Goal: Task Accomplishment & Management: Complete application form

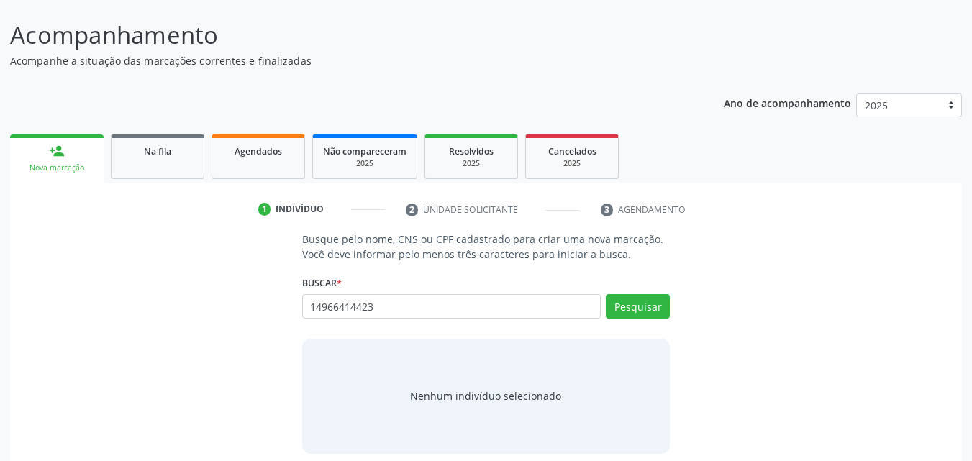
scroll to position [114, 0]
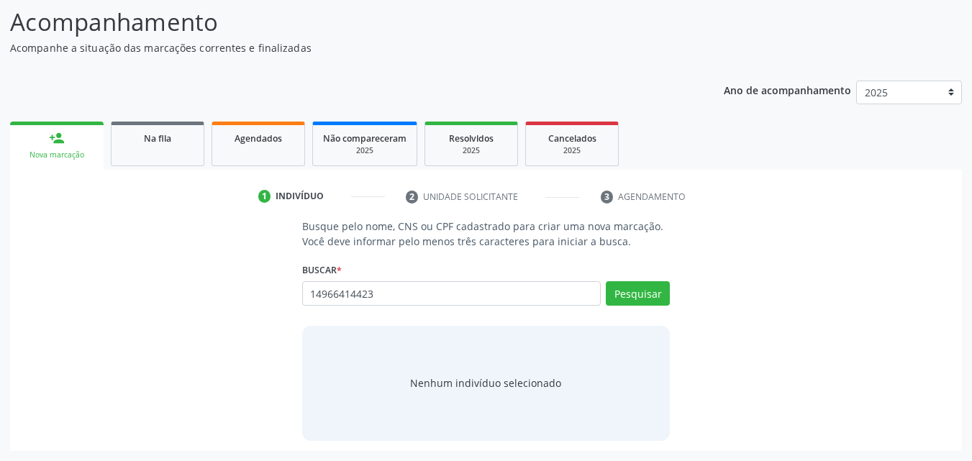
type input "14966414423"
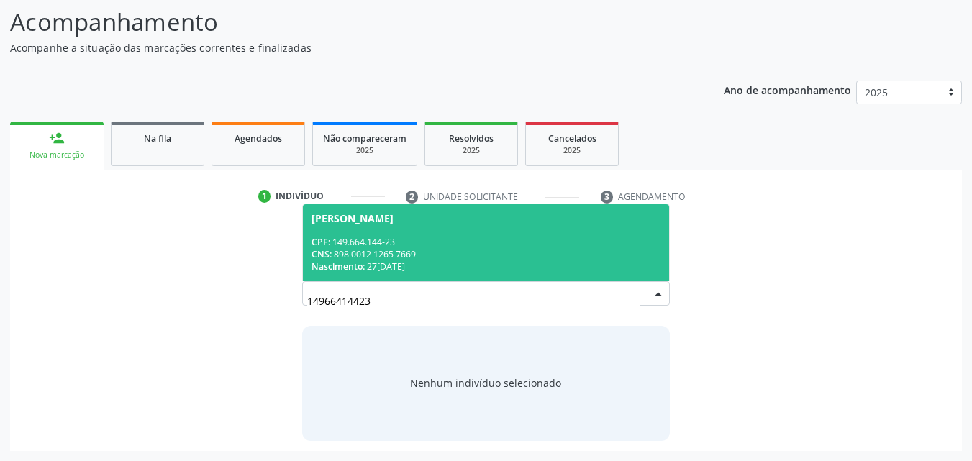
click at [421, 236] on div "CPF: 149.664.144-23" at bounding box center [487, 242] width 350 height 12
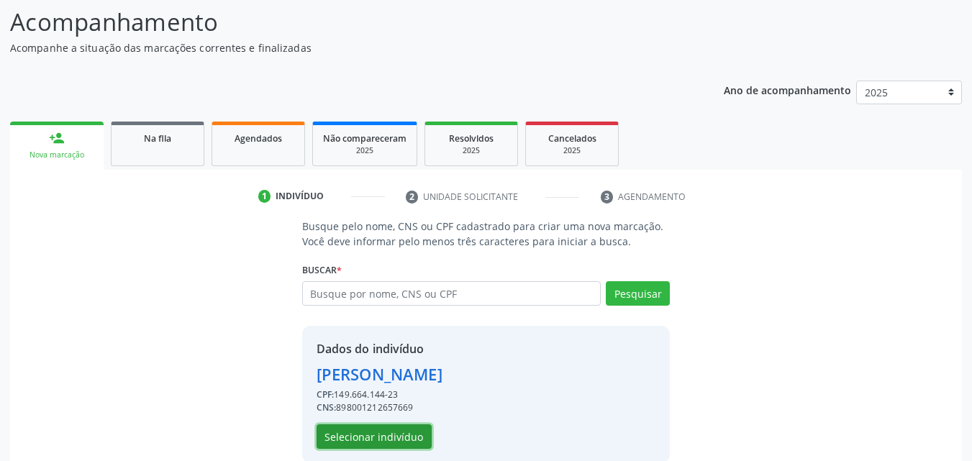
click at [397, 434] on button "Selecionar indivíduo" at bounding box center [374, 437] width 115 height 24
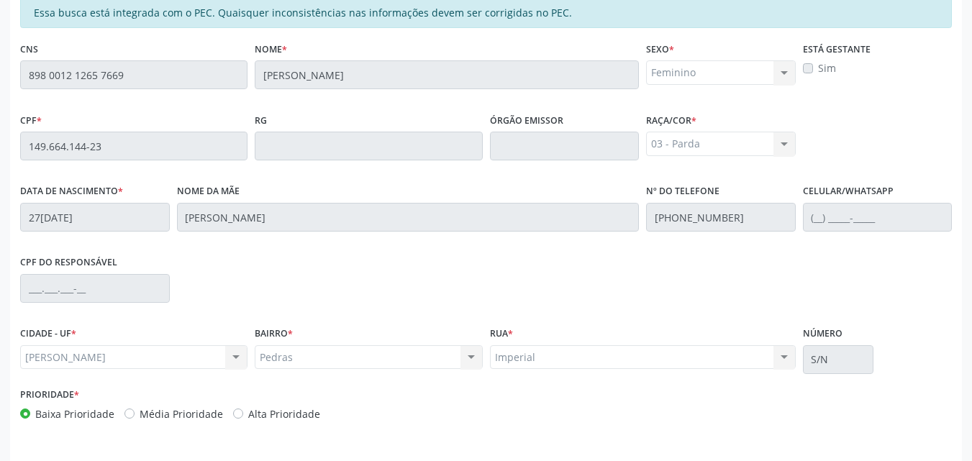
scroll to position [381, 0]
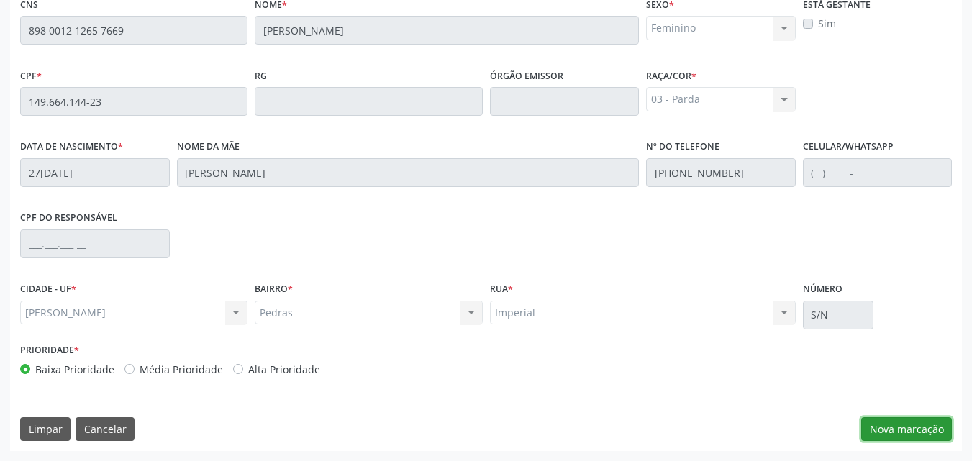
click at [895, 426] on button "Nova marcação" at bounding box center [906, 429] width 91 height 24
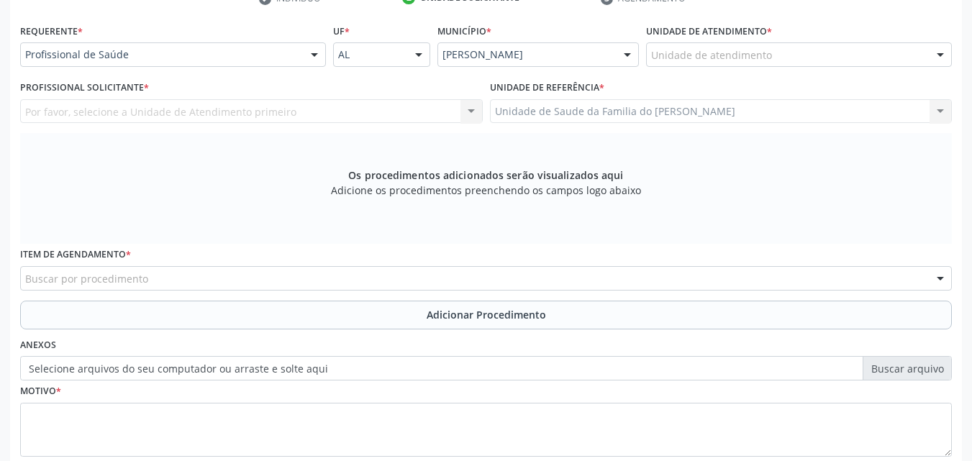
scroll to position [311, 0]
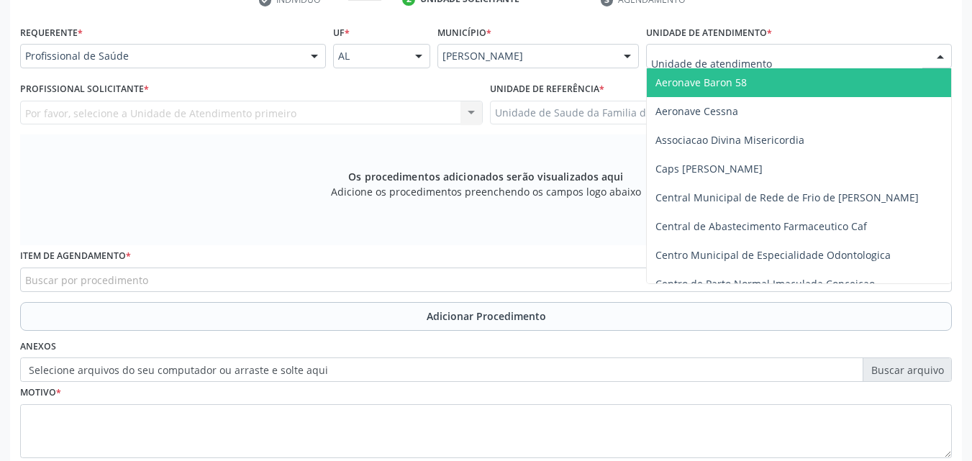
click at [836, 66] on div at bounding box center [799, 56] width 306 height 24
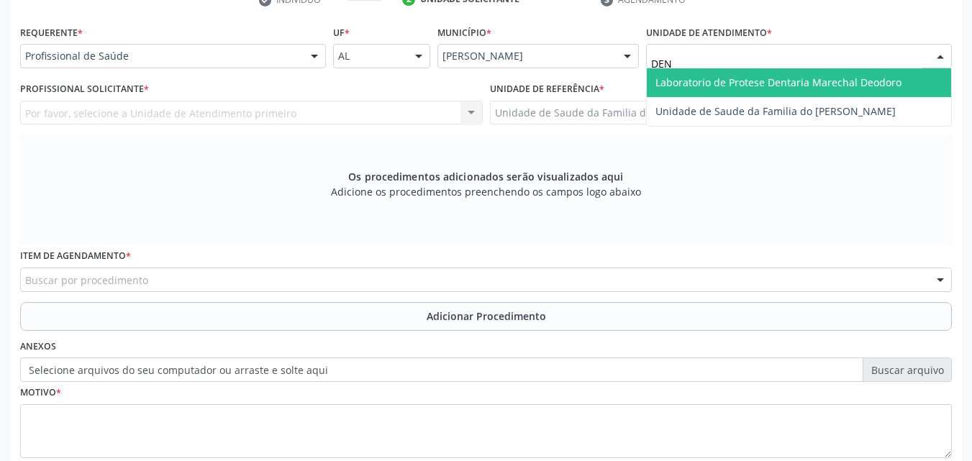
type input "DENI"
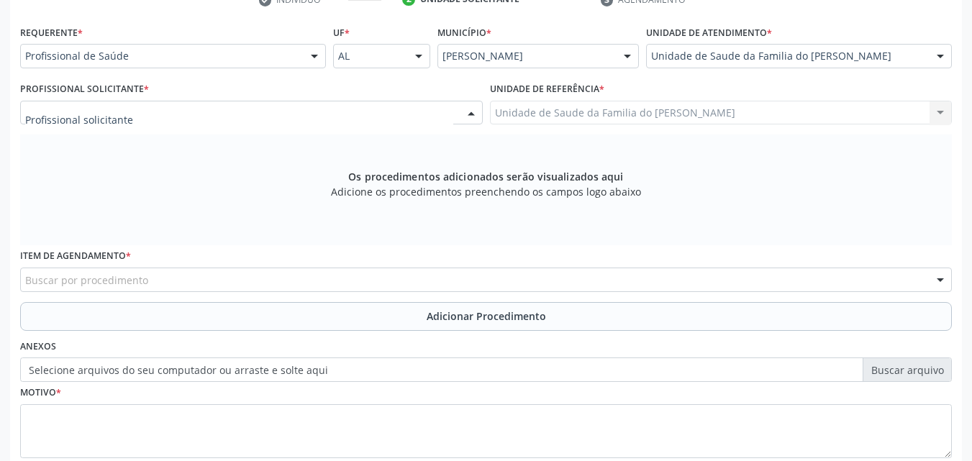
click at [404, 122] on div at bounding box center [251, 113] width 463 height 24
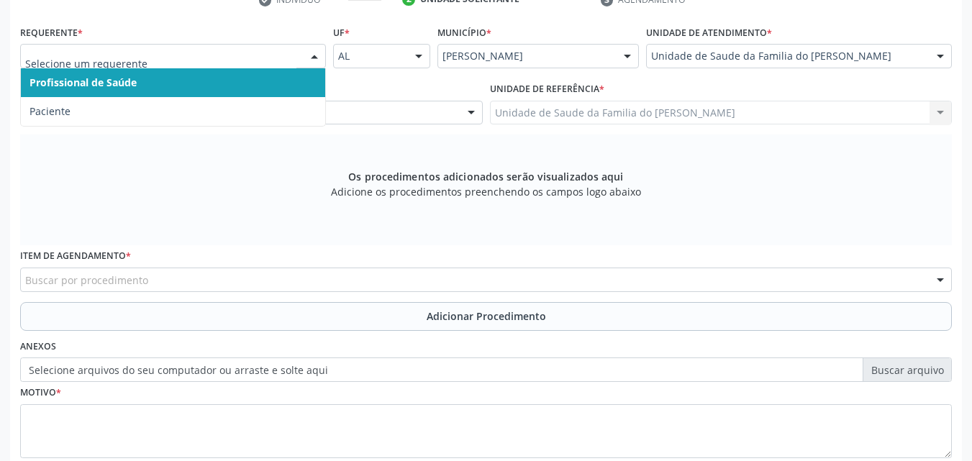
click at [312, 63] on div at bounding box center [315, 57] width 22 height 24
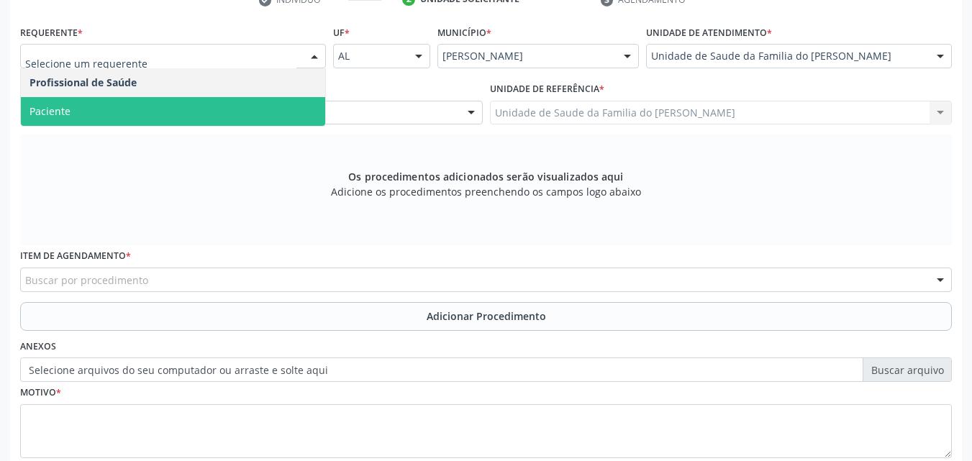
click at [255, 114] on span "Paciente" at bounding box center [173, 111] width 304 height 29
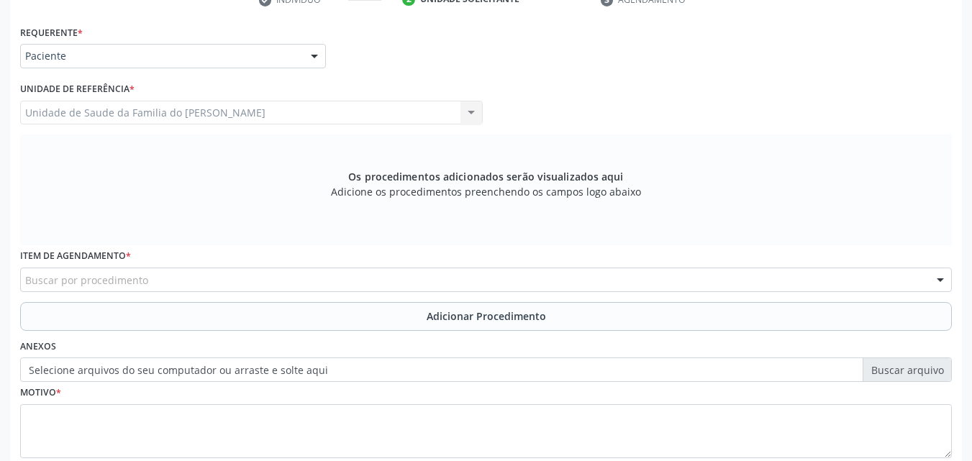
click at [186, 281] on div "Buscar por procedimento" at bounding box center [486, 280] width 932 height 24
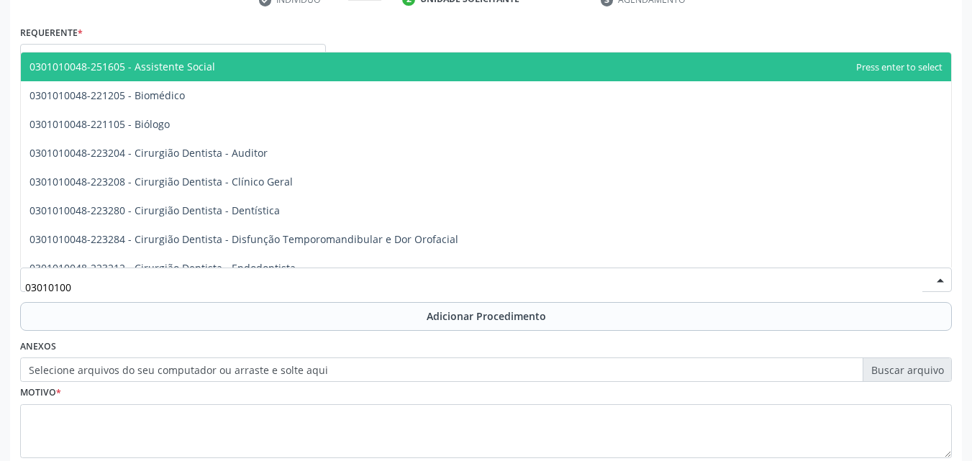
type input "030101004"
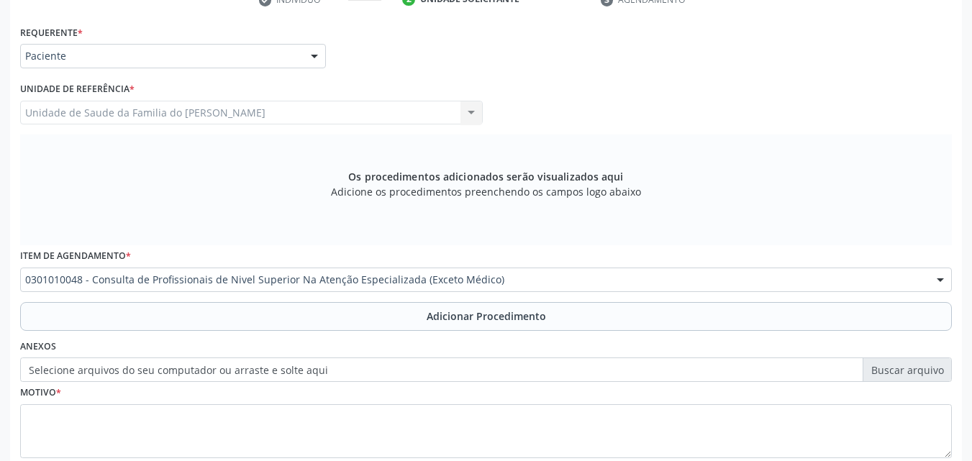
scroll to position [0, 0]
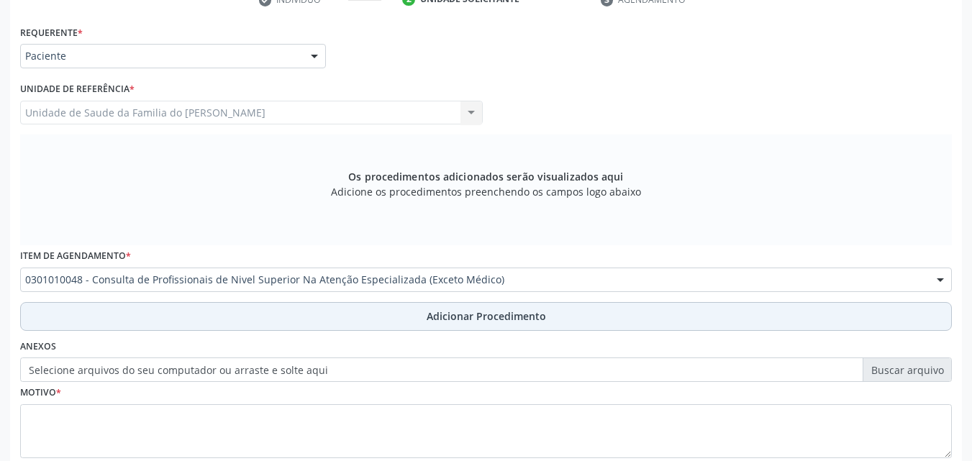
click at [186, 321] on button "Adicionar Procedimento" at bounding box center [486, 316] width 932 height 29
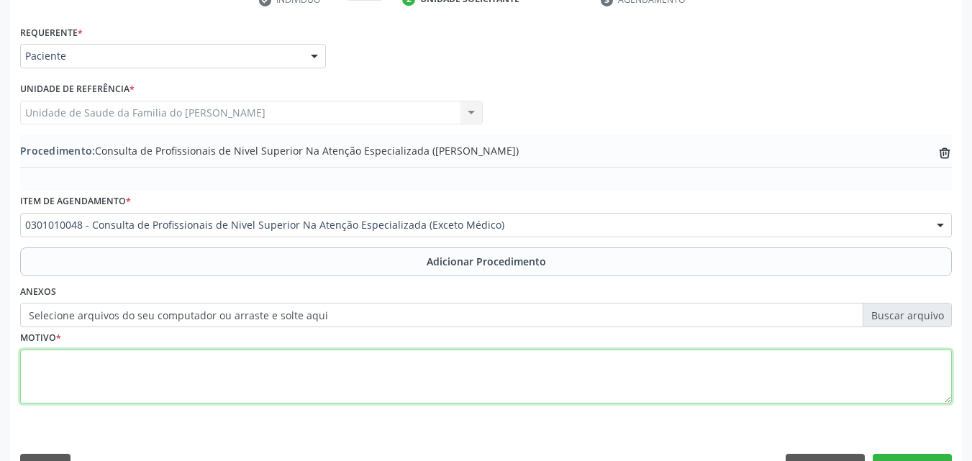
click at [173, 368] on textarea at bounding box center [486, 377] width 932 height 55
type textarea "D"
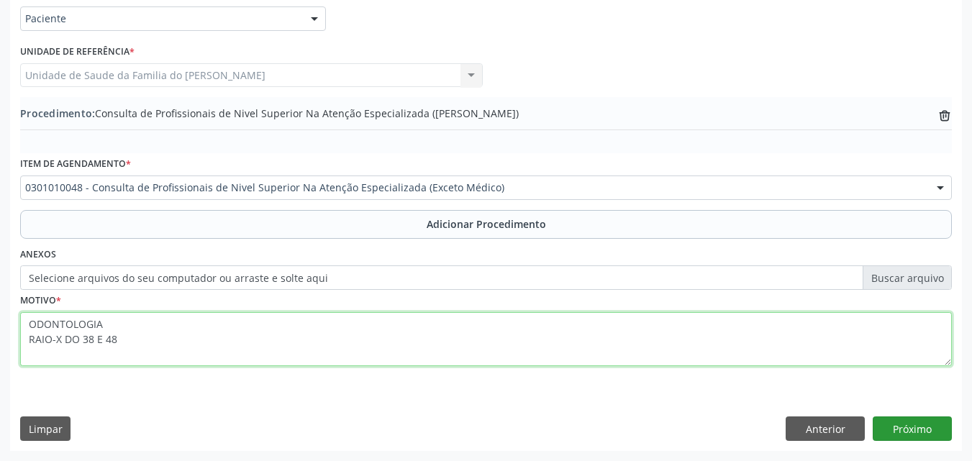
type textarea "ODONTOLOGIA RAIO-X DO 38 E 48"
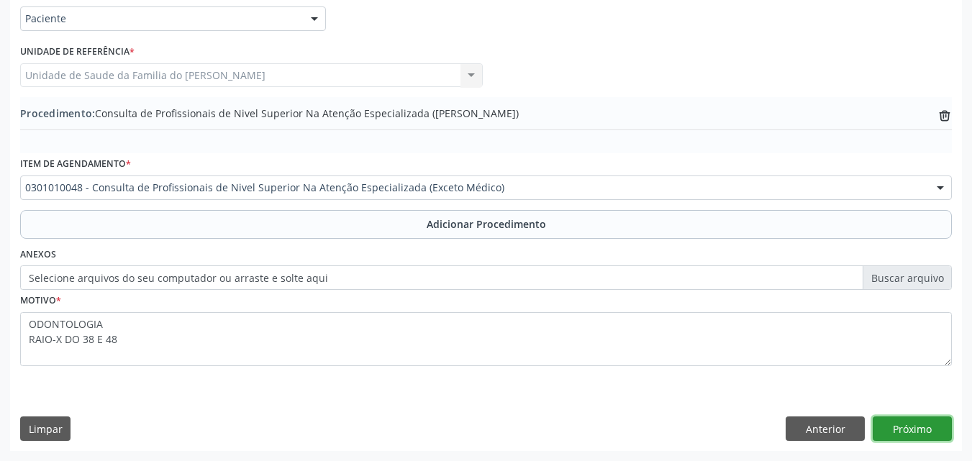
click at [931, 435] on button "Próximo" at bounding box center [912, 429] width 79 height 24
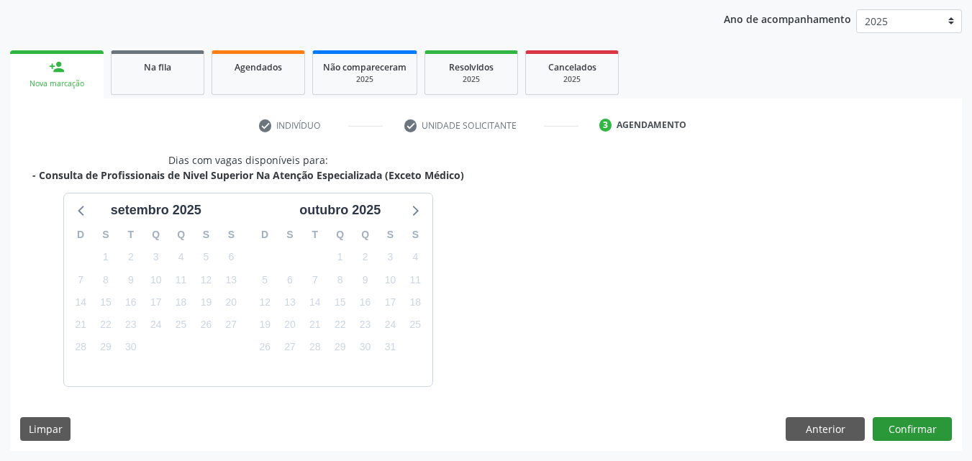
scroll to position [227, 0]
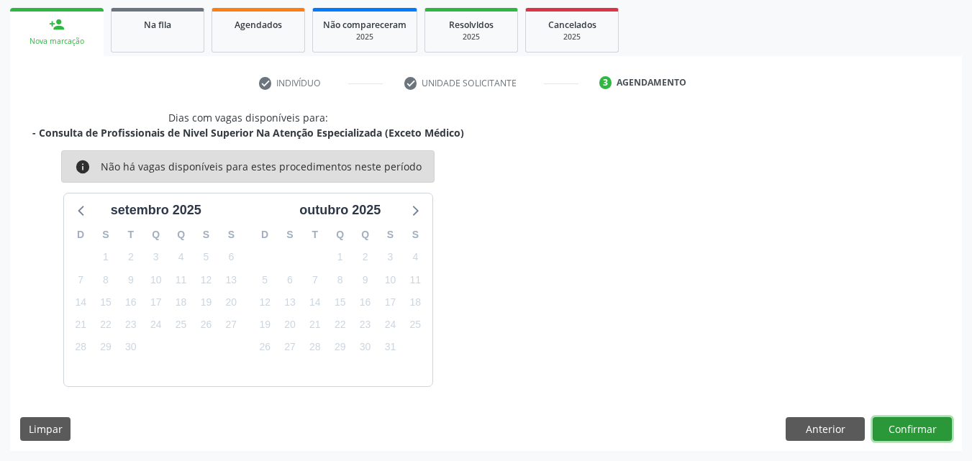
click at [923, 437] on button "Confirmar" at bounding box center [912, 429] width 79 height 24
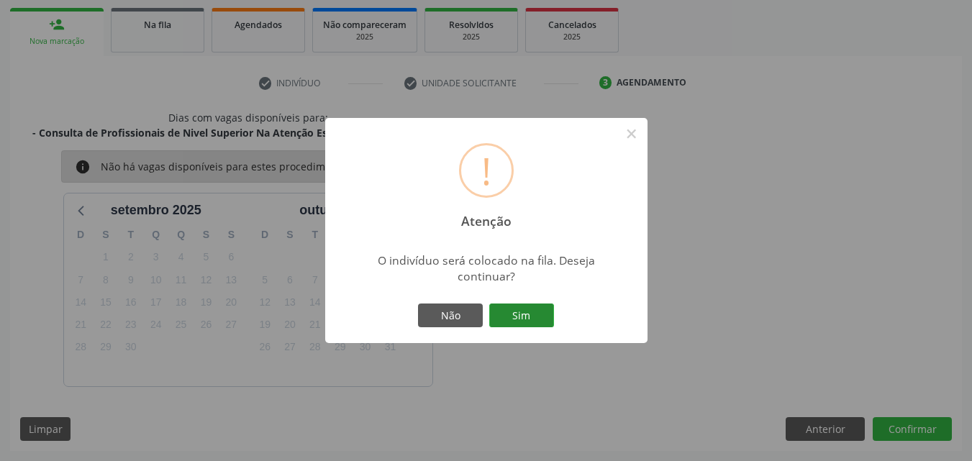
click at [539, 308] on button "Sim" at bounding box center [521, 316] width 65 height 24
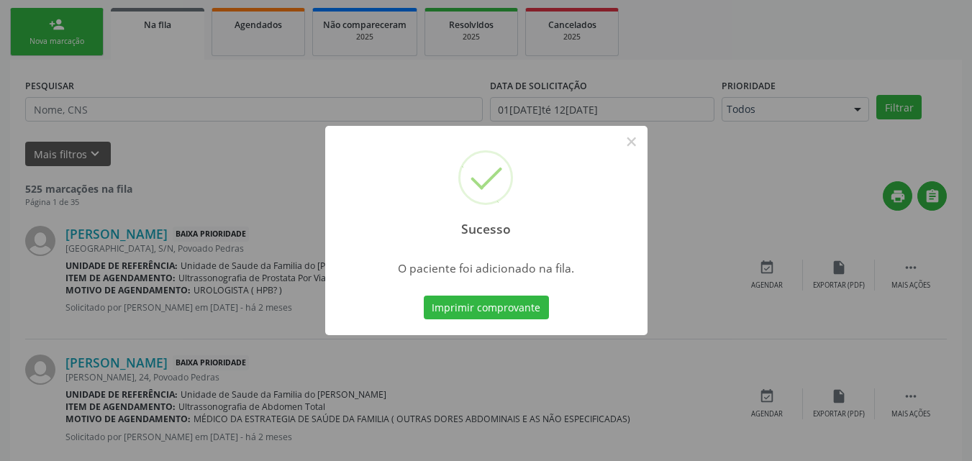
scroll to position [34, 0]
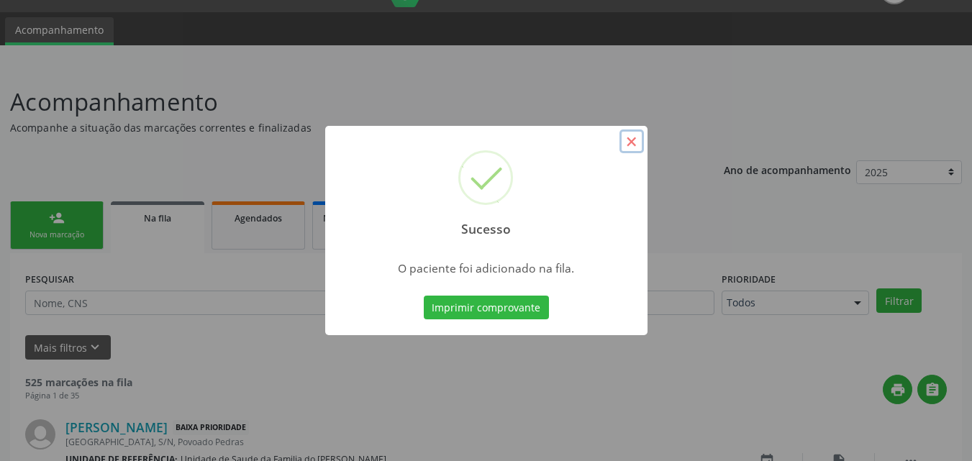
click at [632, 137] on button "×" at bounding box center [632, 142] width 24 height 24
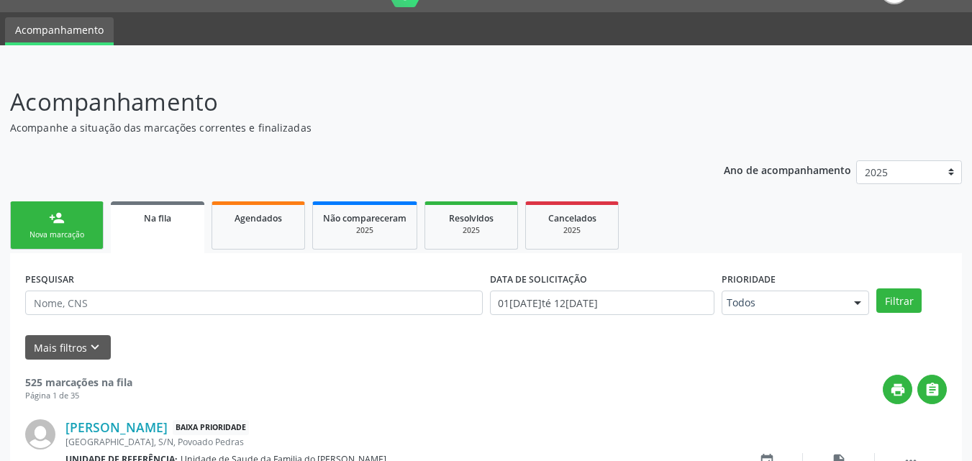
click at [81, 235] on div "Nova marcação" at bounding box center [57, 235] width 72 height 11
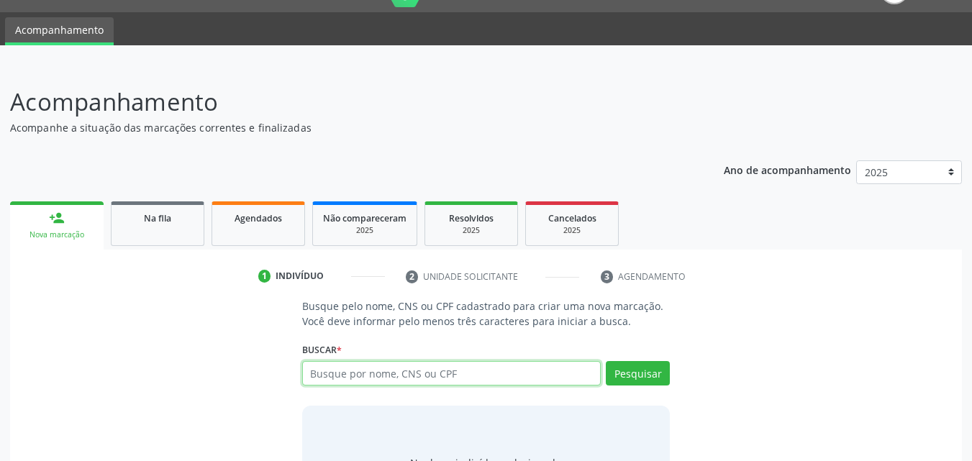
click at [350, 369] on input "text" at bounding box center [451, 373] width 299 height 24
type input "0"
type input "09755815465"
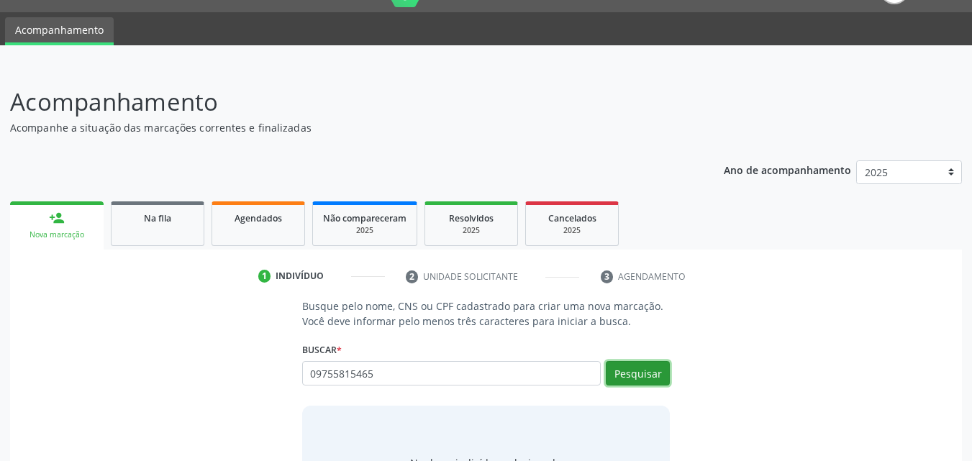
click at [628, 382] on button "Pesquisar" at bounding box center [638, 373] width 64 height 24
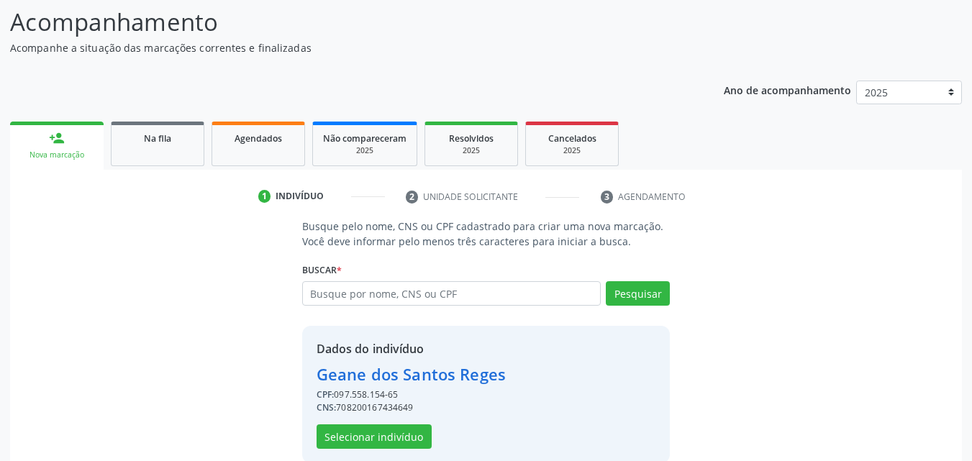
scroll to position [136, 0]
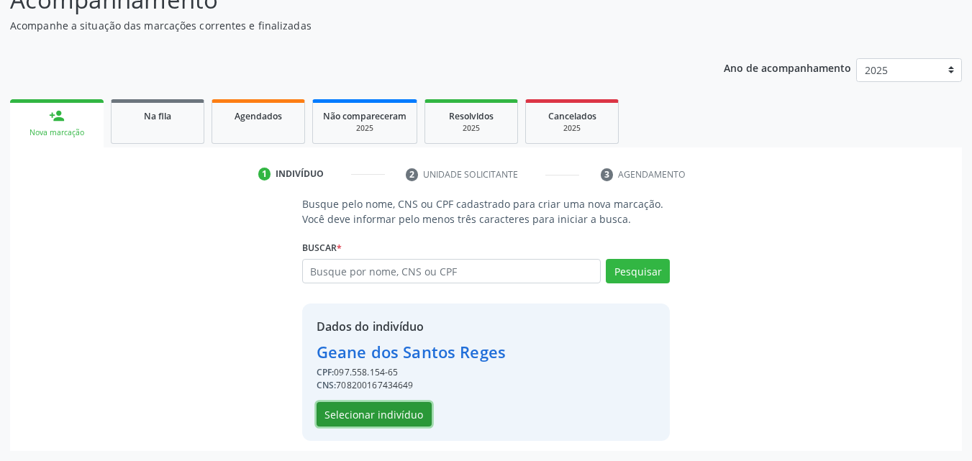
click at [380, 419] on button "Selecionar indivíduo" at bounding box center [374, 414] width 115 height 24
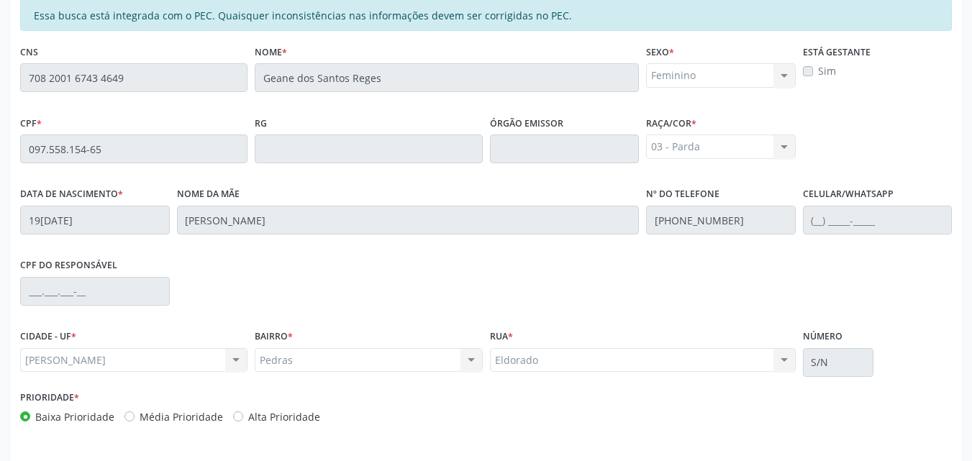
scroll to position [381, 0]
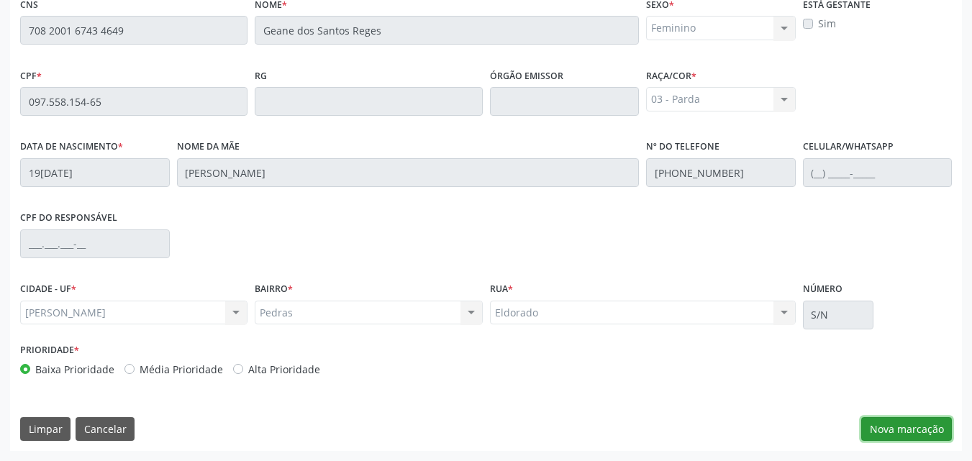
click at [929, 432] on button "Nova marcação" at bounding box center [906, 429] width 91 height 24
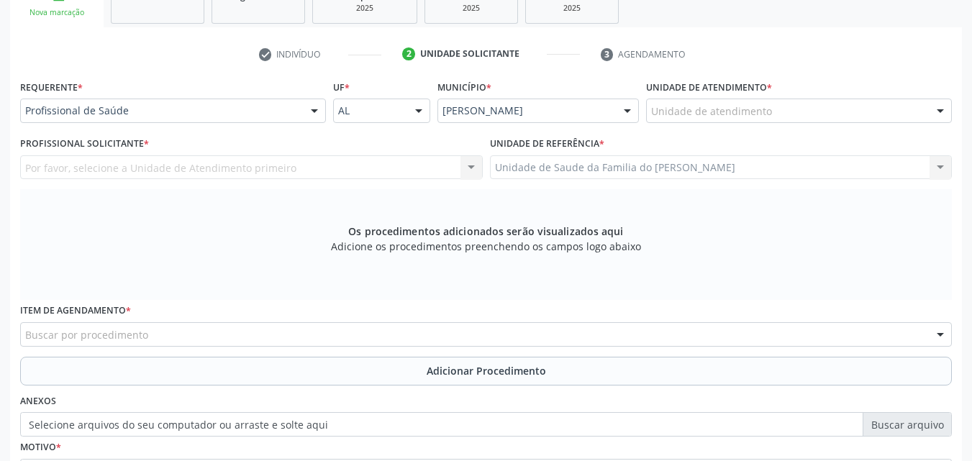
scroll to position [245, 0]
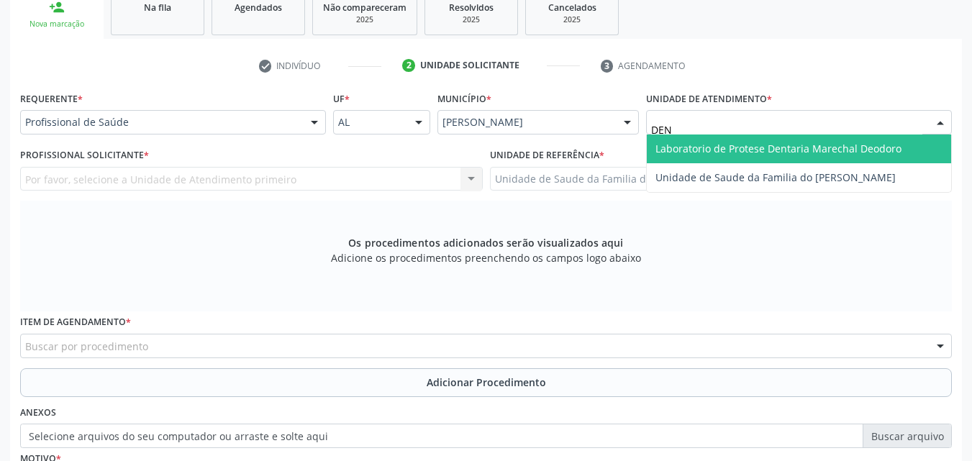
type input "DENI"
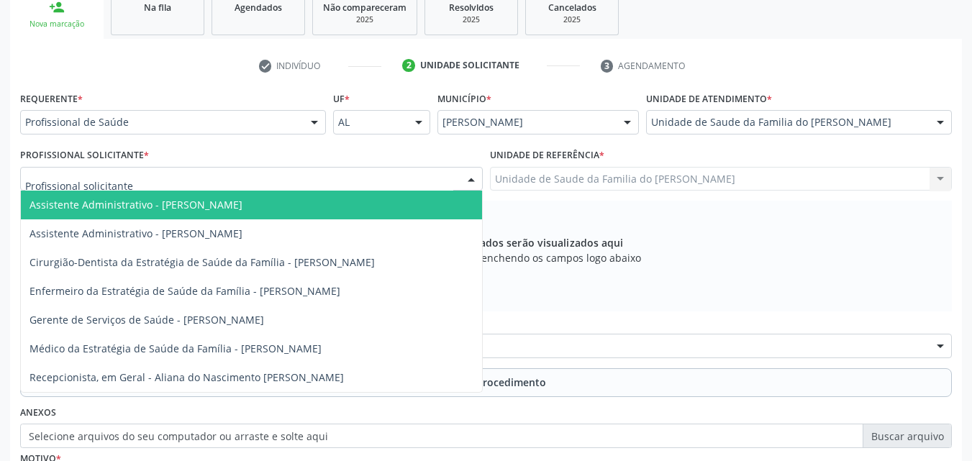
click at [270, 174] on div at bounding box center [251, 179] width 463 height 24
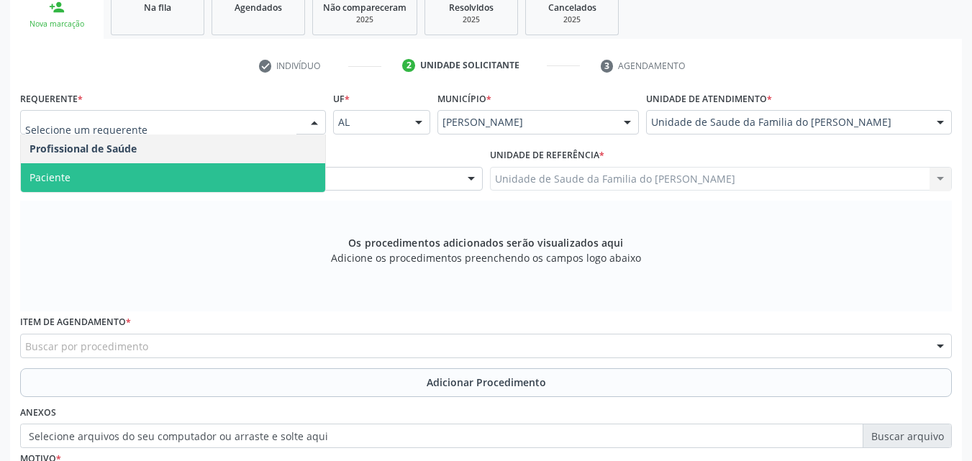
click at [236, 187] on span "Paciente" at bounding box center [173, 177] width 304 height 29
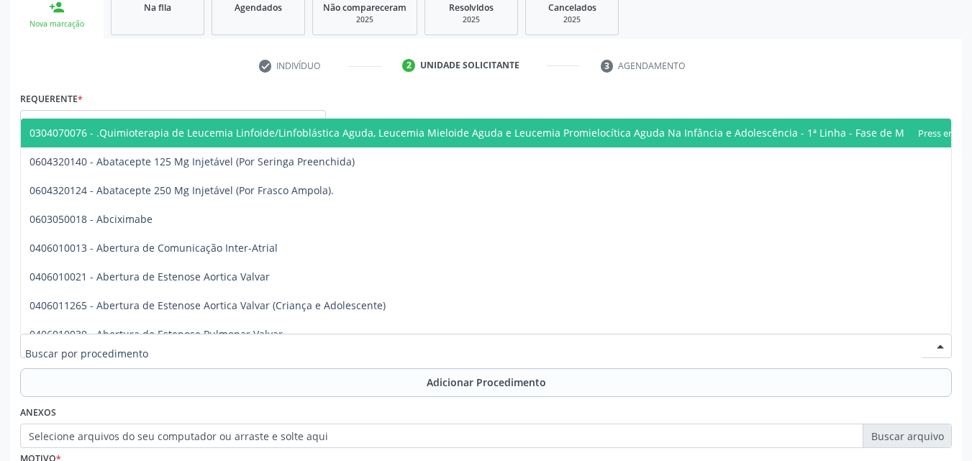
click at [228, 338] on div at bounding box center [486, 346] width 932 height 24
type input "O"
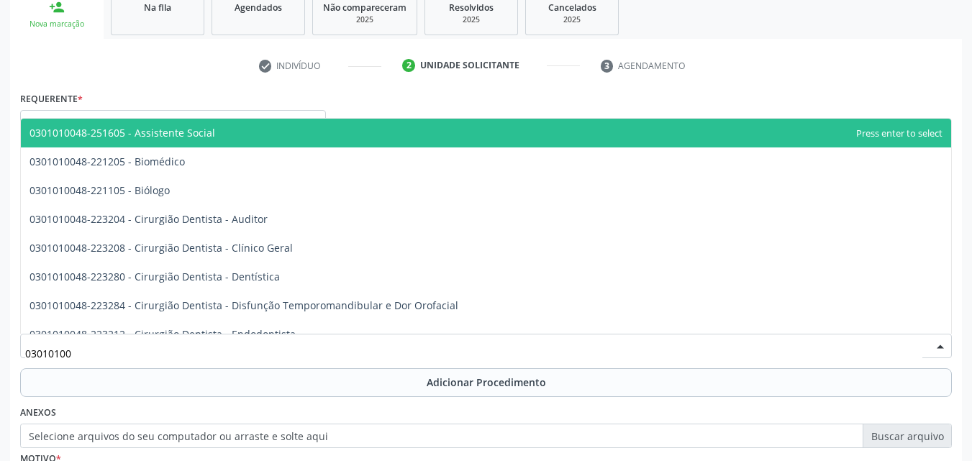
type input "030101004"
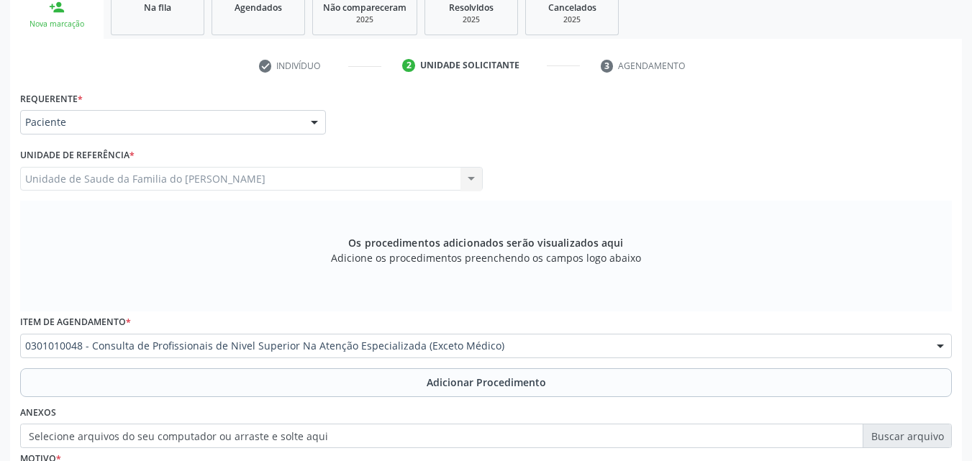
scroll to position [0, 0]
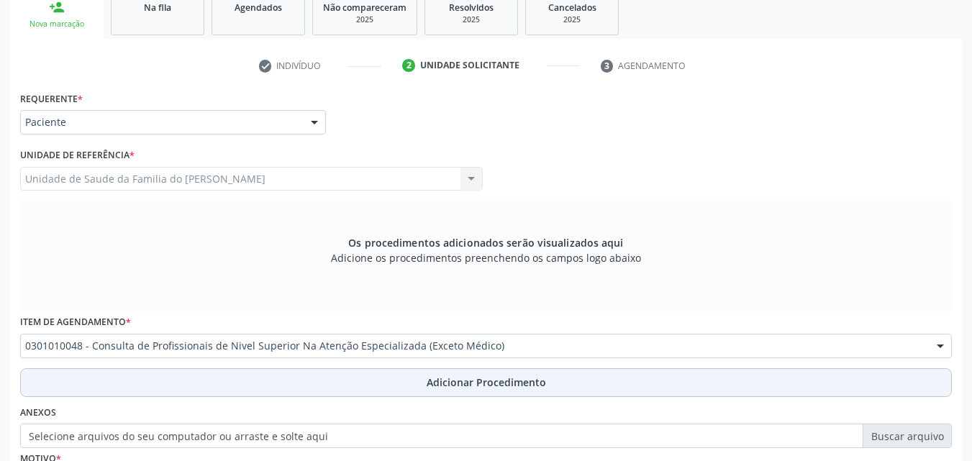
click at [246, 393] on button "Adicionar Procedimento" at bounding box center [486, 382] width 932 height 29
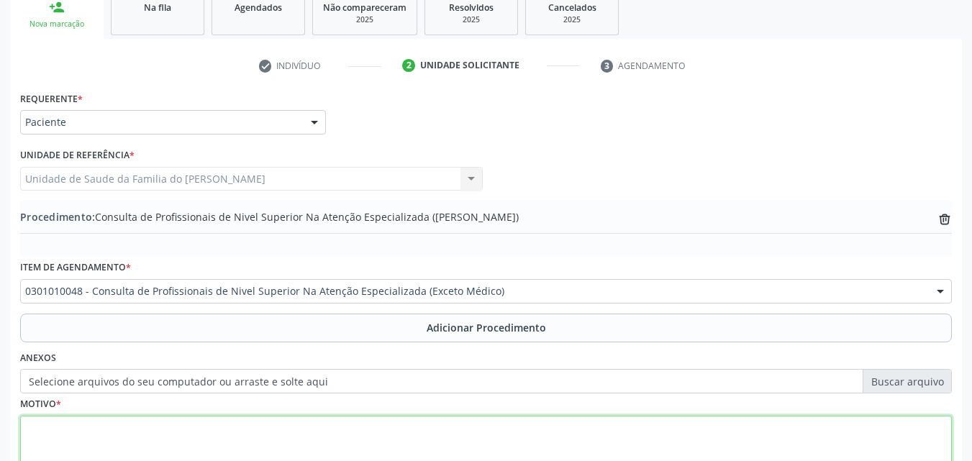
click at [245, 417] on textarea at bounding box center [486, 443] width 932 height 55
type textarea "ODONTOLOGIA RAIO-X DO 28"
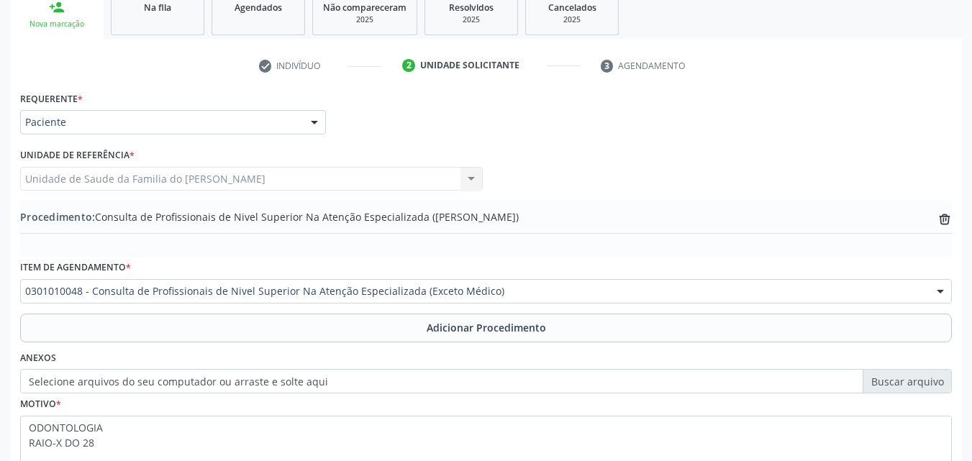
drag, startPoint x: 971, startPoint y: 324, endPoint x: 982, endPoint y: 424, distance: 100.7
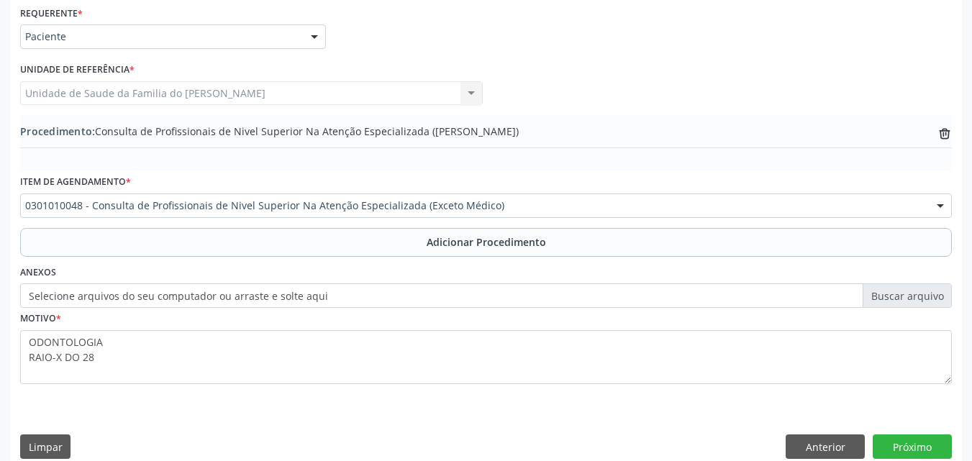
scroll to position [333, 0]
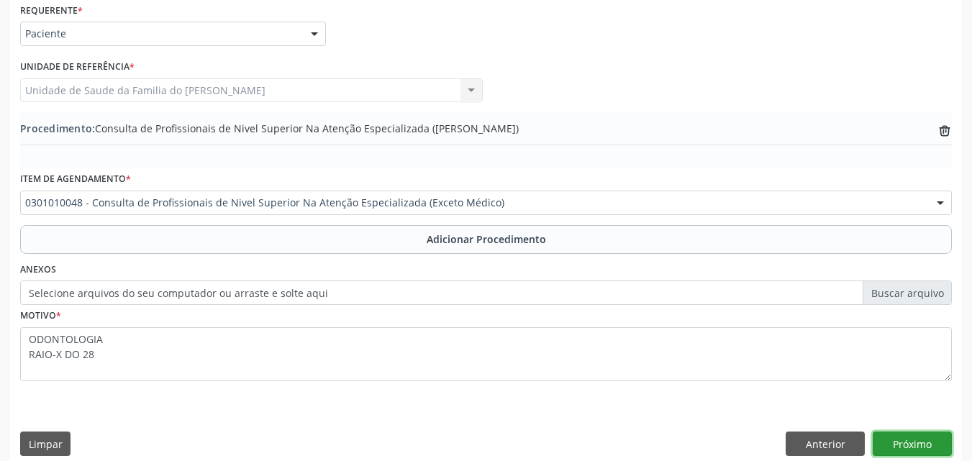
click at [920, 438] on button "Próximo" at bounding box center [912, 444] width 79 height 24
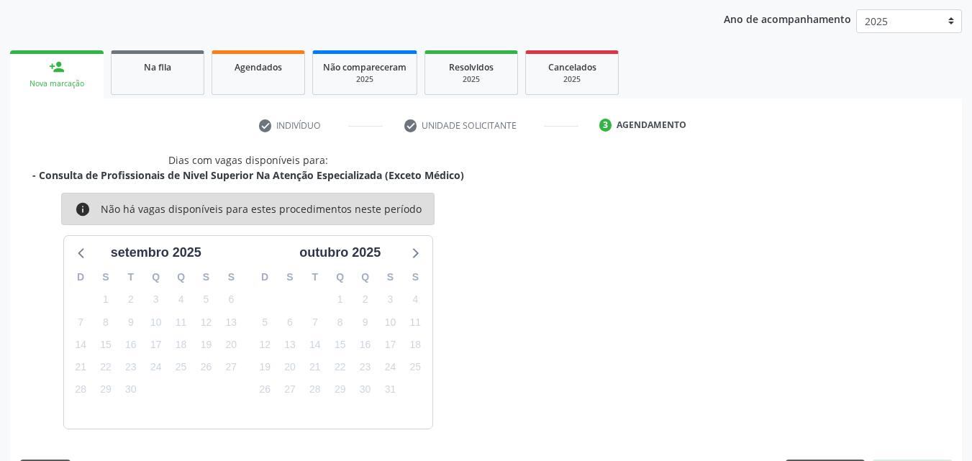
scroll to position [227, 0]
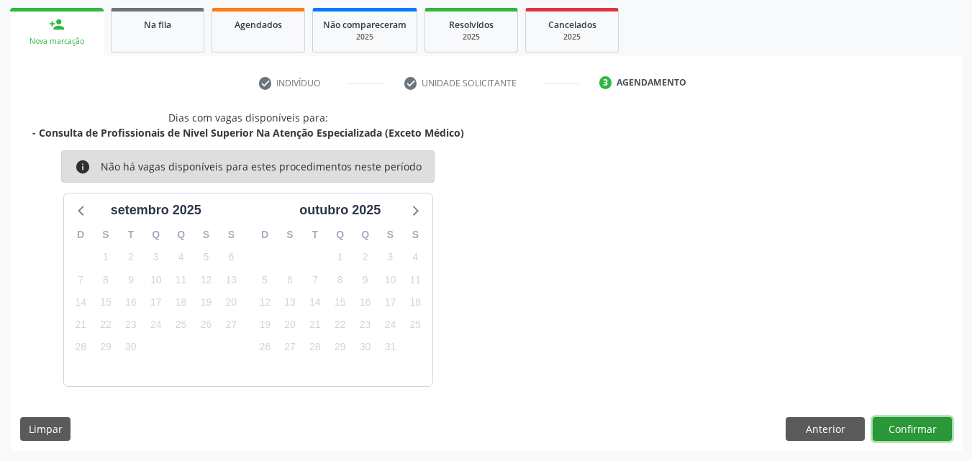
click at [926, 422] on button "Confirmar" at bounding box center [912, 429] width 79 height 24
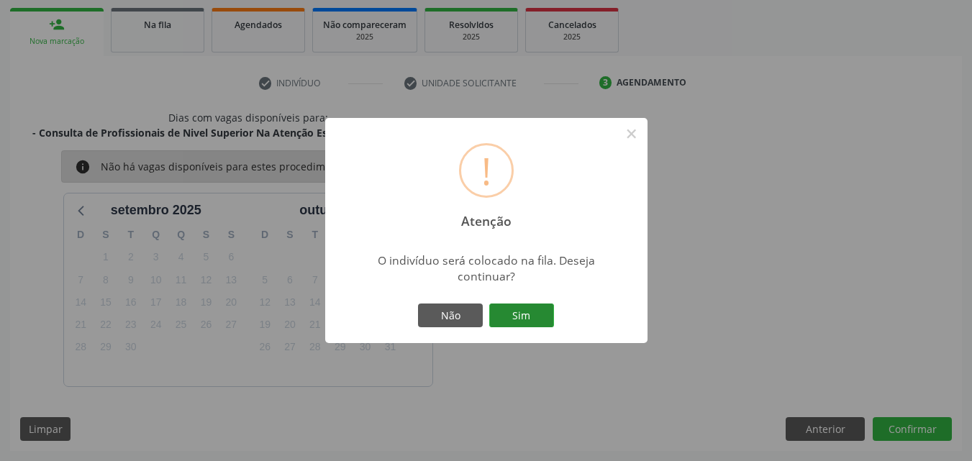
click at [511, 304] on button "Sim" at bounding box center [521, 316] width 65 height 24
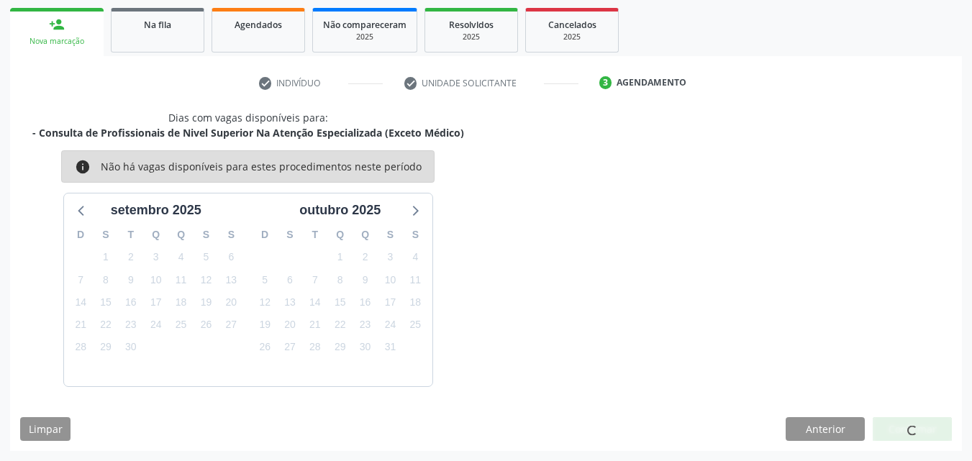
scroll to position [34, 0]
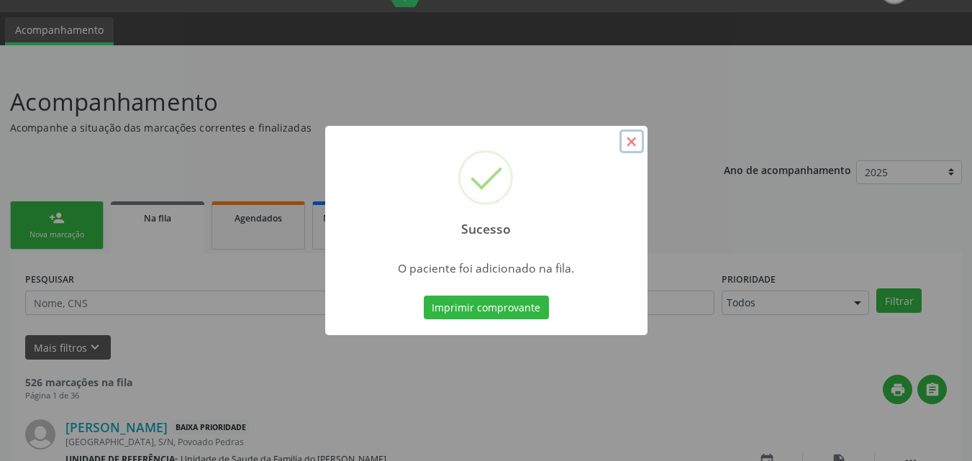
click at [626, 148] on button "×" at bounding box center [632, 142] width 24 height 24
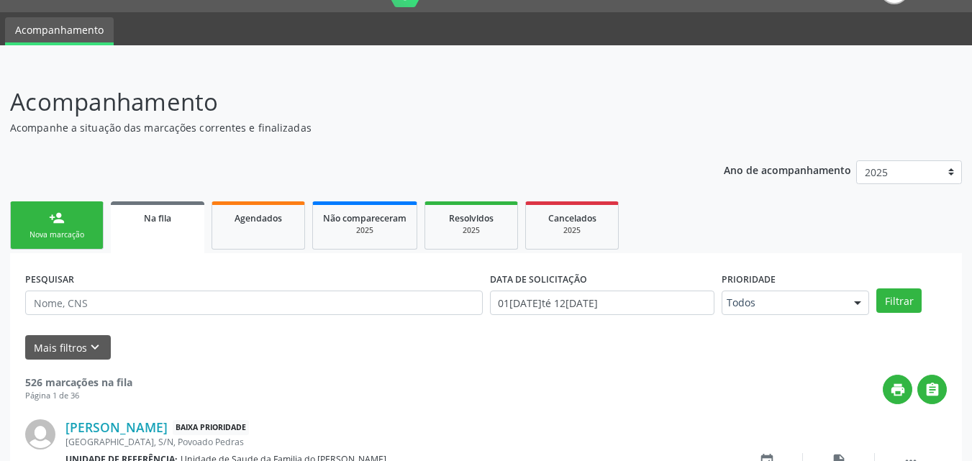
click at [37, 229] on link "person_add Nova marcação" at bounding box center [57, 226] width 94 height 48
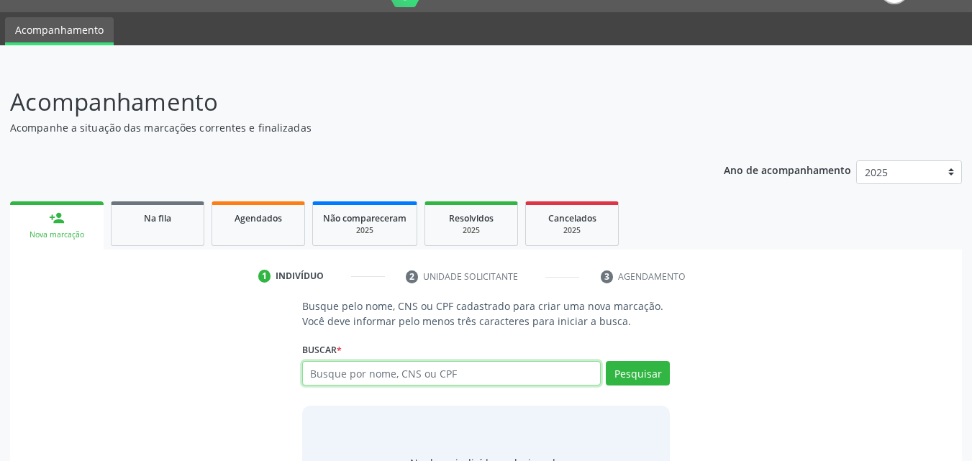
click at [379, 370] on input "text" at bounding box center [451, 373] width 299 height 24
drag, startPoint x: 379, startPoint y: 370, endPoint x: 612, endPoint y: 377, distance: 232.6
click at [612, 377] on div "Busque por nome, CNS ou CPF Nenhum resultado encontrado para: " " Não há nenhum…" at bounding box center [486, 378] width 368 height 35
type input "702309163794010"
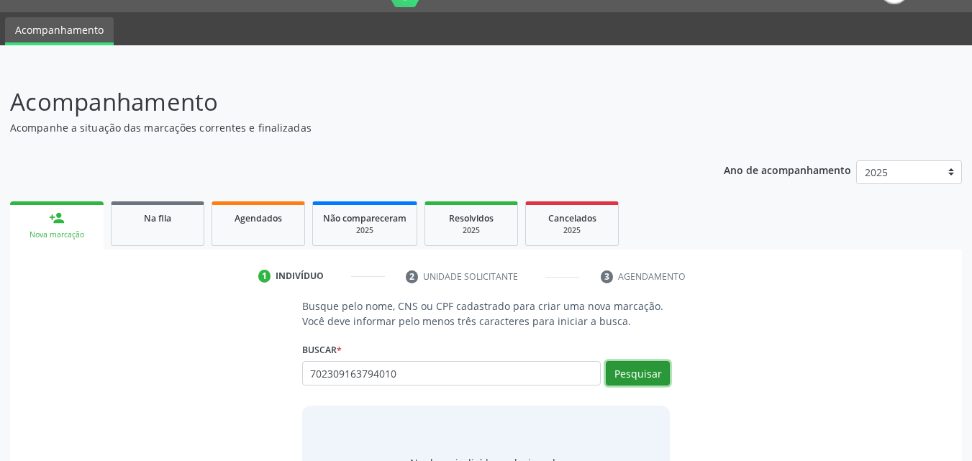
click at [646, 371] on button "Pesquisar" at bounding box center [638, 373] width 64 height 24
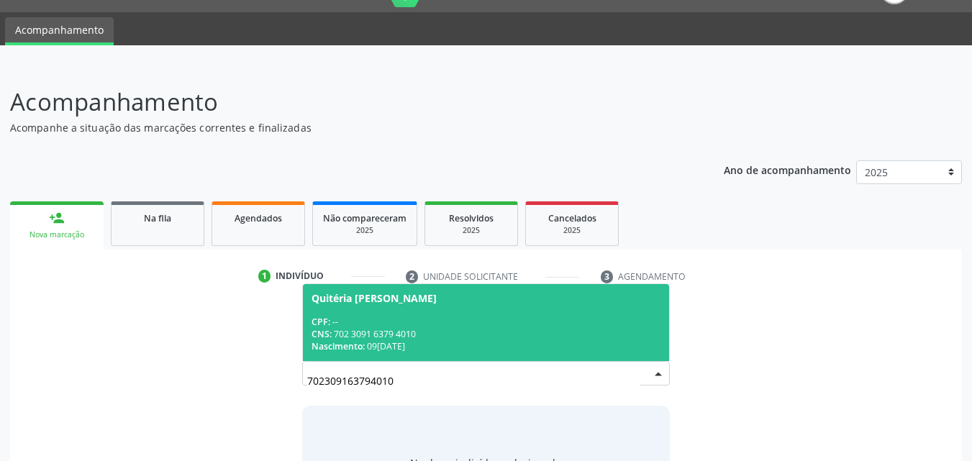
drag, startPoint x: 972, startPoint y: 245, endPoint x: 982, endPoint y: 322, distance: 78.5
click at [972, 322] on html "Central de Marcação notifications Evellyn Suellem Santos Avelino da Silva Recep…" at bounding box center [486, 196] width 972 height 461
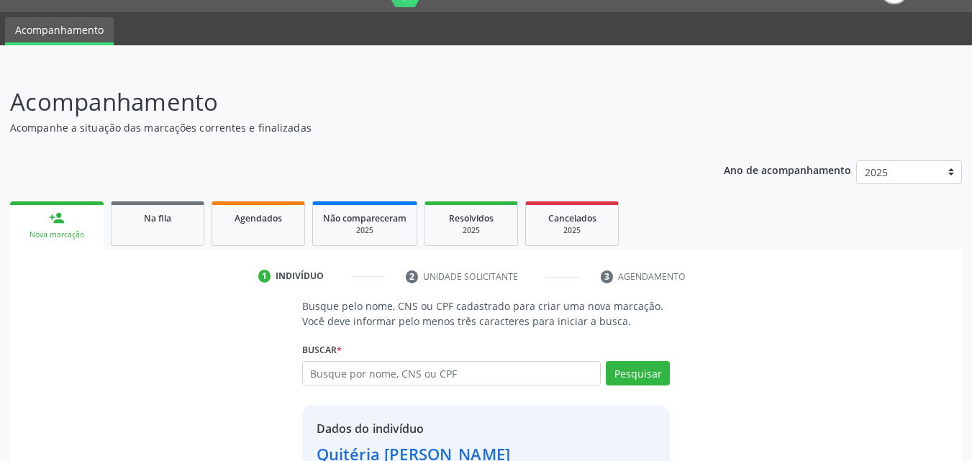
scroll to position [136, 0]
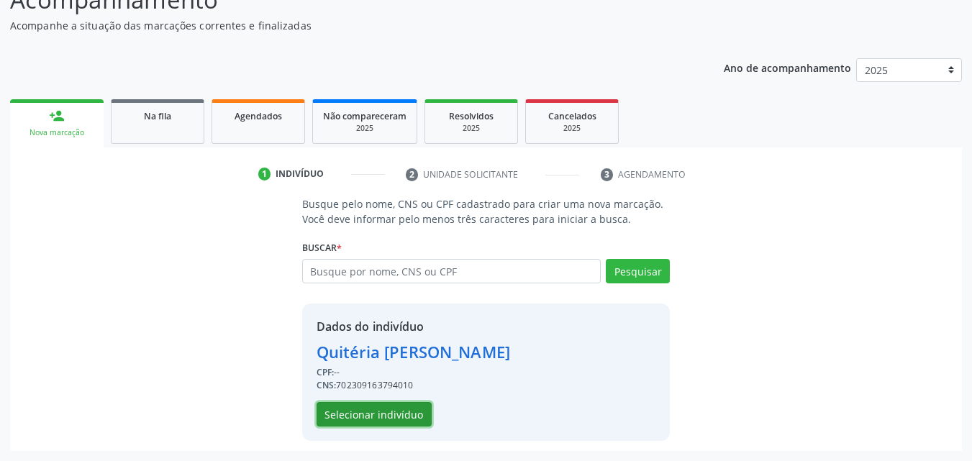
click at [396, 413] on button "Selecionar indivíduo" at bounding box center [374, 414] width 115 height 24
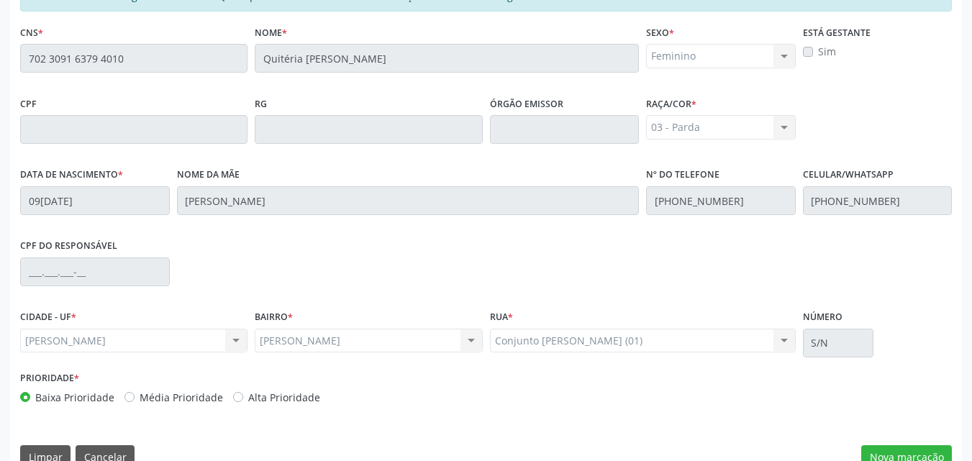
scroll to position [356, 0]
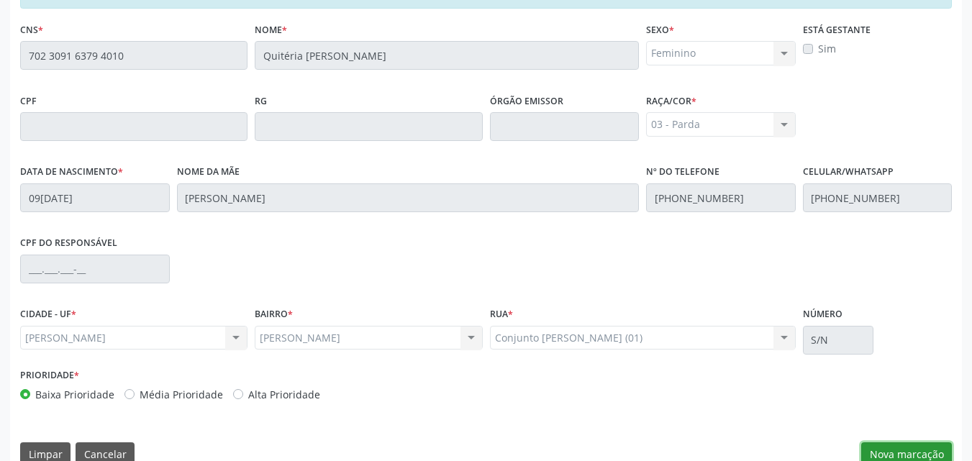
click at [908, 444] on button "Nova marcação" at bounding box center [906, 455] width 91 height 24
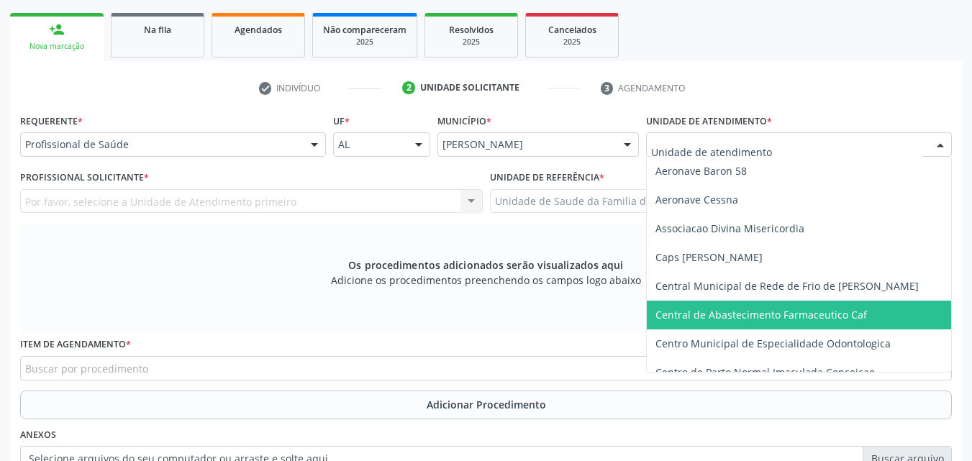
scroll to position [206, 0]
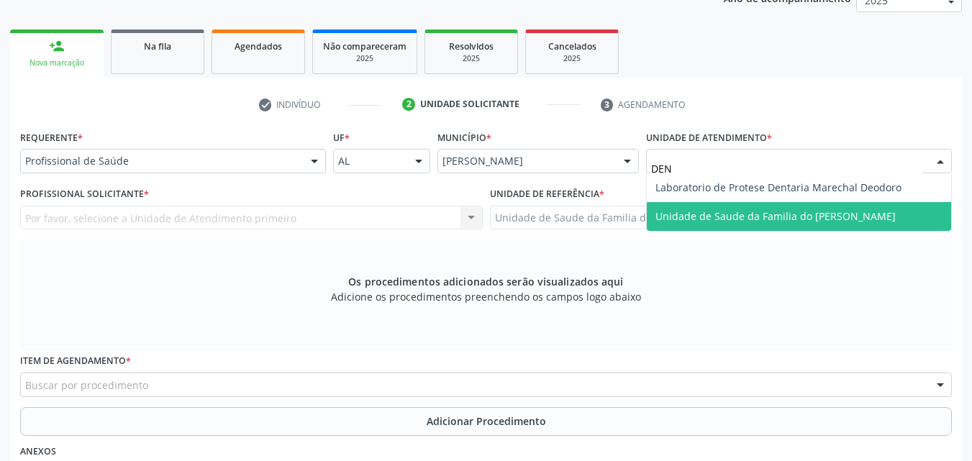
type input "DENI"
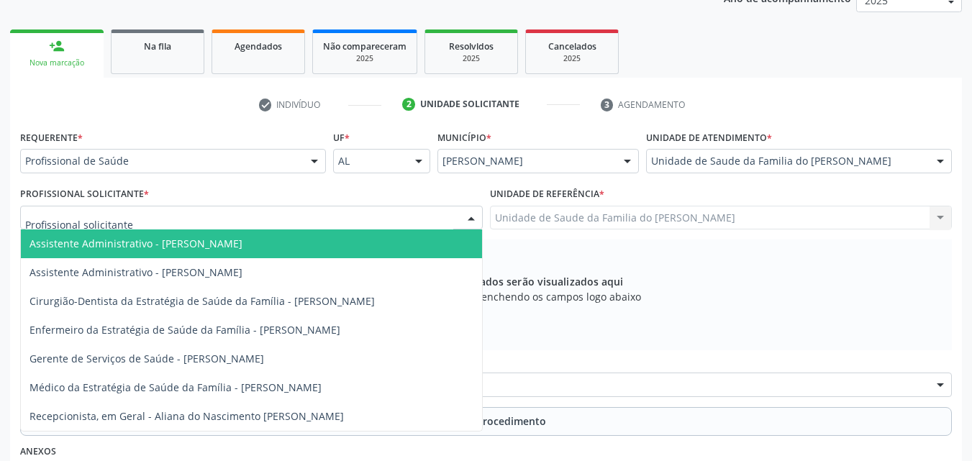
click at [336, 210] on div at bounding box center [251, 218] width 463 height 24
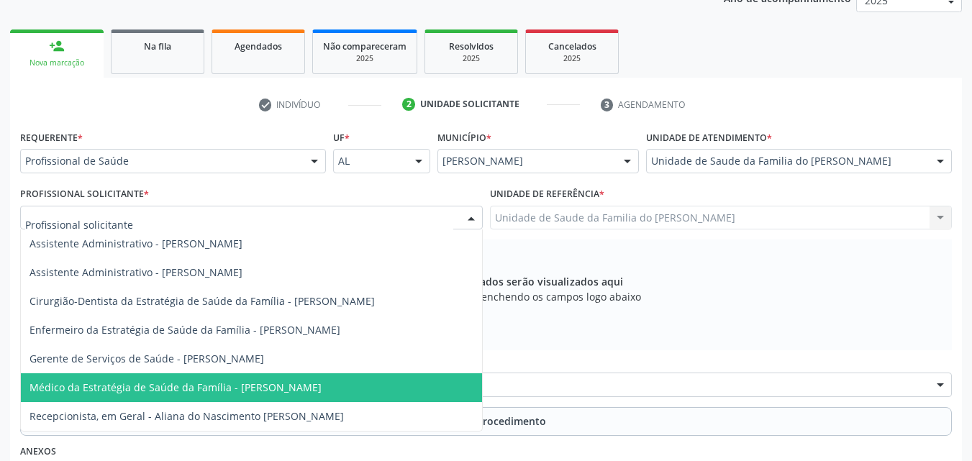
click at [290, 382] on span "Médico da Estratégia de Saúde da Família - [PERSON_NAME]" at bounding box center [176, 388] width 292 height 14
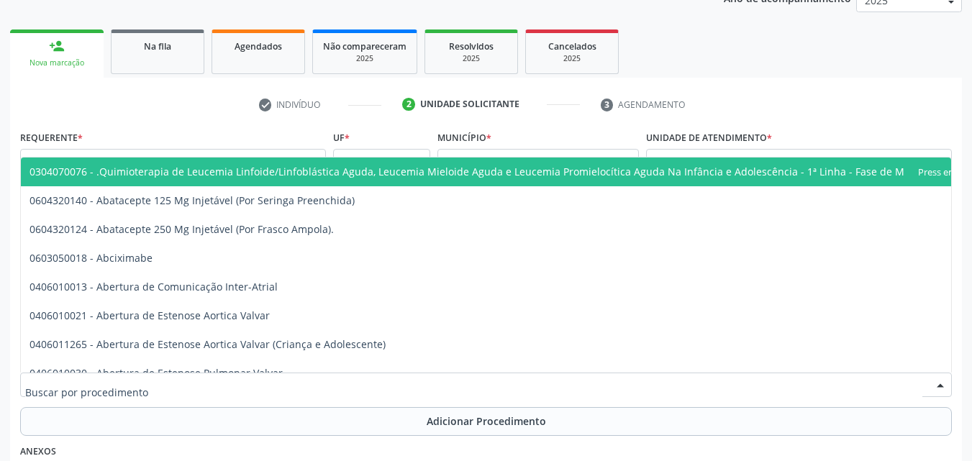
click at [291, 388] on div at bounding box center [486, 385] width 932 height 24
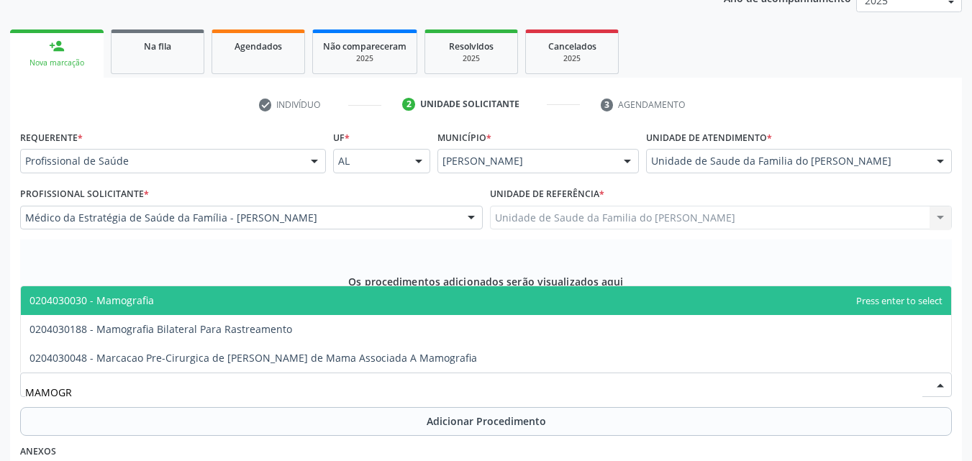
type input "MAMOGRA"
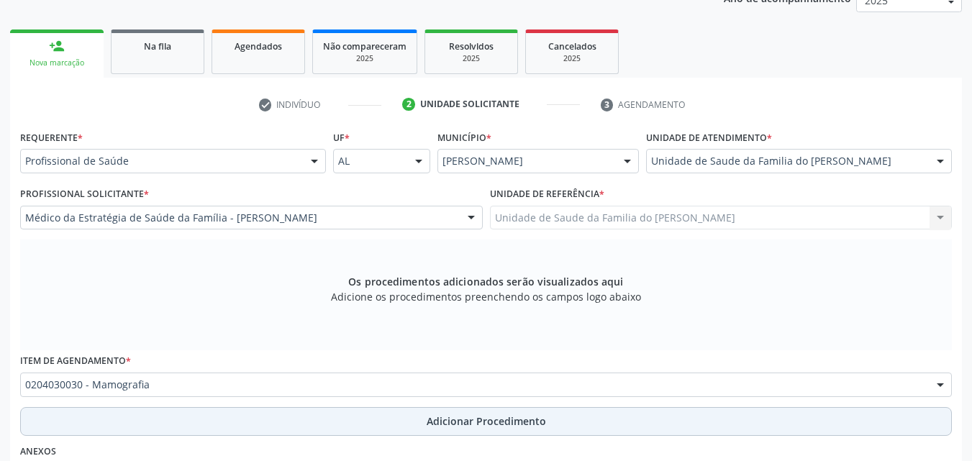
click at [299, 413] on button "Adicionar Procedimento" at bounding box center [486, 421] width 932 height 29
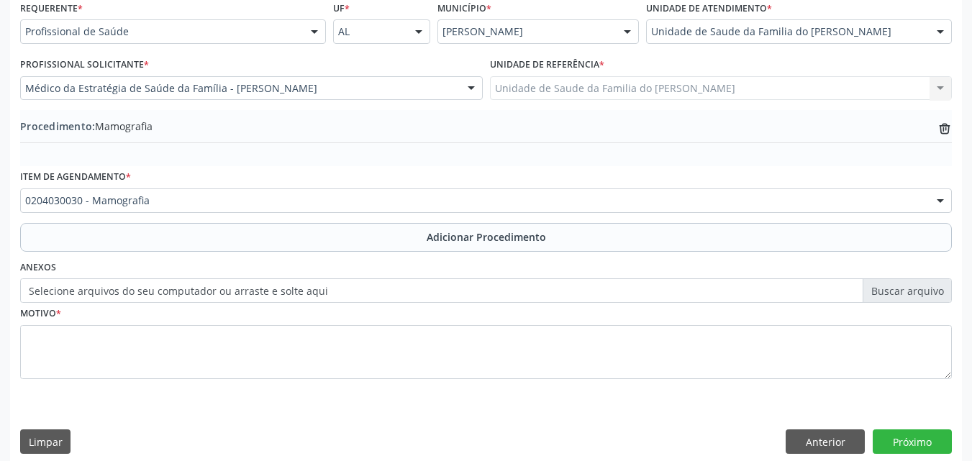
scroll to position [348, 0]
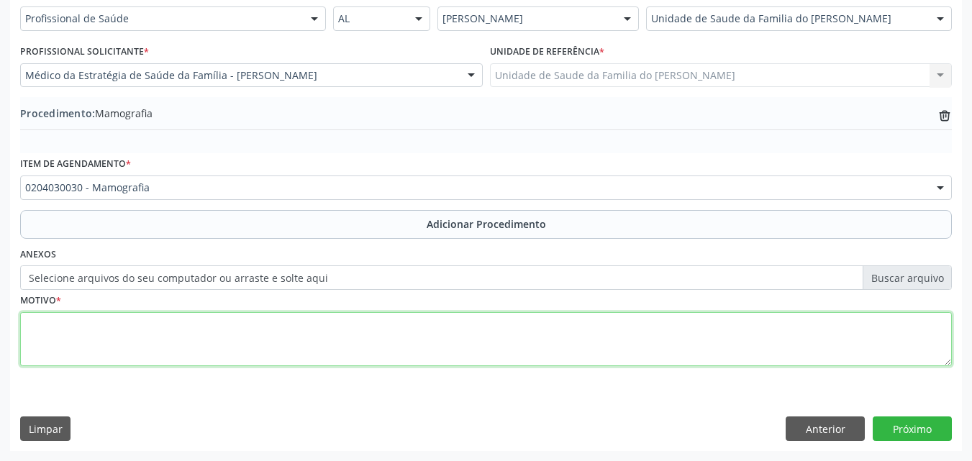
click at [641, 327] on textarea at bounding box center [486, 339] width 932 height 55
type textarea "RATREAMENTO"
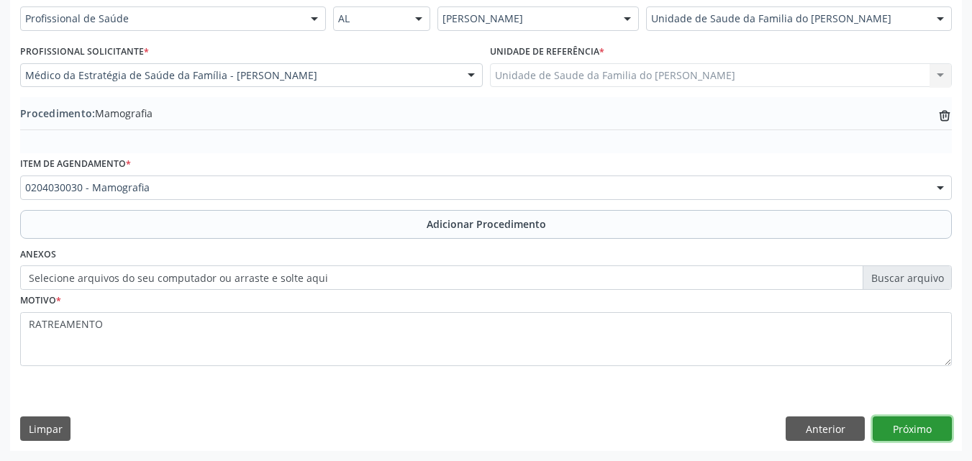
click at [931, 433] on button "Próximo" at bounding box center [912, 429] width 79 height 24
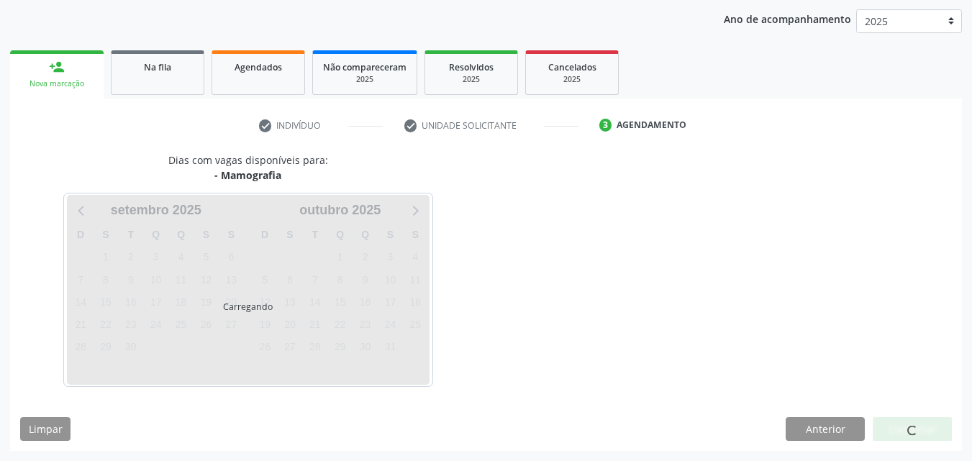
scroll to position [227, 0]
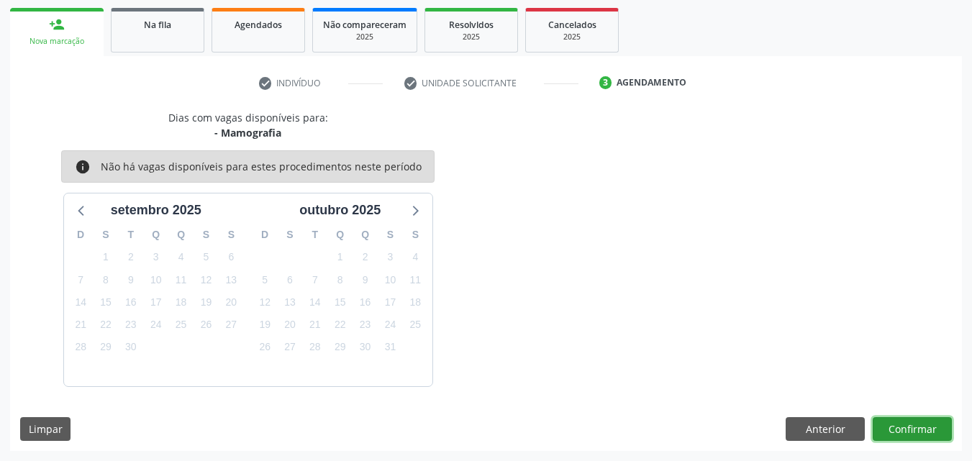
click at [917, 429] on button "Confirmar" at bounding box center [912, 429] width 79 height 24
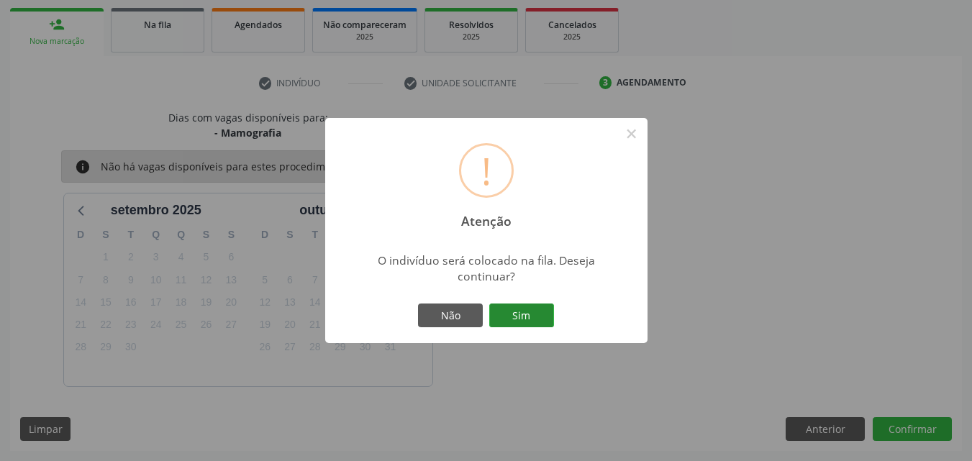
click at [541, 311] on button "Sim" at bounding box center [521, 316] width 65 height 24
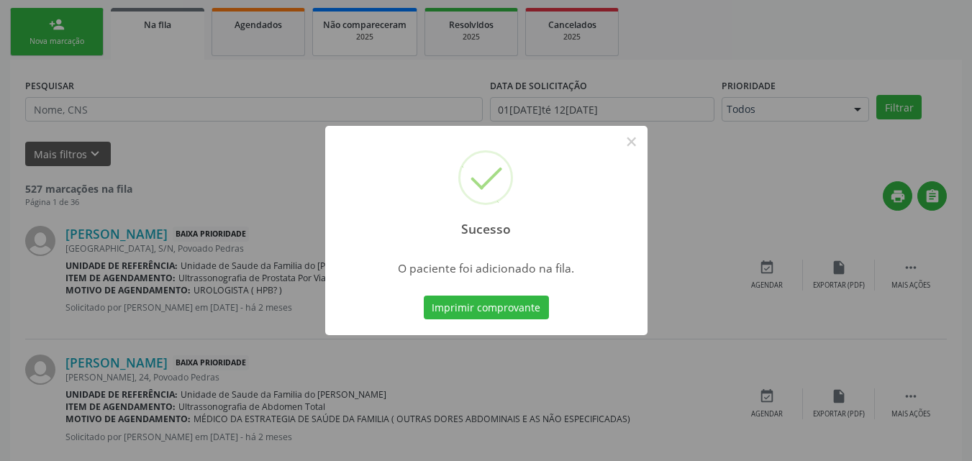
scroll to position [34, 0]
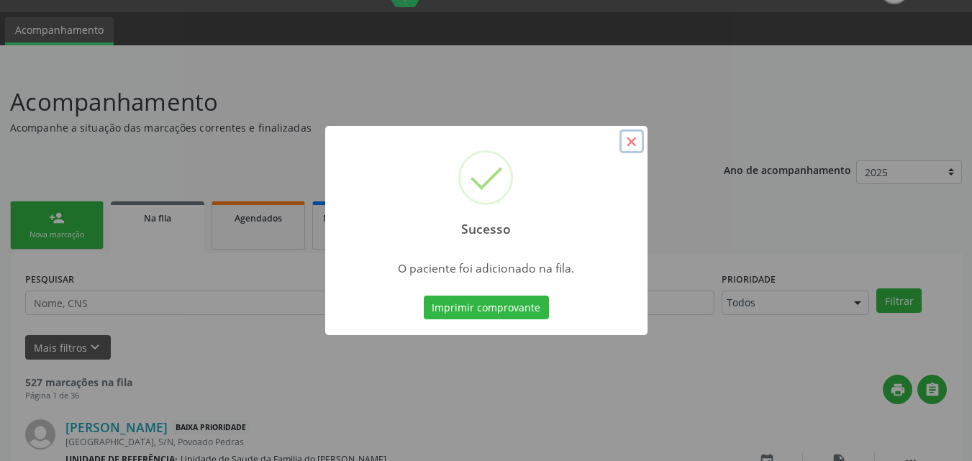
click at [633, 137] on button "×" at bounding box center [632, 142] width 24 height 24
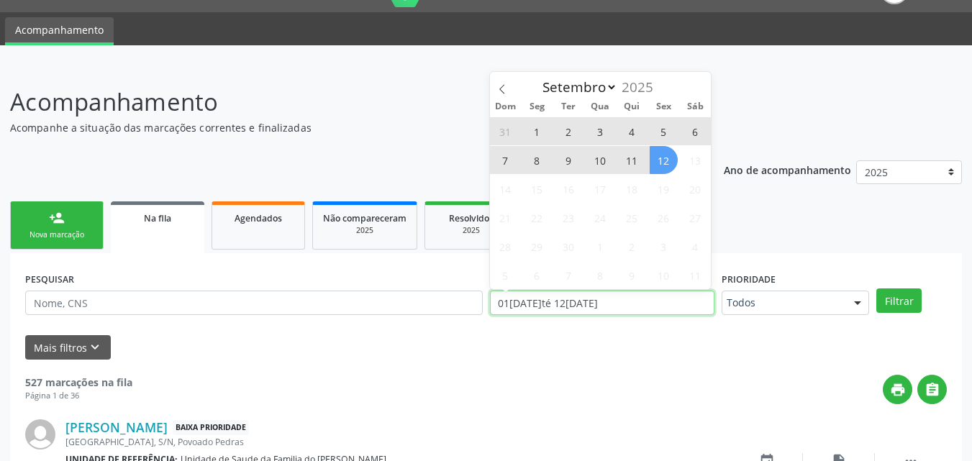
click at [623, 299] on input "[DATE] até [DATE]" at bounding box center [602, 303] width 225 height 24
click at [662, 160] on span "12" at bounding box center [664, 160] width 28 height 28
type input "12/09/2025"
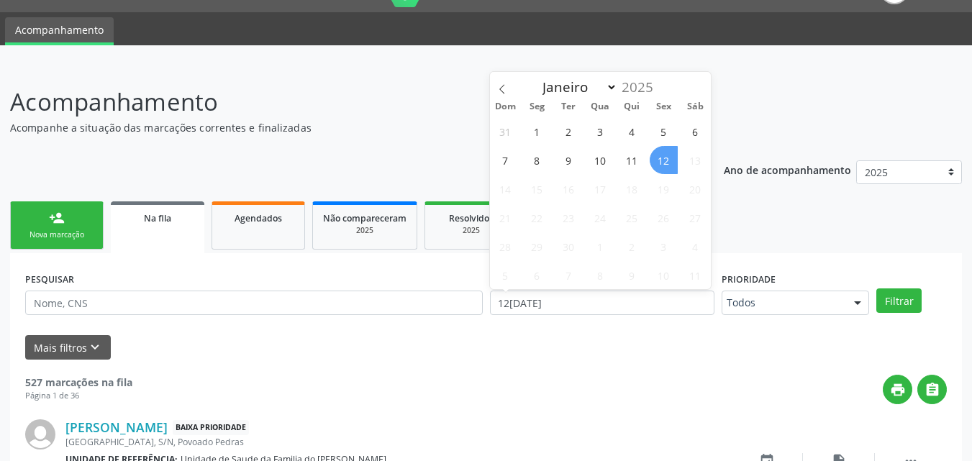
click at [662, 160] on span "12" at bounding box center [664, 160] width 28 height 28
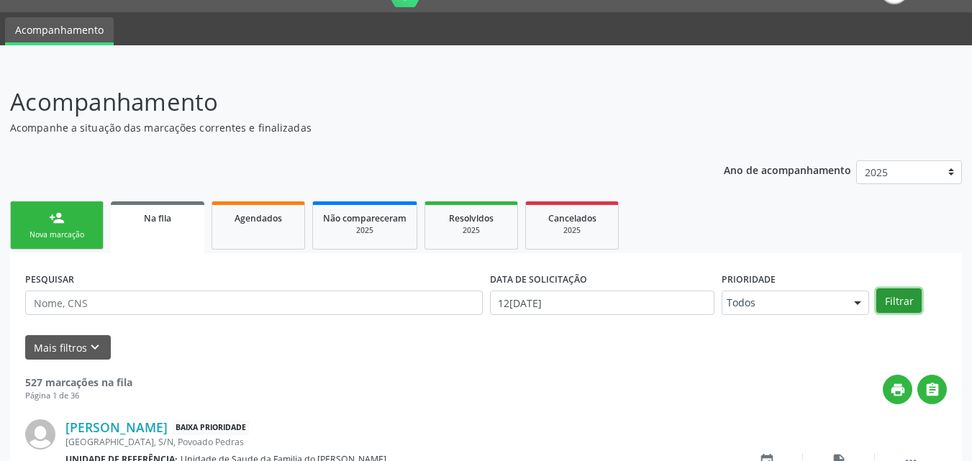
click at [905, 293] on button "Filtrar" at bounding box center [899, 301] width 45 height 24
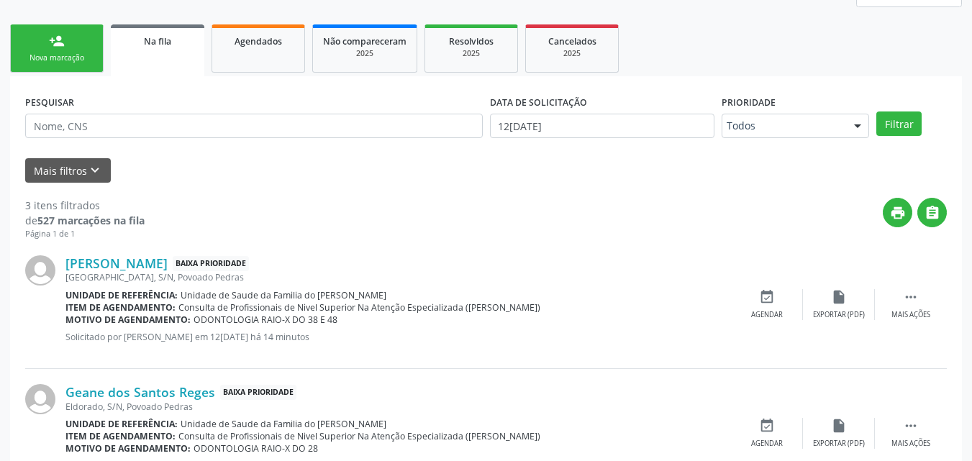
scroll to position [163, 0]
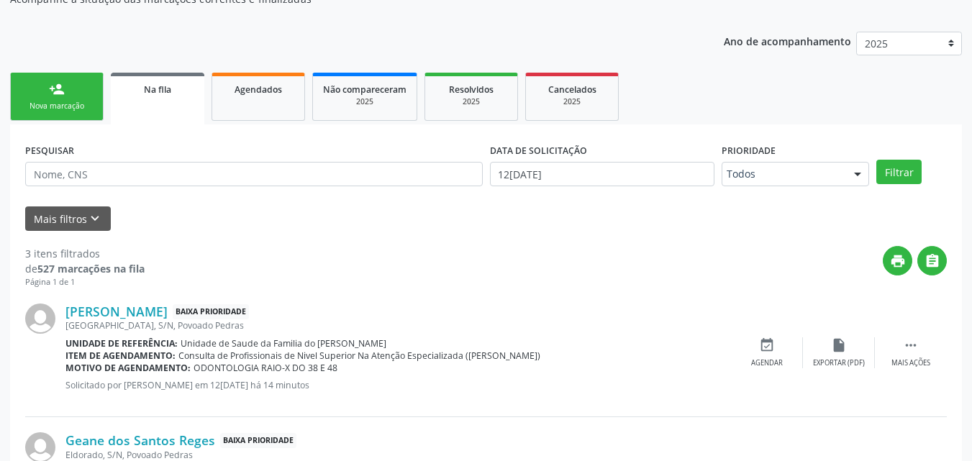
click at [81, 94] on link "person_add Nova marcação" at bounding box center [57, 97] width 94 height 48
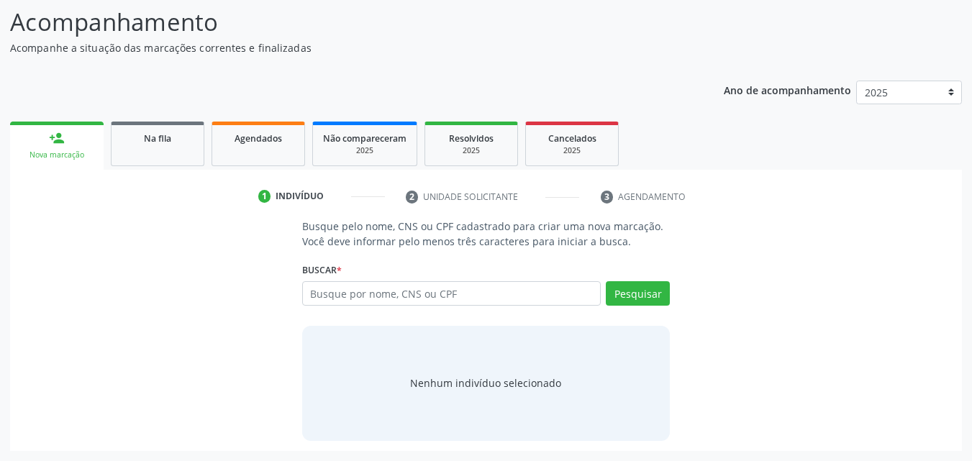
scroll to position [114, 0]
click at [363, 294] on input "text" at bounding box center [451, 293] width 299 height 24
type input "700600916260460"
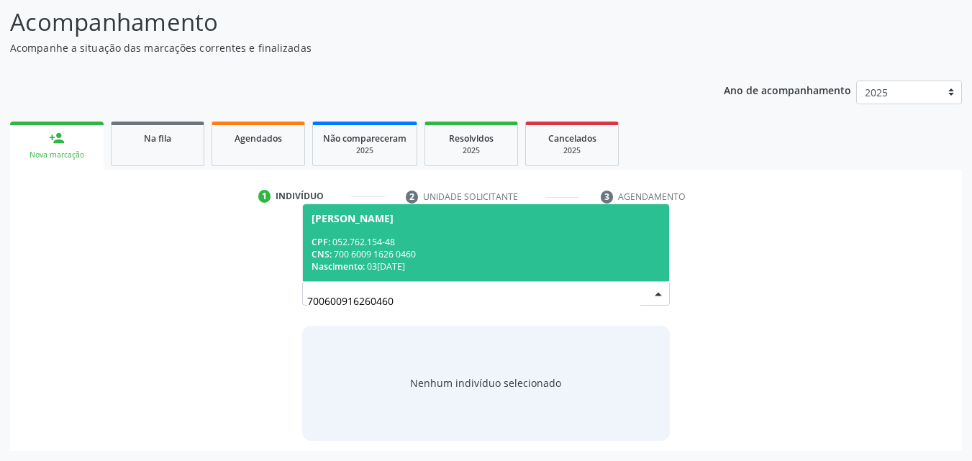
click at [540, 238] on div "CPF: 052.762.154-48" at bounding box center [487, 242] width 350 height 12
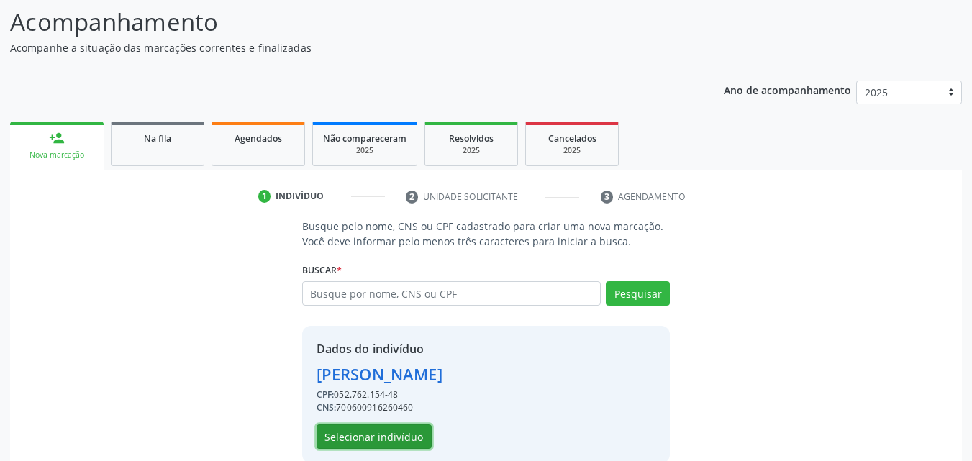
click at [391, 448] on button "Selecionar indivíduo" at bounding box center [374, 437] width 115 height 24
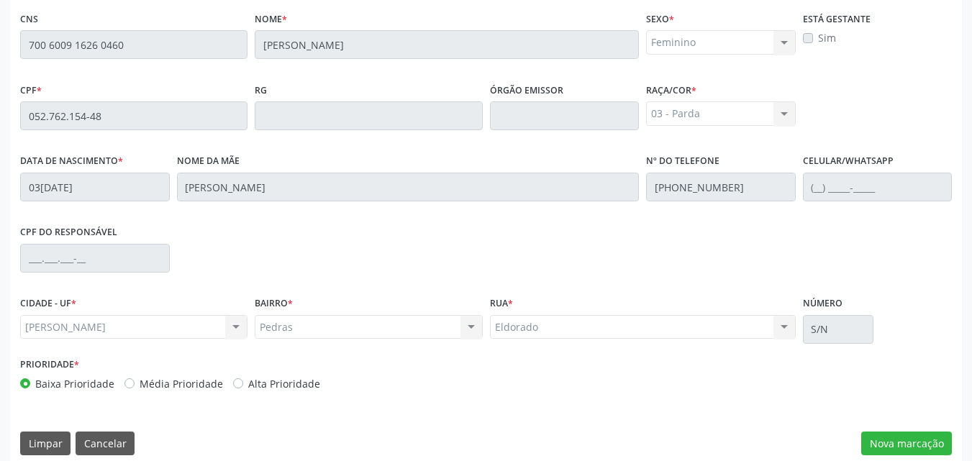
scroll to position [374, 0]
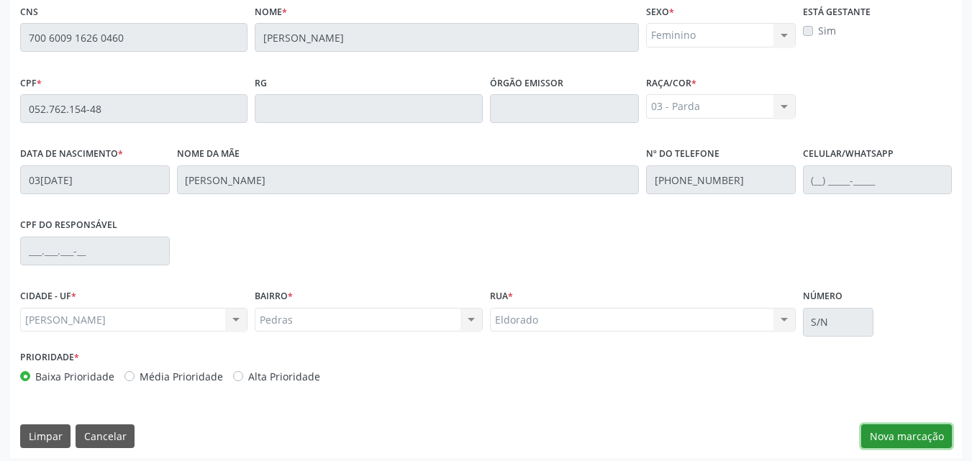
click at [925, 432] on button "Nova marcação" at bounding box center [906, 437] width 91 height 24
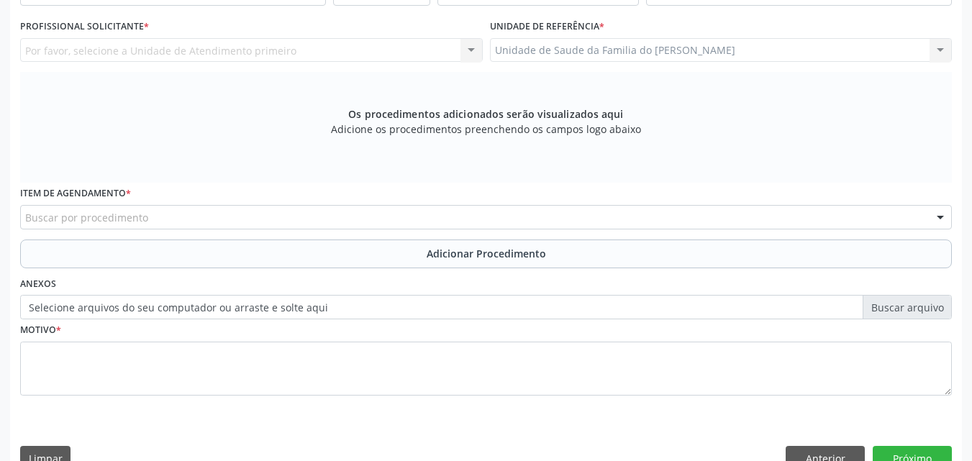
scroll to position [0, 0]
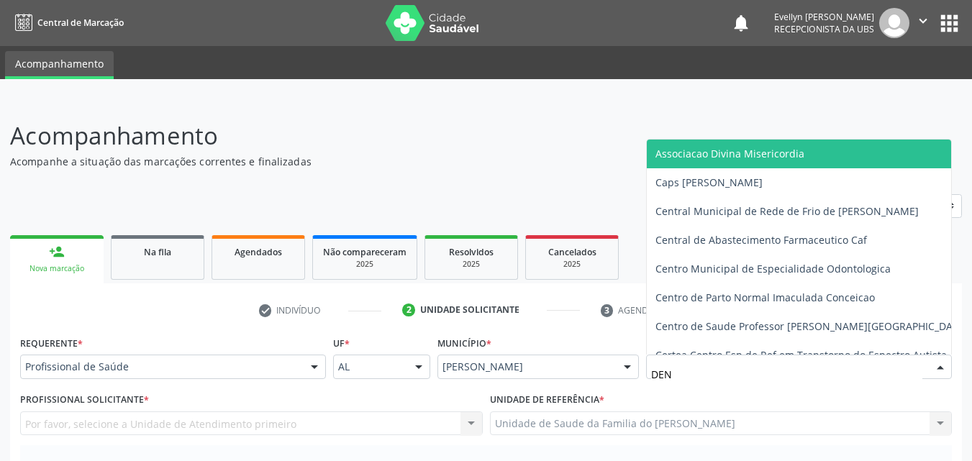
type input "DENI"
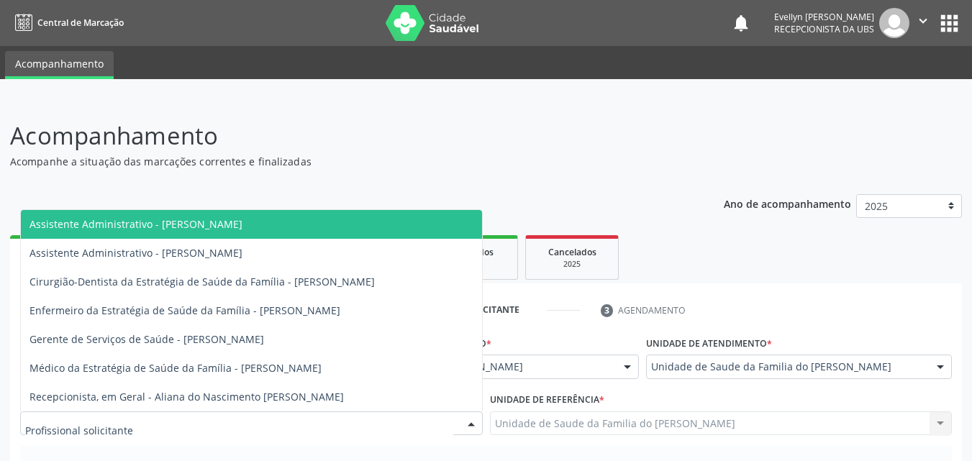
click at [386, 427] on div at bounding box center [251, 424] width 463 height 24
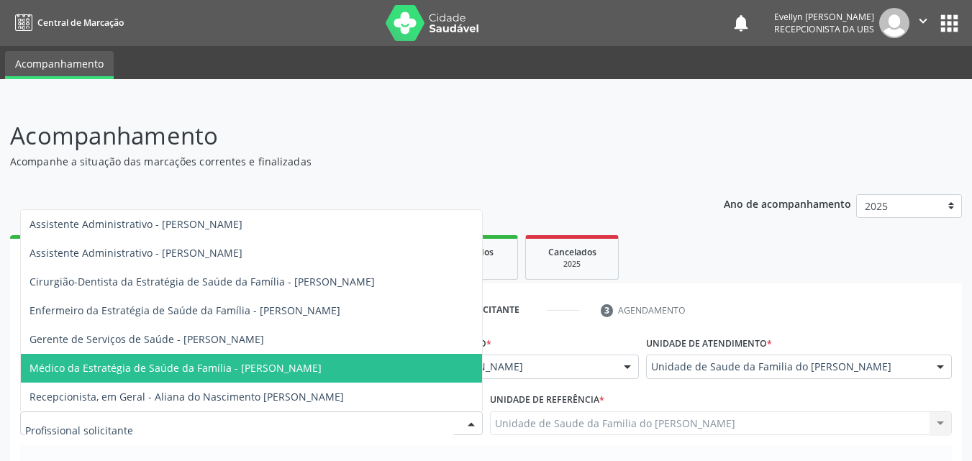
click at [368, 361] on span "Médico da Estratégia de Saúde da Família - [PERSON_NAME]" at bounding box center [251, 368] width 461 height 29
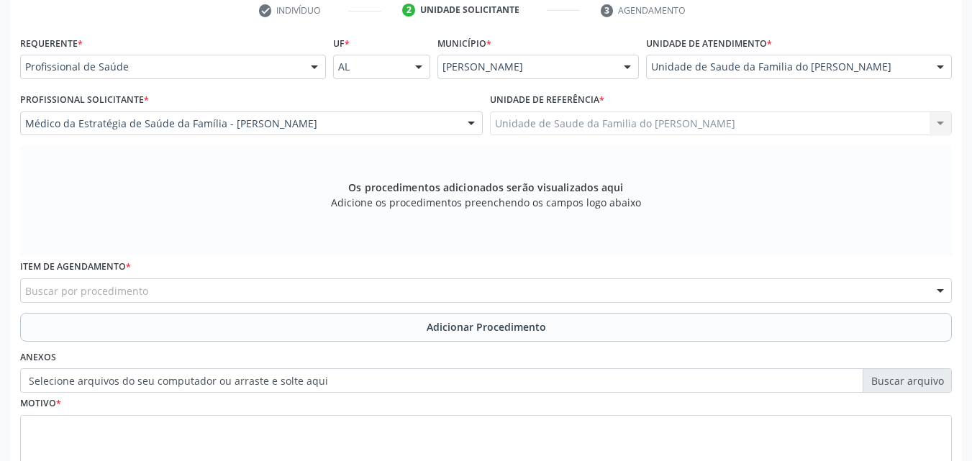
scroll to position [350, 0]
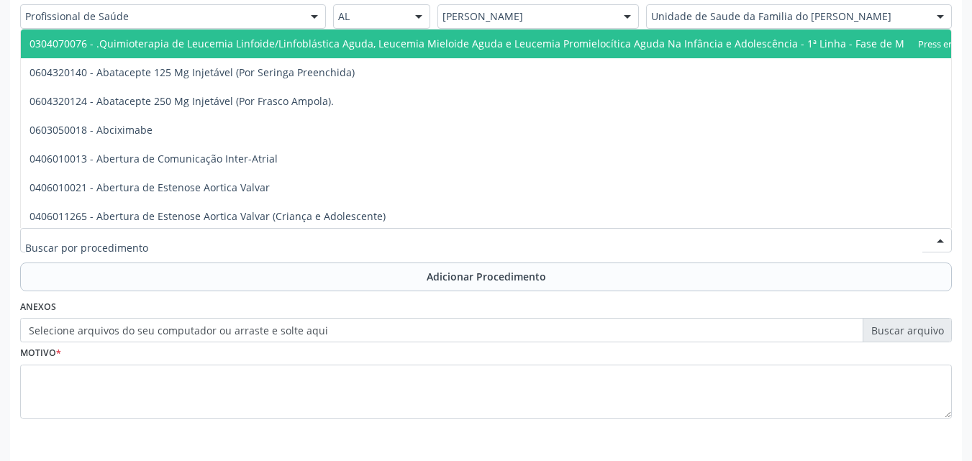
click at [631, 233] on div at bounding box center [486, 240] width 932 height 24
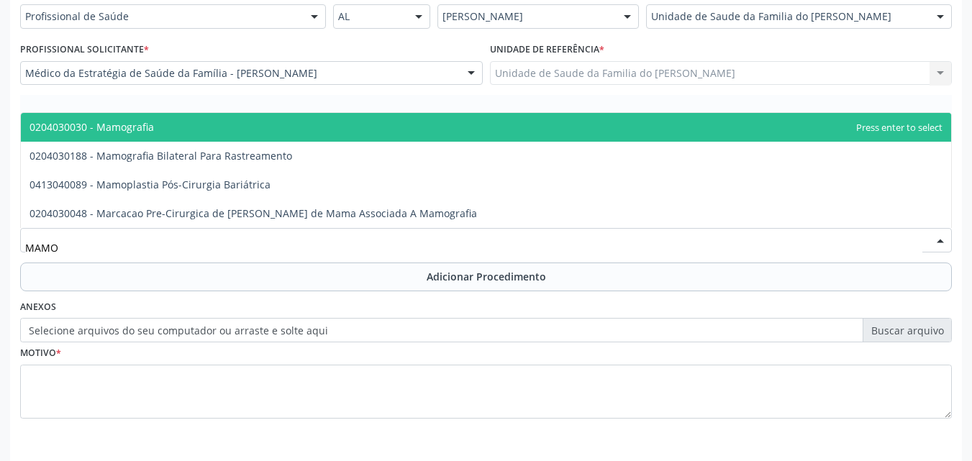
type input "MAMOG"
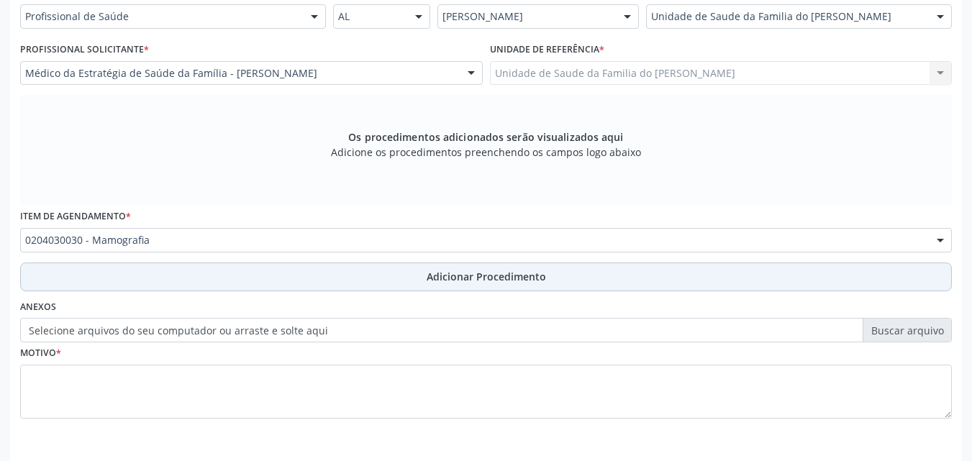
click at [615, 273] on button "Adicionar Procedimento" at bounding box center [486, 277] width 932 height 29
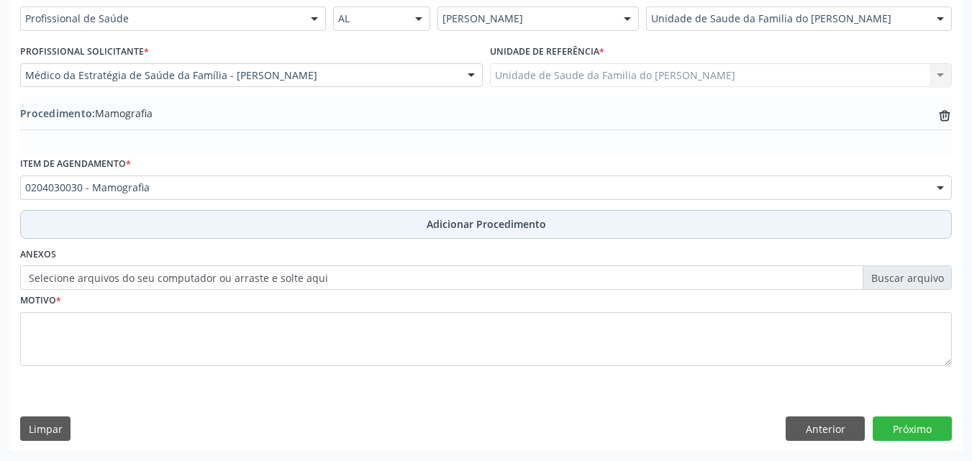
scroll to position [348, 0]
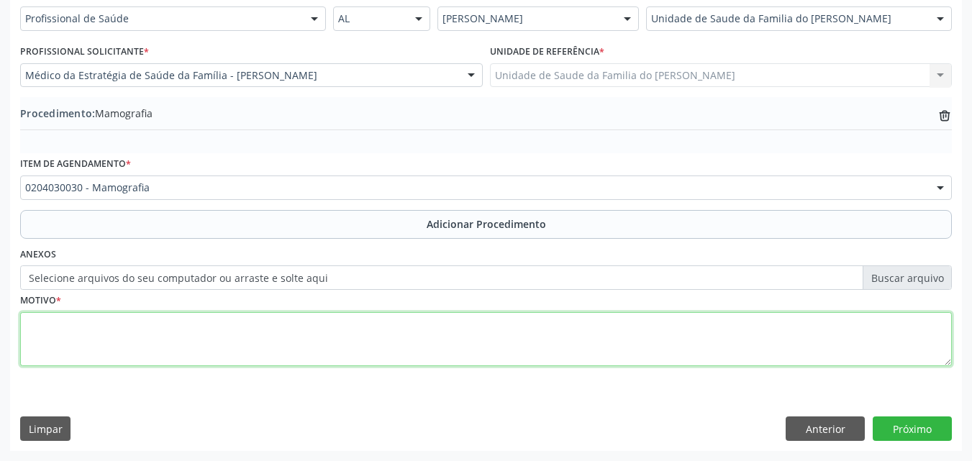
click at [519, 363] on textarea at bounding box center [486, 339] width 932 height 55
type textarea "RASTREAMENTO"
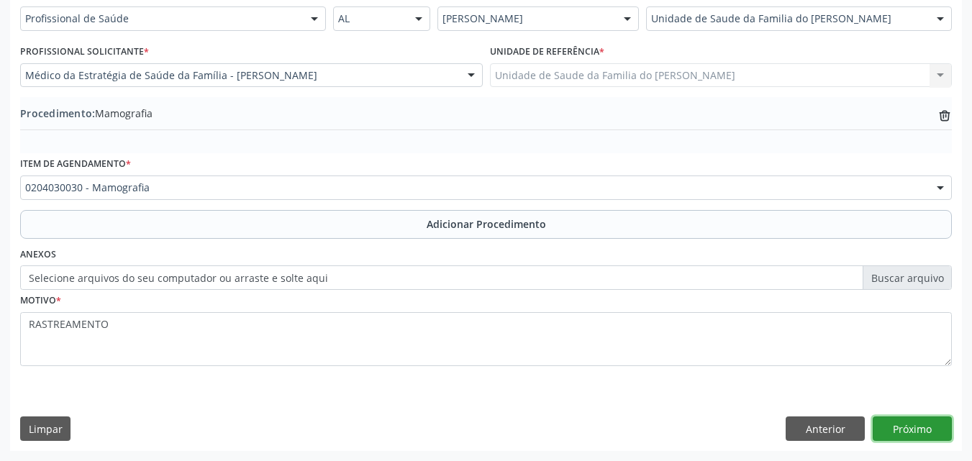
click at [902, 433] on button "Próximo" at bounding box center [912, 429] width 79 height 24
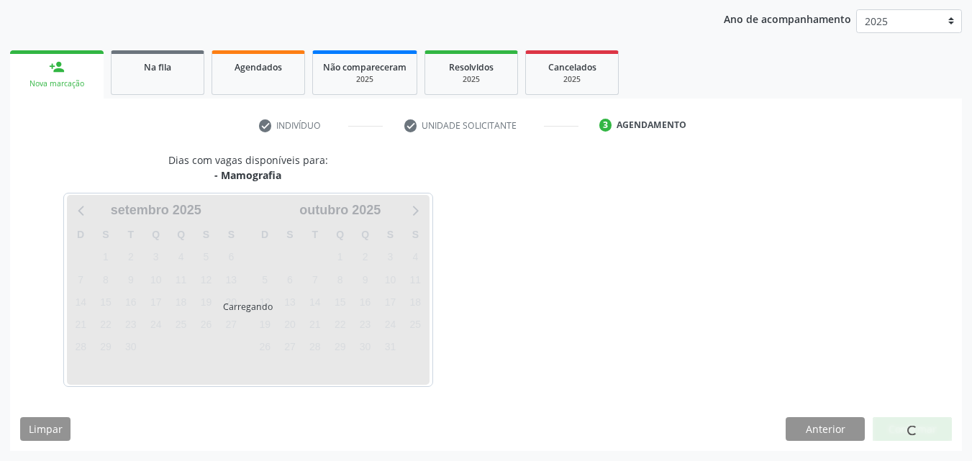
scroll to position [227, 0]
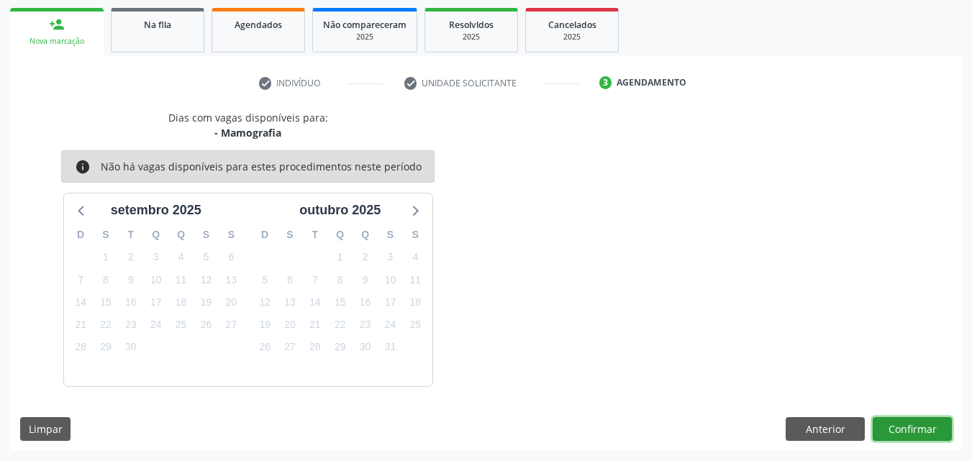
click at [931, 436] on button "Confirmar" at bounding box center [912, 429] width 79 height 24
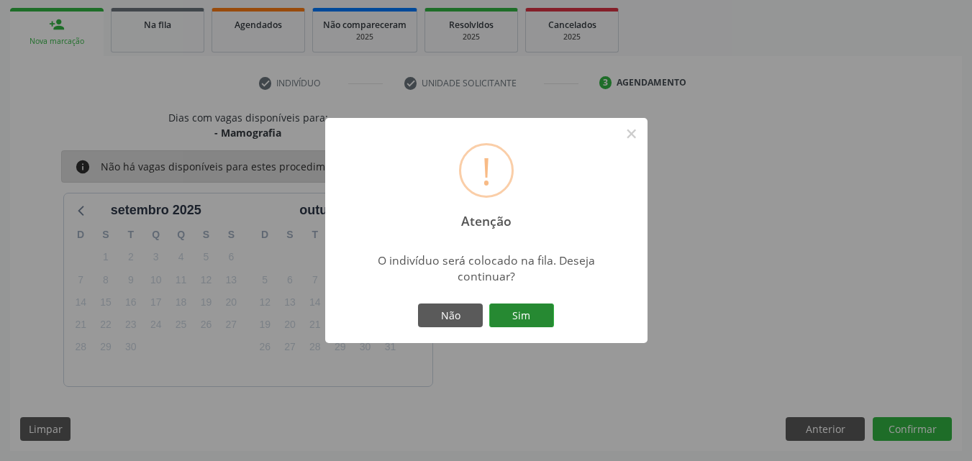
click at [528, 306] on button "Sim" at bounding box center [521, 316] width 65 height 24
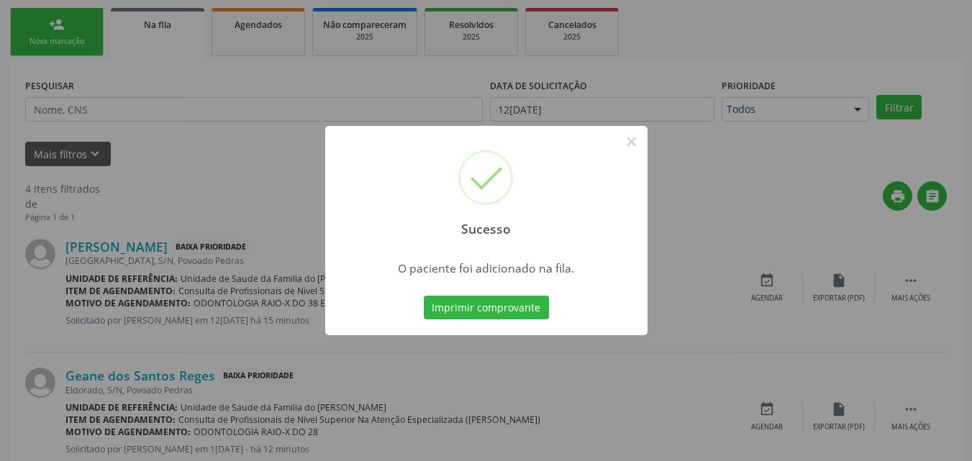
scroll to position [34, 0]
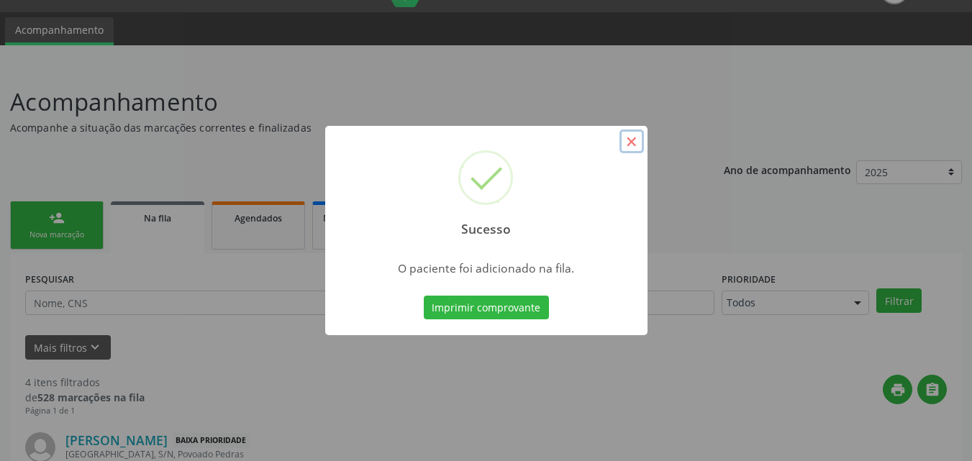
click at [625, 138] on button "×" at bounding box center [632, 142] width 24 height 24
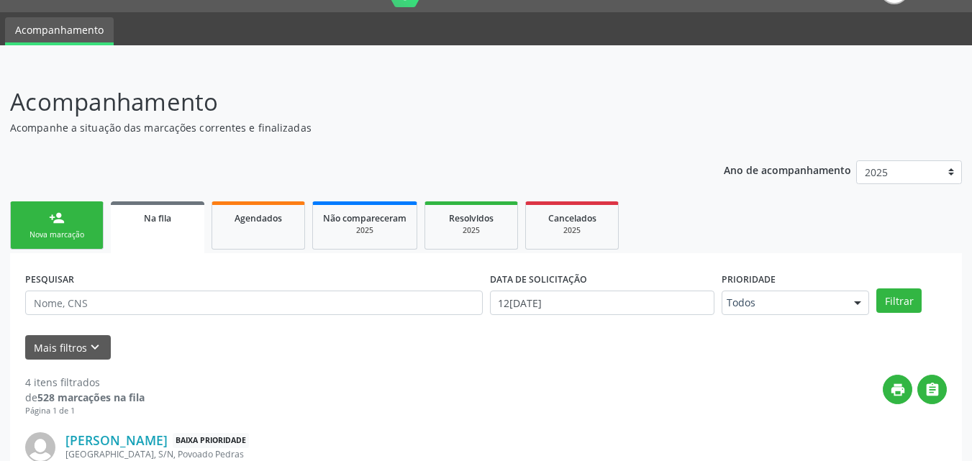
click at [72, 217] on link "person_add Nova marcação" at bounding box center [57, 226] width 94 height 48
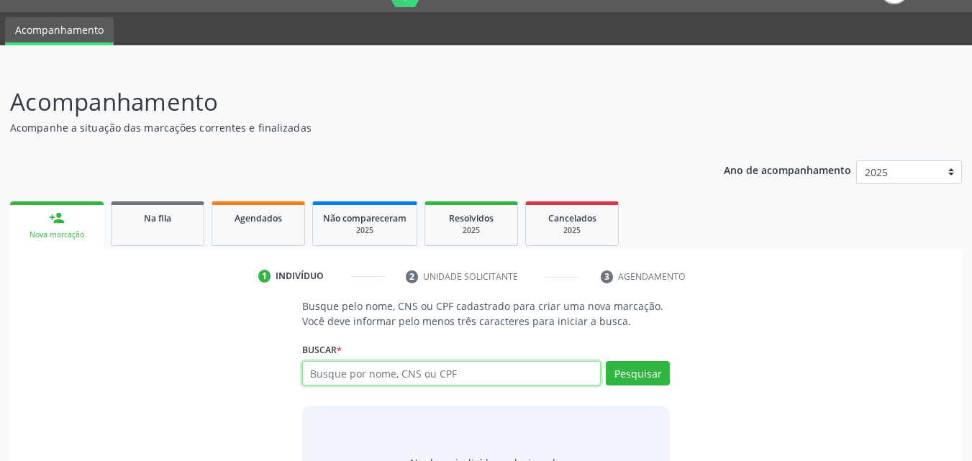
click at [427, 375] on input "text" at bounding box center [451, 373] width 299 height 24
type input "701006838984299"
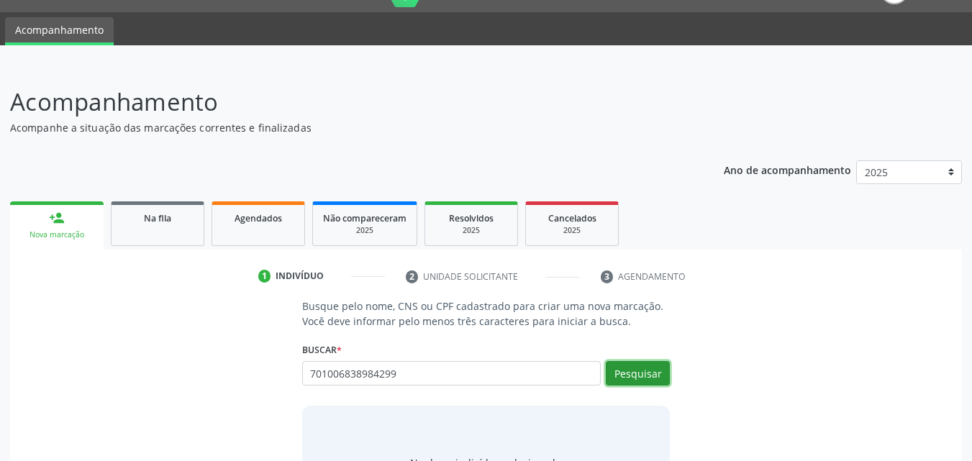
click at [664, 369] on button "Pesquisar" at bounding box center [638, 373] width 64 height 24
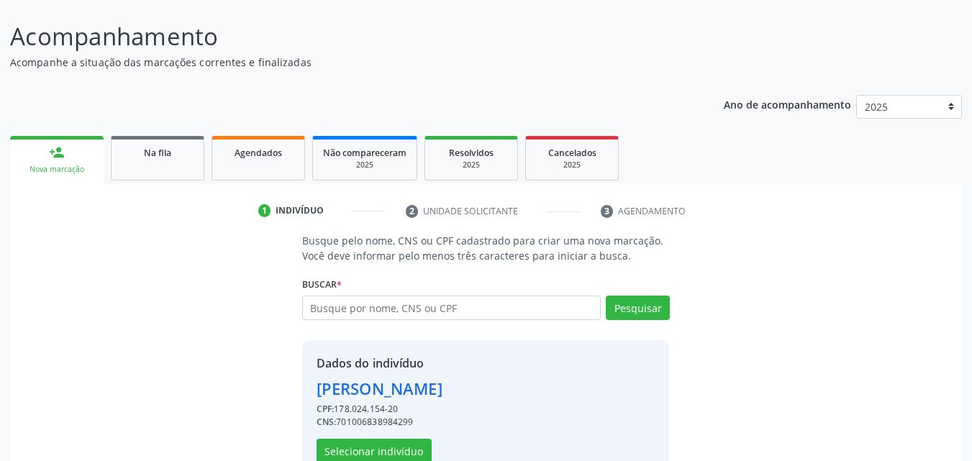
scroll to position [136, 0]
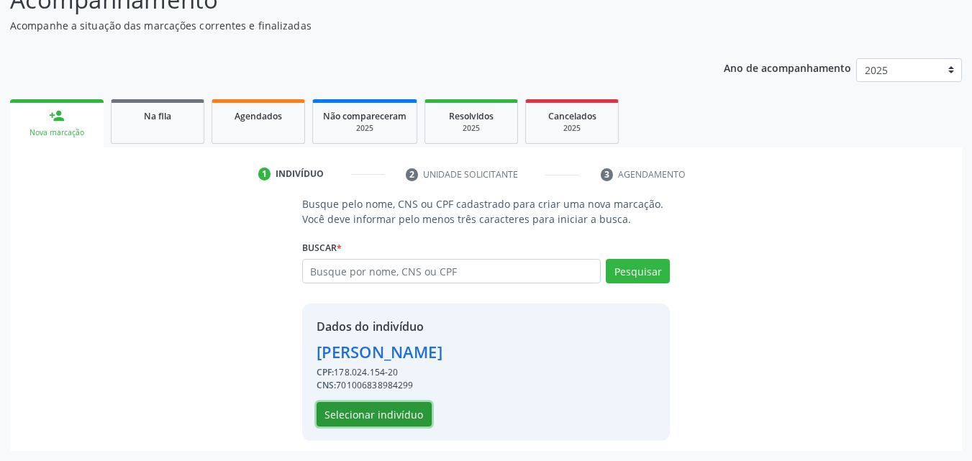
click at [386, 411] on button "Selecionar indivíduo" at bounding box center [374, 414] width 115 height 24
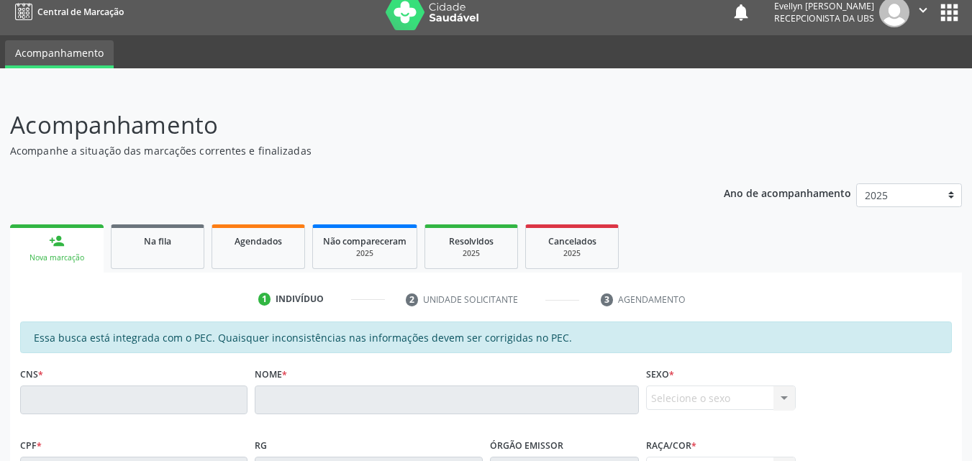
scroll to position [0, 0]
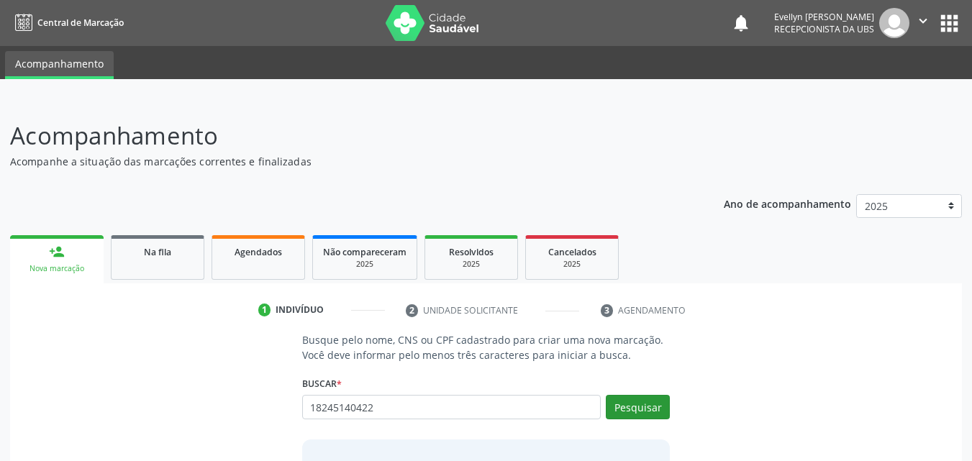
type input "18245140422"
click at [636, 401] on button "Pesquisar" at bounding box center [638, 407] width 64 height 24
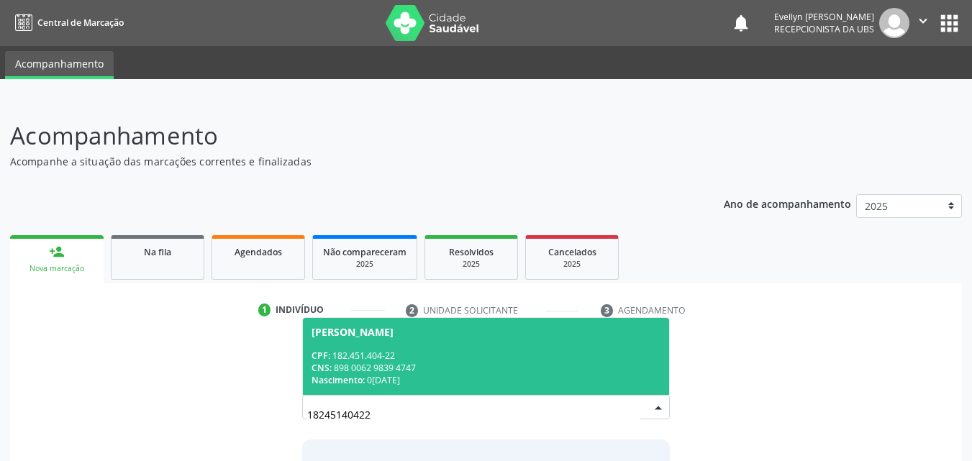
click at [455, 373] on div "CNS: 898 0062 9839 4747" at bounding box center [487, 368] width 350 height 12
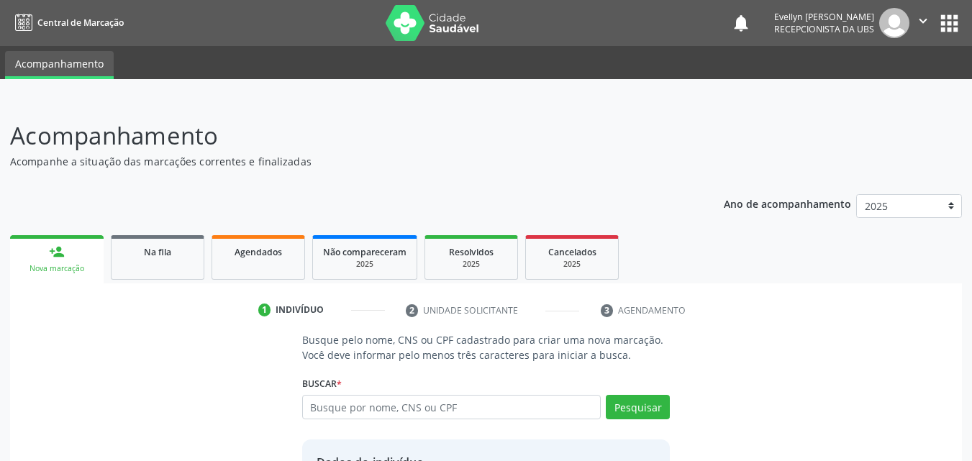
scroll to position [134, 0]
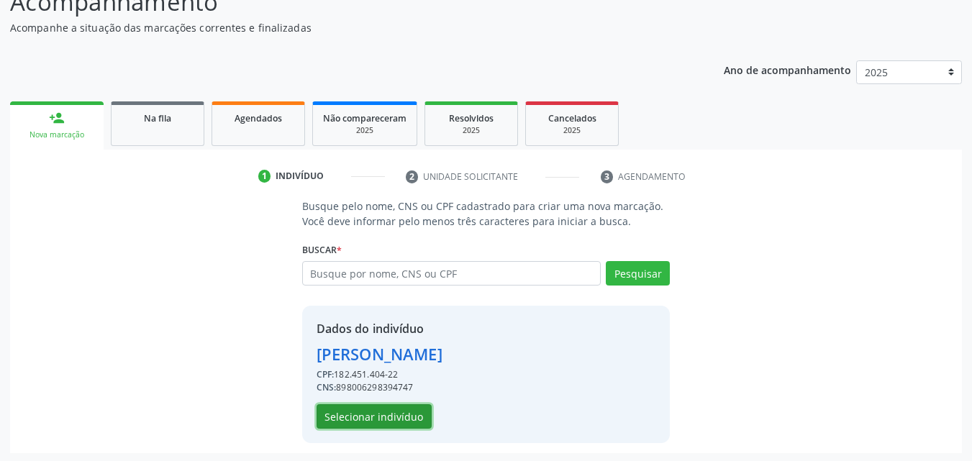
click at [412, 415] on button "Selecionar indivíduo" at bounding box center [374, 416] width 115 height 24
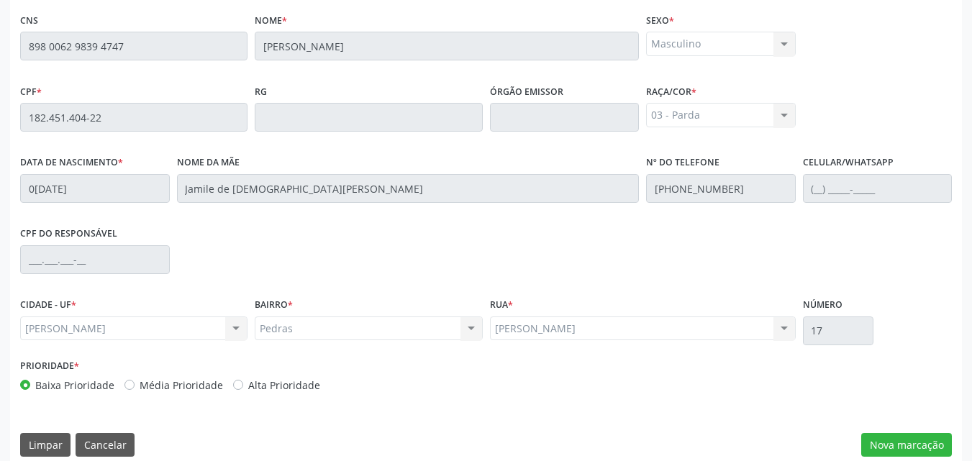
scroll to position [379, 0]
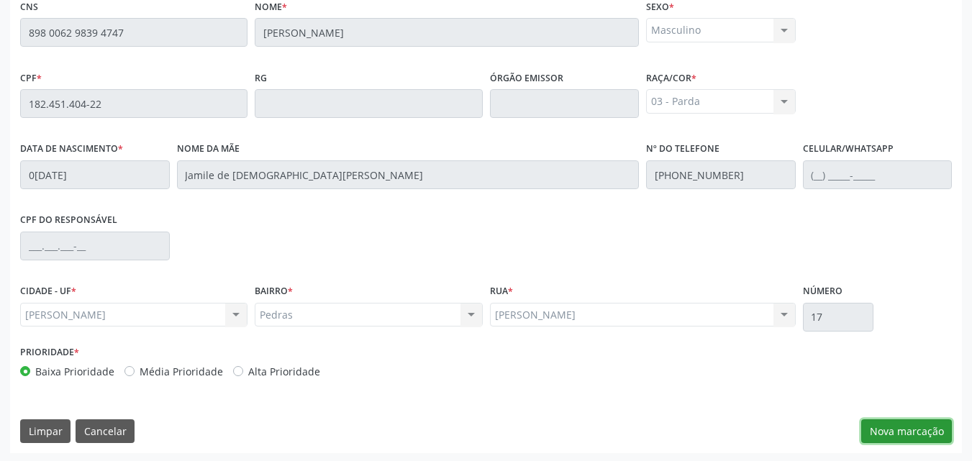
click at [909, 432] on button "Nova marcação" at bounding box center [906, 432] width 91 height 24
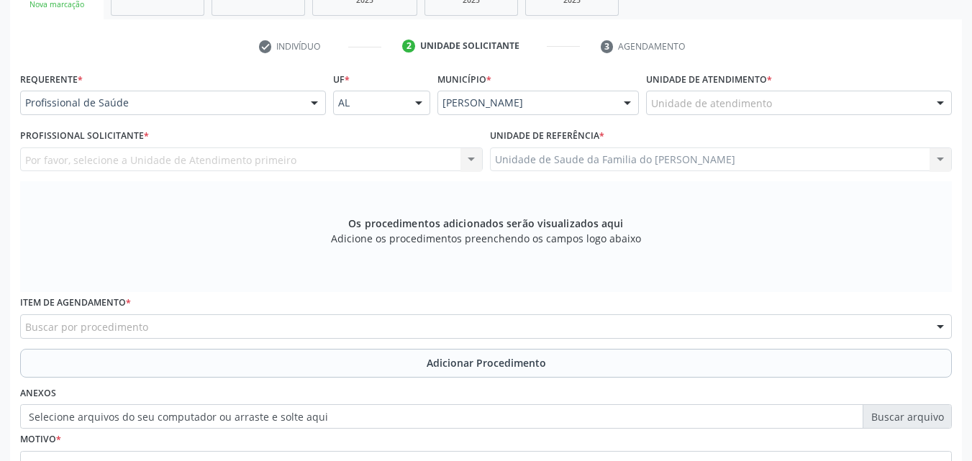
scroll to position [258, 0]
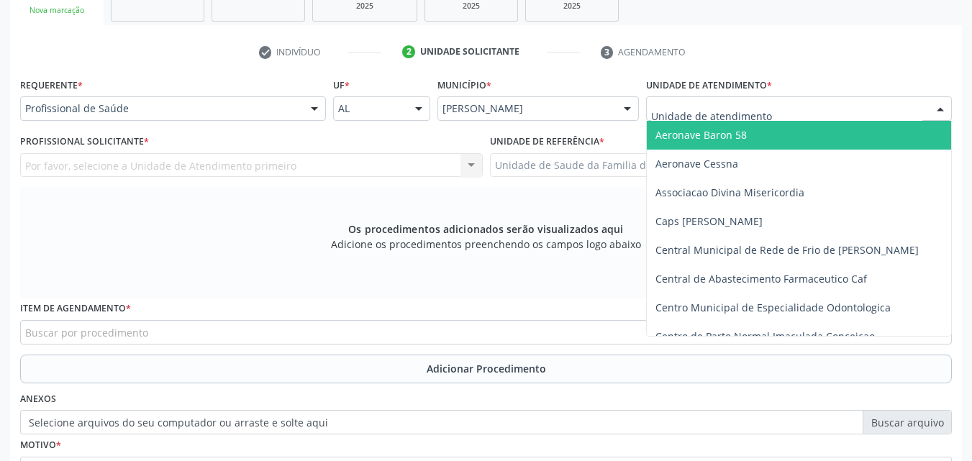
click at [874, 116] on div at bounding box center [799, 108] width 306 height 24
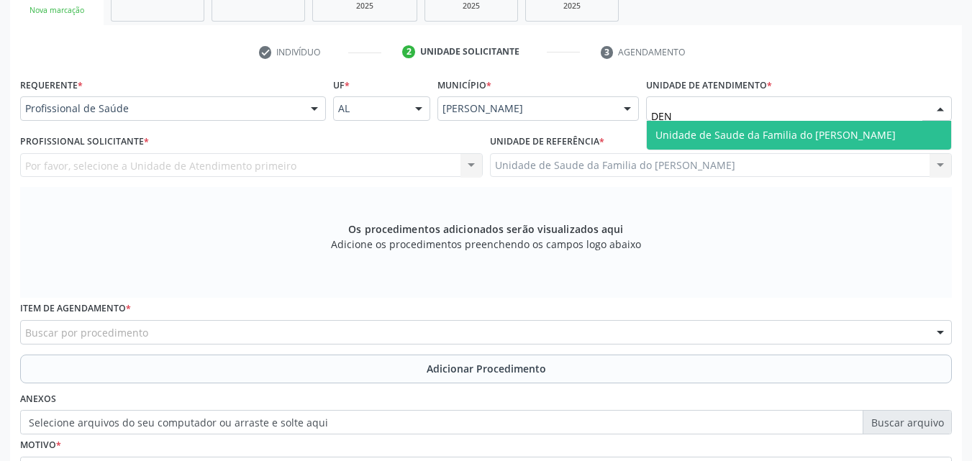
type input "DENI"
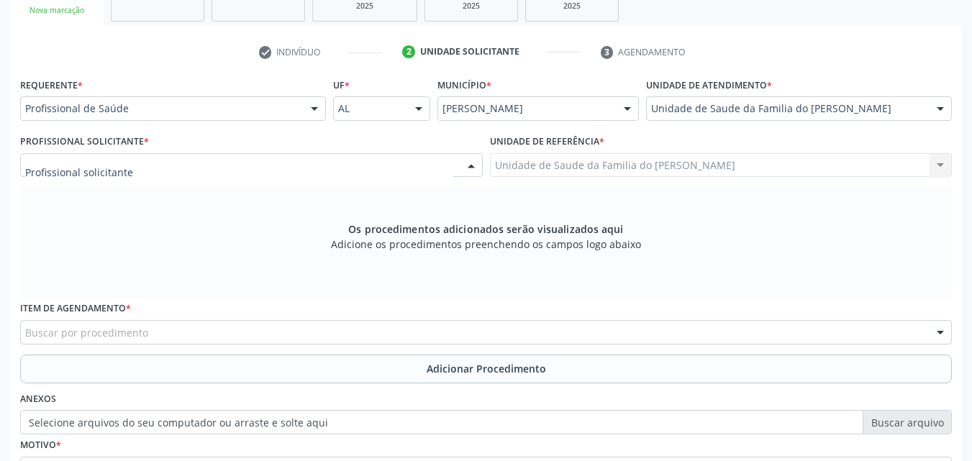
click at [365, 158] on div at bounding box center [251, 165] width 463 height 24
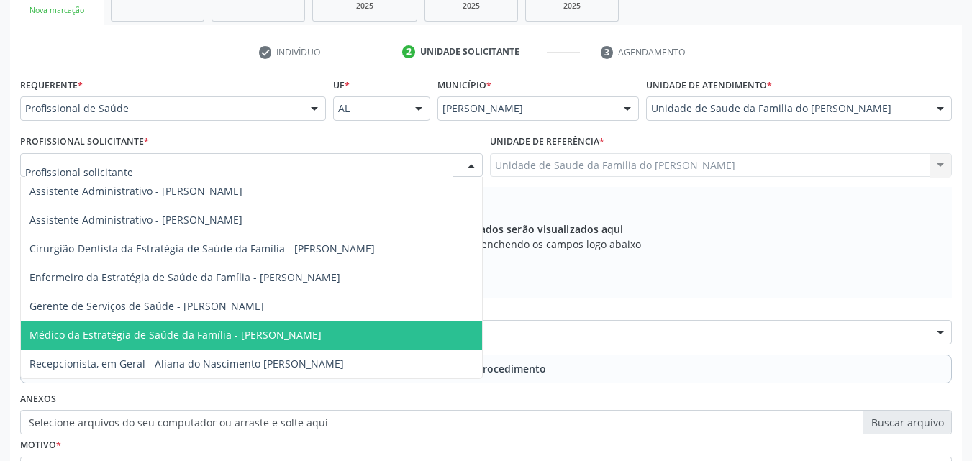
click at [350, 334] on span "Médico da Estratégia de Saúde da Família - [PERSON_NAME]" at bounding box center [251, 335] width 461 height 29
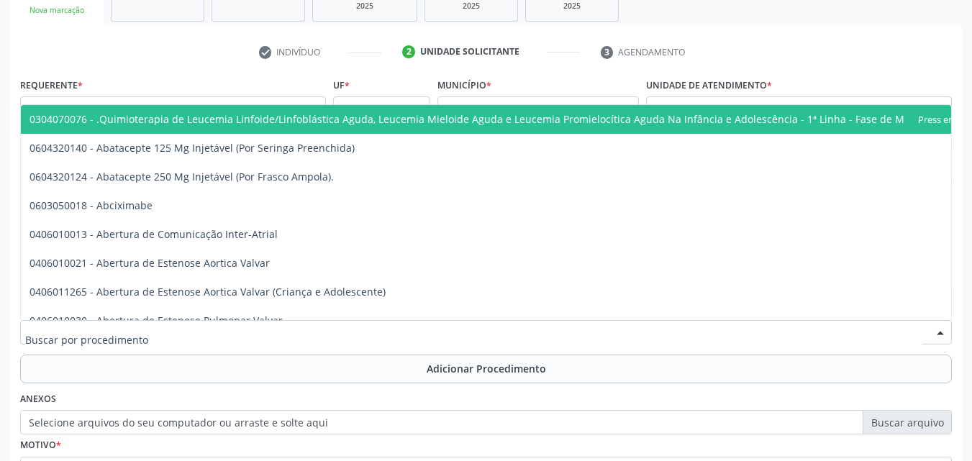
click at [371, 338] on div at bounding box center [486, 332] width 932 height 24
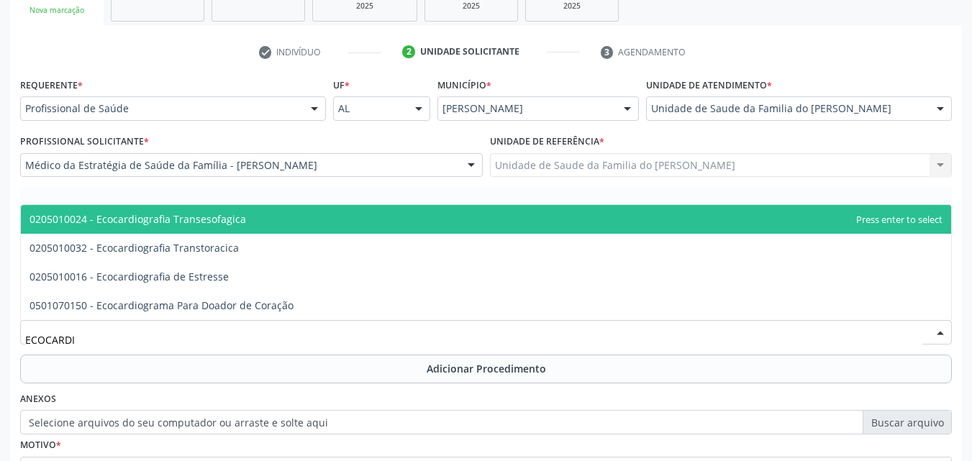
type input "ECOCARDIO"
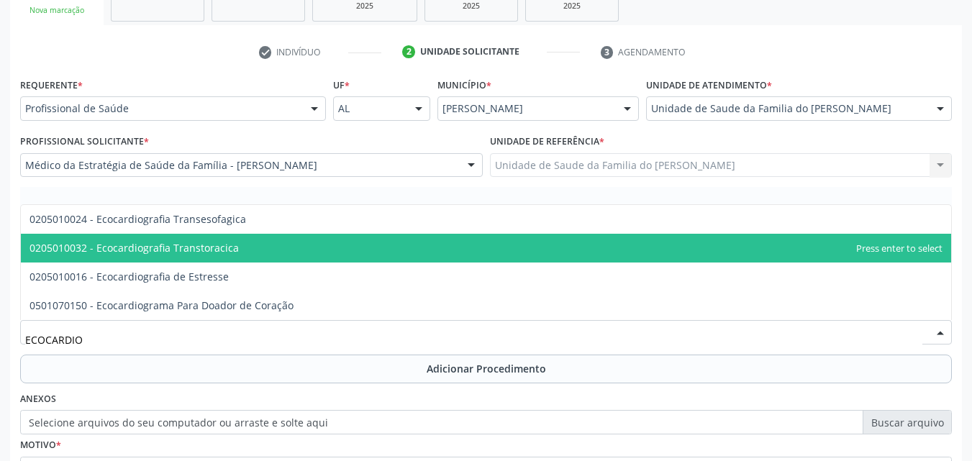
click at [321, 255] on span "0205010032 - Ecocardiografia Transtoracica" at bounding box center [486, 248] width 931 height 29
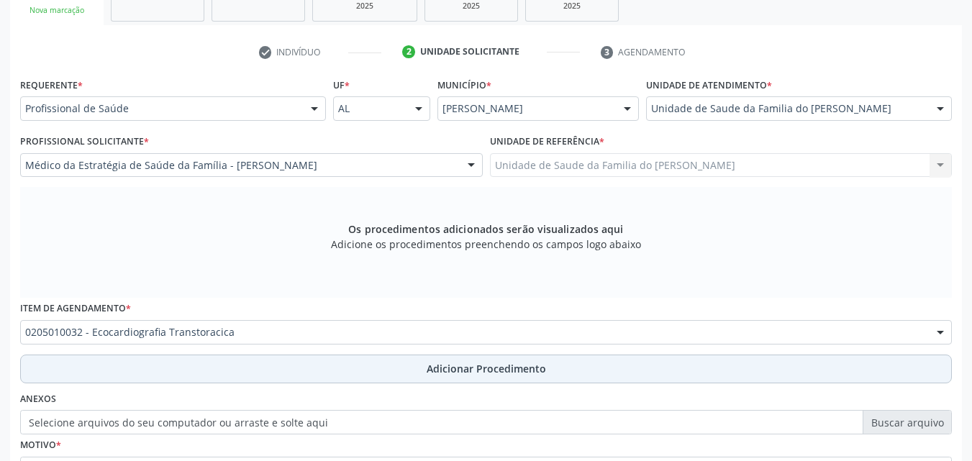
click at [327, 376] on button "Adicionar Procedimento" at bounding box center [486, 369] width 932 height 29
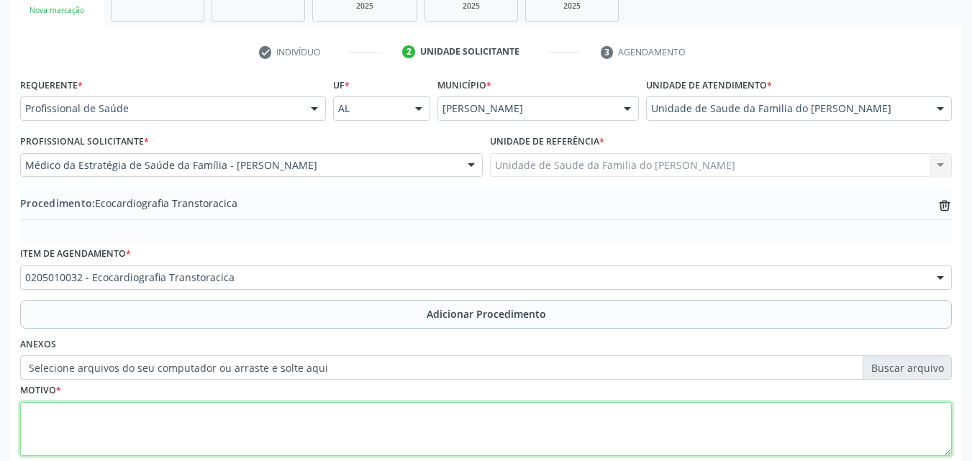
click at [334, 417] on textarea at bounding box center [486, 429] width 932 height 55
type textarea "INSUFICIENCIA CARDIACA"
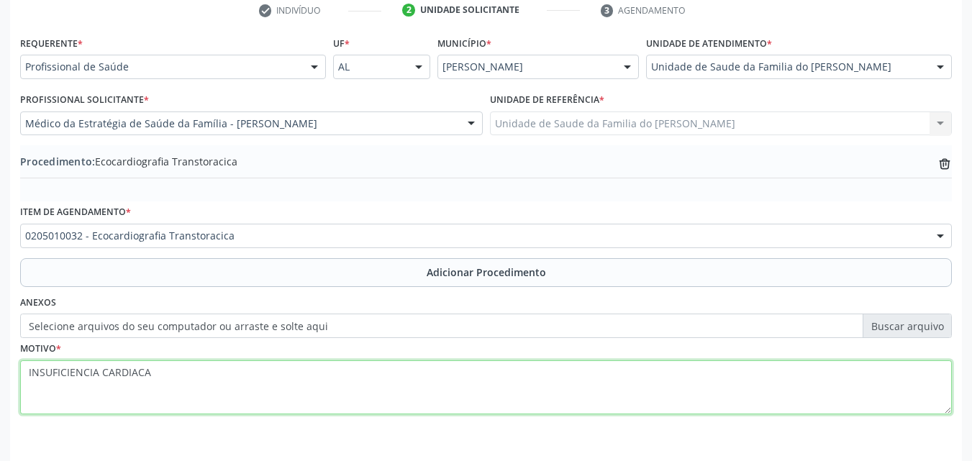
scroll to position [348, 0]
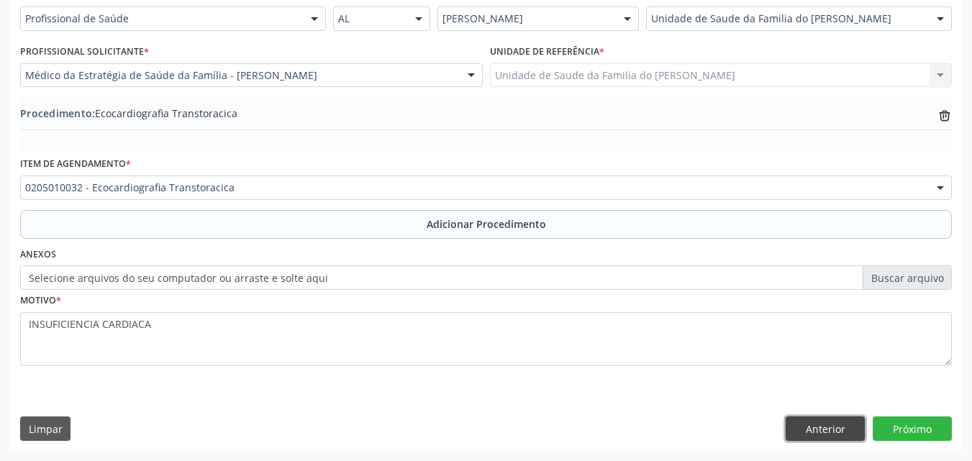
click at [845, 425] on button "Anterior" at bounding box center [825, 429] width 79 height 24
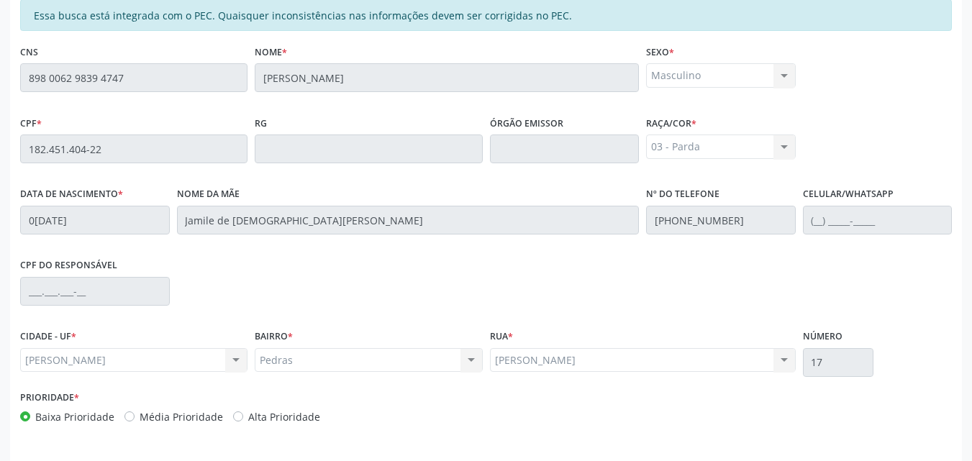
scroll to position [381, 0]
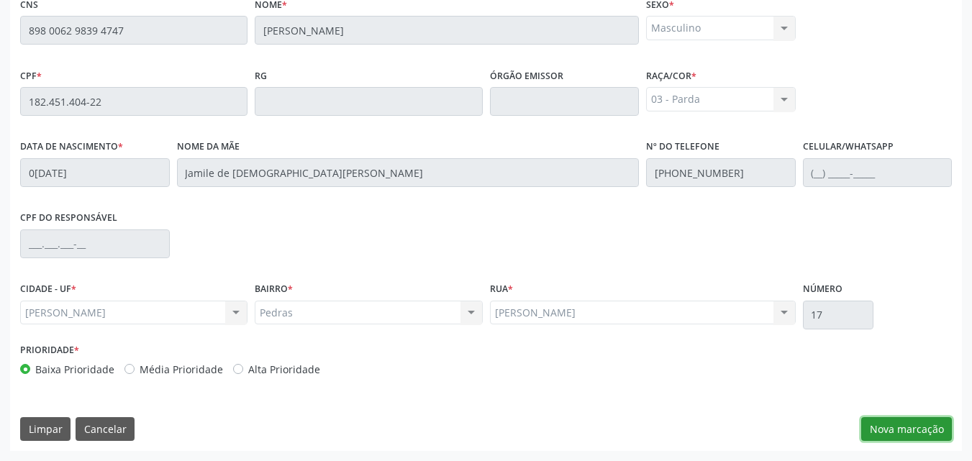
click at [910, 425] on button "Nova marcação" at bounding box center [906, 429] width 91 height 24
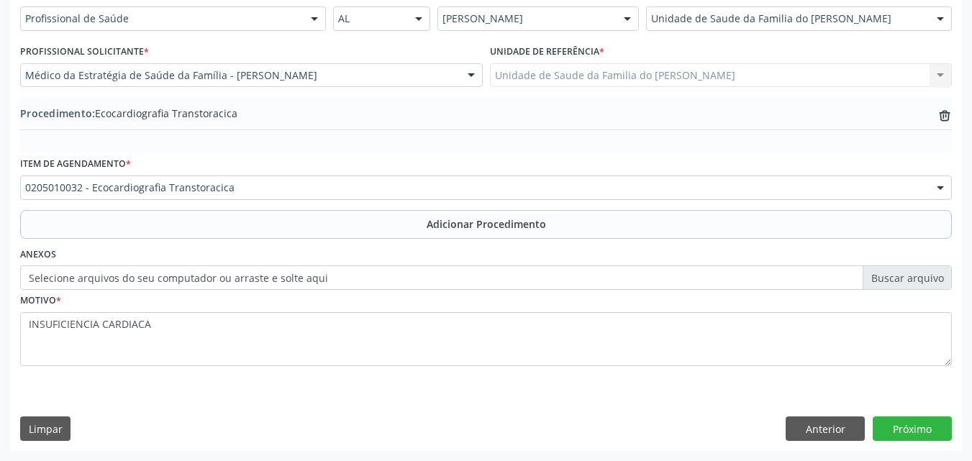
click at [330, 197] on div "0205010032 - Ecocardiografia Transtoracica" at bounding box center [486, 188] width 932 height 24
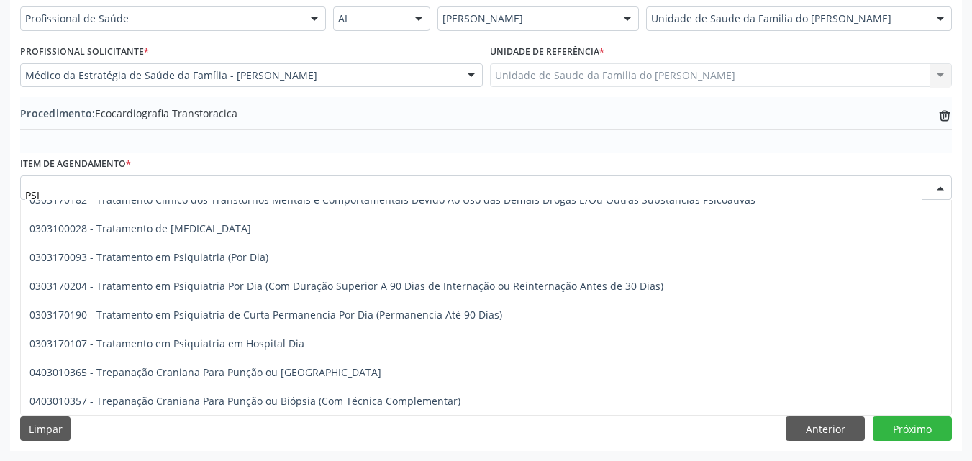
scroll to position [3152, 0]
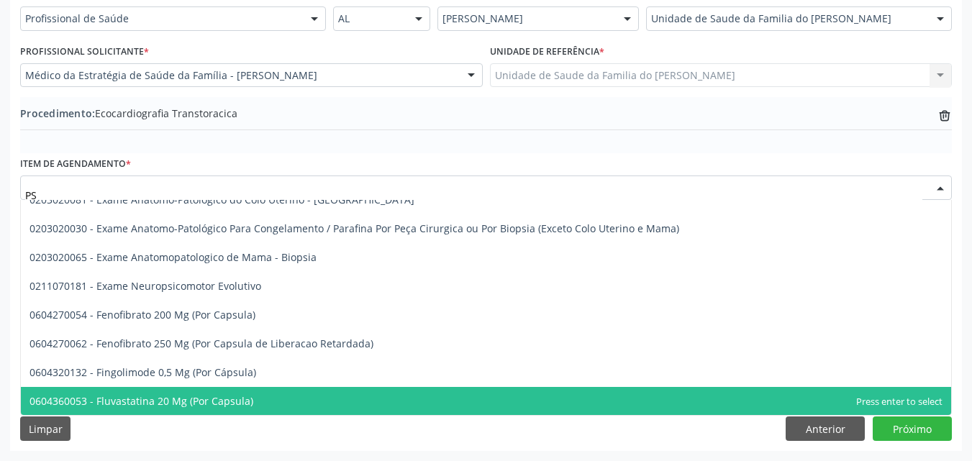
type input "P"
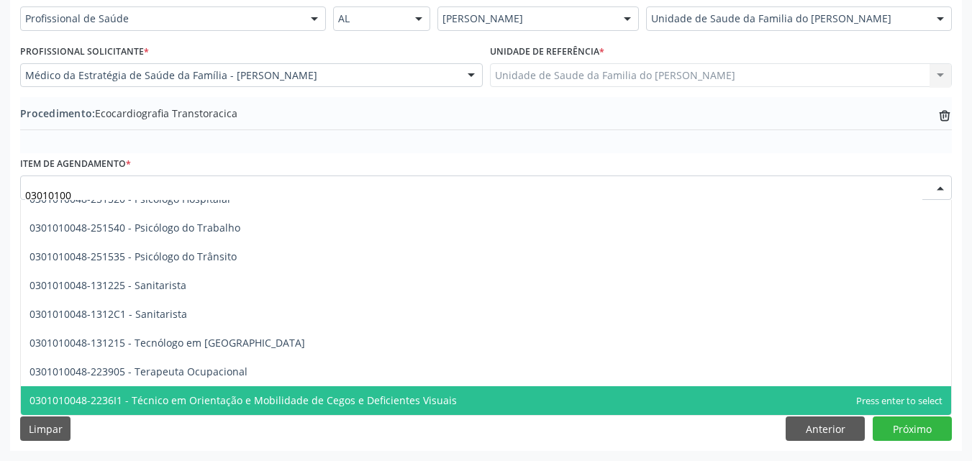
type input "030101004"
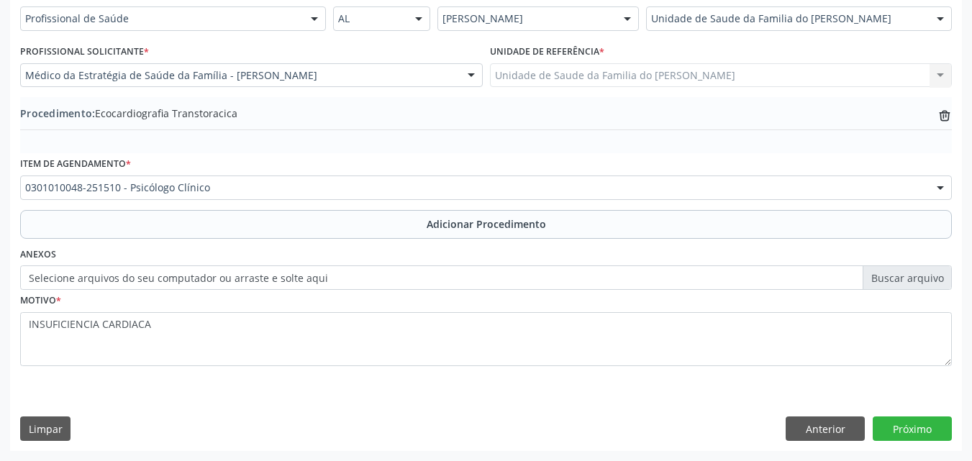
scroll to position [0, 0]
click at [947, 116] on icon "trash-outline icon" at bounding box center [945, 116] width 14 height 14
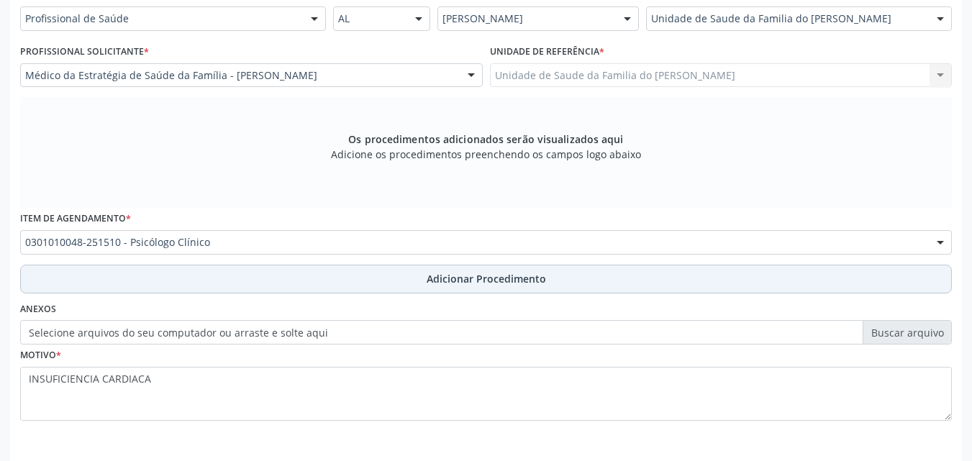
click at [492, 282] on span "Adicionar Procedimento" at bounding box center [486, 278] width 119 height 15
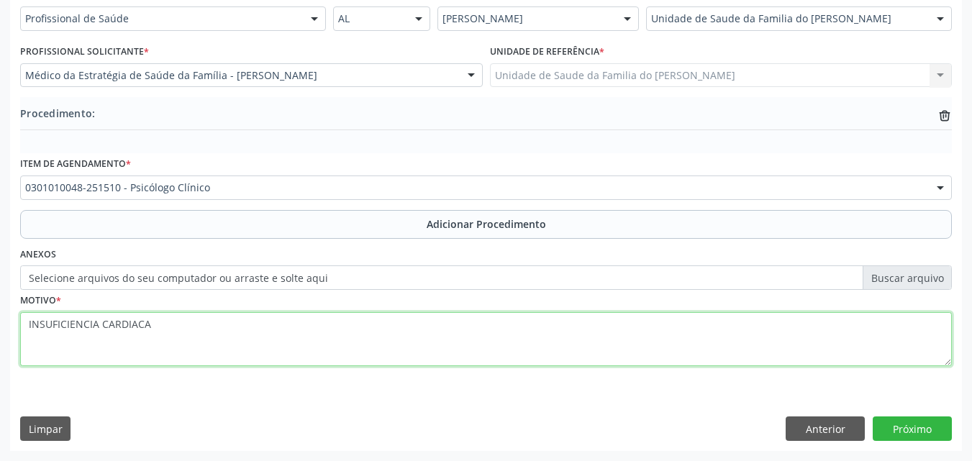
click at [438, 340] on textarea "INSUFICIENCIA CARDIACA" at bounding box center [486, 339] width 932 height 55
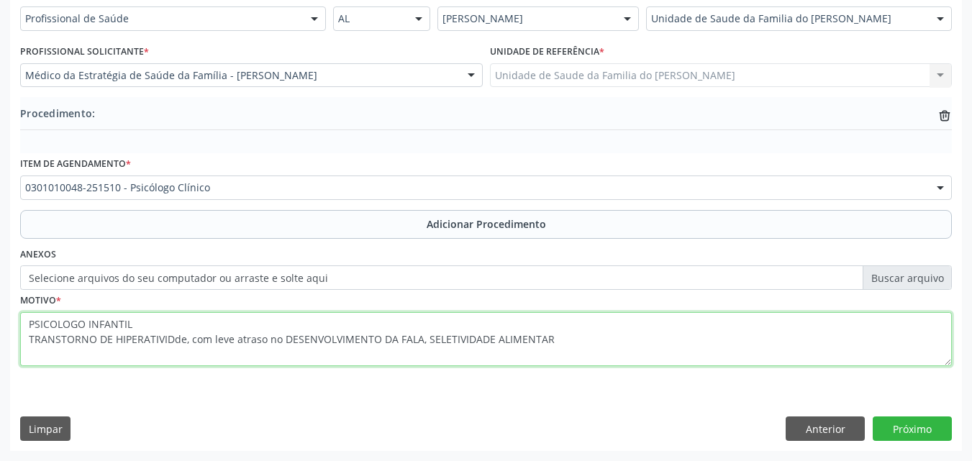
drag, startPoint x: 273, startPoint y: 339, endPoint x: 191, endPoint y: 342, distance: 82.8
click at [191, 342] on textarea "PSICOLOGO INFANTIL TRANSTORNO DE HIPERATIVIDde, com leve atraso no DESENVOLVIME…" at bounding box center [486, 339] width 932 height 55
click at [181, 339] on textarea "PSICOLOGO INFANTIL TRANSTORNO DE HIPERATIVIDde, COM LEVE ATRASO NA FALA E NO DE…" at bounding box center [486, 339] width 932 height 55
click at [171, 343] on textarea "PSICOLOGO INFANTIL TRANSTORNO DE HIPERATIVIDdE, COM LEVE ATRASO NA FALA E NO DE…" at bounding box center [486, 339] width 932 height 55
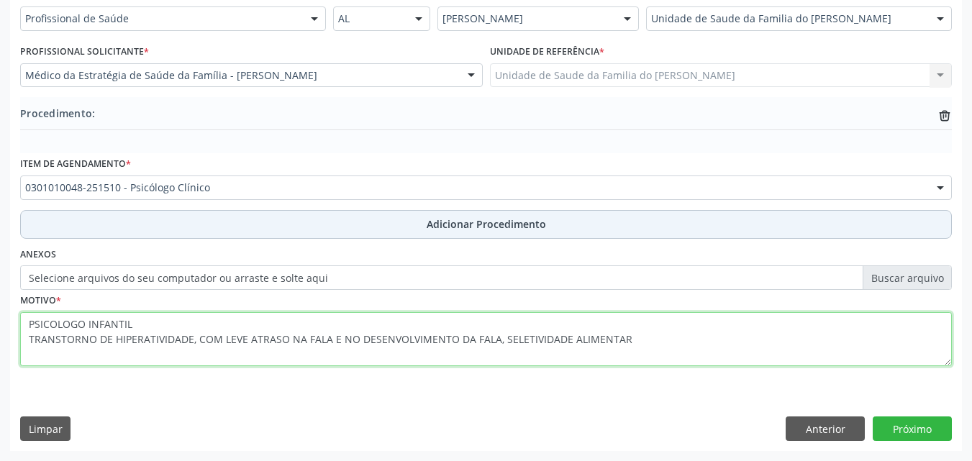
type textarea "PSICOLOGO INFANTIL TRANSTORNO DE HIPERATIVIDADE, COM LEVE ATRASO NA FALA E NO D…"
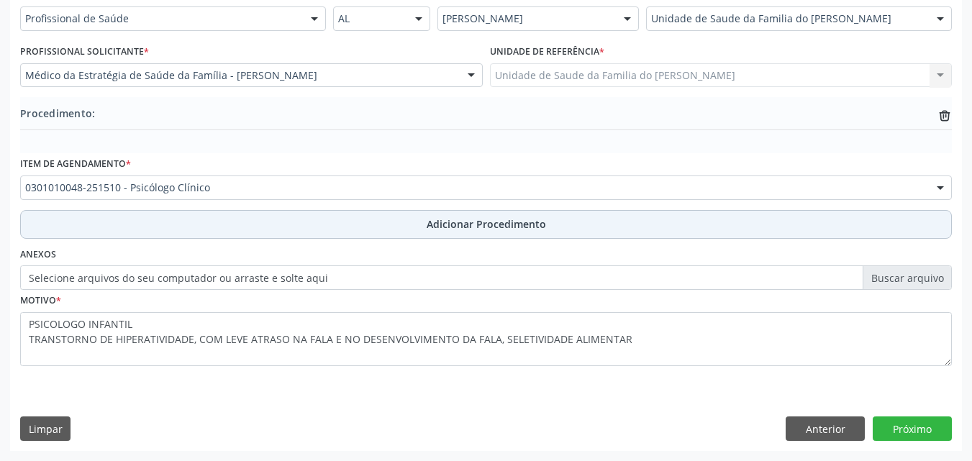
click at [422, 218] on button "Adicionar Procedimento" at bounding box center [486, 224] width 932 height 29
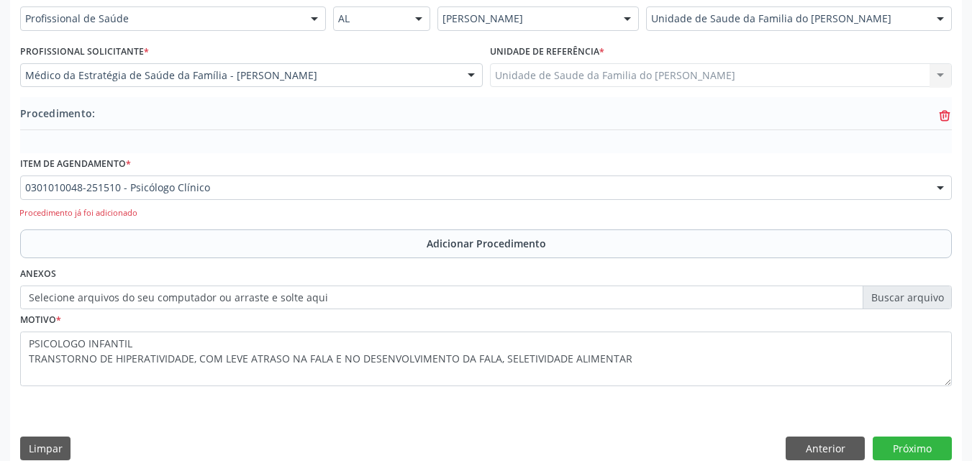
click at [949, 112] on icon "trash-outline icon" at bounding box center [945, 116] width 14 height 14
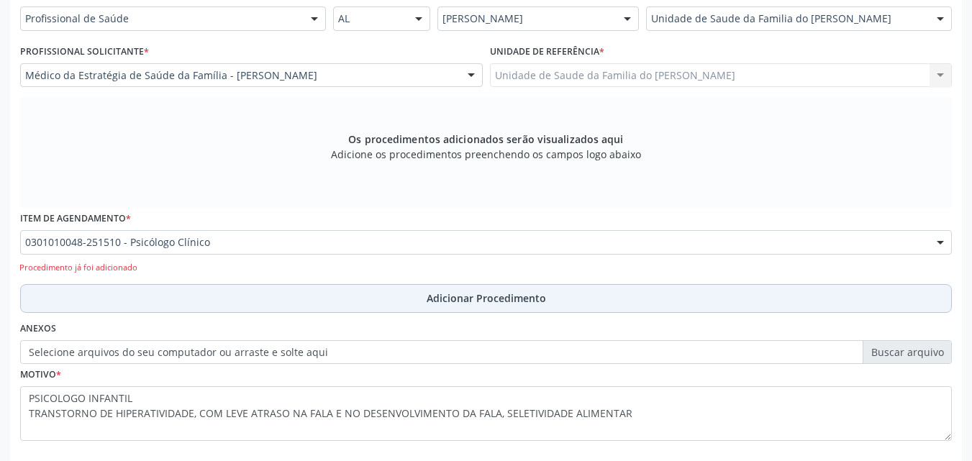
click at [406, 293] on button "Adicionar Procedimento" at bounding box center [486, 298] width 932 height 29
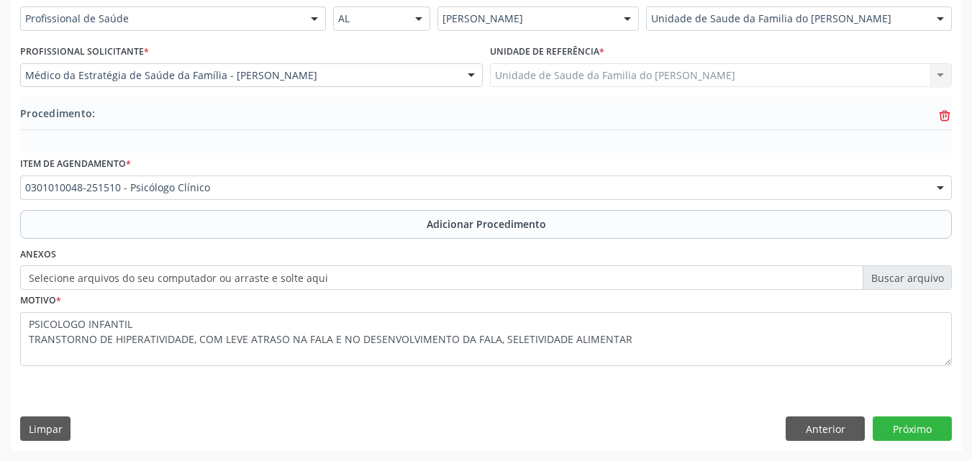
click at [939, 117] on icon "trash-outline icon" at bounding box center [945, 116] width 14 height 14
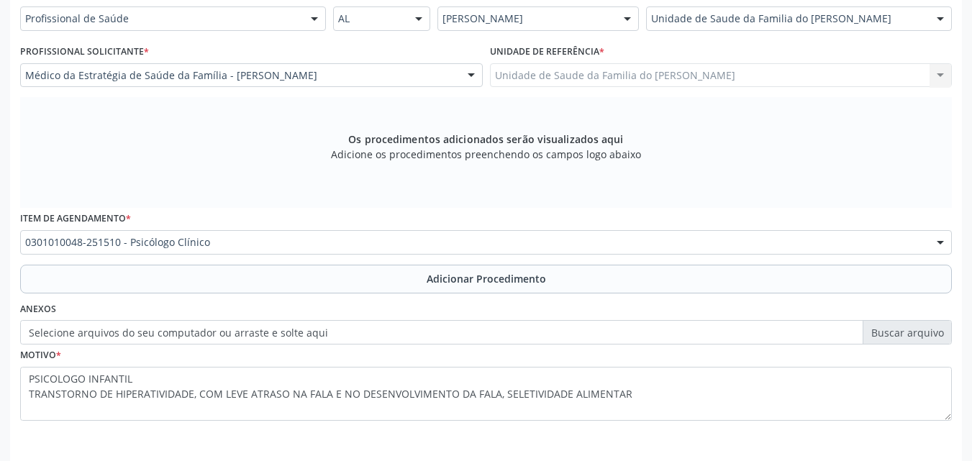
click at [430, 304] on div "Anexos Selecione arquivos do seu computador ou arraste e solte aqui" at bounding box center [486, 322] width 939 height 46
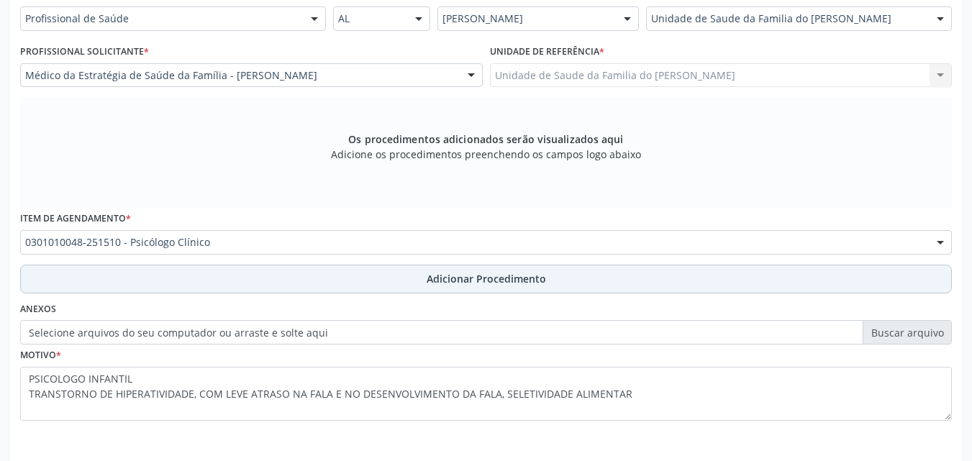
click at [452, 268] on button "Adicionar Procedimento" at bounding box center [486, 279] width 932 height 29
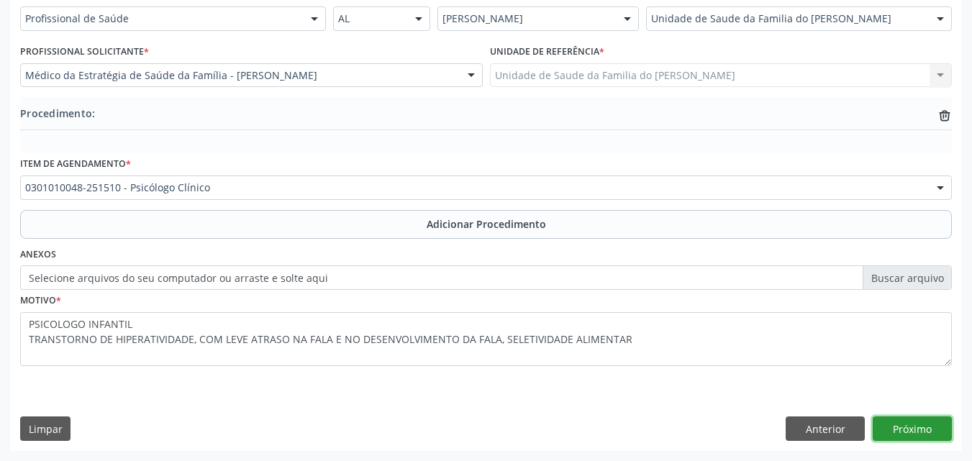
click at [920, 435] on button "Próximo" at bounding box center [912, 429] width 79 height 24
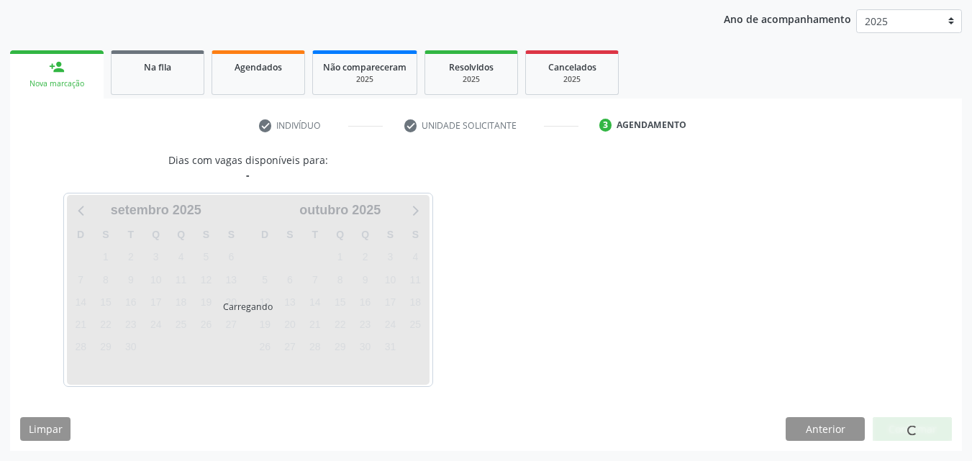
scroll to position [227, 0]
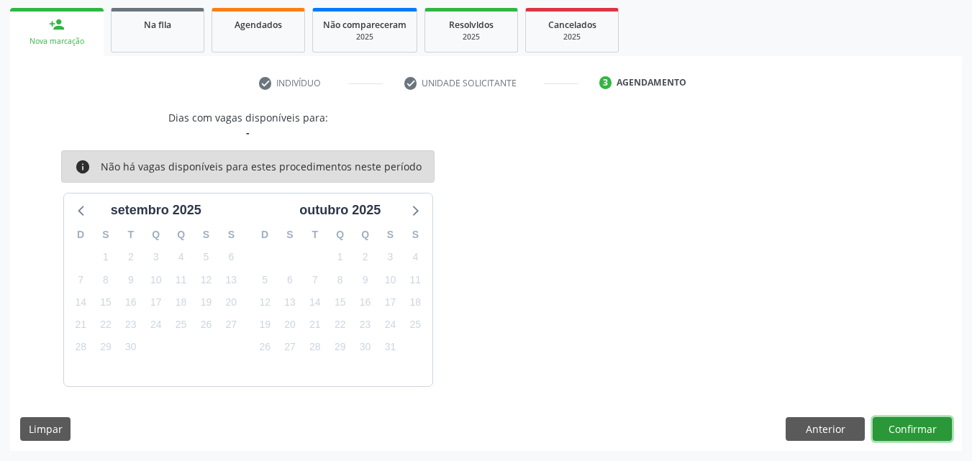
click at [902, 422] on button "Confirmar" at bounding box center [912, 429] width 79 height 24
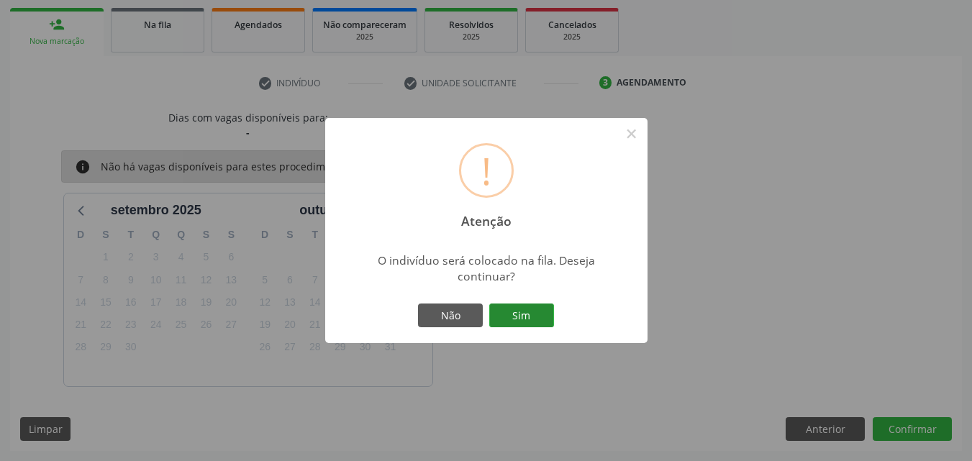
click at [540, 316] on button "Sim" at bounding box center [521, 316] width 65 height 24
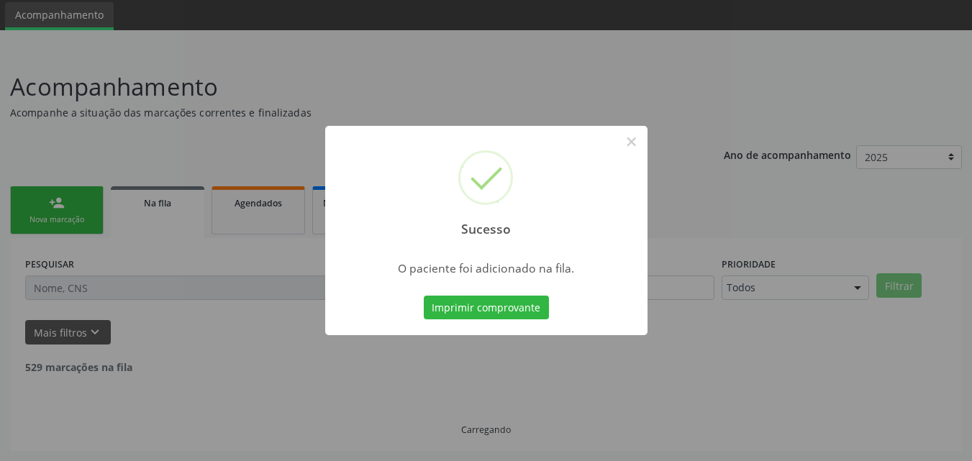
scroll to position [34, 0]
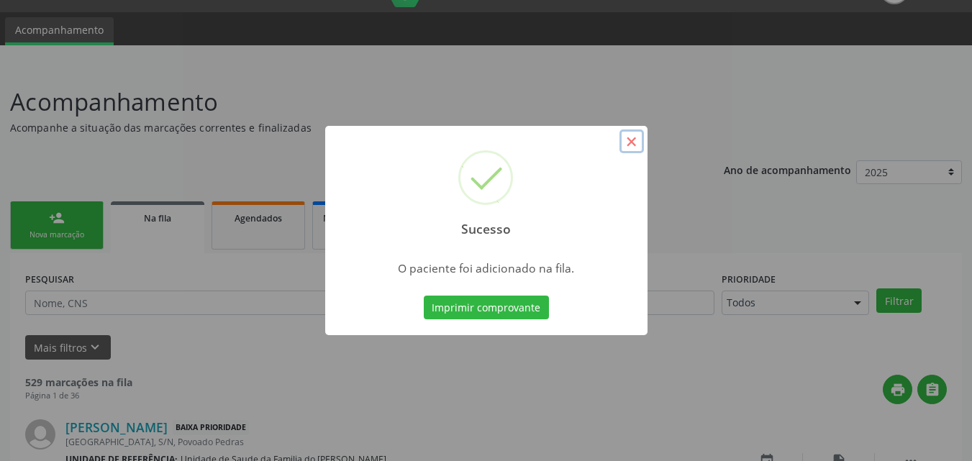
click at [634, 148] on button "×" at bounding box center [632, 142] width 24 height 24
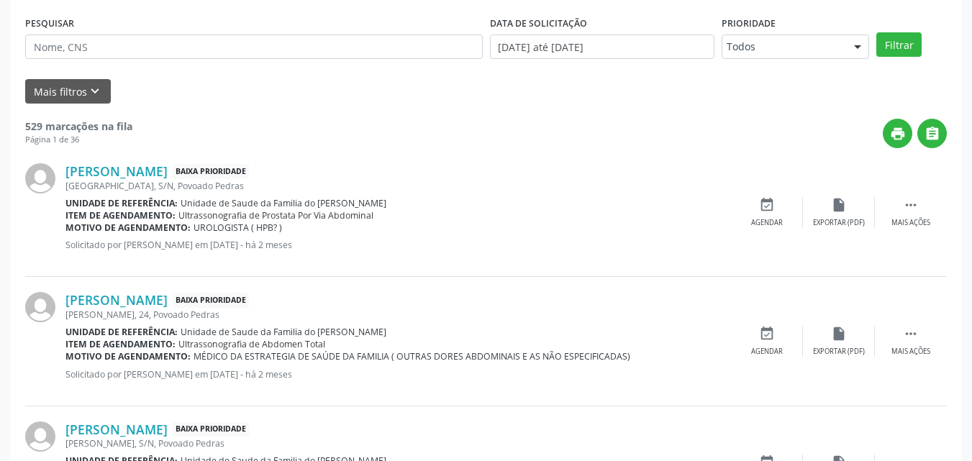
scroll to position [245, 0]
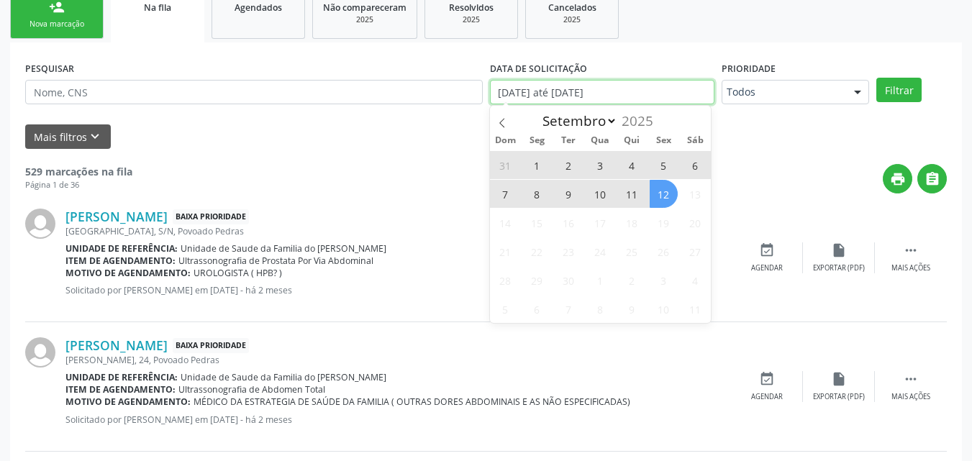
click at [671, 86] on input "[DATE] até [DATE]" at bounding box center [602, 92] width 225 height 24
click at [667, 188] on span "12" at bounding box center [664, 194] width 28 height 28
type input "12/09/2025"
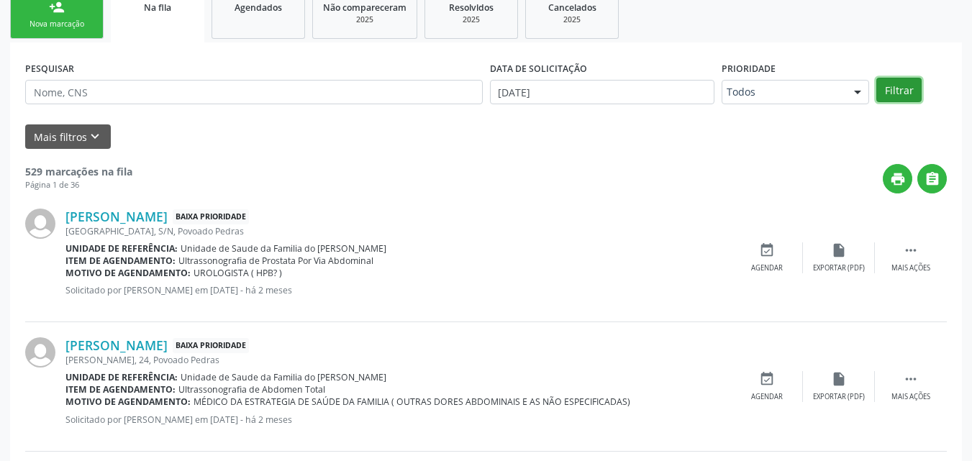
click at [913, 89] on button "Filtrar" at bounding box center [899, 90] width 45 height 24
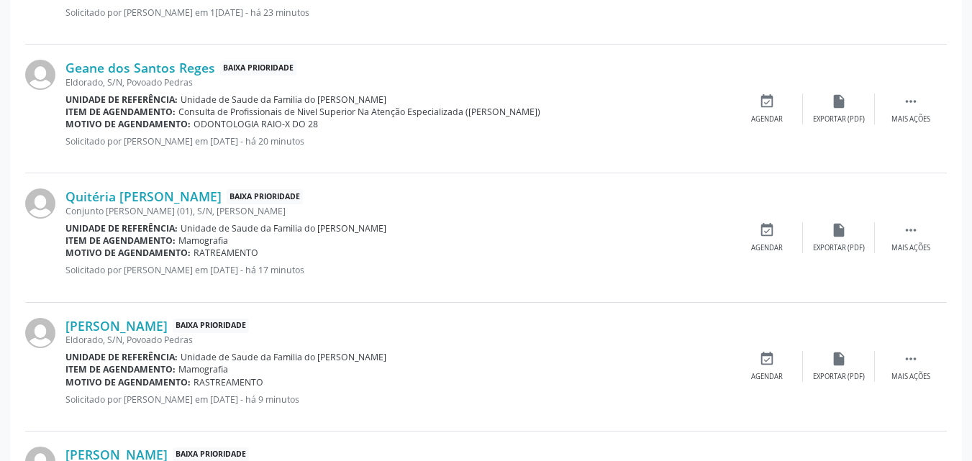
scroll to position [659, 0]
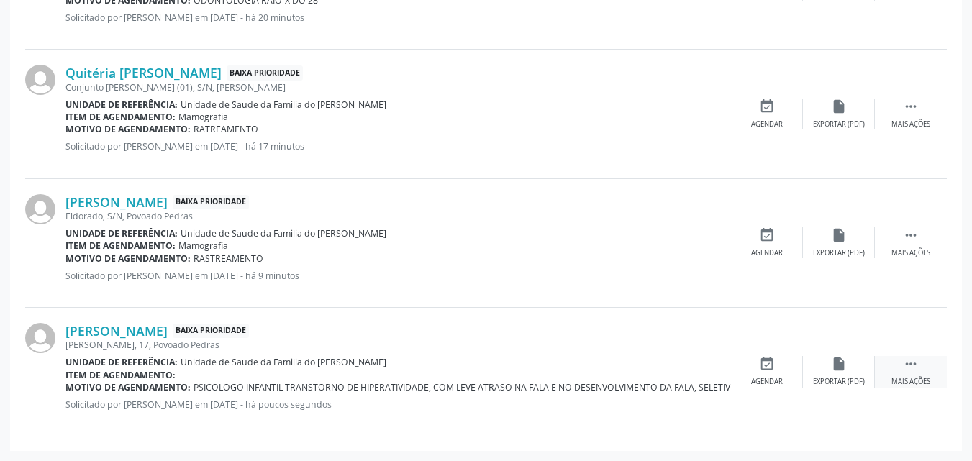
click at [912, 379] on div "Mais ações" at bounding box center [911, 382] width 39 height 10
click at [846, 373] on div "edit Editar" at bounding box center [839, 371] width 72 height 31
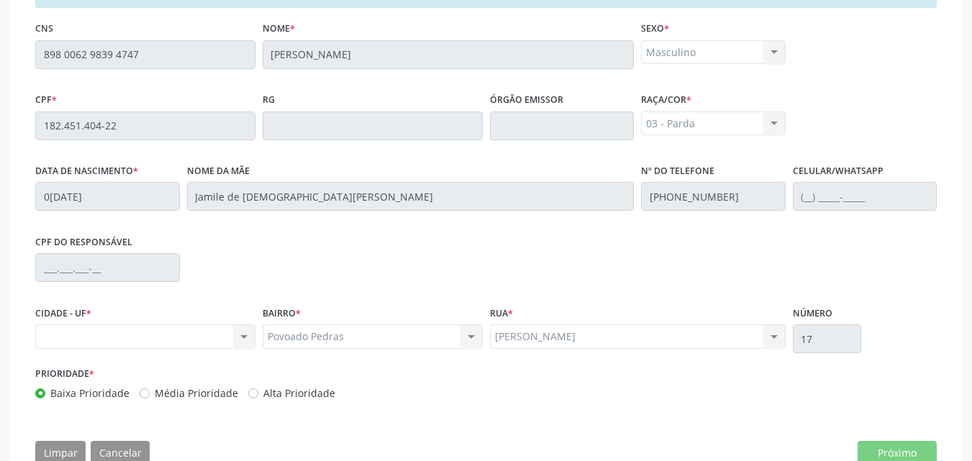
scroll to position [359, 0]
click at [245, 349] on div "Nenhum resultado encontrado para: " " Não há nenhuma opção para ser exibida." at bounding box center [145, 338] width 220 height 24
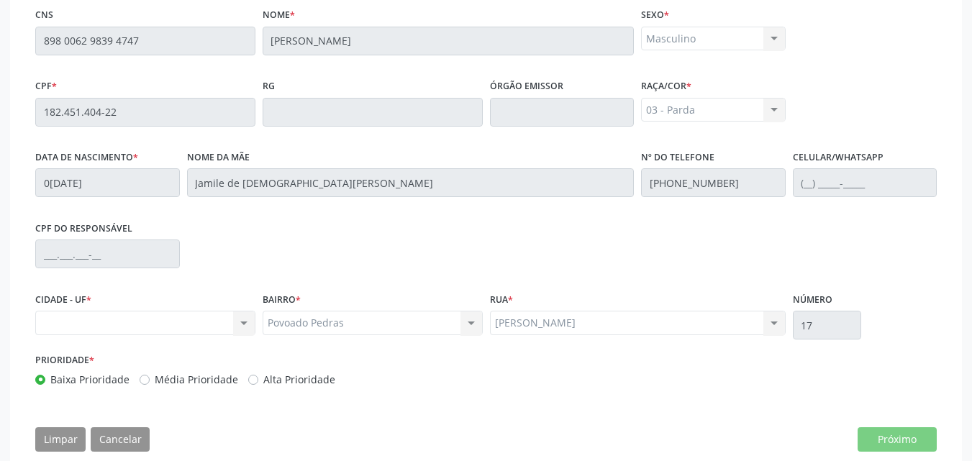
scroll to position [400, 0]
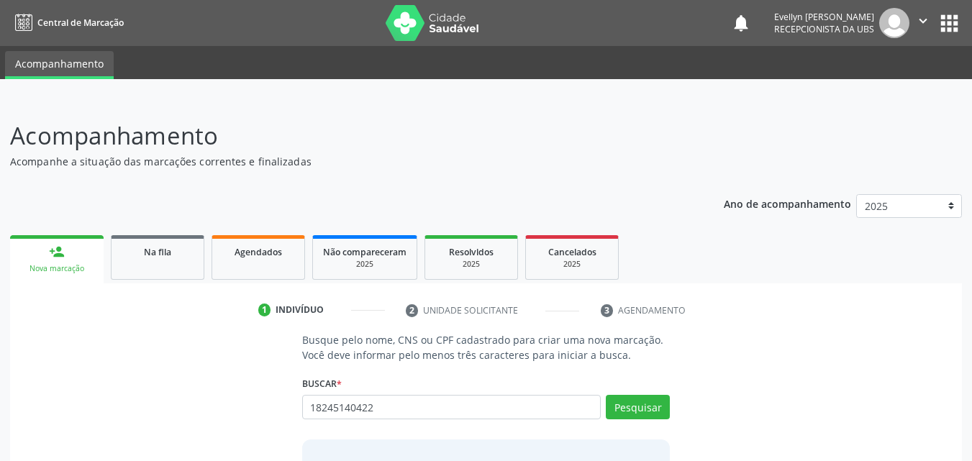
type input "18245140422"
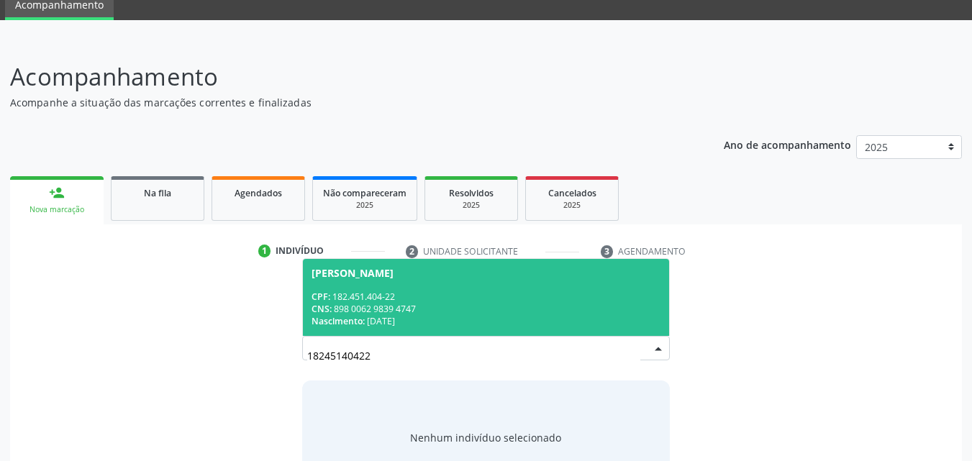
scroll to position [114, 0]
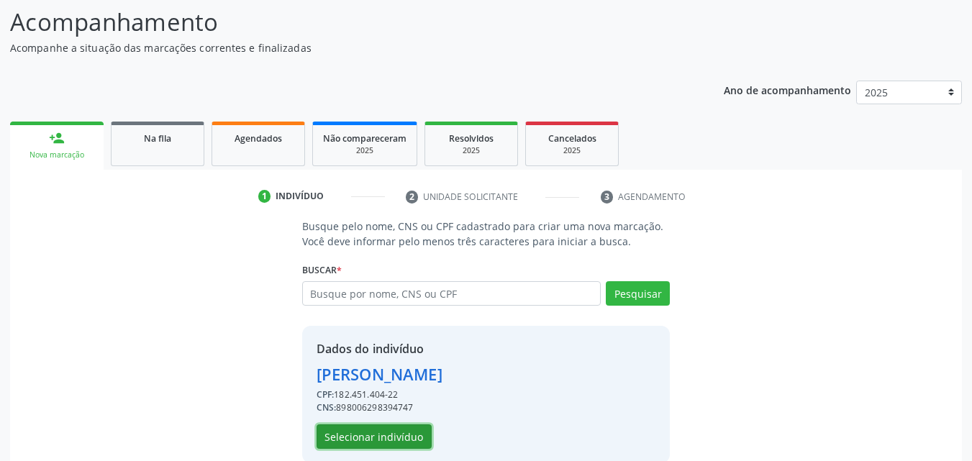
click at [374, 436] on button "Selecionar indivíduo" at bounding box center [374, 437] width 115 height 24
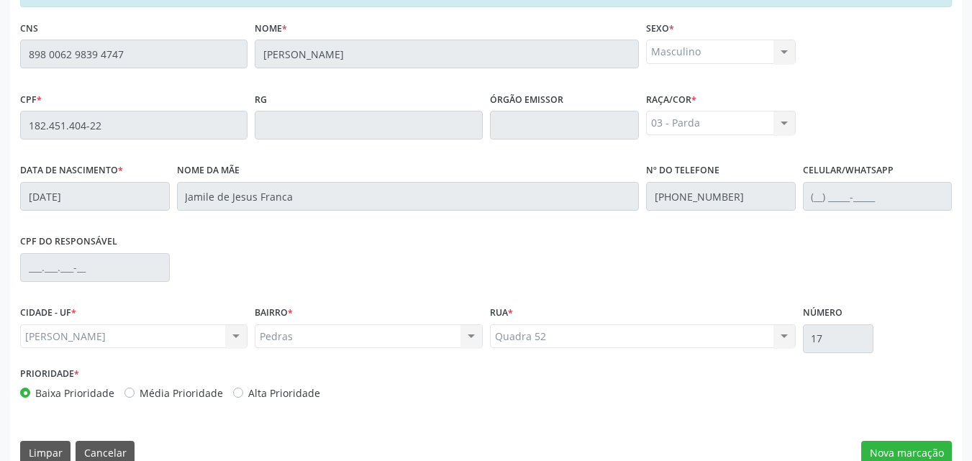
scroll to position [381, 0]
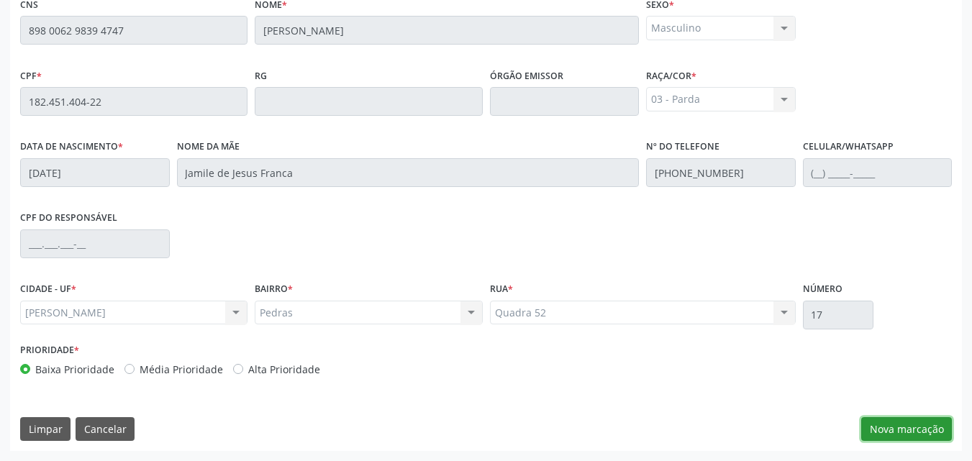
click at [892, 440] on button "Nova marcação" at bounding box center [906, 429] width 91 height 24
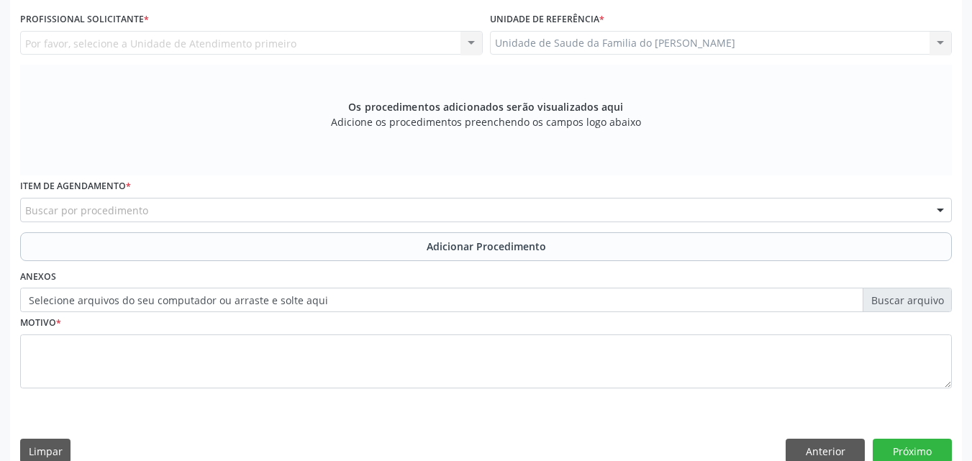
scroll to position [325, 0]
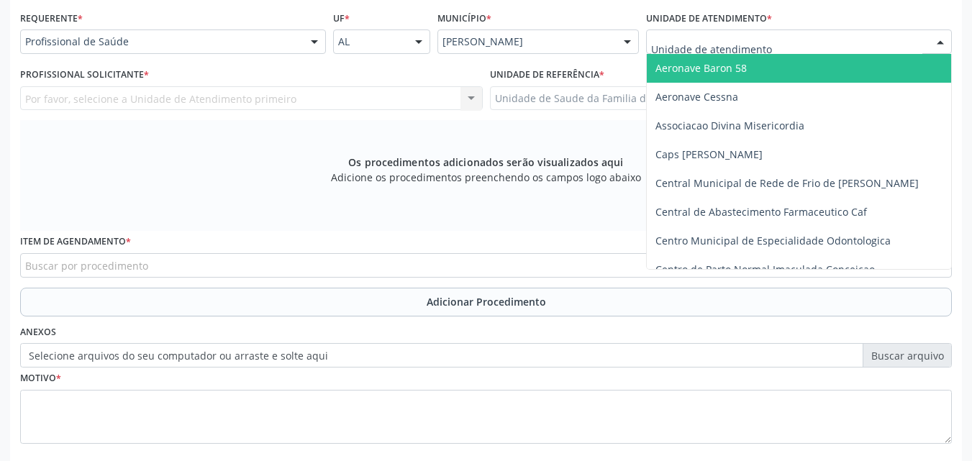
click at [838, 45] on div at bounding box center [799, 42] width 306 height 24
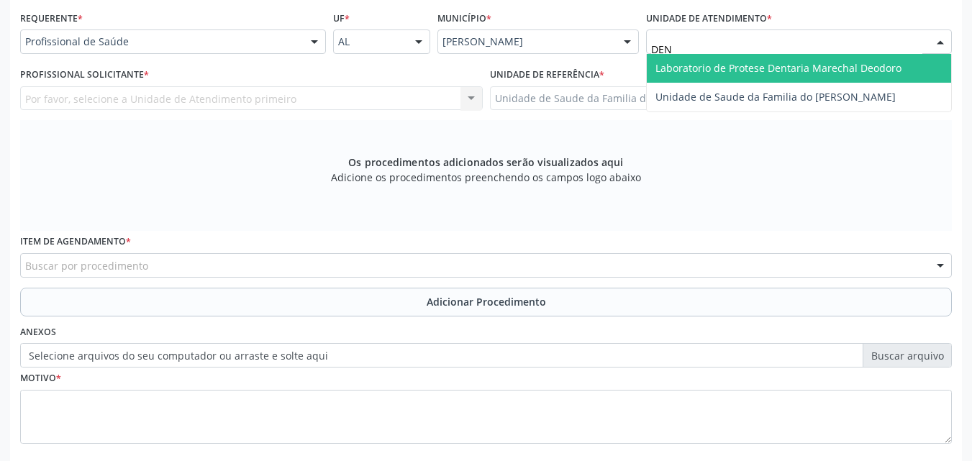
type input "DENI"
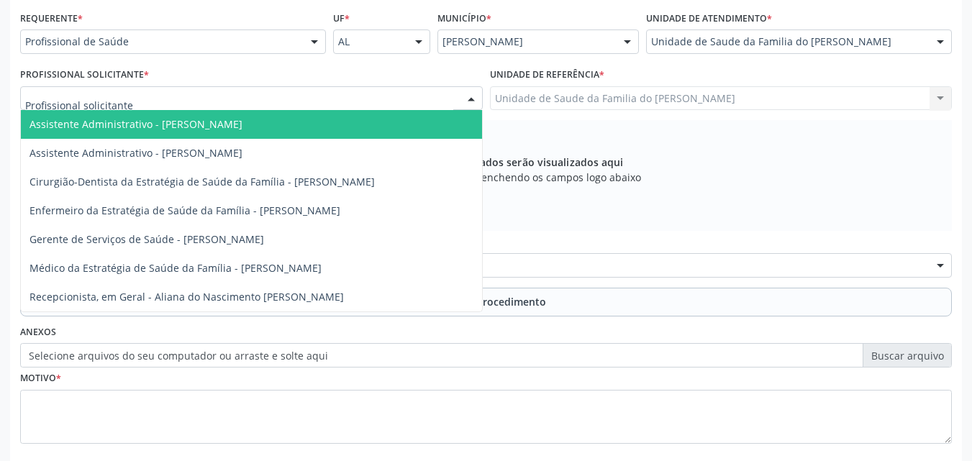
click at [396, 90] on div at bounding box center [251, 98] width 463 height 24
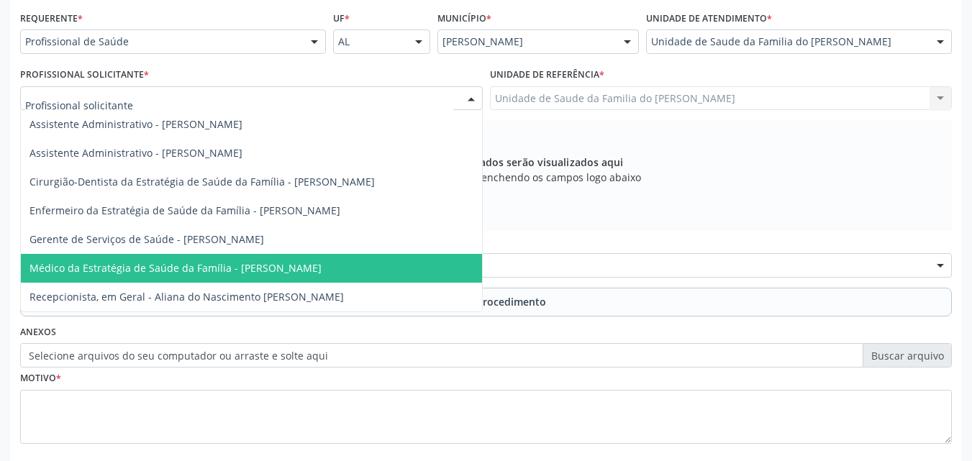
click at [322, 266] on span "Médico da Estratégia de Saúde da Família - [PERSON_NAME]" at bounding box center [176, 268] width 292 height 14
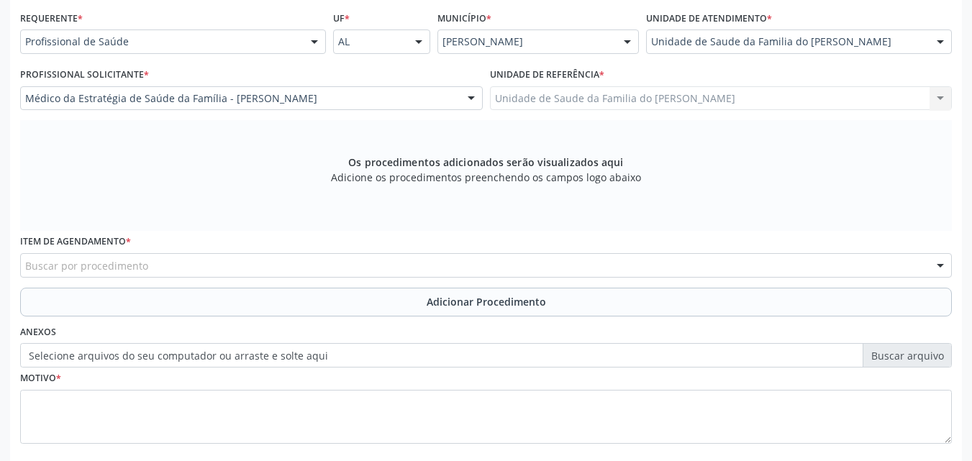
click at [330, 266] on div "Buscar por procedimento" at bounding box center [486, 265] width 932 height 24
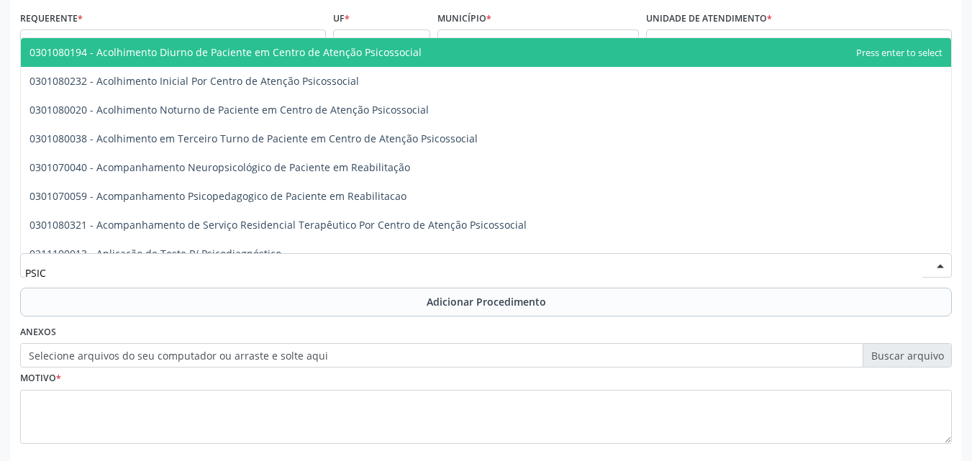
type input "PSICÓ"
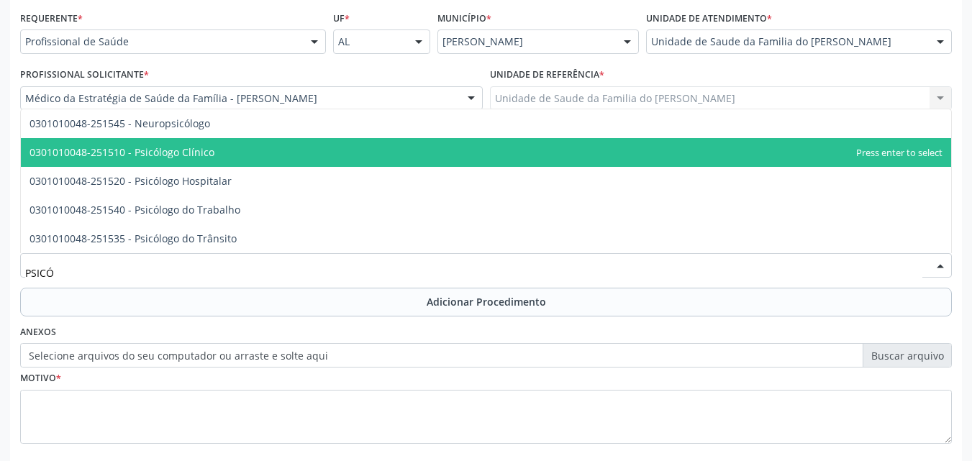
click at [279, 161] on span "0301010048-251510 - Psicólogo Clínico" at bounding box center [486, 152] width 931 height 29
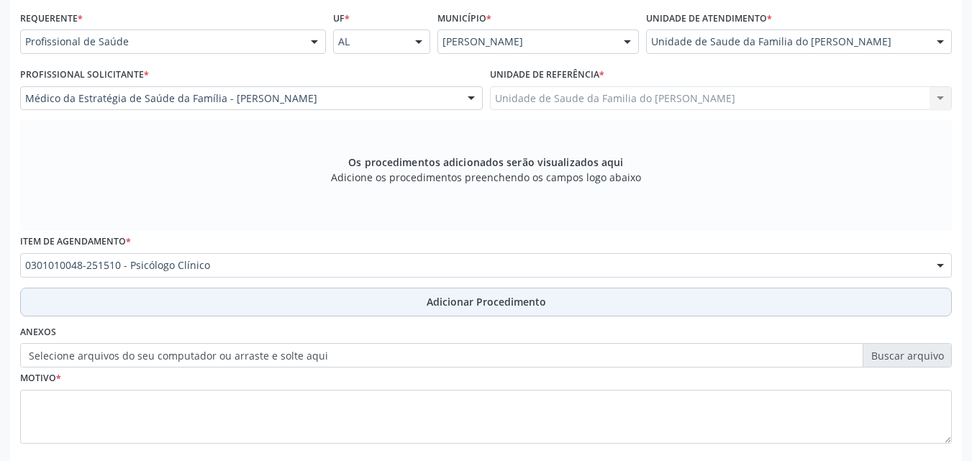
click at [270, 310] on button "Adicionar Procedimento" at bounding box center [486, 302] width 932 height 29
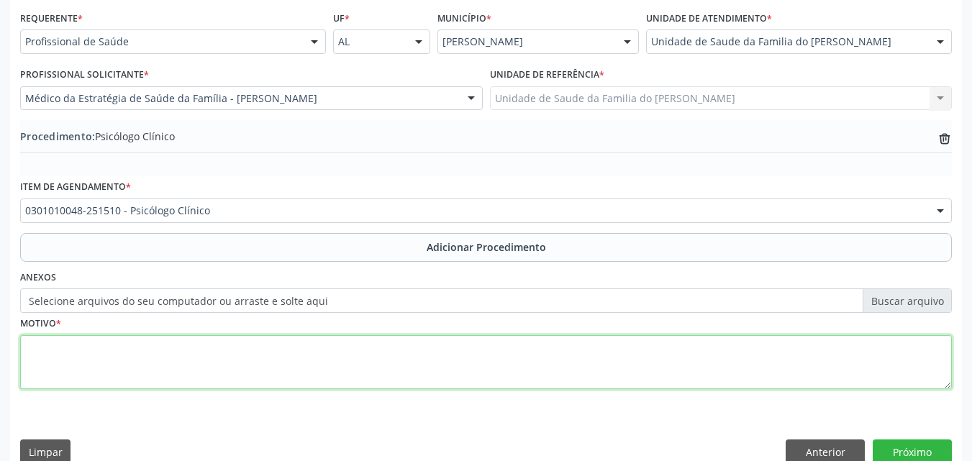
click at [258, 358] on textarea at bounding box center [486, 362] width 932 height 55
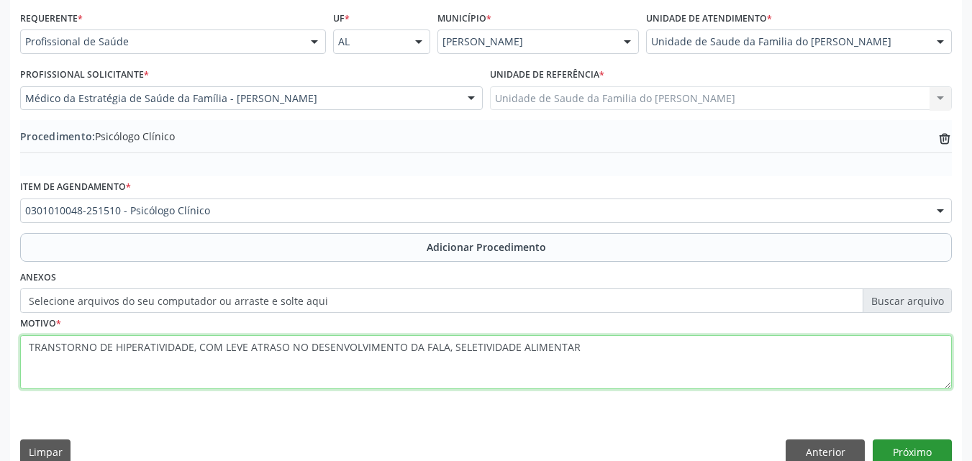
type textarea "TRANSTORNO DE HIPERATIVIDADE, COM LEVE ATRASO NO DESENVOLVIMENTO DA FALA, SELET…"
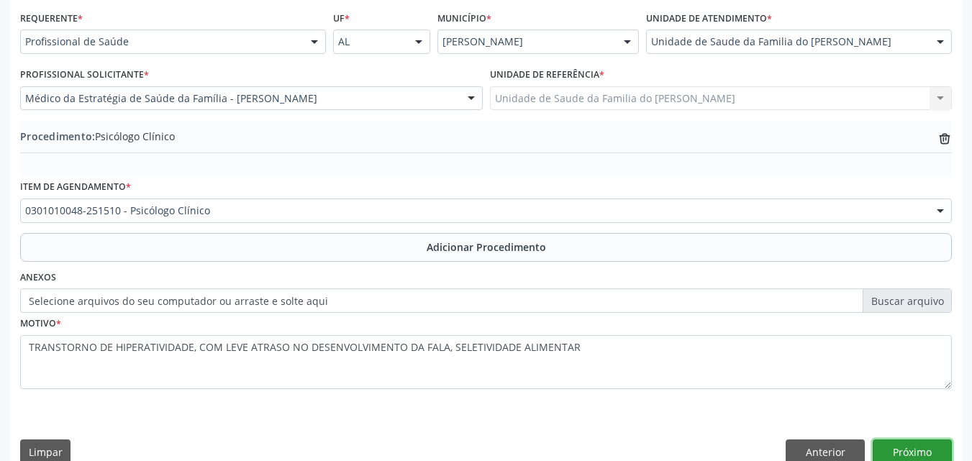
click at [928, 448] on button "Próximo" at bounding box center [912, 452] width 79 height 24
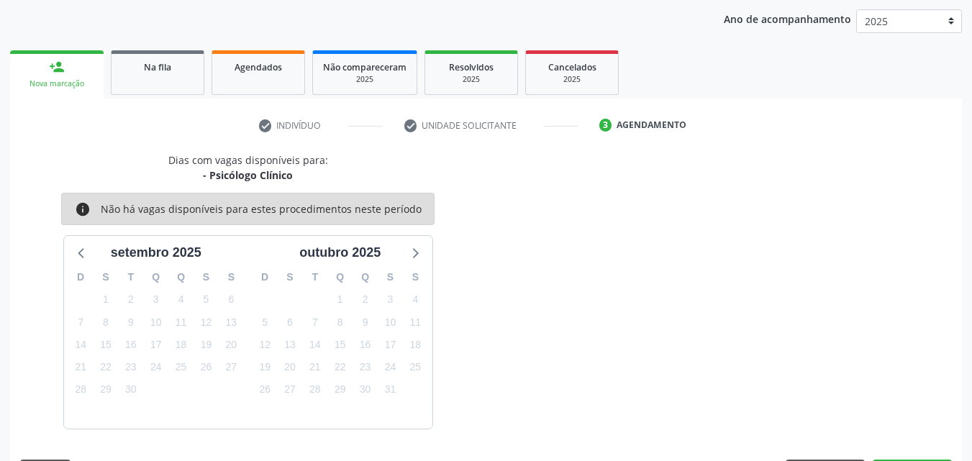
scroll to position [227, 0]
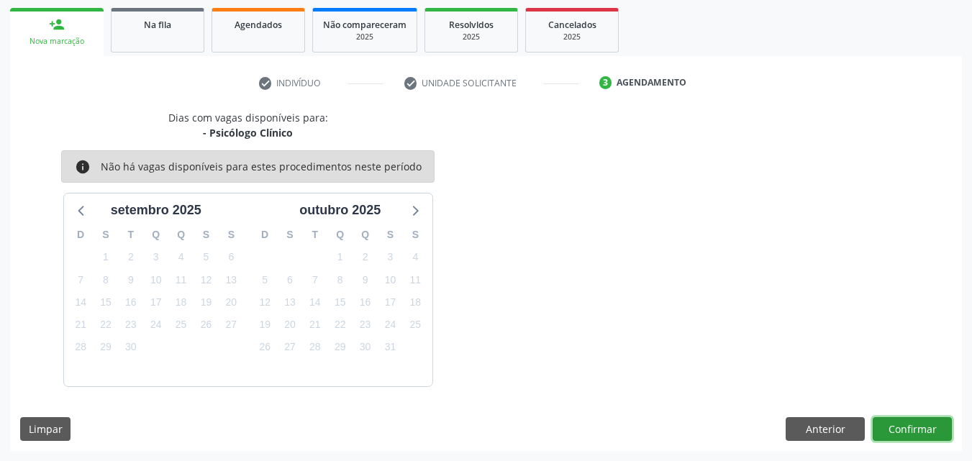
click at [908, 430] on button "Confirmar" at bounding box center [912, 429] width 79 height 24
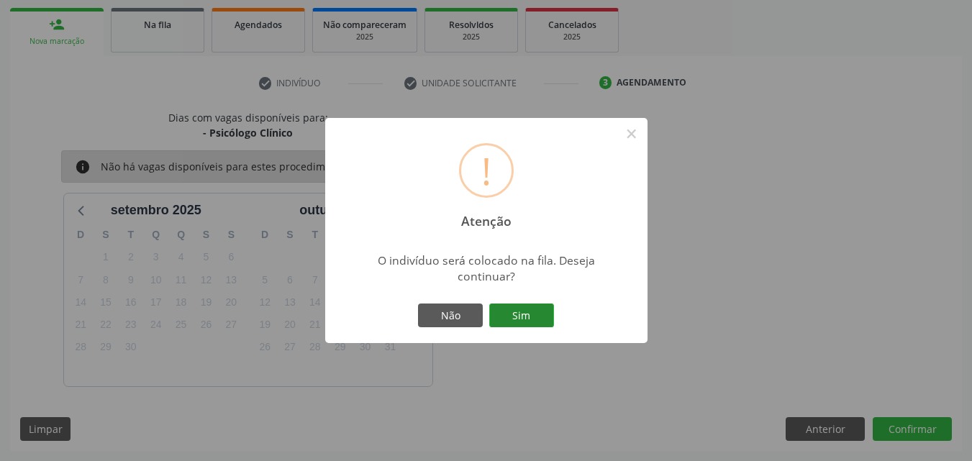
click at [509, 309] on button "Sim" at bounding box center [521, 316] width 65 height 24
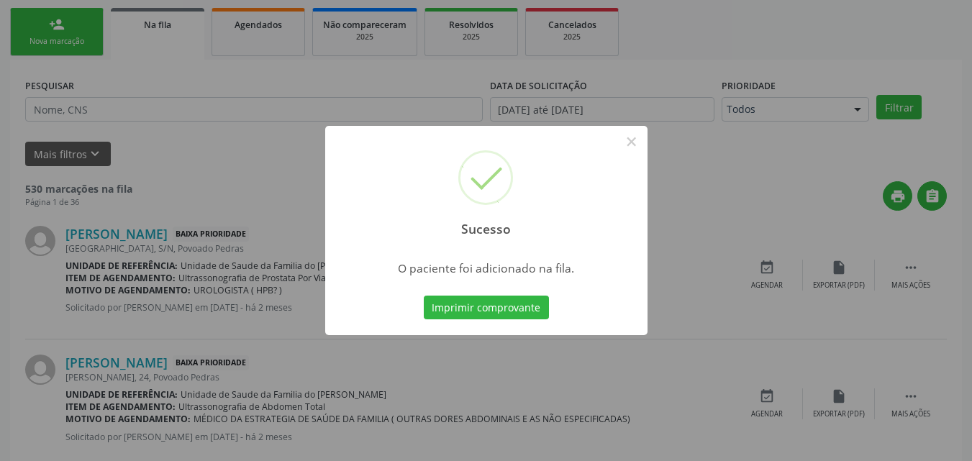
scroll to position [34, 0]
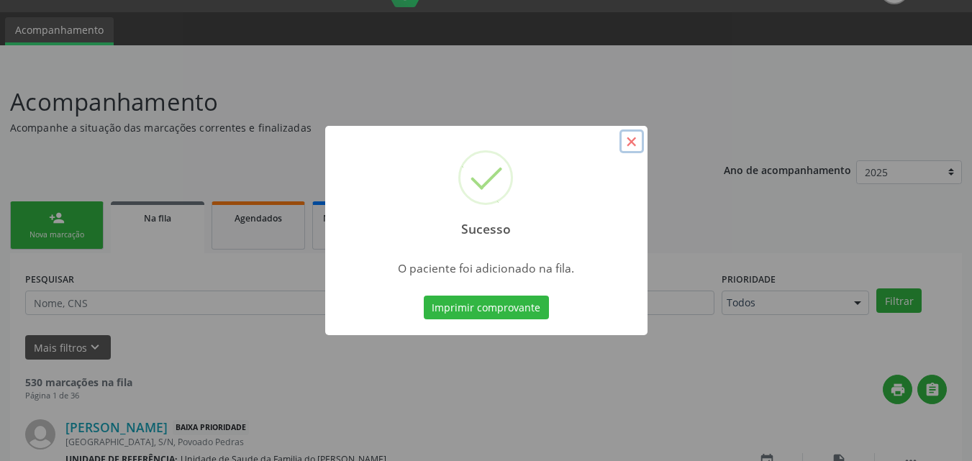
click at [636, 145] on button "×" at bounding box center [632, 142] width 24 height 24
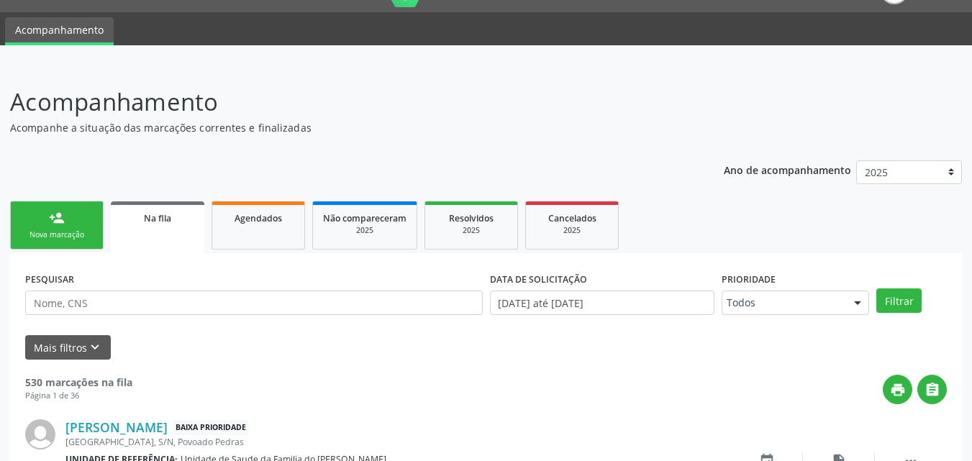
click at [70, 240] on div "Nova marcação" at bounding box center [57, 235] width 72 height 11
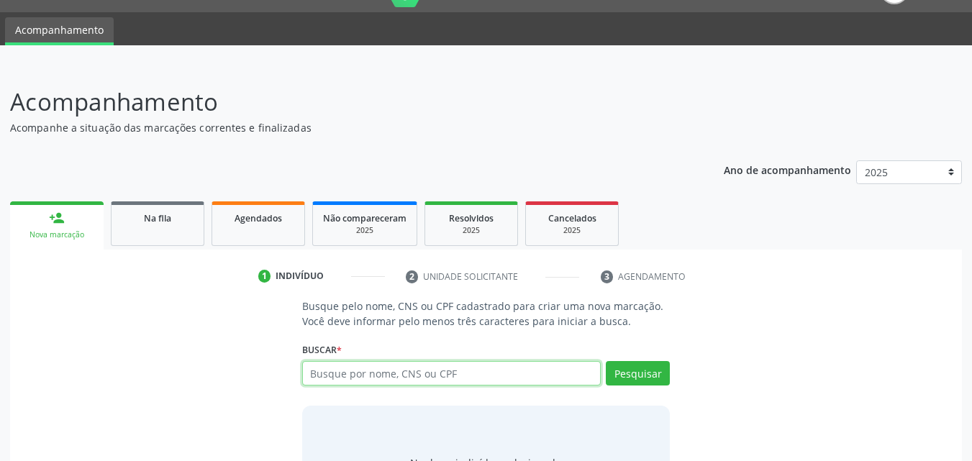
click at [472, 368] on input "text" at bounding box center [451, 373] width 299 height 24
type input "12061850405"
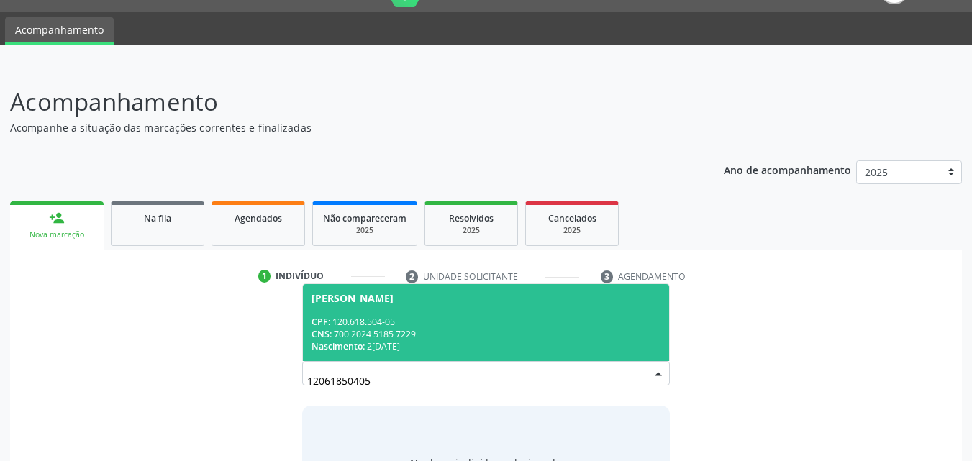
scroll to position [41, 0]
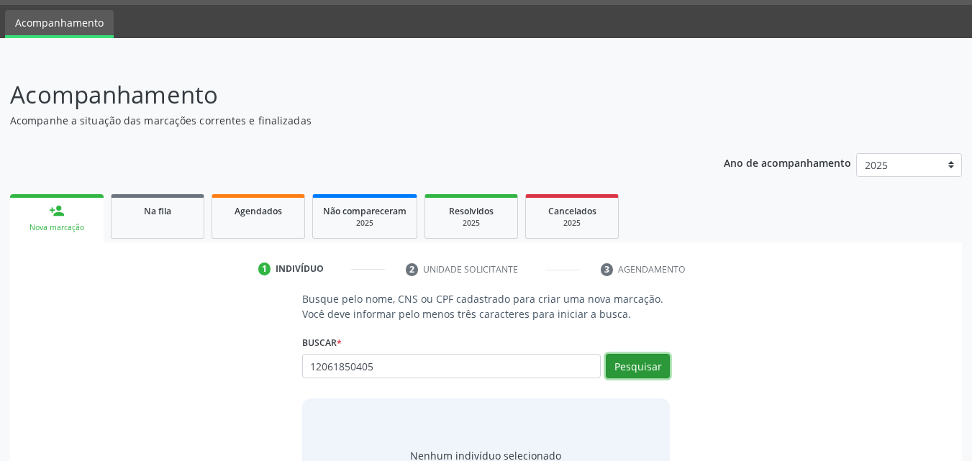
click at [642, 368] on button "Pesquisar" at bounding box center [638, 366] width 64 height 24
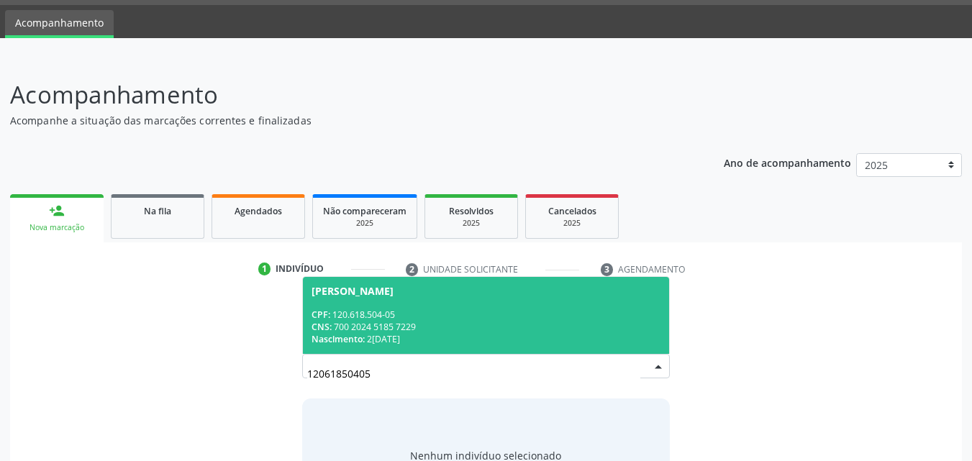
click at [432, 322] on div "CNS: 700 2024 5185 7229" at bounding box center [487, 327] width 350 height 12
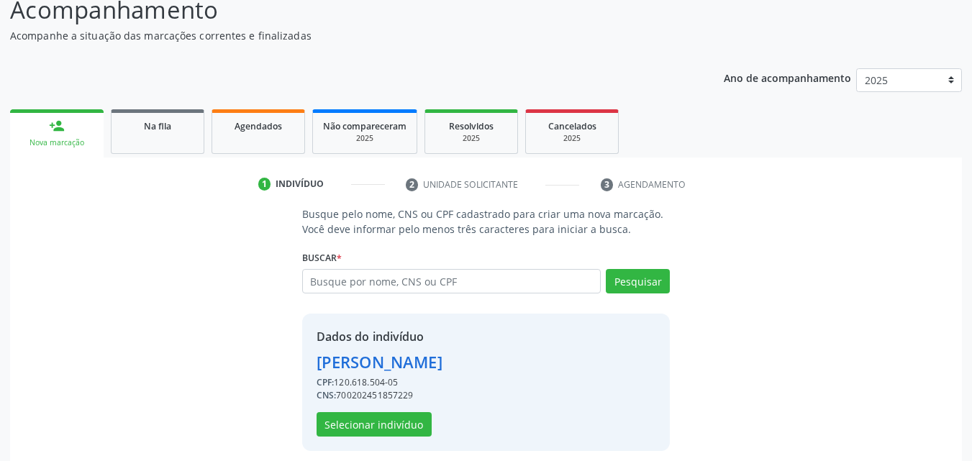
scroll to position [136, 0]
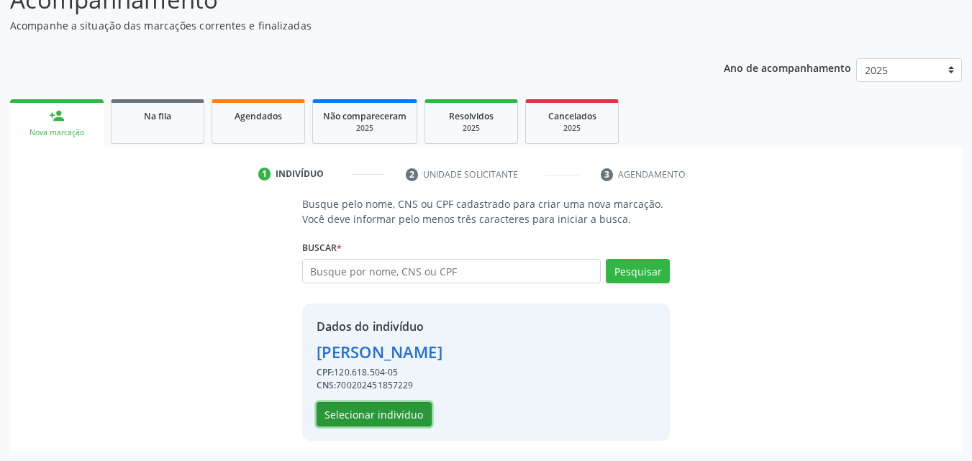
click at [378, 411] on button "Selecionar indivíduo" at bounding box center [374, 414] width 115 height 24
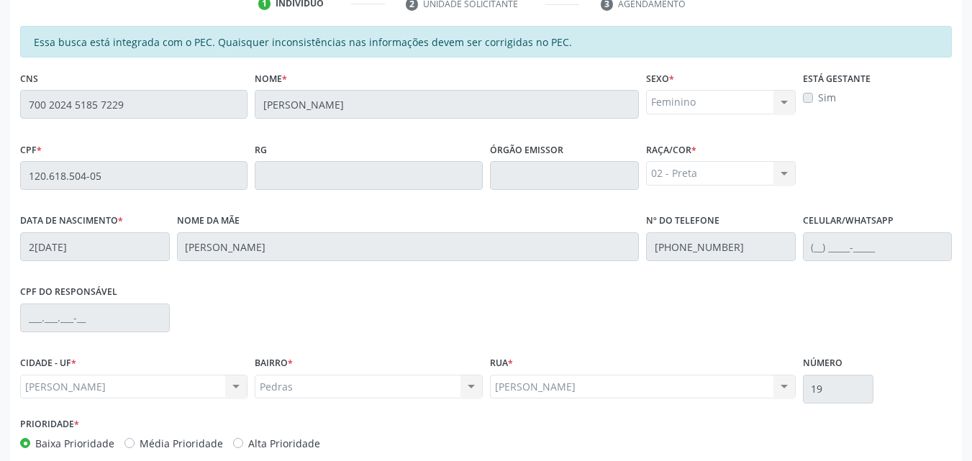
scroll to position [381, 0]
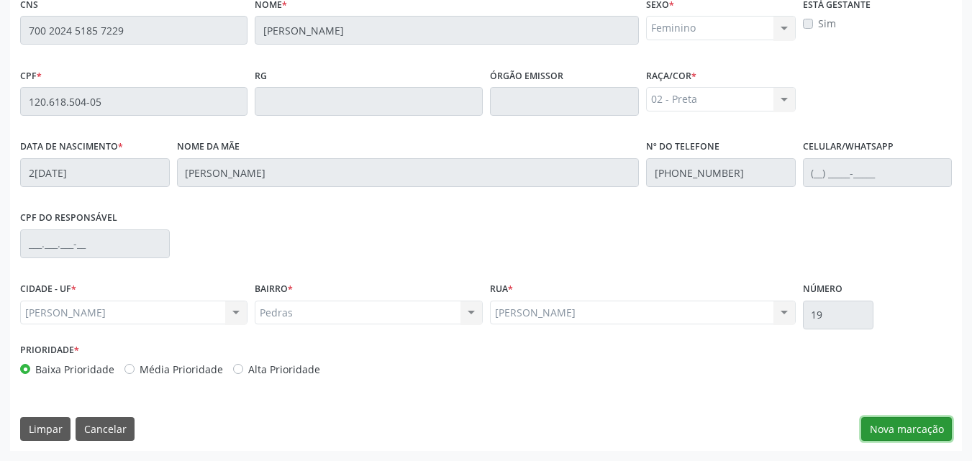
click at [892, 425] on button "Nova marcação" at bounding box center [906, 429] width 91 height 24
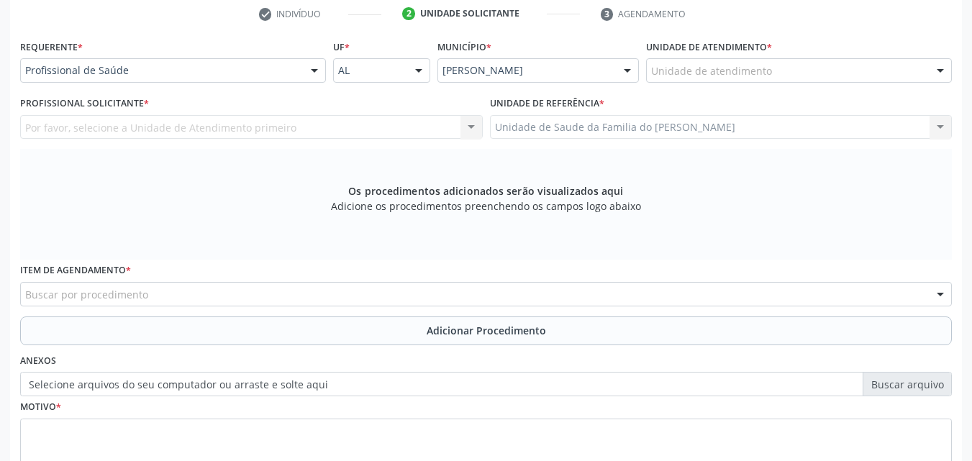
scroll to position [272, 0]
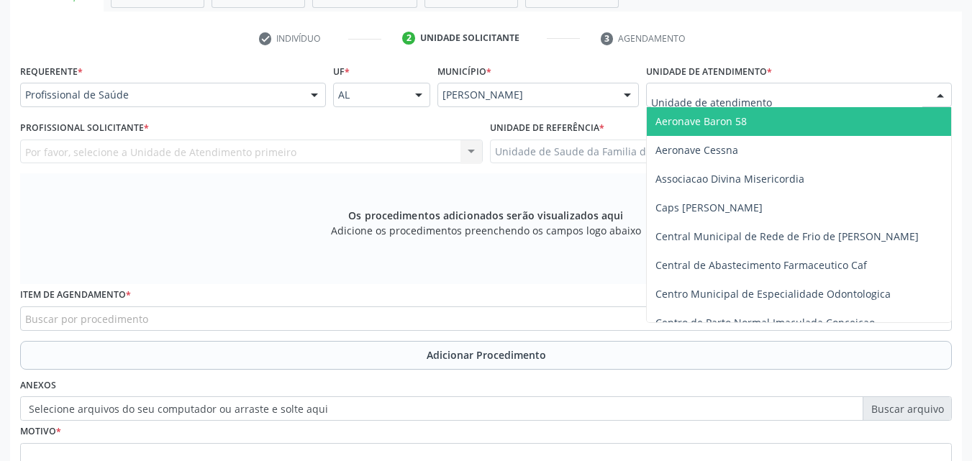
click at [787, 94] on div at bounding box center [799, 95] width 306 height 24
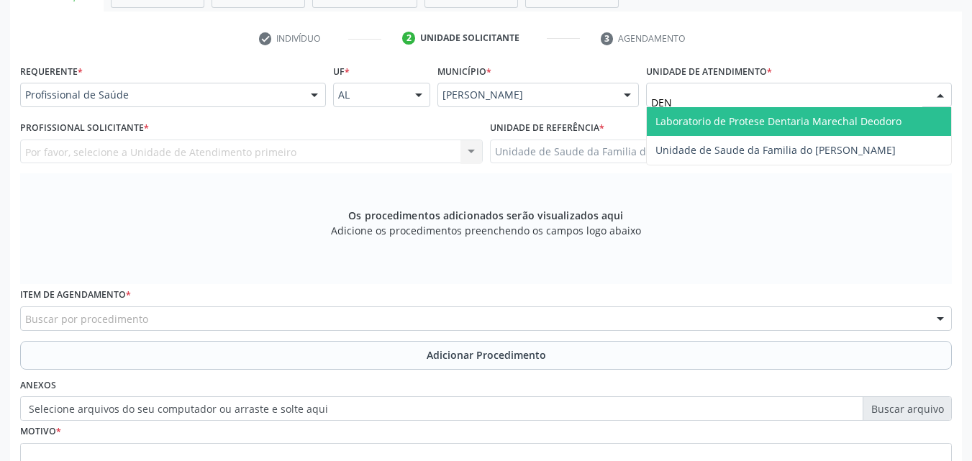
type input "DENI"
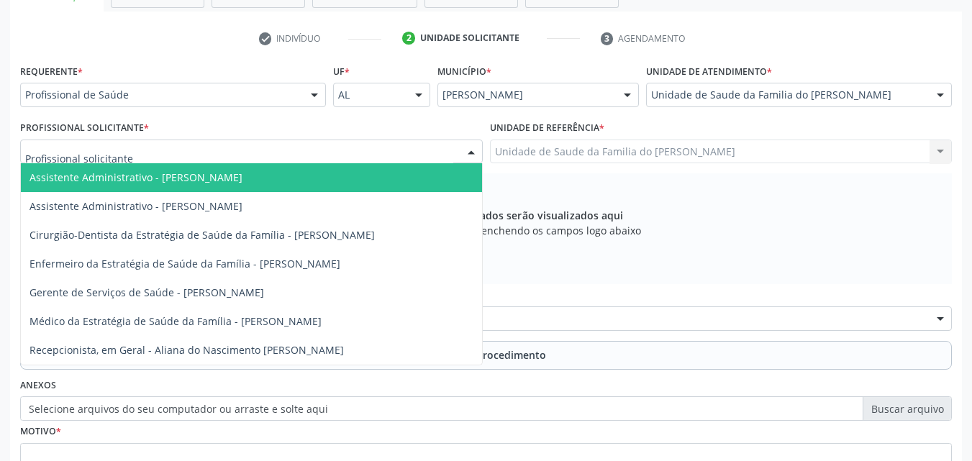
click at [356, 150] on div at bounding box center [251, 152] width 463 height 24
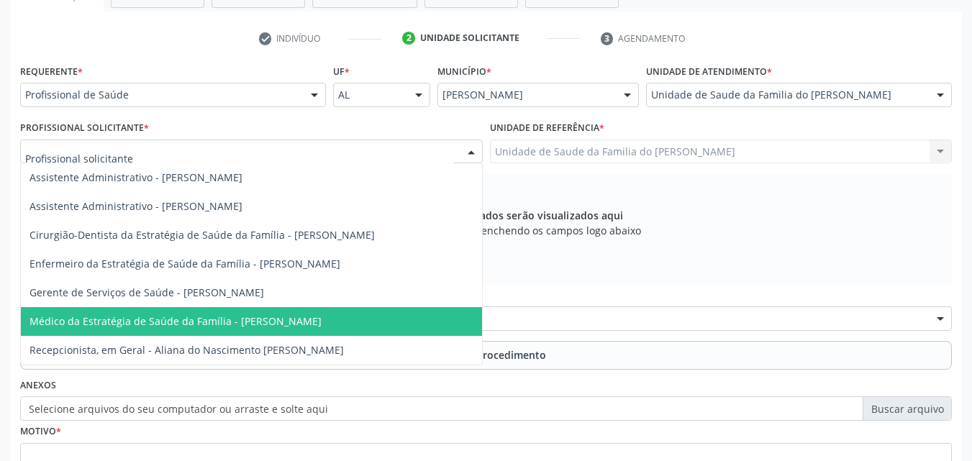
click at [298, 321] on span "Médico da Estratégia de Saúde da Família - [PERSON_NAME]" at bounding box center [176, 321] width 292 height 14
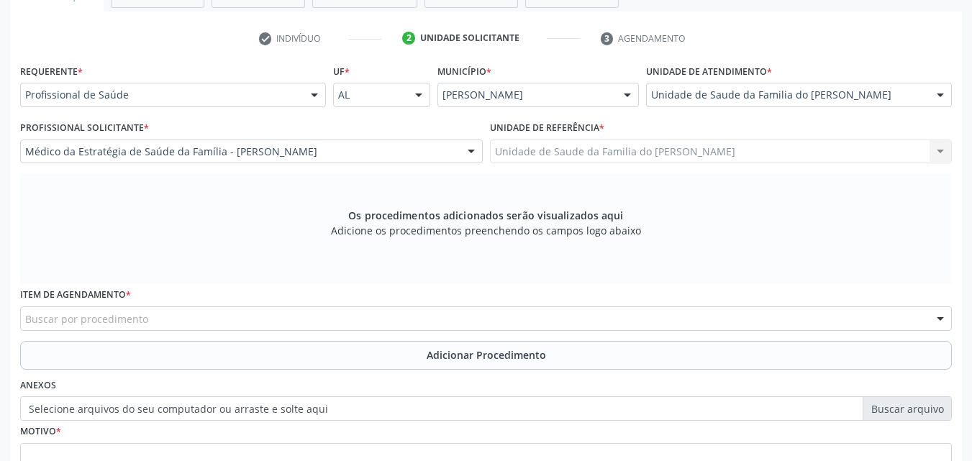
click at [298, 321] on div "Buscar por procedimento" at bounding box center [486, 319] width 932 height 24
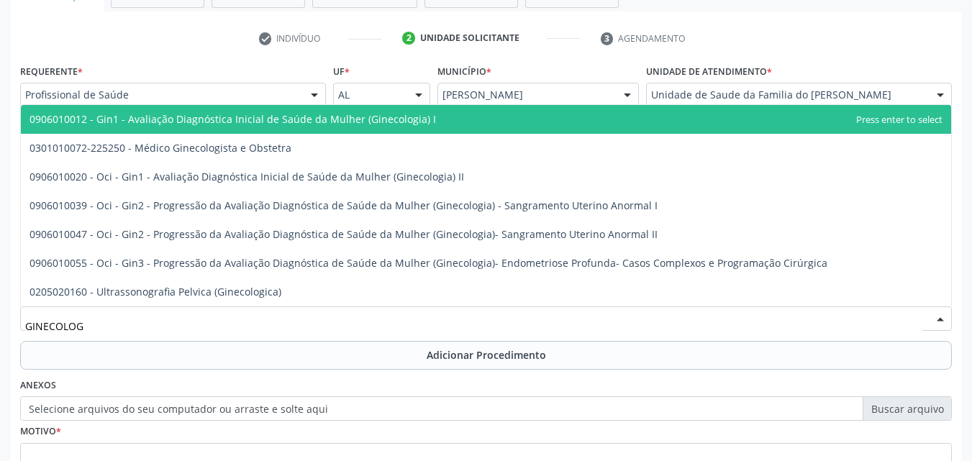
type input "GINECOLOGI"
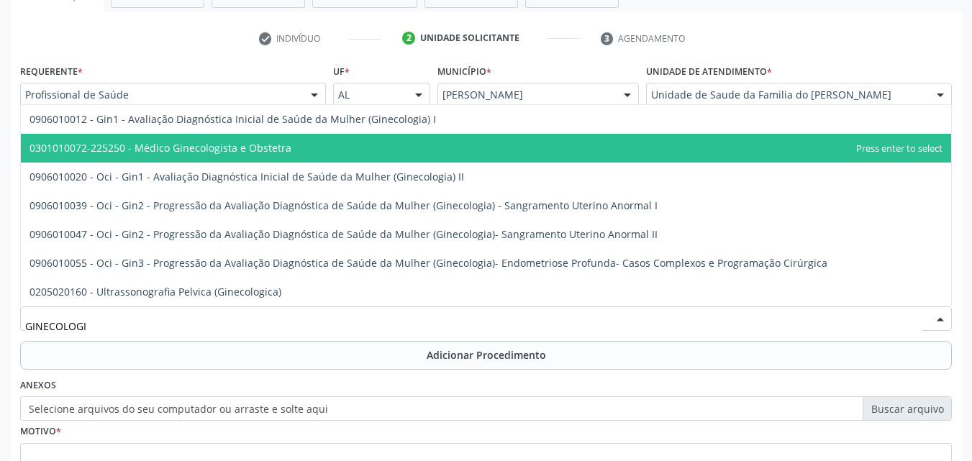
click at [283, 155] on span "0301010072-225250 - Médico Ginecologista e Obstetra" at bounding box center [486, 148] width 931 height 29
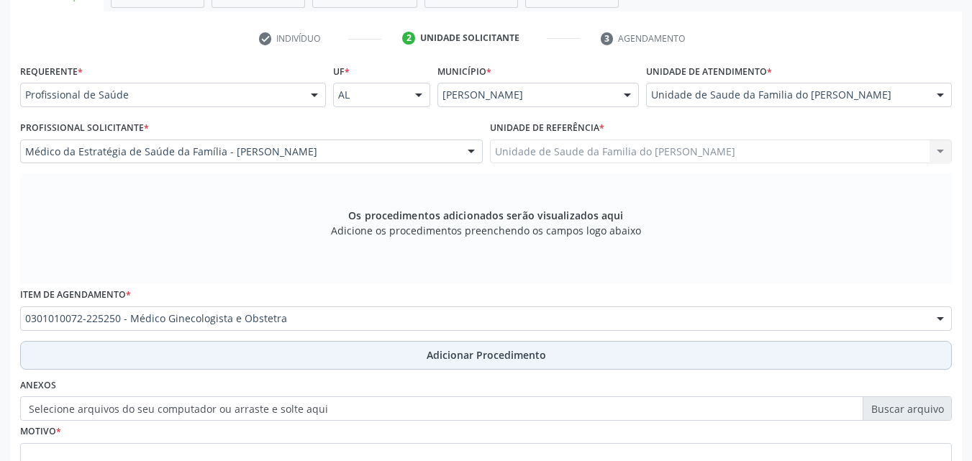
click at [263, 352] on button "Adicionar Procedimento" at bounding box center [486, 355] width 932 height 29
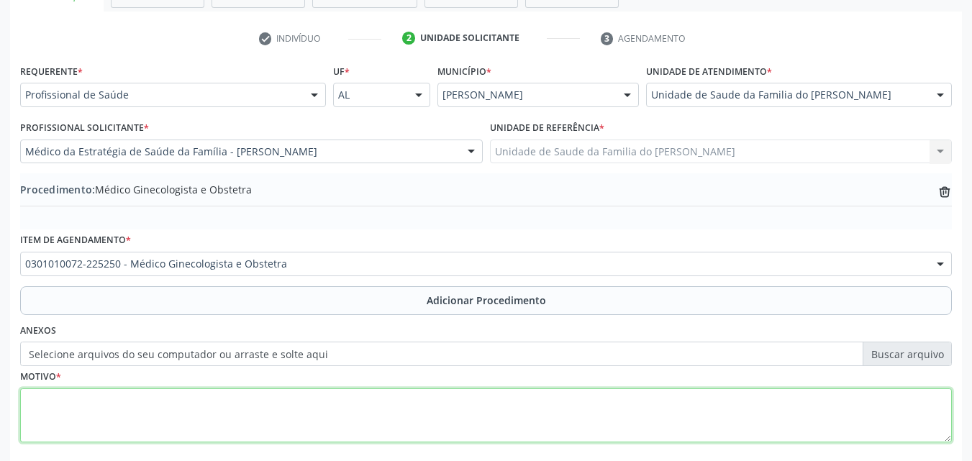
click at [245, 409] on textarea at bounding box center [486, 416] width 932 height 55
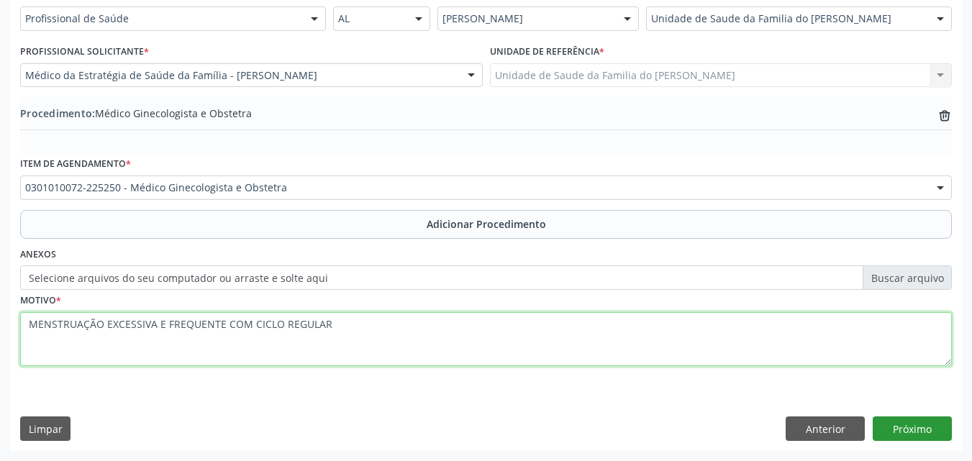
type textarea "MENSTRUAÇÃO EXCESSIVA E FREQUENTE COM CICLO REGULAR"
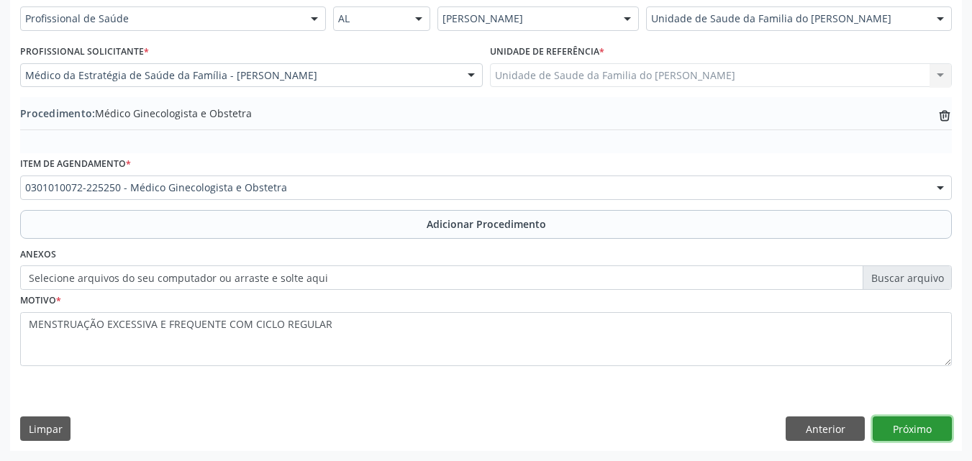
click at [910, 417] on button "Próximo" at bounding box center [912, 429] width 79 height 24
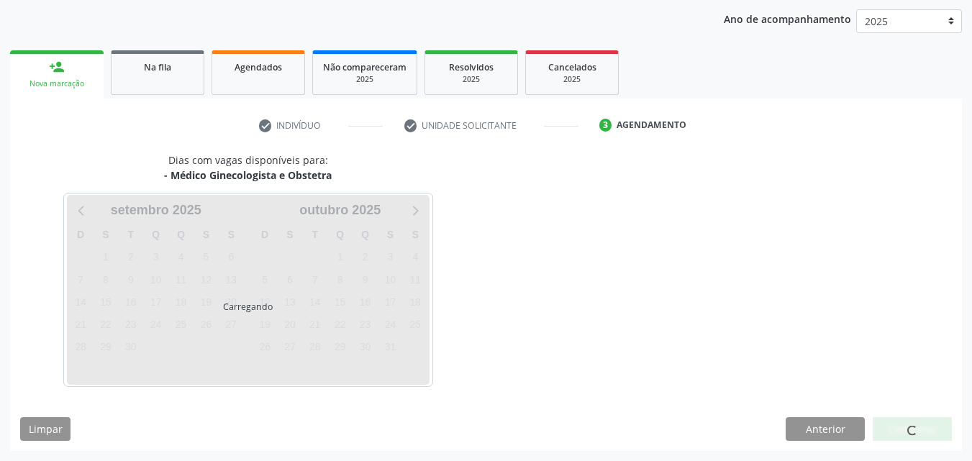
scroll to position [227, 0]
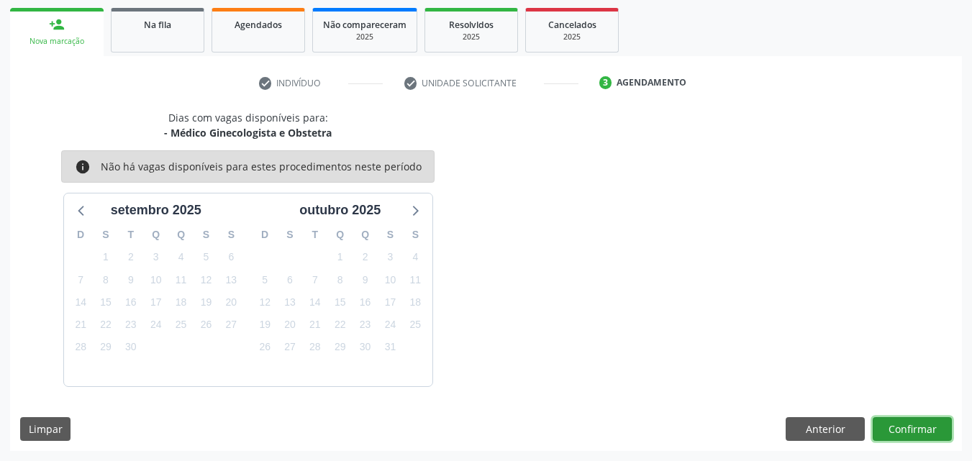
click at [893, 420] on button "Confirmar" at bounding box center [912, 429] width 79 height 24
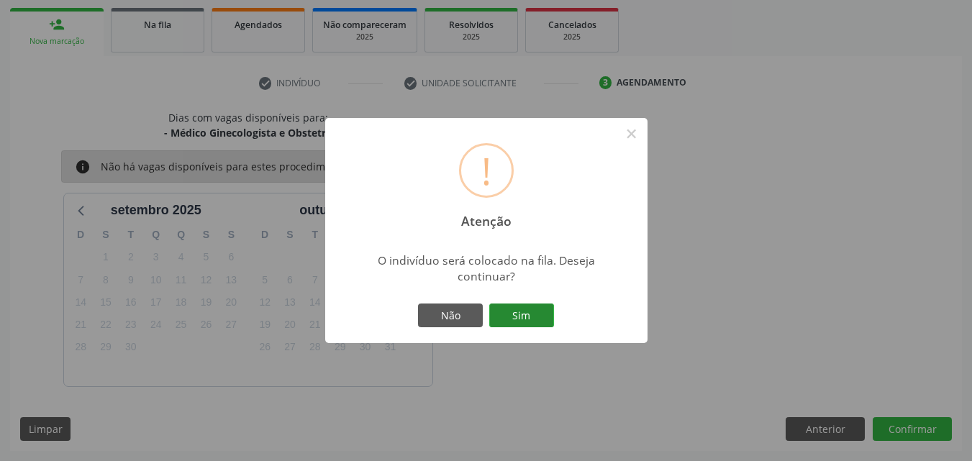
click at [519, 312] on button "Sim" at bounding box center [521, 316] width 65 height 24
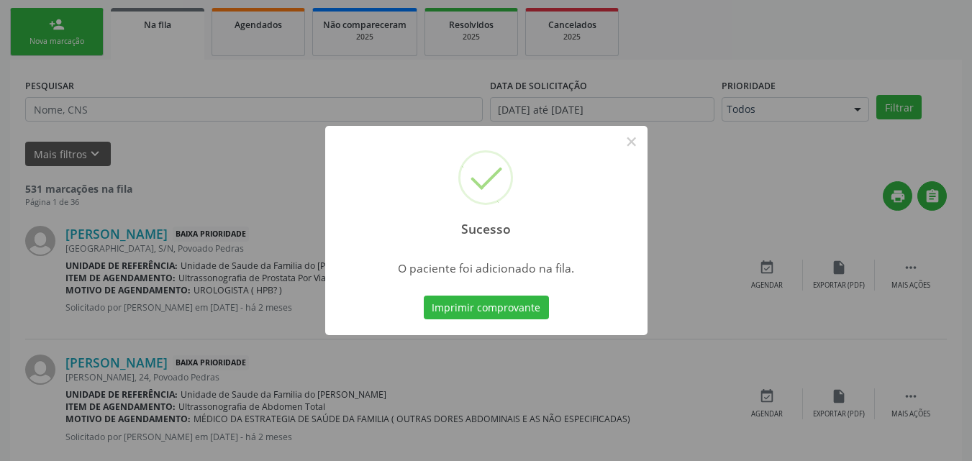
scroll to position [34, 0]
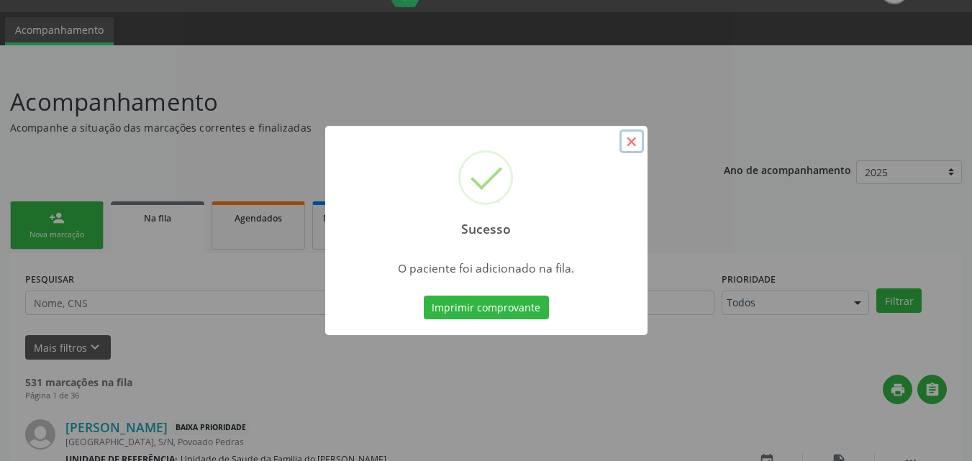
click at [631, 132] on button "×" at bounding box center [632, 142] width 24 height 24
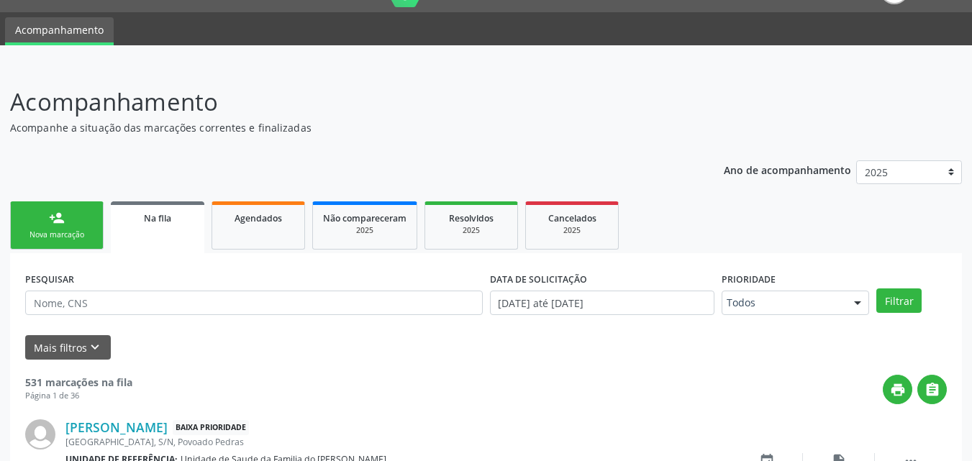
click at [86, 224] on link "person_add Nova marcação" at bounding box center [57, 226] width 94 height 48
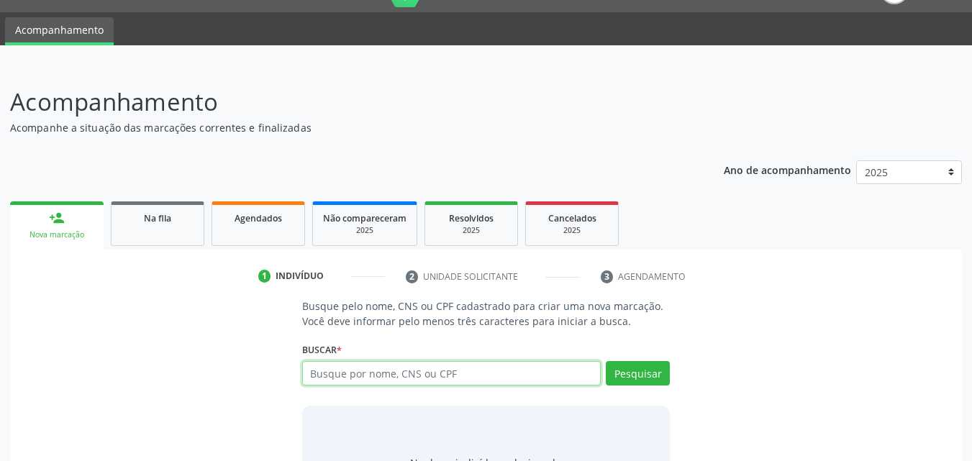
click at [340, 371] on input "text" at bounding box center [451, 373] width 299 height 24
type input "707004838884739"
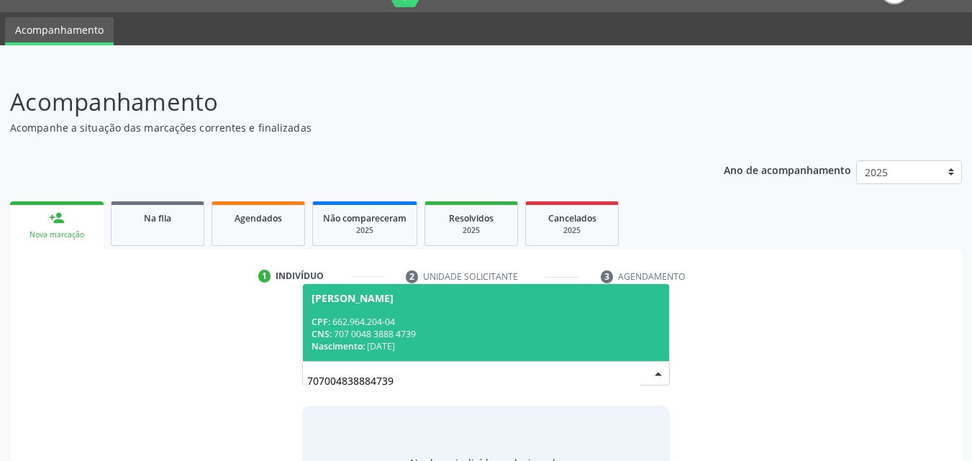
click at [476, 327] on div "CPF: 662.964.204-04" at bounding box center [487, 322] width 350 height 12
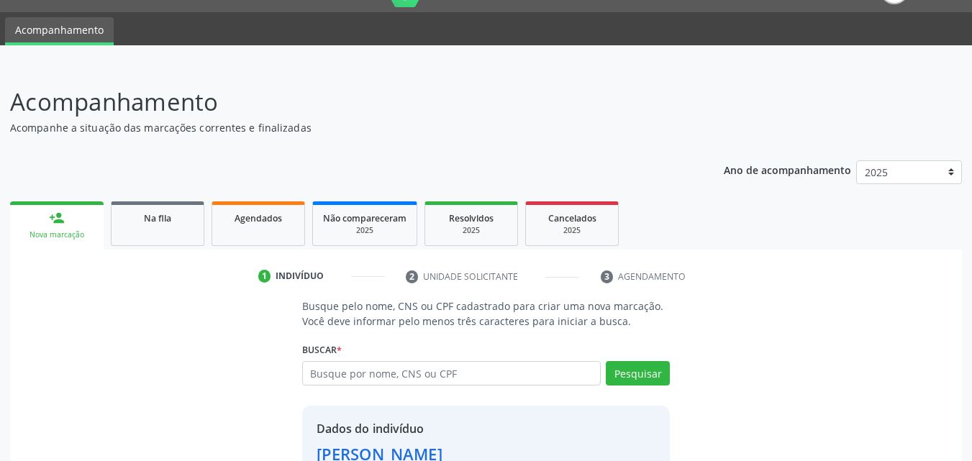
drag, startPoint x: 971, startPoint y: 163, endPoint x: 982, endPoint y: 214, distance: 51.7
click at [972, 214] on html "Central de Marcação notifications [PERSON_NAME] Recepcionista da UBS  Configur…" at bounding box center [486, 196] width 972 height 461
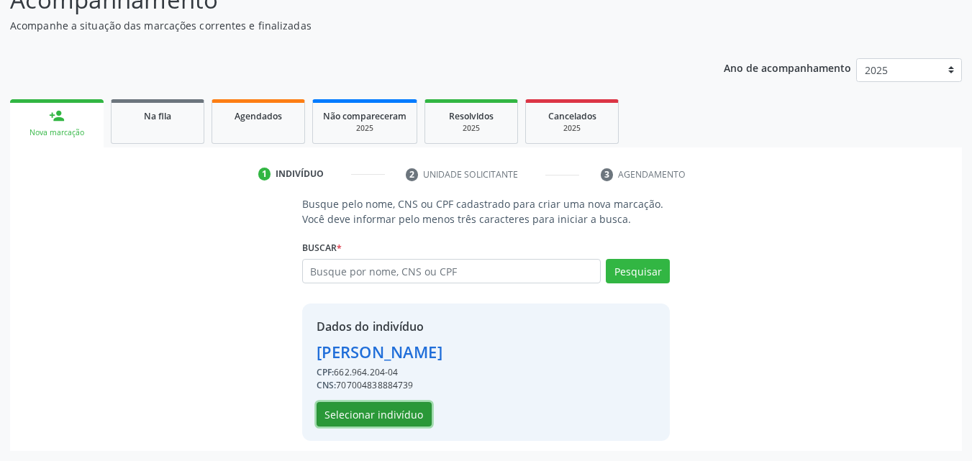
click at [361, 419] on button "Selecionar indivíduo" at bounding box center [374, 414] width 115 height 24
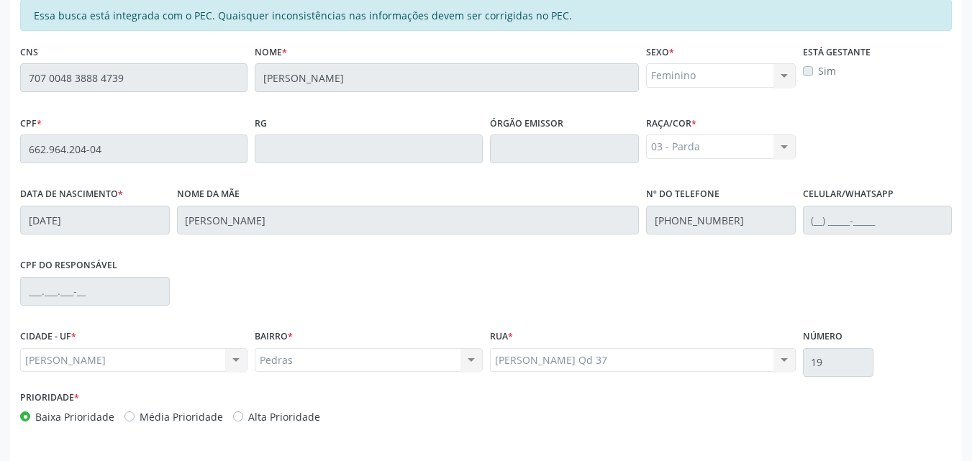
scroll to position [381, 0]
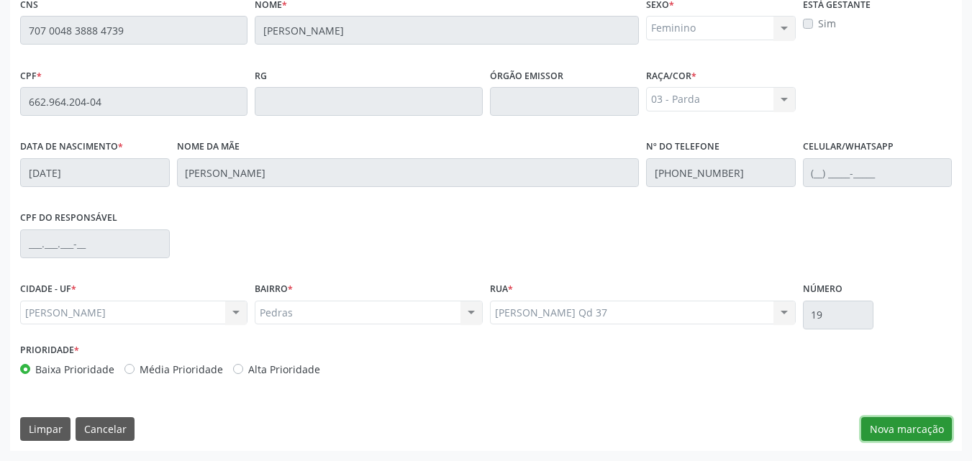
click at [892, 434] on button "Nova marcação" at bounding box center [906, 429] width 91 height 24
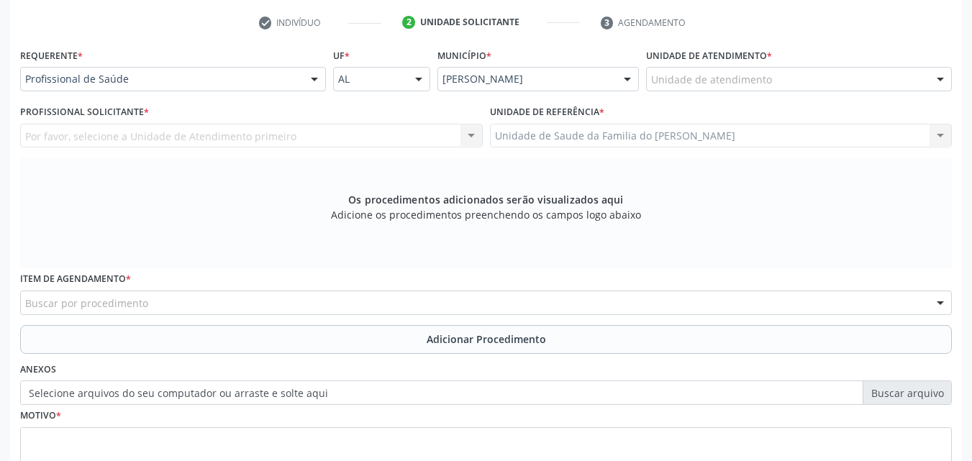
scroll to position [286, 0]
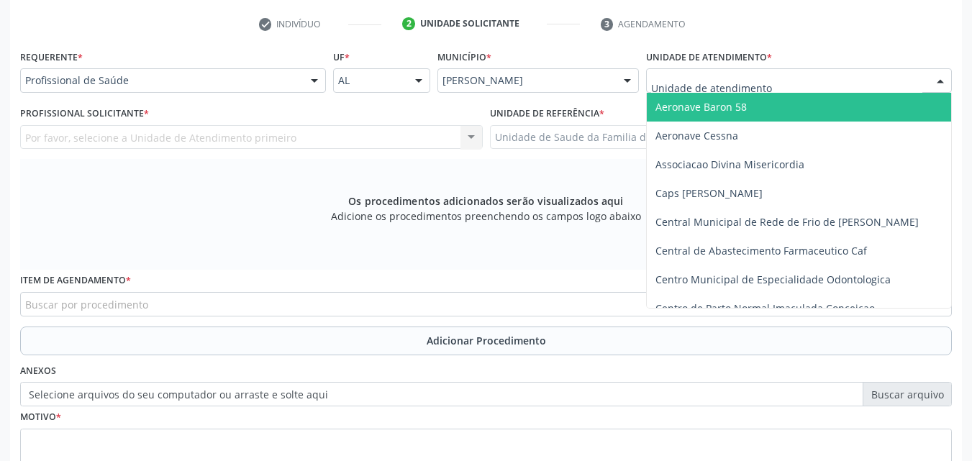
click at [802, 74] on div at bounding box center [799, 80] width 306 height 24
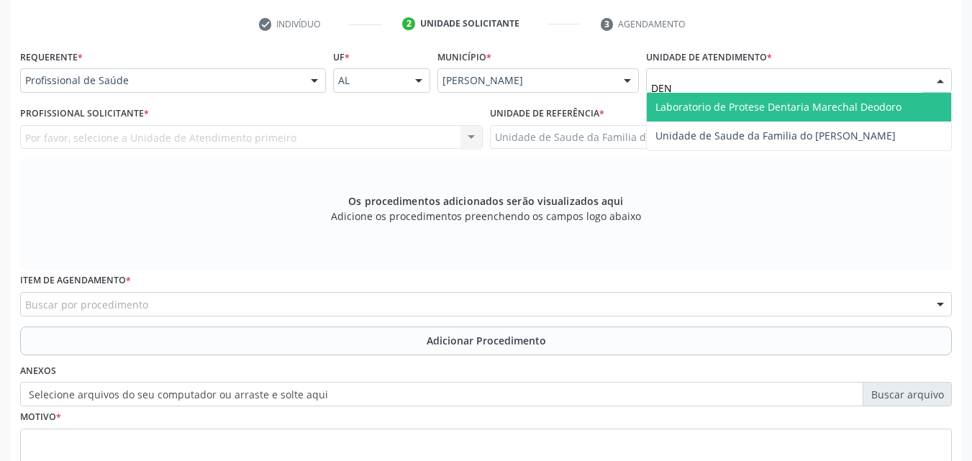
type input "DENI"
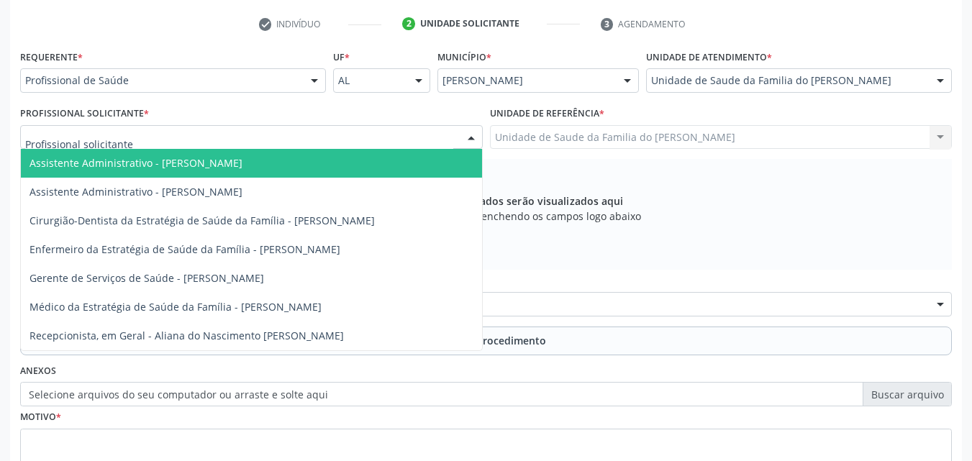
click at [311, 137] on div at bounding box center [251, 137] width 463 height 24
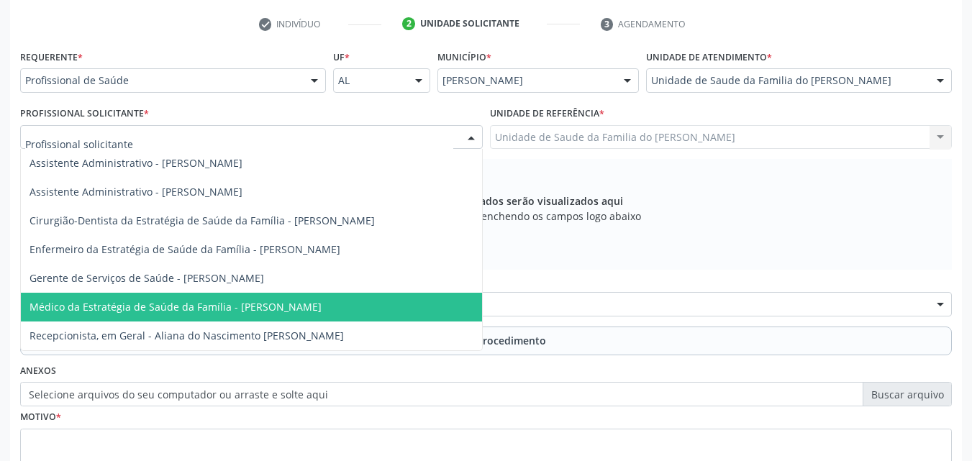
click at [280, 309] on span "Médico da Estratégia de Saúde da Família - [PERSON_NAME]" at bounding box center [176, 307] width 292 height 14
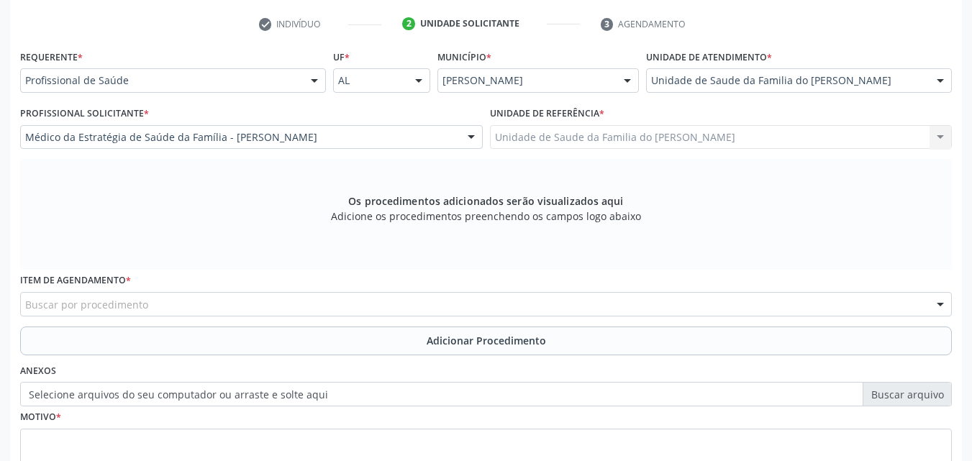
click at [280, 309] on div "Buscar por procedimento" at bounding box center [486, 304] width 932 height 24
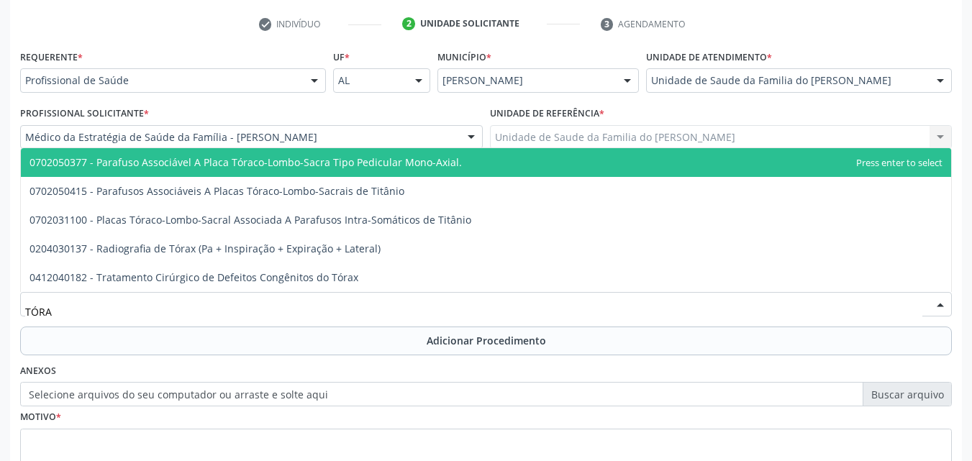
type input "TÓRAX"
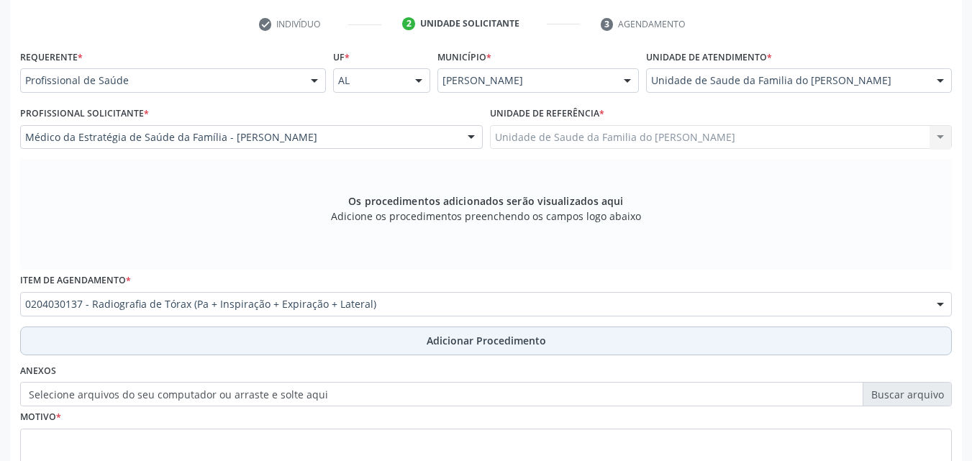
click at [288, 330] on button "Adicionar Procedimento" at bounding box center [486, 341] width 932 height 29
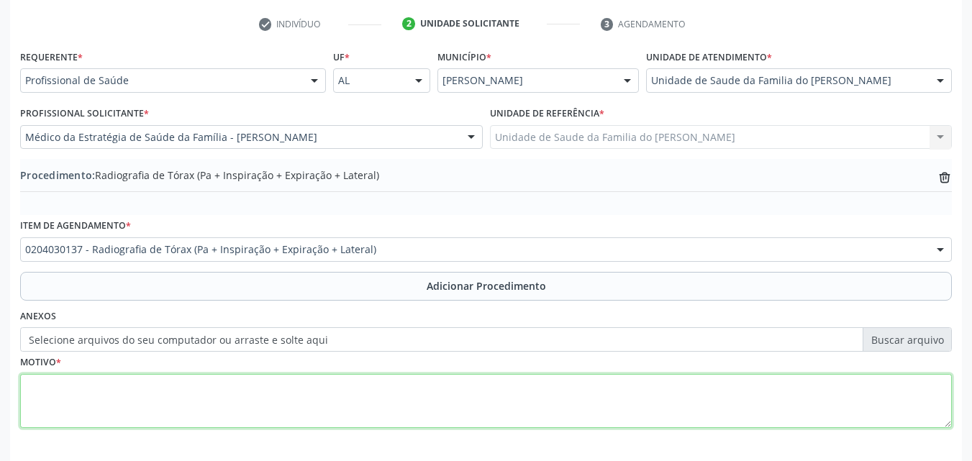
click at [286, 409] on textarea at bounding box center [486, 401] width 932 height 55
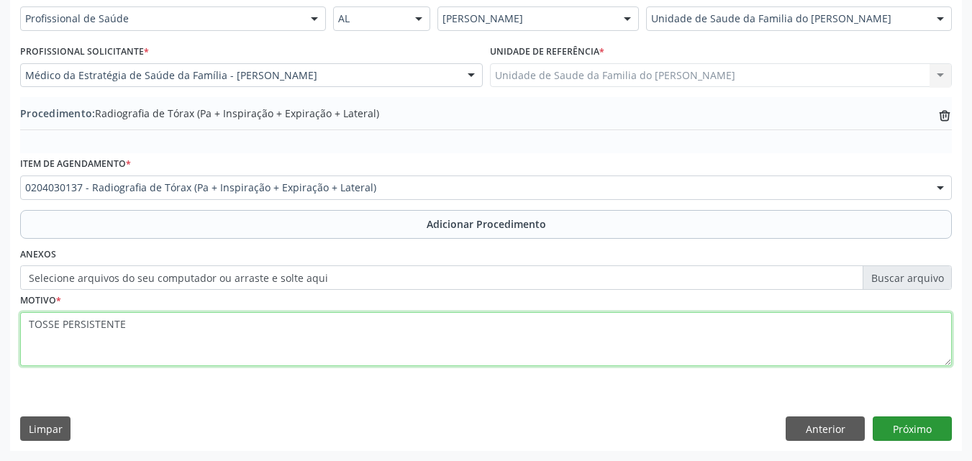
type textarea "TOSSE PERSISTENTE"
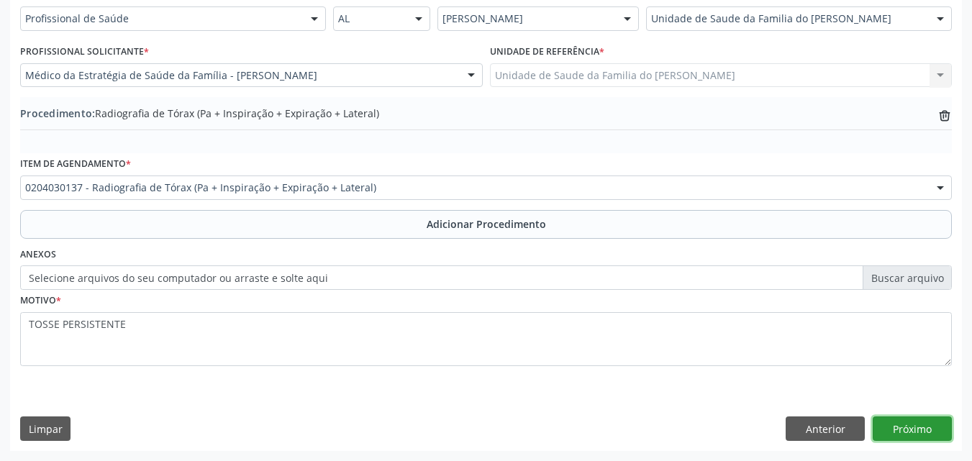
click at [918, 432] on button "Próximo" at bounding box center [912, 429] width 79 height 24
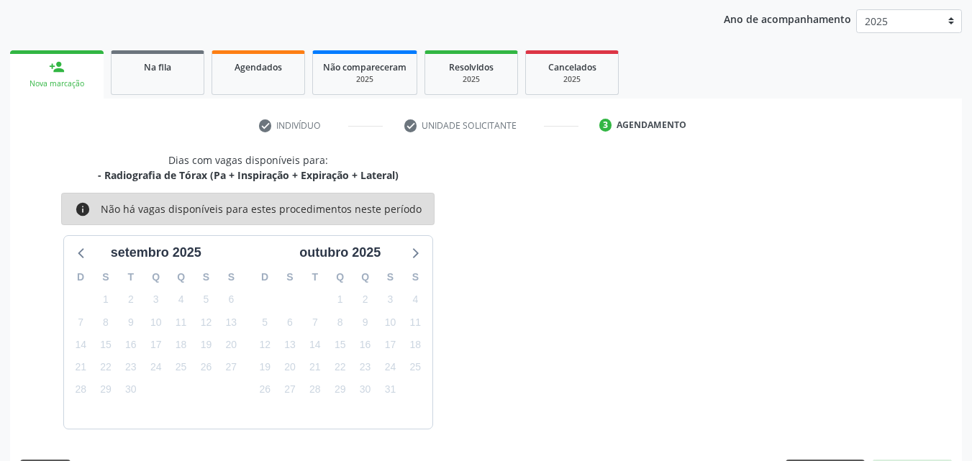
scroll to position [227, 0]
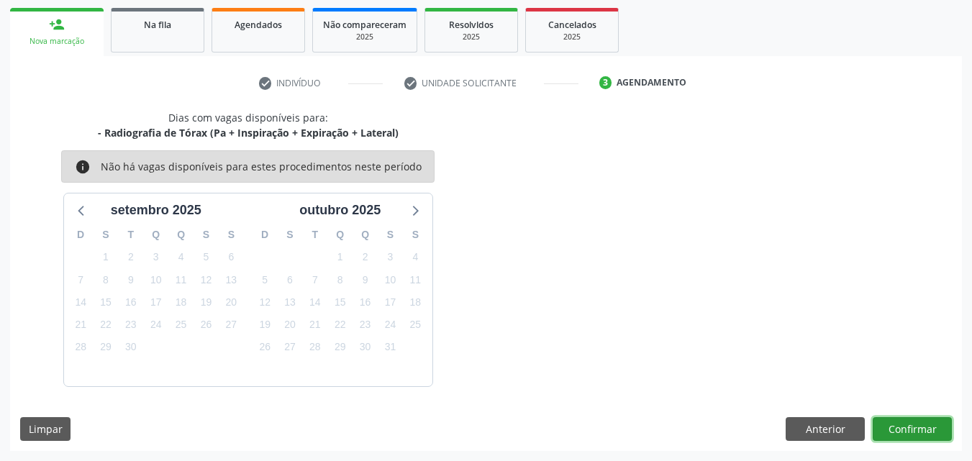
click at [918, 425] on button "Confirmar" at bounding box center [912, 429] width 79 height 24
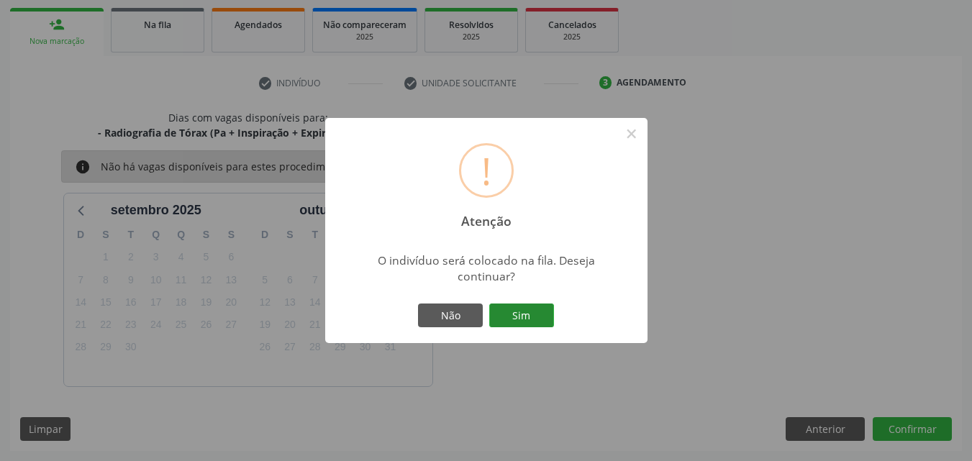
click at [533, 319] on button "Sim" at bounding box center [521, 316] width 65 height 24
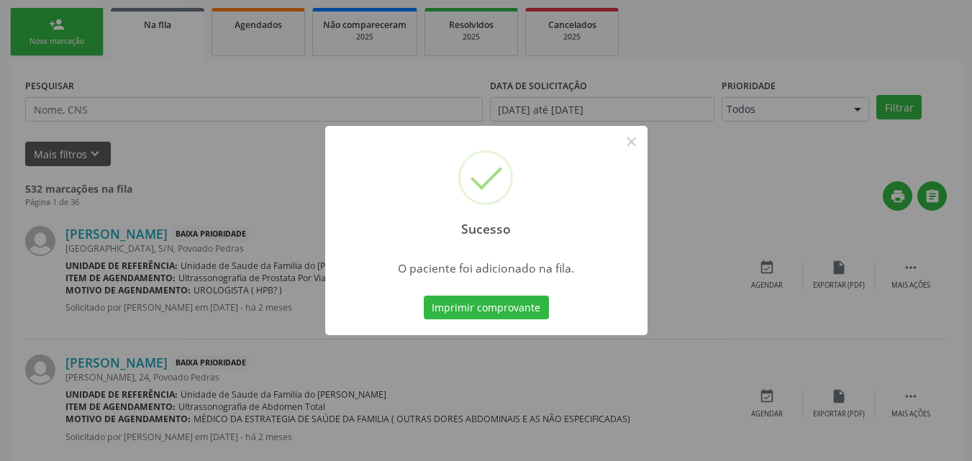
scroll to position [34, 0]
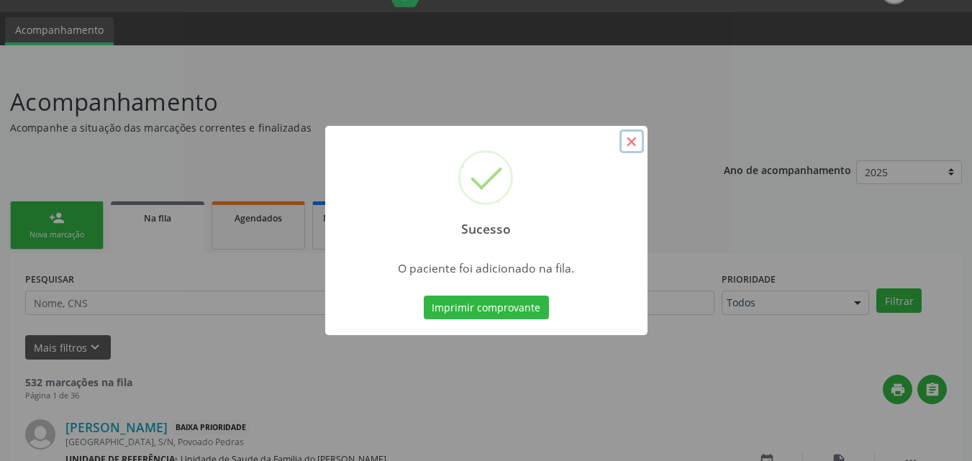
click at [635, 142] on button "×" at bounding box center [632, 142] width 24 height 24
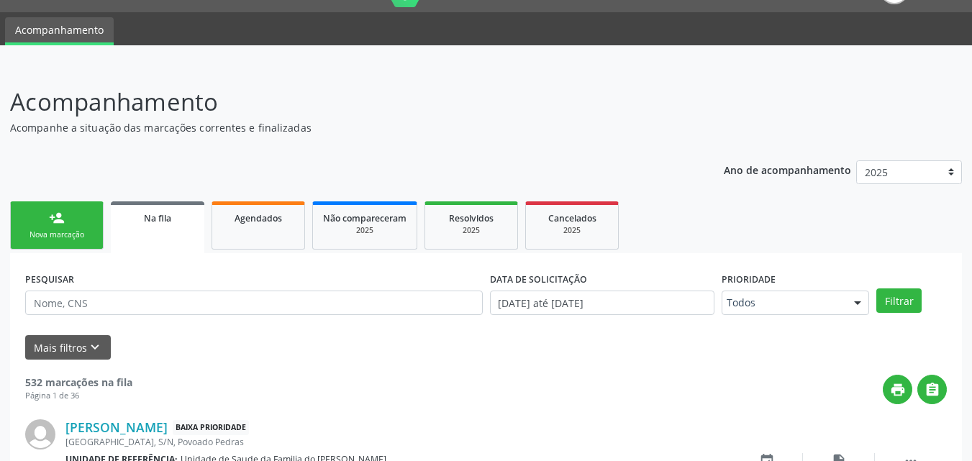
click at [67, 232] on div "Nova marcação" at bounding box center [57, 235] width 72 height 11
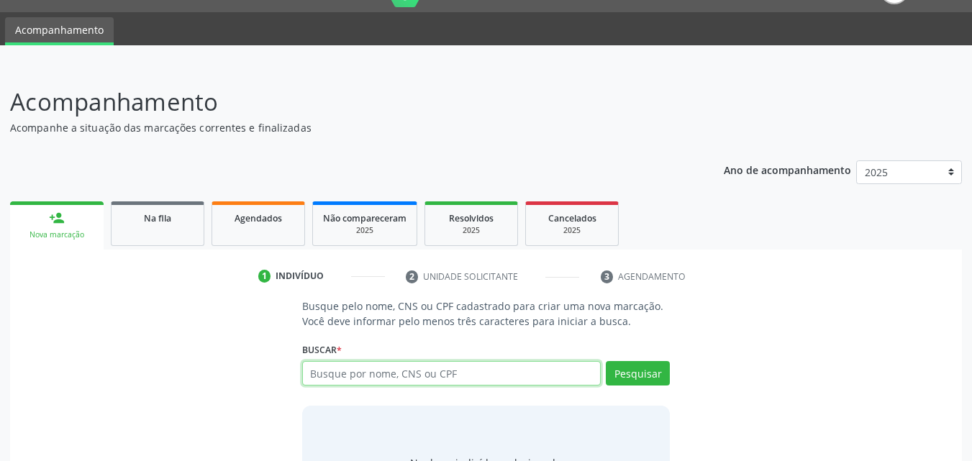
click at [462, 374] on input "text" at bounding box center [451, 373] width 299 height 24
type input "701006838984299"
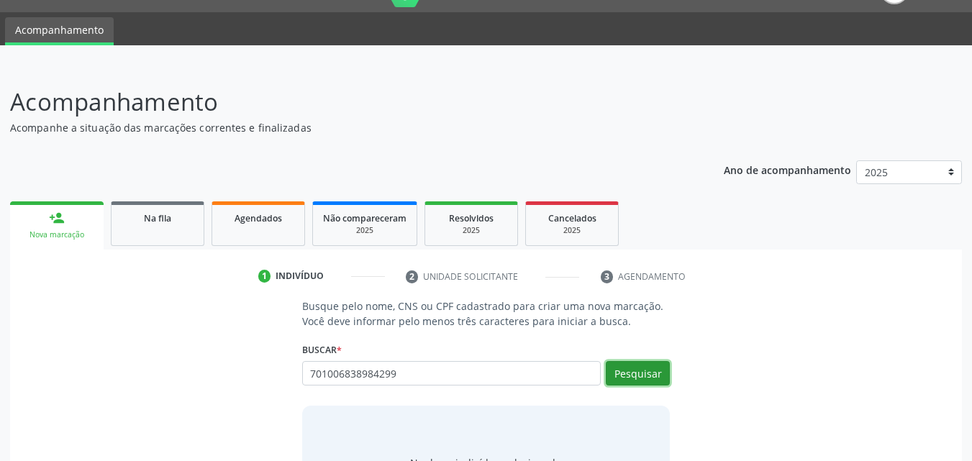
click at [623, 366] on button "Pesquisar" at bounding box center [638, 373] width 64 height 24
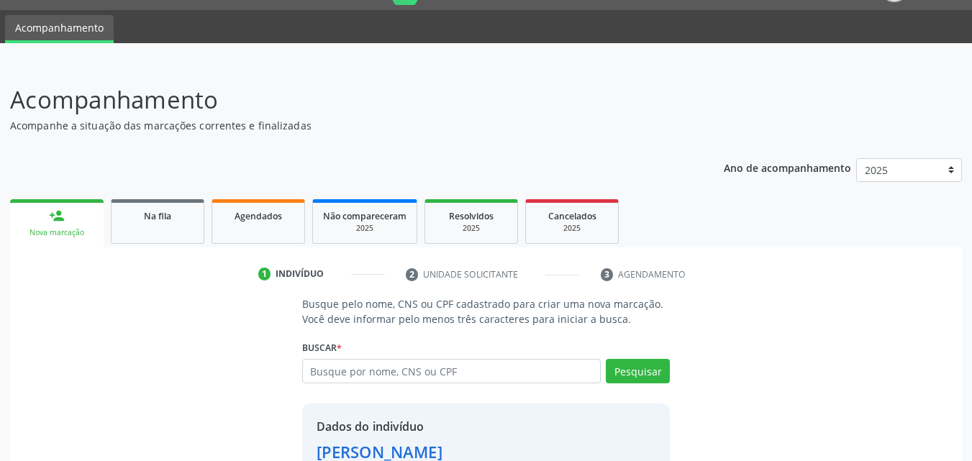
scroll to position [136, 0]
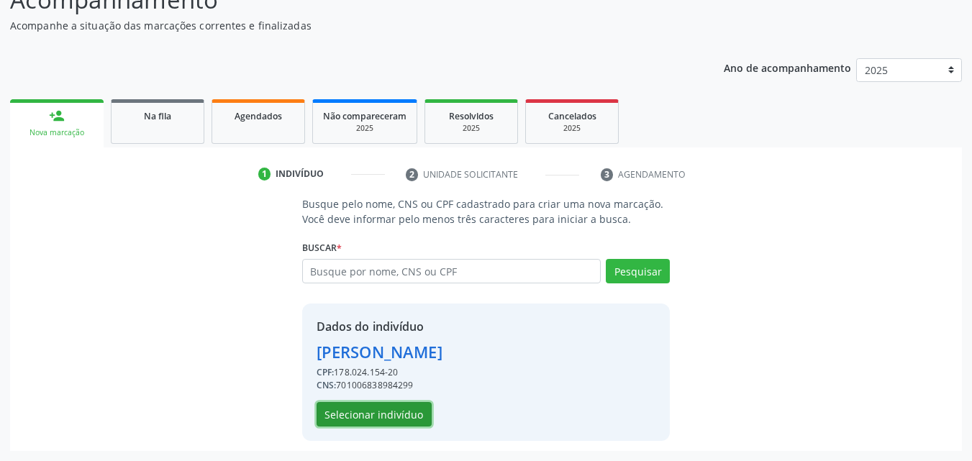
click at [357, 422] on button "Selecionar indivíduo" at bounding box center [374, 414] width 115 height 24
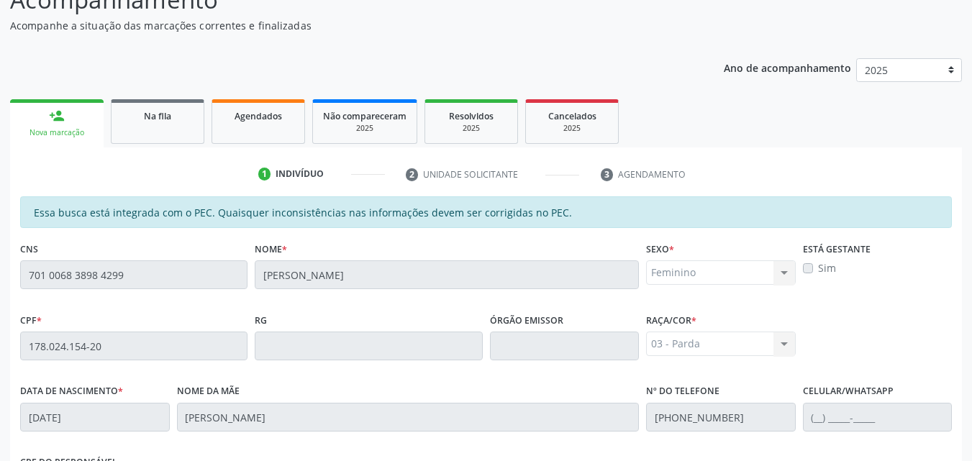
scroll to position [381, 0]
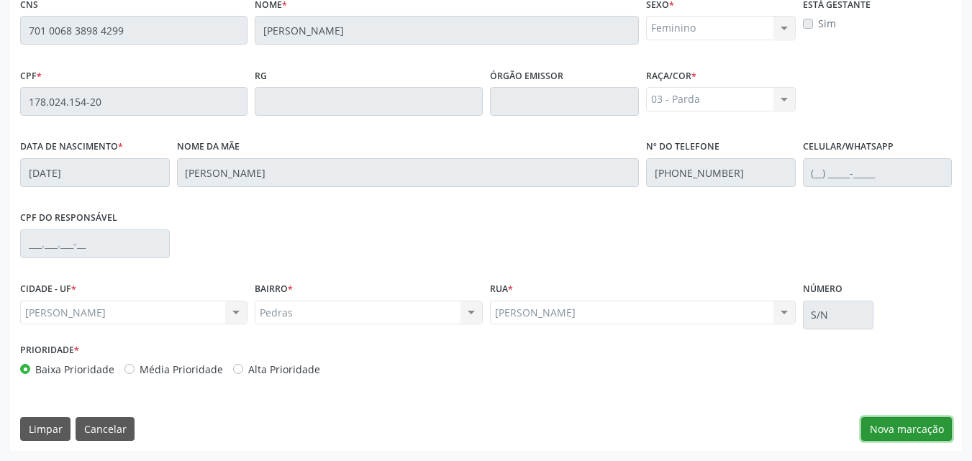
click at [916, 427] on button "Nova marcação" at bounding box center [906, 429] width 91 height 24
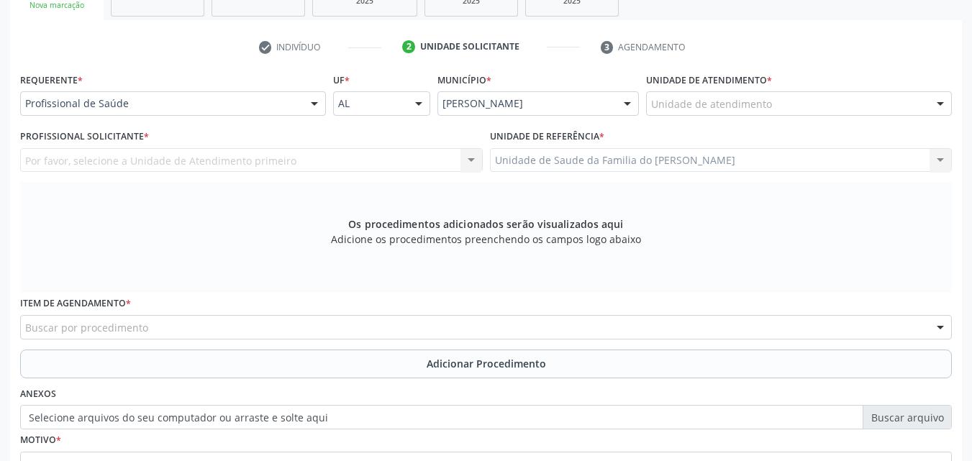
scroll to position [220, 0]
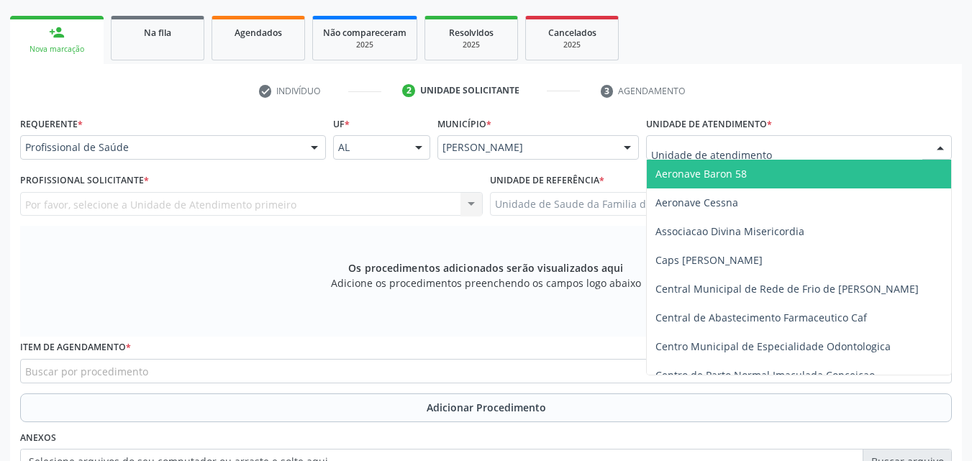
click at [797, 148] on div at bounding box center [799, 147] width 306 height 24
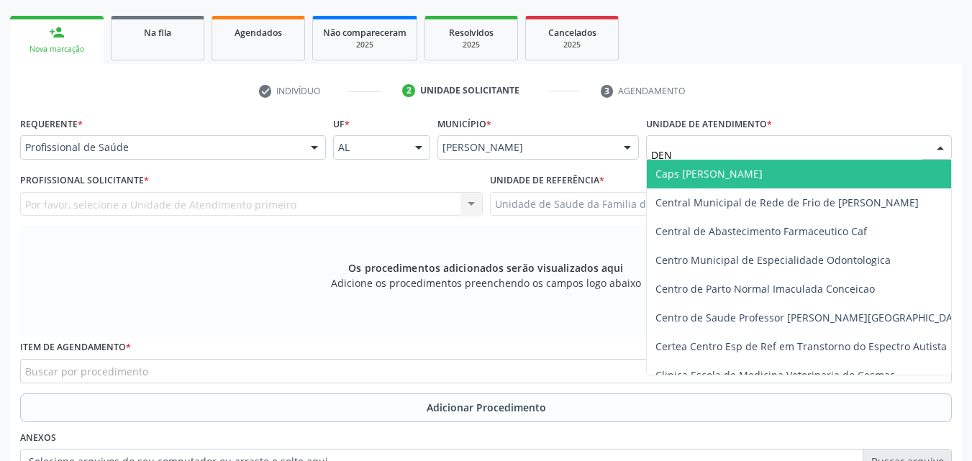
type input "DENI"
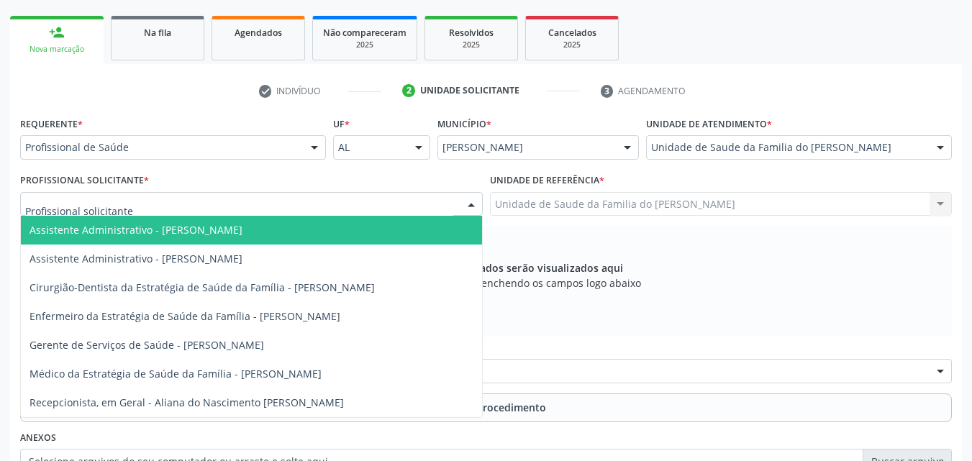
click at [426, 202] on div at bounding box center [251, 204] width 463 height 24
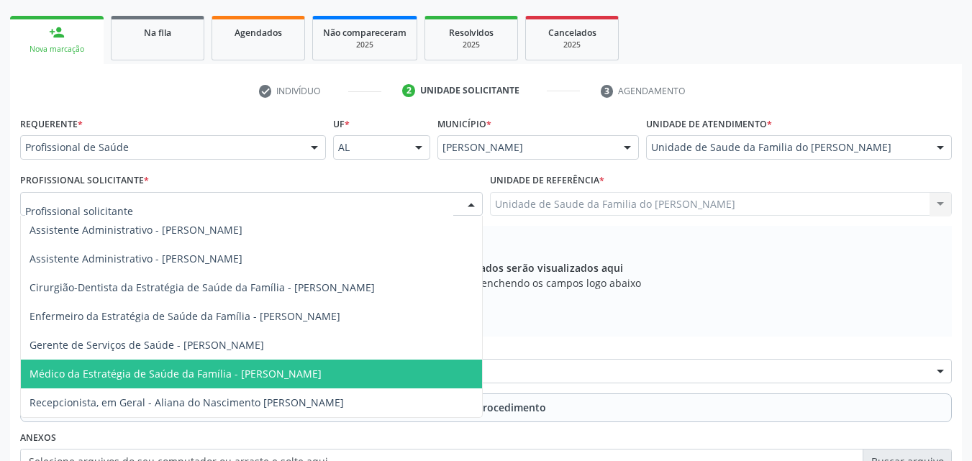
click at [322, 380] on span "Médico da Estratégia de Saúde da Família - [PERSON_NAME]" at bounding box center [176, 374] width 292 height 14
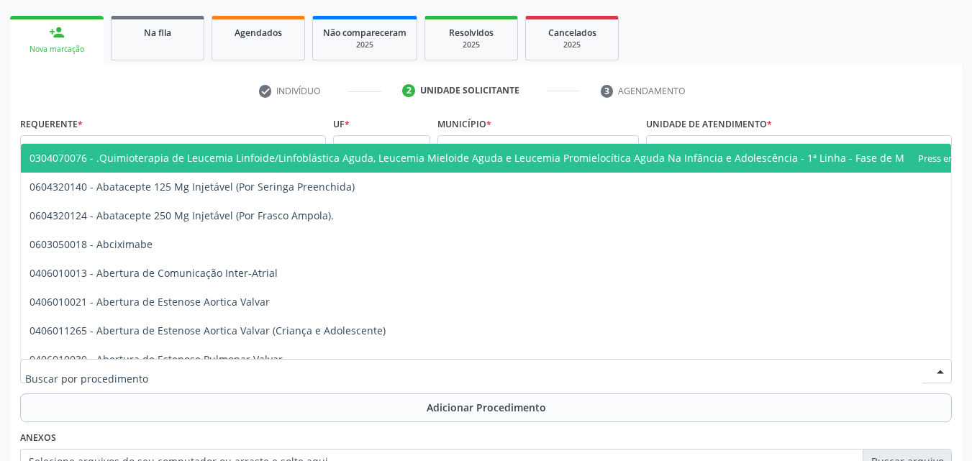
click at [322, 366] on div at bounding box center [486, 371] width 932 height 24
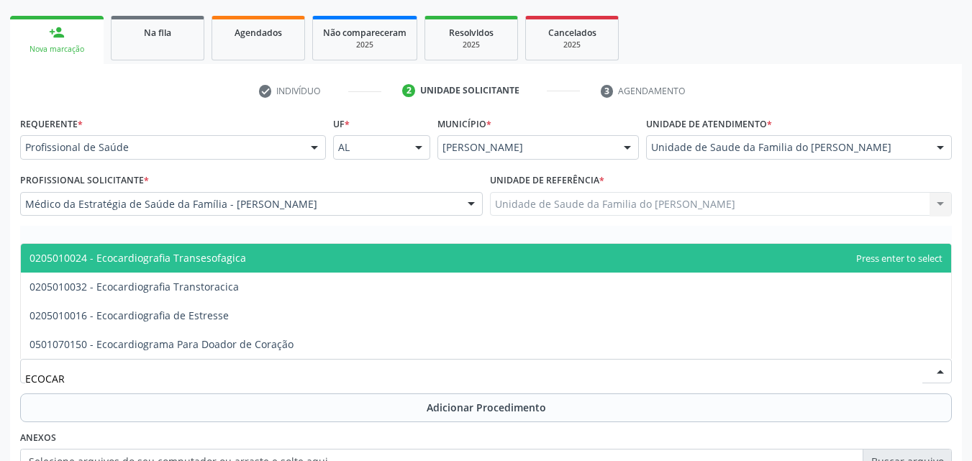
type input "ECOCARD"
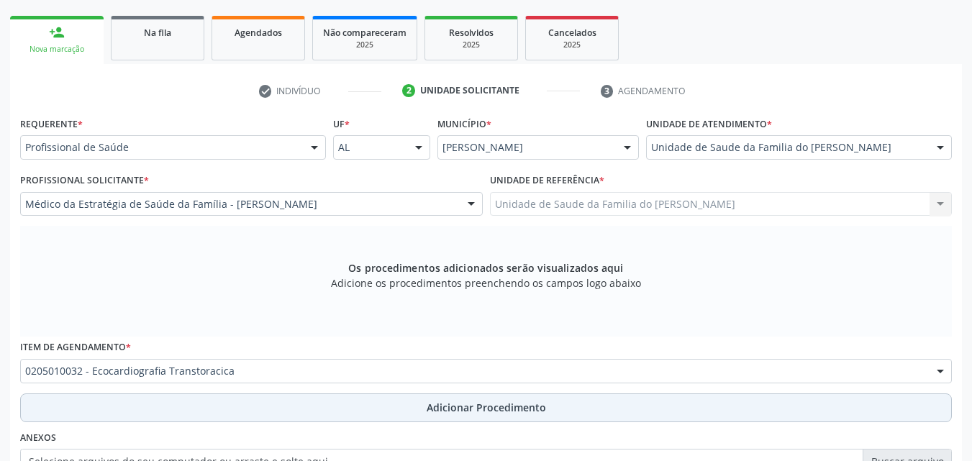
click at [338, 394] on button "Adicionar Procedimento" at bounding box center [486, 408] width 932 height 29
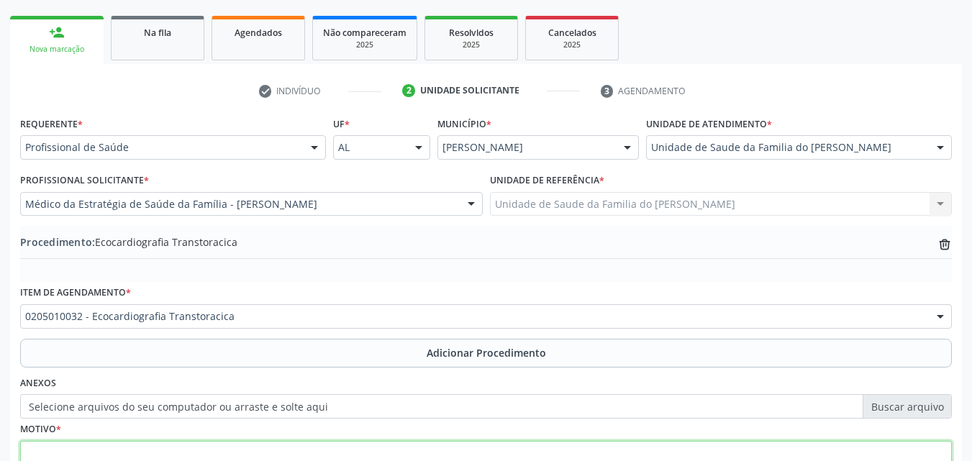
click at [332, 445] on textarea at bounding box center [486, 468] width 932 height 55
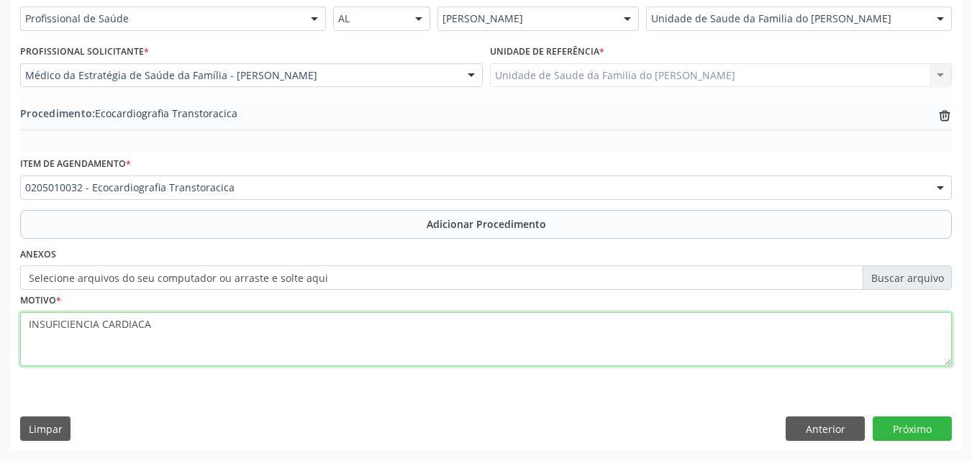
type textarea "INSUFICIENCIA CARDIACA"
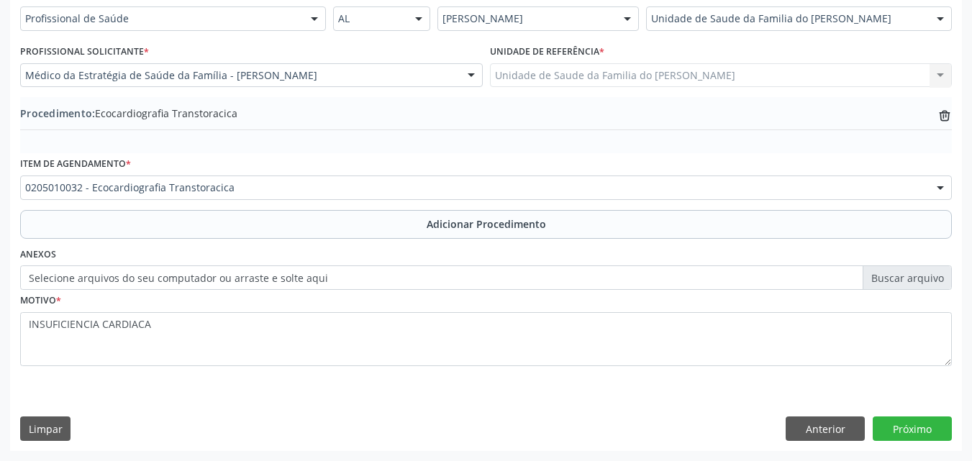
click at [928, 442] on div "Requerente * Profissional de Saúde Profissional de Saúde Paciente Nenhum result…" at bounding box center [486, 217] width 952 height 466
click at [927, 426] on button "Próximo" at bounding box center [912, 429] width 79 height 24
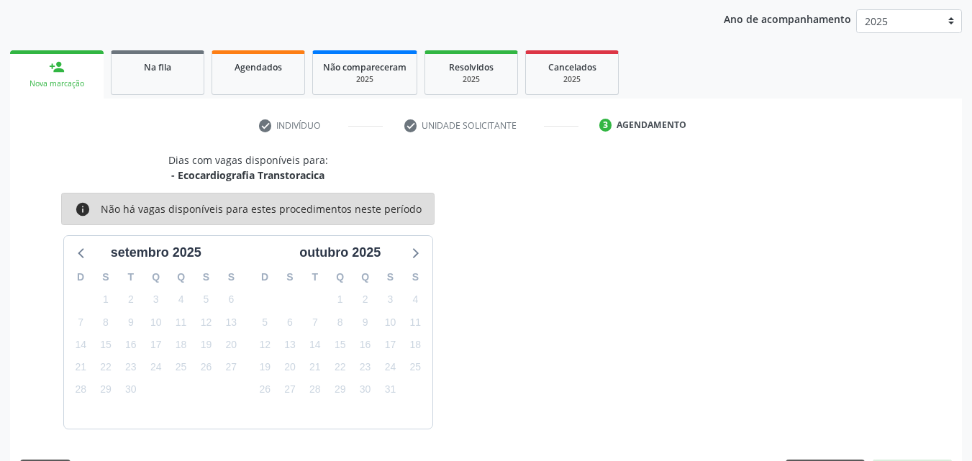
scroll to position [227, 0]
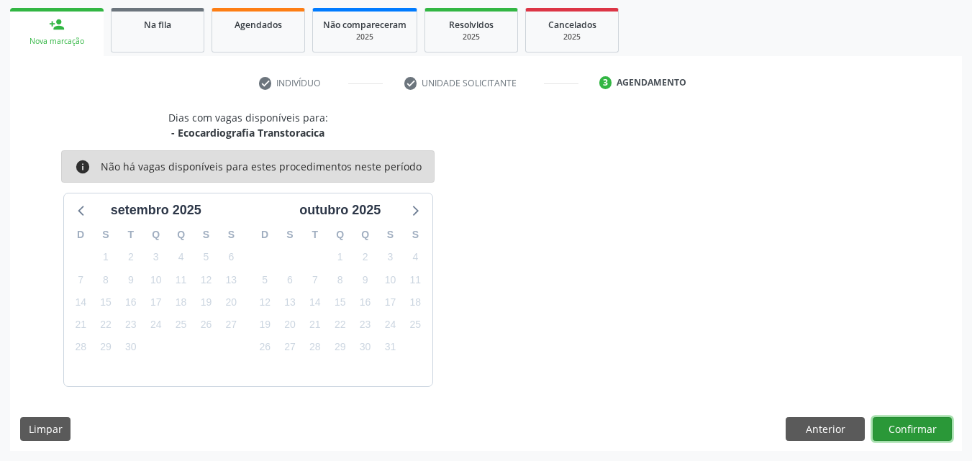
click at [927, 426] on button "Confirmar" at bounding box center [912, 429] width 79 height 24
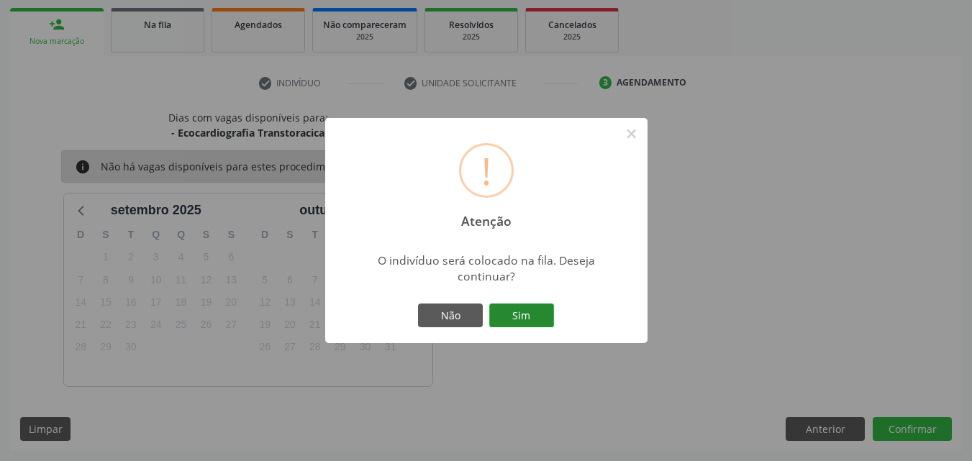
click at [532, 322] on button "Sim" at bounding box center [521, 316] width 65 height 24
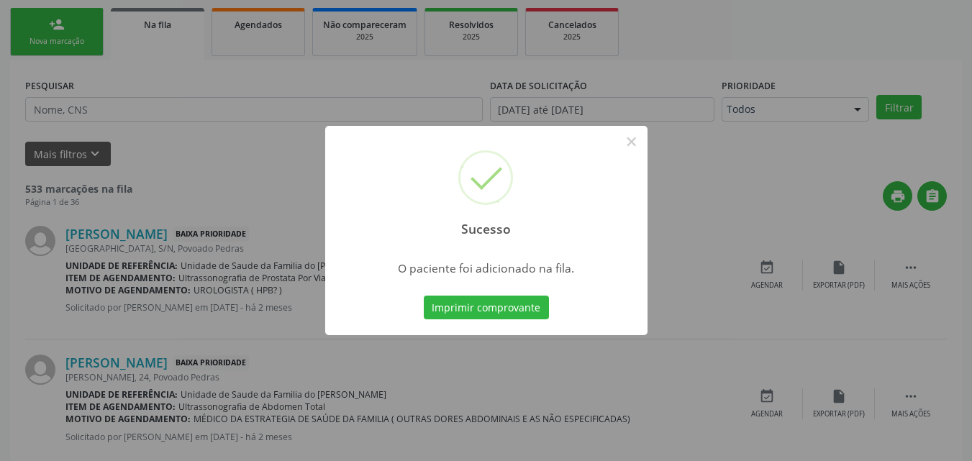
scroll to position [34, 0]
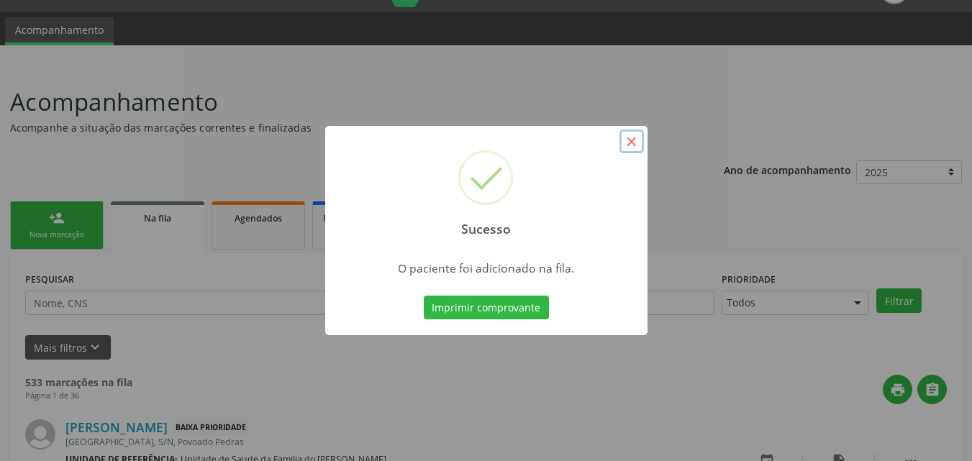
click at [638, 143] on button "×" at bounding box center [632, 142] width 24 height 24
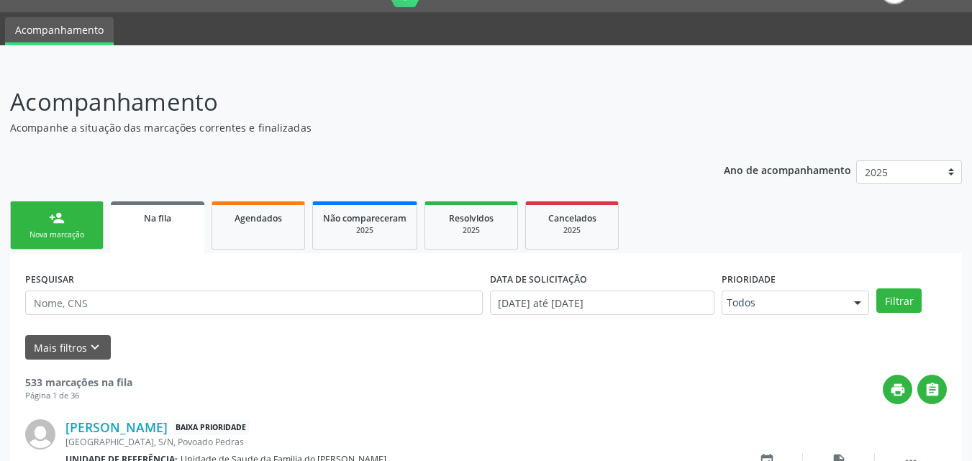
click at [86, 232] on div "Nova marcação" at bounding box center [57, 235] width 72 height 11
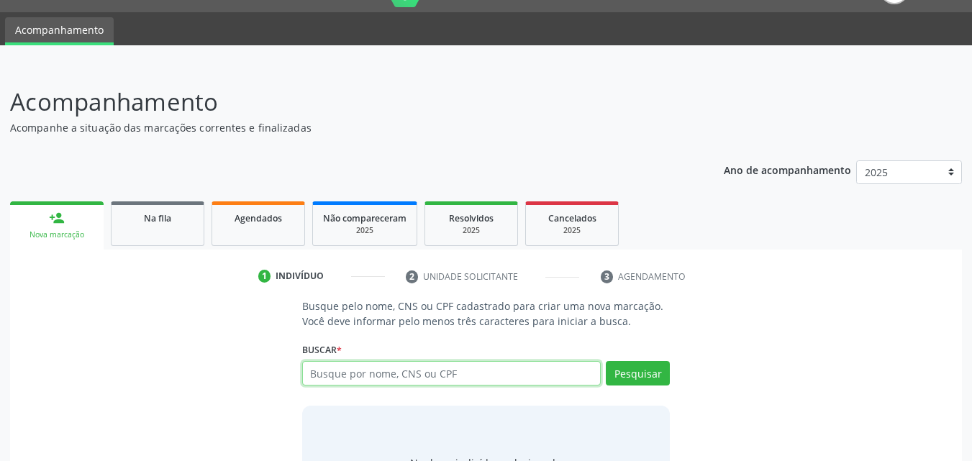
click at [391, 377] on input "text" at bounding box center [451, 373] width 299 height 24
type input "701006838984299"
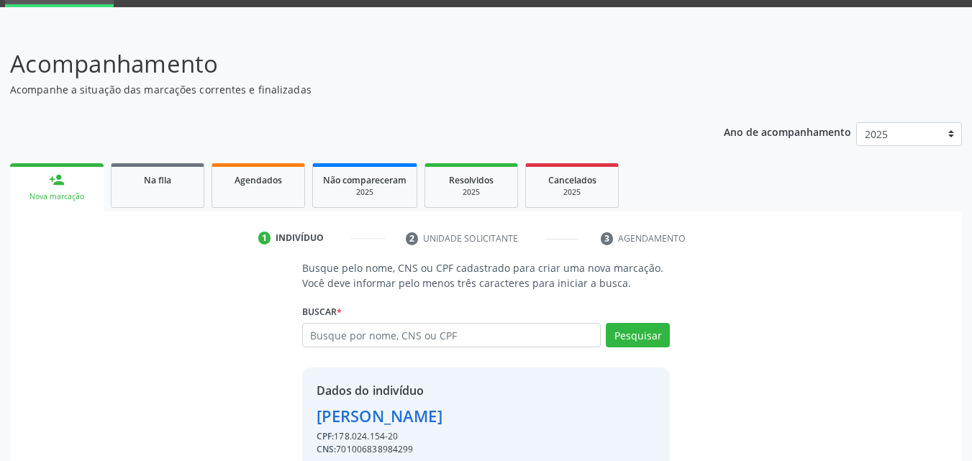
scroll to position [136, 0]
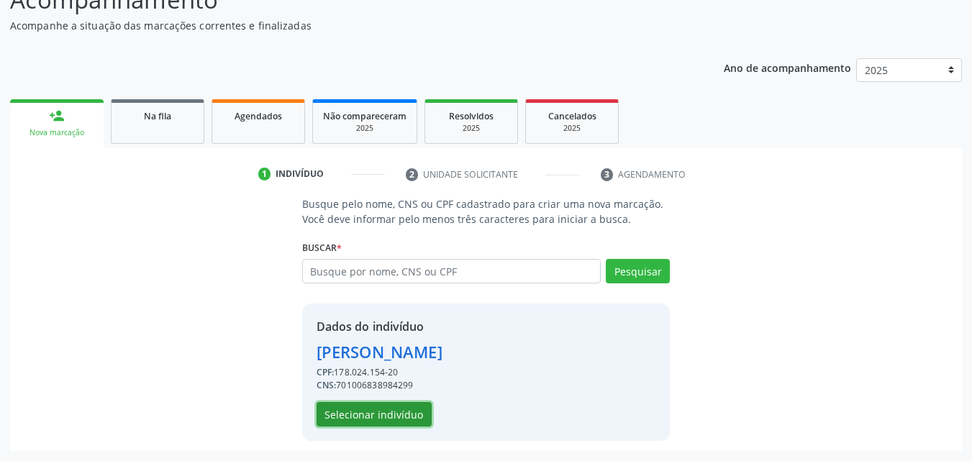
click at [398, 418] on button "Selecionar indivíduo" at bounding box center [374, 414] width 115 height 24
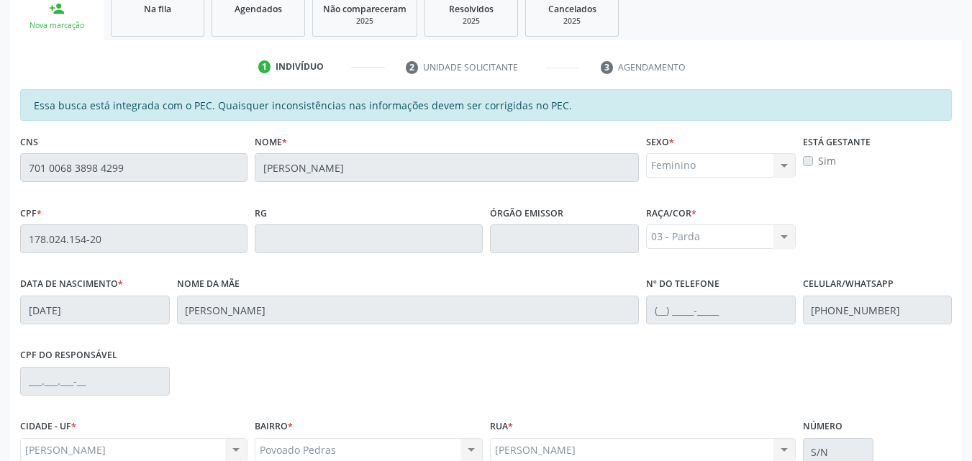
scroll to position [381, 0]
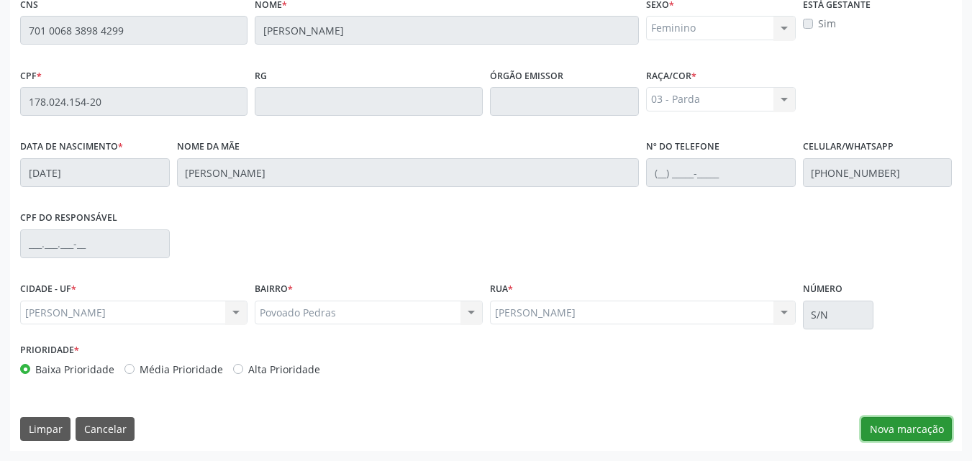
click at [910, 423] on button "Nova marcação" at bounding box center [906, 429] width 91 height 24
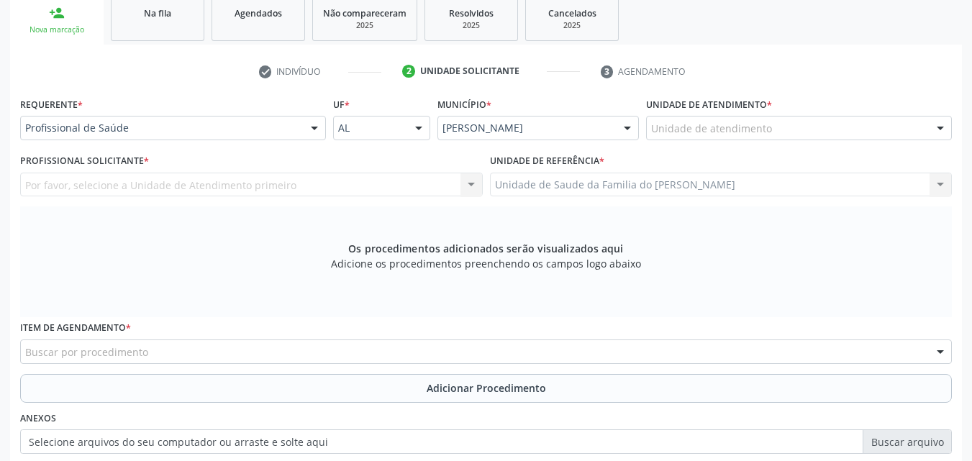
scroll to position [236, 0]
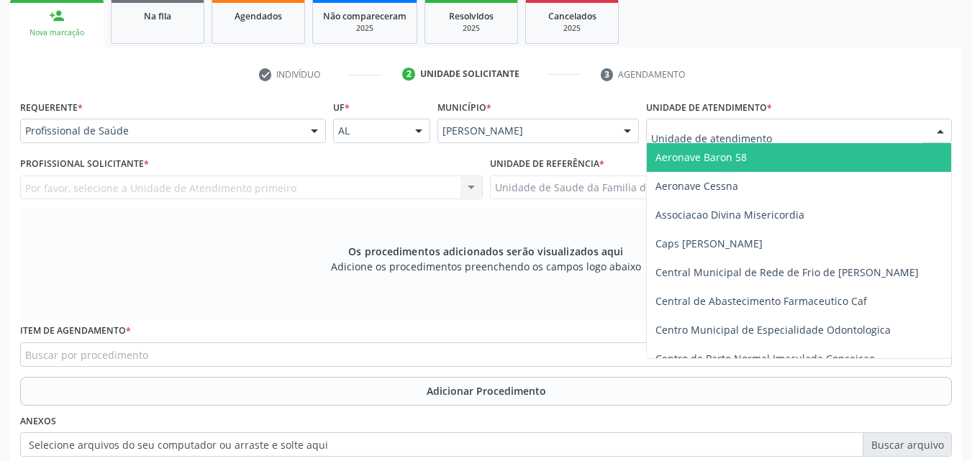
click at [801, 132] on div at bounding box center [799, 131] width 306 height 24
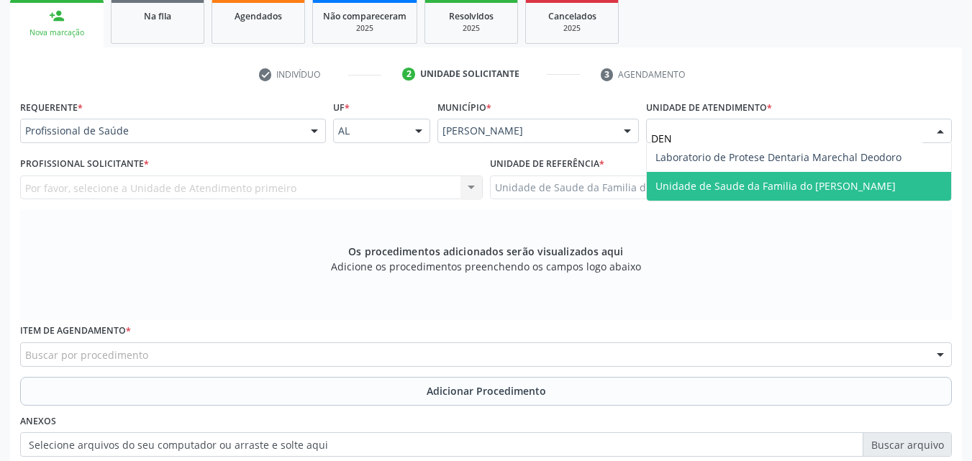
type input "DENI"
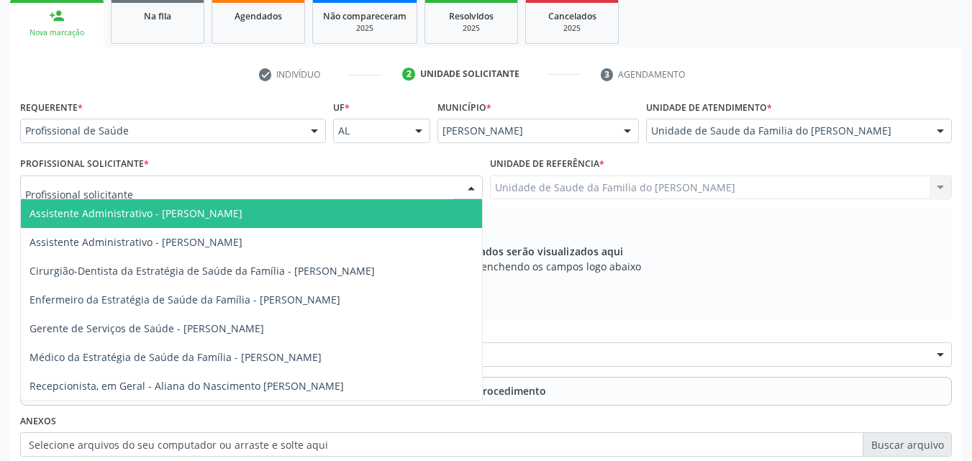
click at [367, 189] on div at bounding box center [251, 188] width 463 height 24
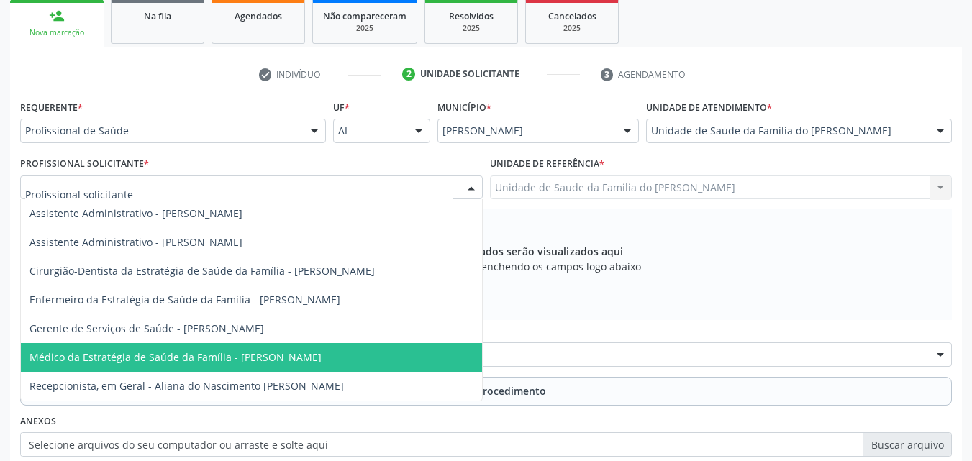
click at [328, 345] on span "Médico da Estratégia de Saúde da Família - [PERSON_NAME]" at bounding box center [251, 357] width 461 height 29
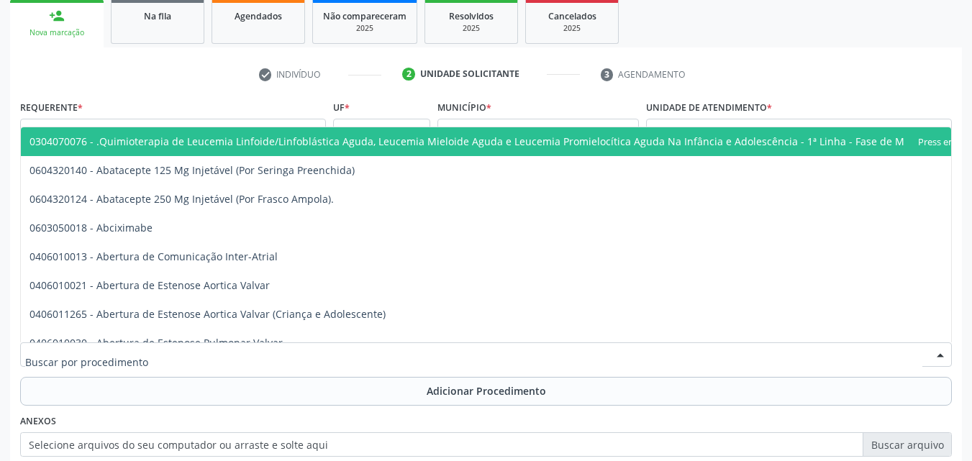
click at [328, 345] on div at bounding box center [486, 355] width 932 height 24
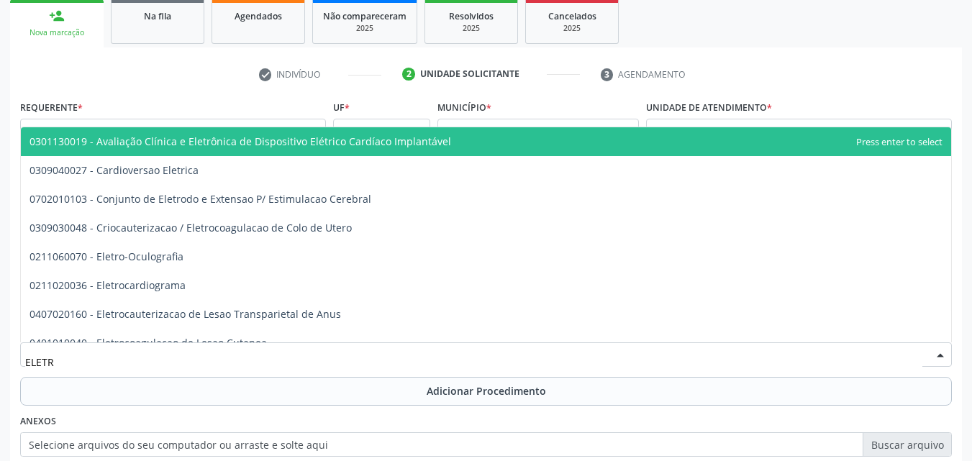
type input "ELETRO"
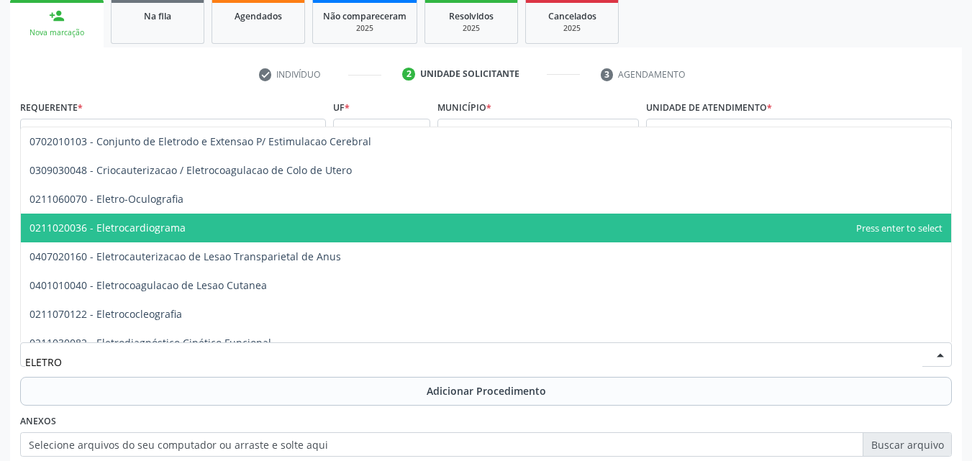
click at [255, 227] on span "0211020036 - Eletrocardiograma" at bounding box center [486, 228] width 931 height 29
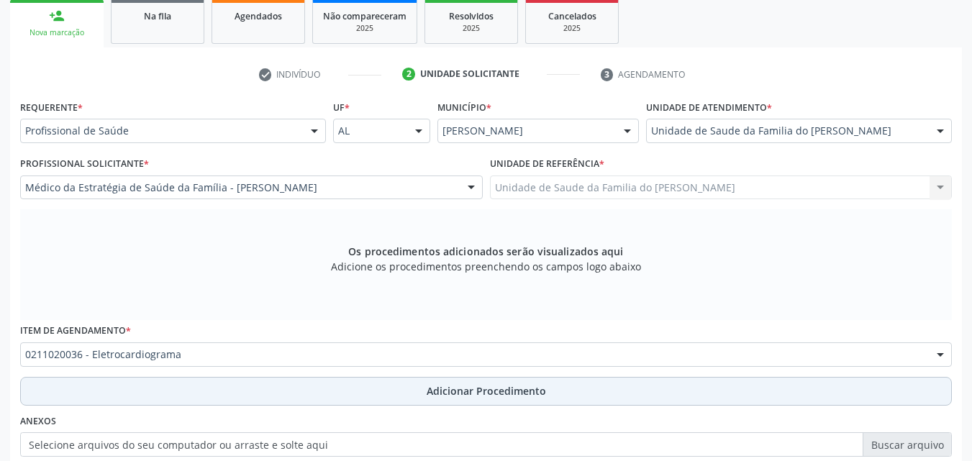
click at [261, 395] on button "Adicionar Procedimento" at bounding box center [486, 391] width 932 height 29
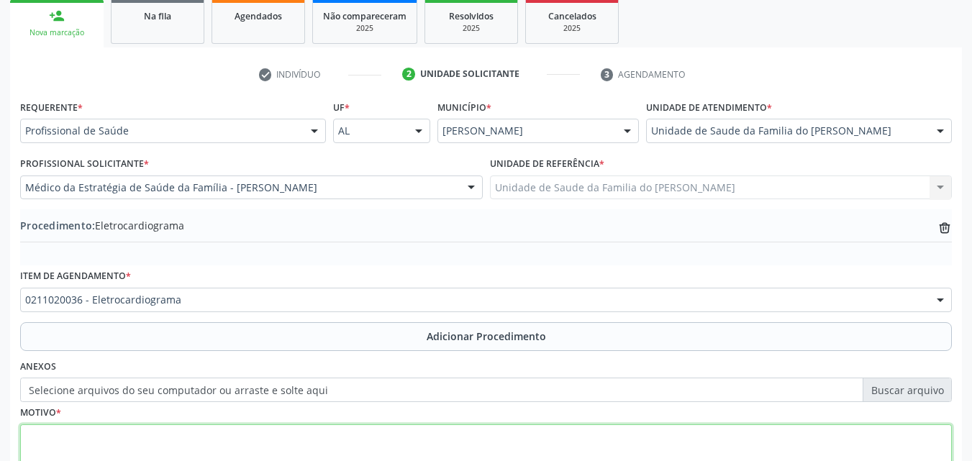
click at [250, 435] on textarea at bounding box center [486, 452] width 932 height 55
click at [127, 436] on textarea "ARRITIMIA CARDIACANÃO ESPECIFICADA" at bounding box center [486, 452] width 932 height 55
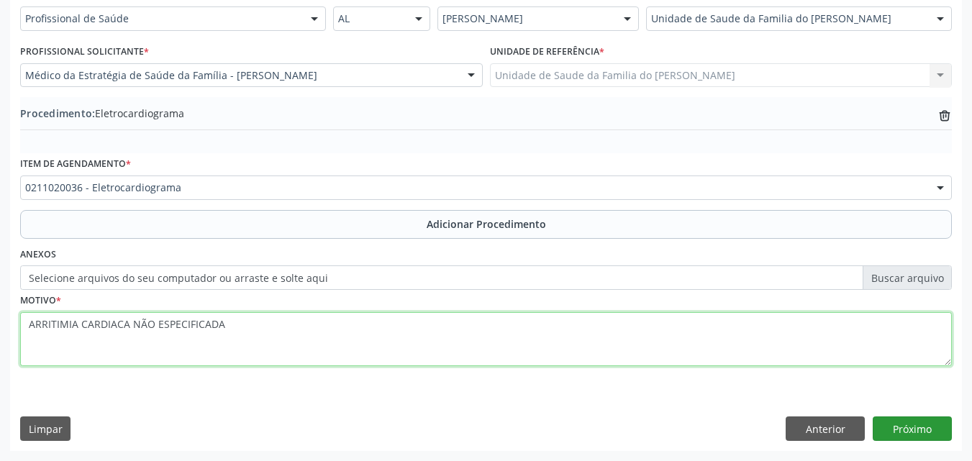
type textarea "ARRITIMIA CARDIACA NÃO ESPECIFICADA"
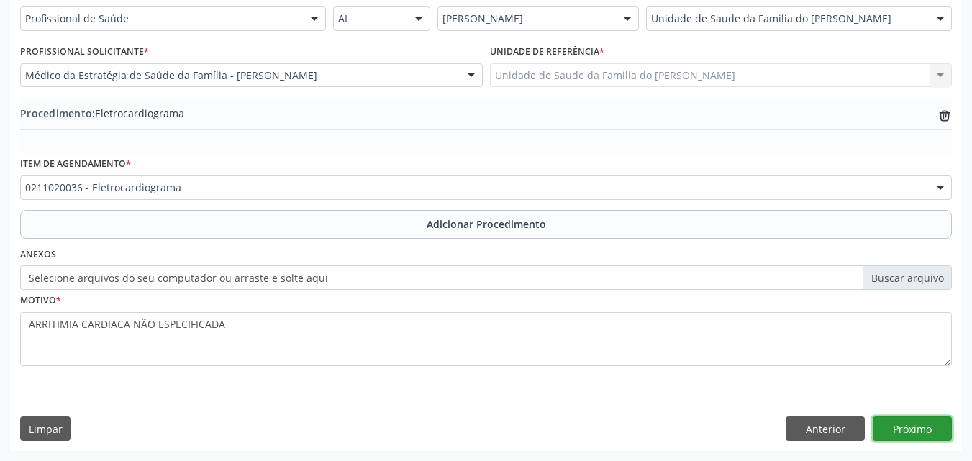
click at [930, 423] on button "Próximo" at bounding box center [912, 429] width 79 height 24
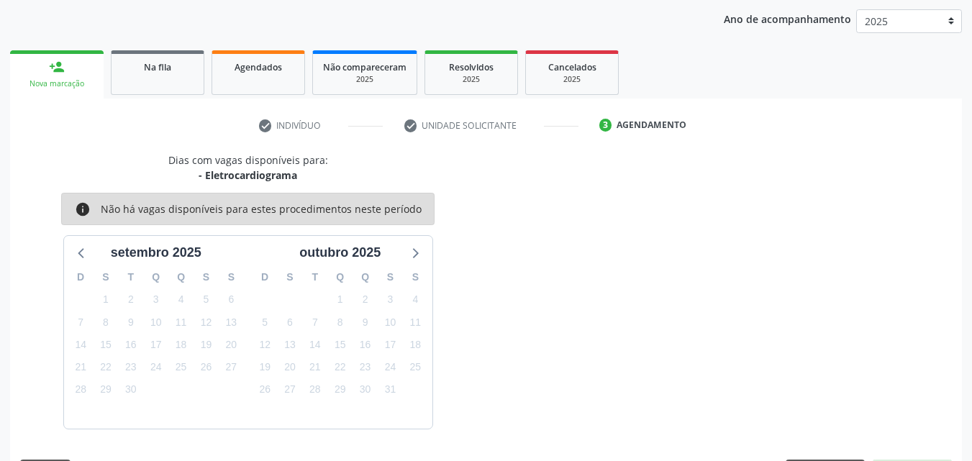
scroll to position [227, 0]
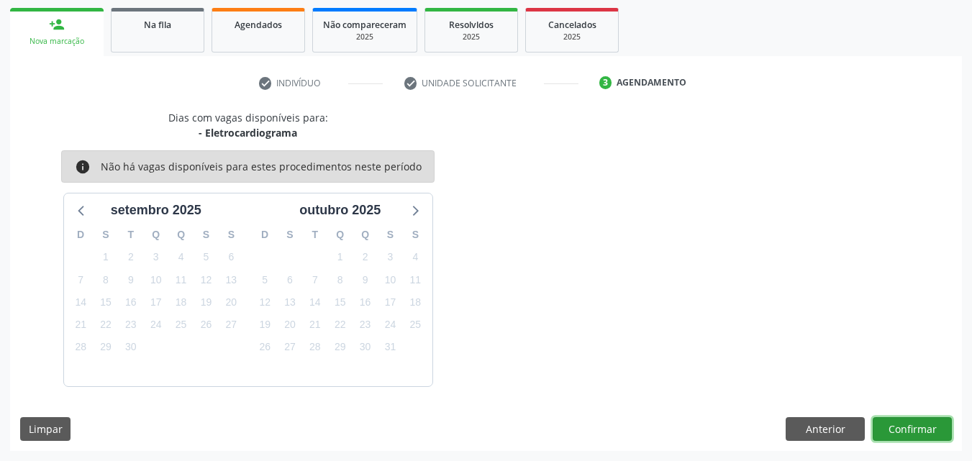
click at [900, 429] on button "Confirmar" at bounding box center [912, 429] width 79 height 24
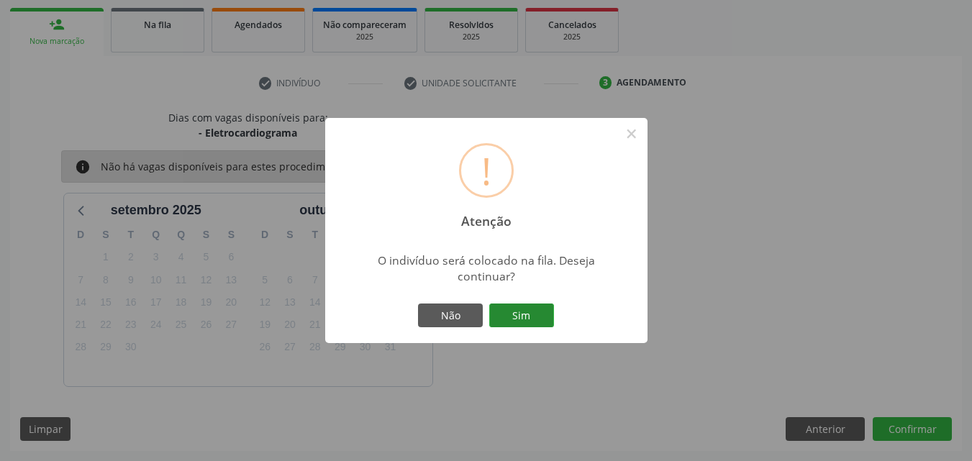
click at [516, 305] on button "Sim" at bounding box center [521, 316] width 65 height 24
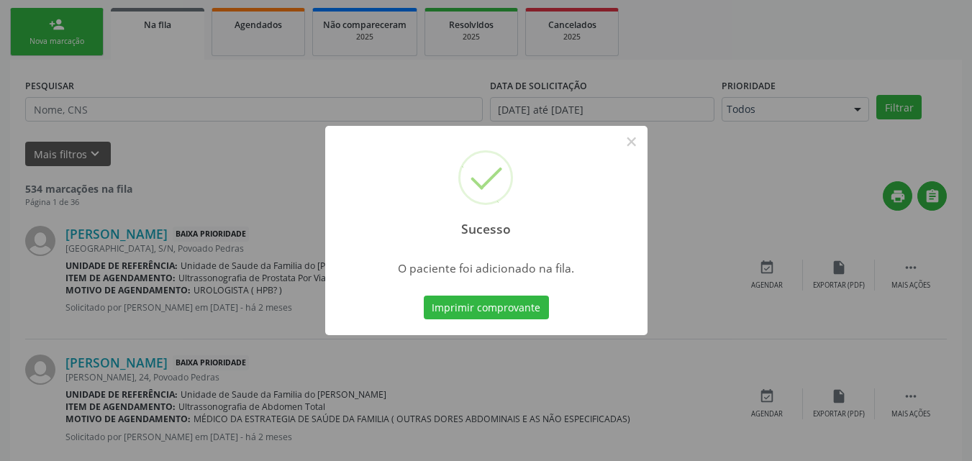
scroll to position [34, 0]
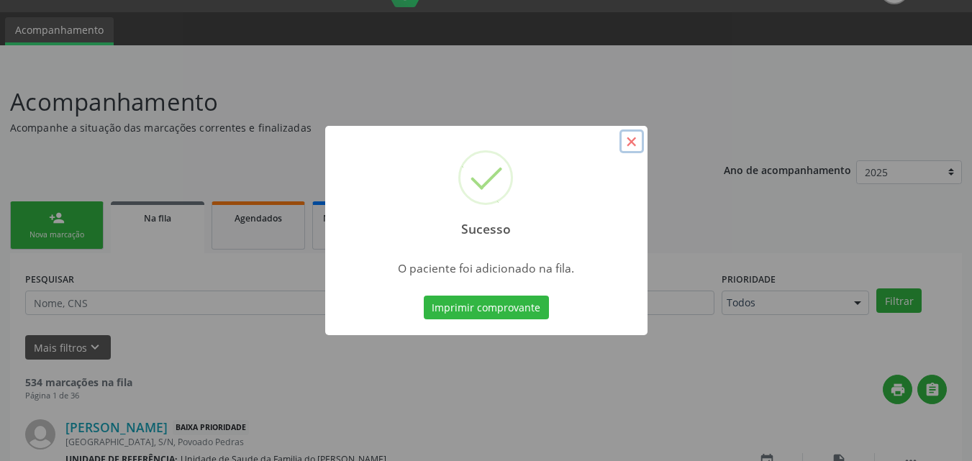
click at [628, 145] on button "×" at bounding box center [632, 142] width 24 height 24
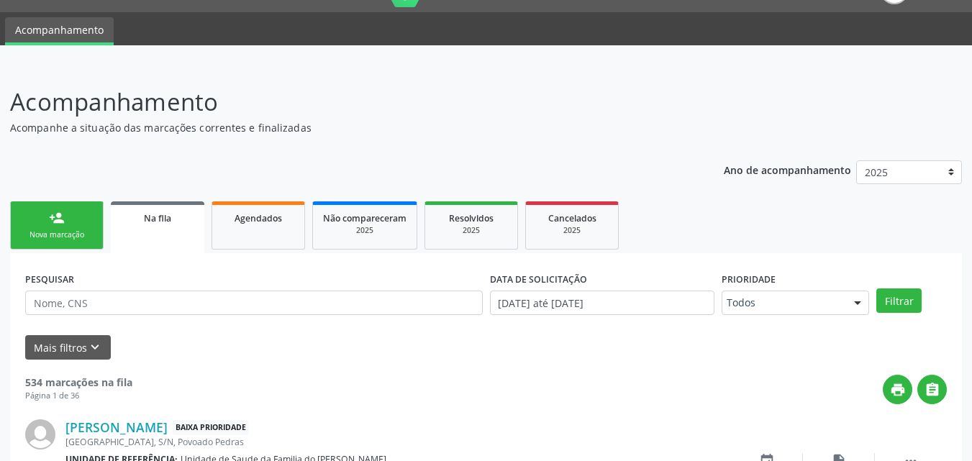
click at [70, 233] on div "Nova marcação" at bounding box center [57, 235] width 72 height 11
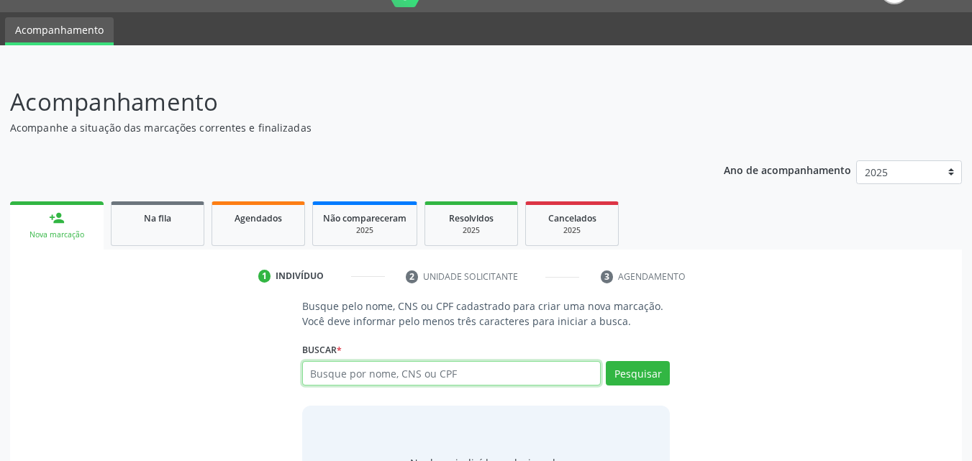
click at [506, 369] on input "text" at bounding box center [451, 373] width 299 height 24
type input "16511404480"
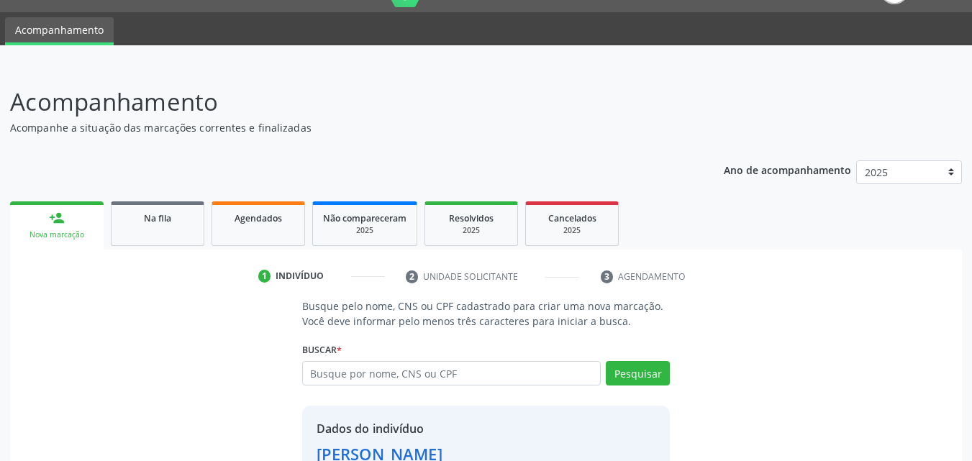
scroll to position [136, 0]
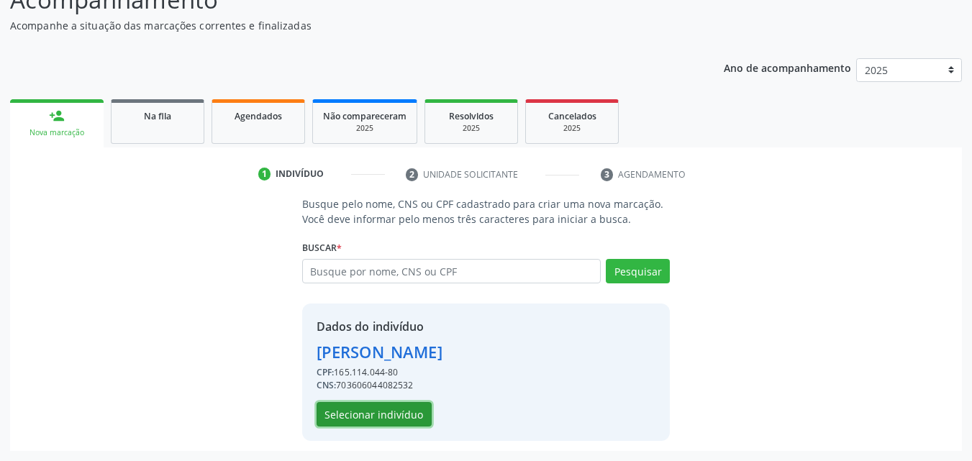
click at [343, 412] on button "Selecionar indivíduo" at bounding box center [374, 414] width 115 height 24
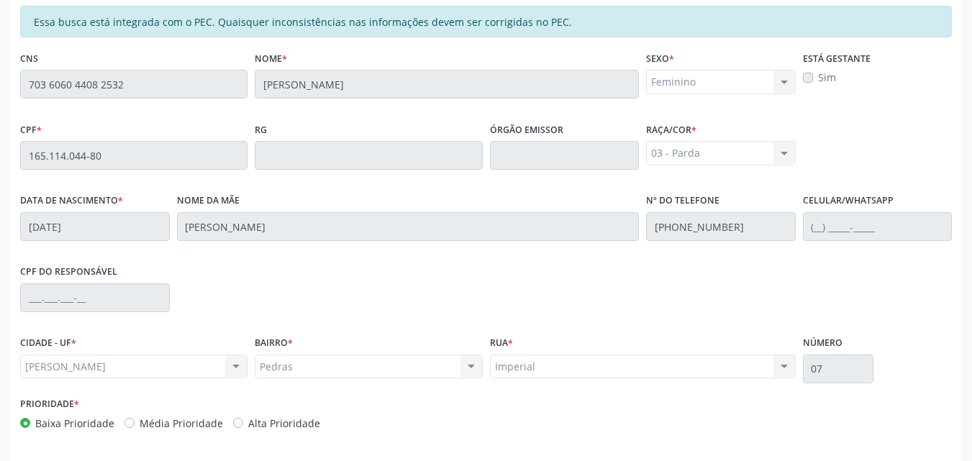
scroll to position [357, 0]
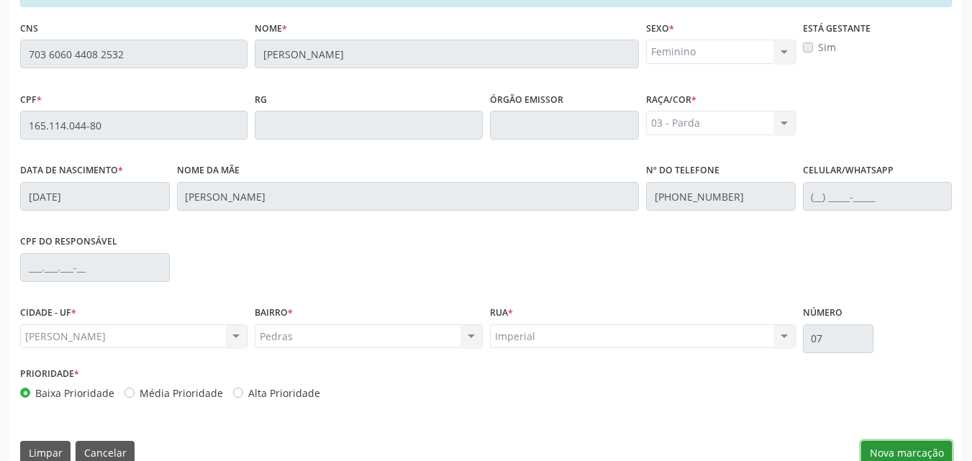
click at [917, 453] on button "Nova marcação" at bounding box center [906, 453] width 91 height 24
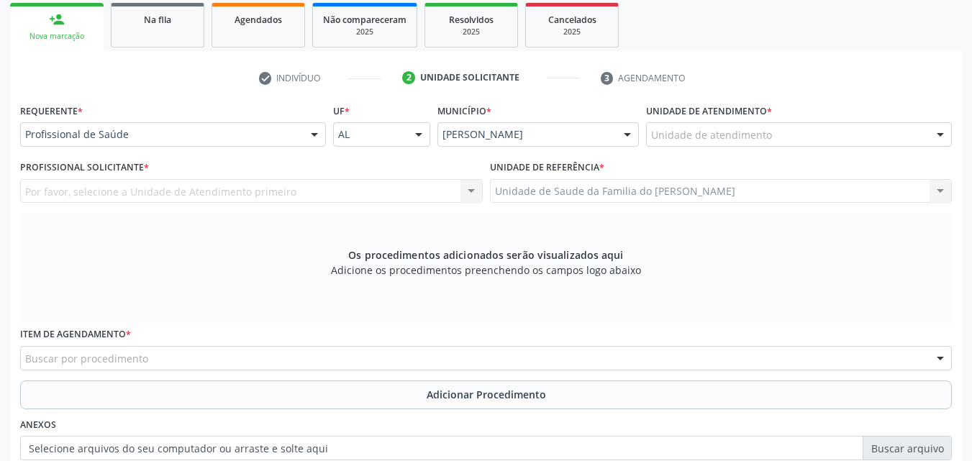
scroll to position [227, 0]
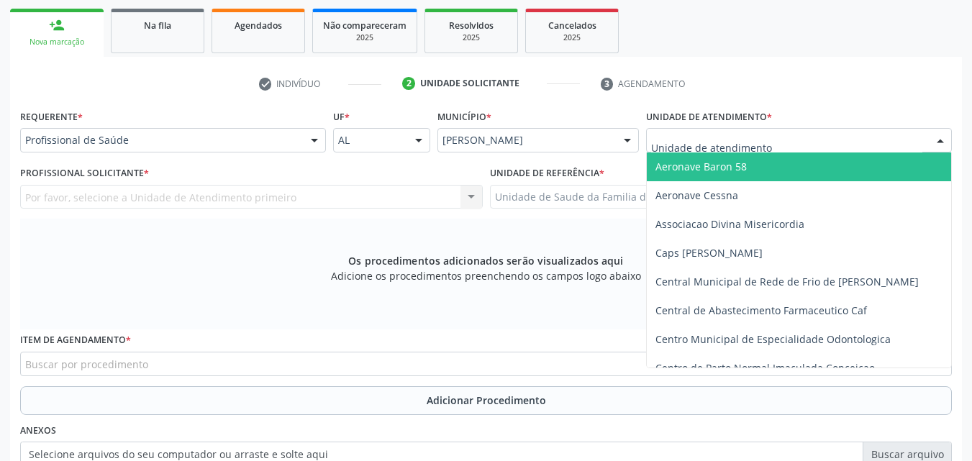
click at [831, 147] on div at bounding box center [799, 140] width 306 height 24
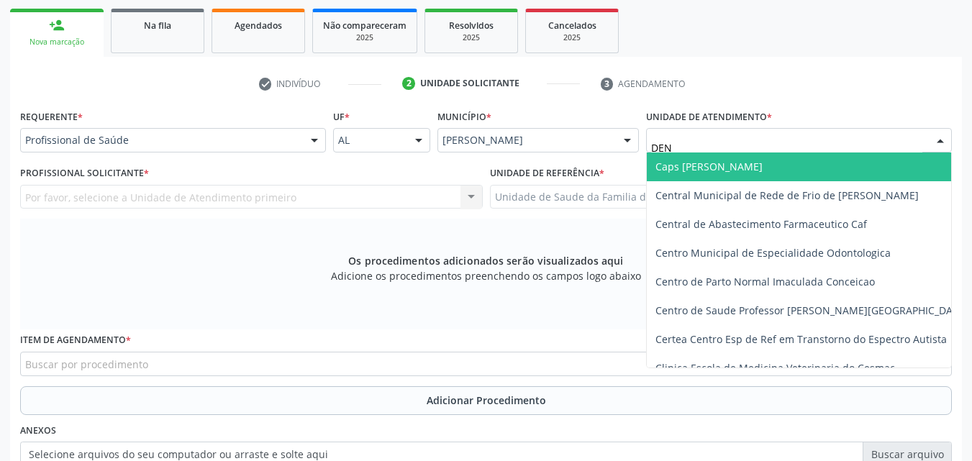
type input "DENI"
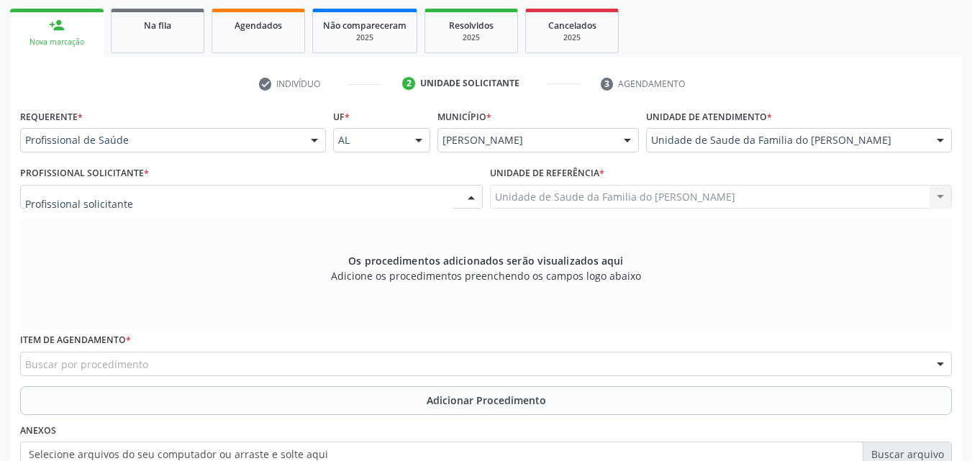
click at [350, 185] on div at bounding box center [251, 197] width 463 height 24
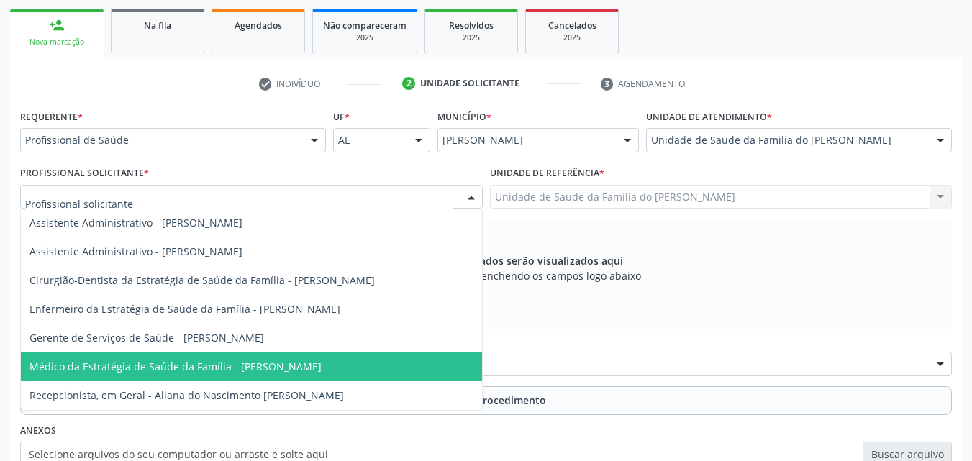
click at [291, 370] on span "Médico da Estratégia de Saúde da Família - [PERSON_NAME]" at bounding box center [176, 367] width 292 height 14
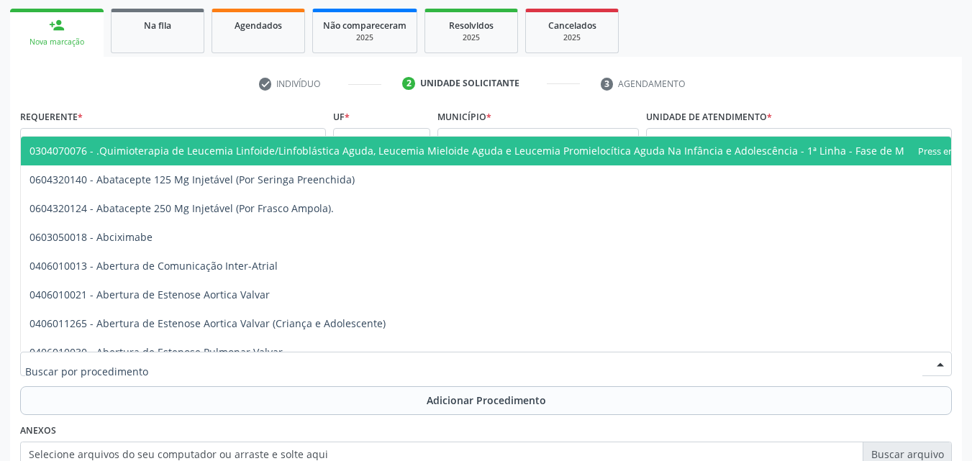
click at [294, 366] on div at bounding box center [486, 364] width 932 height 24
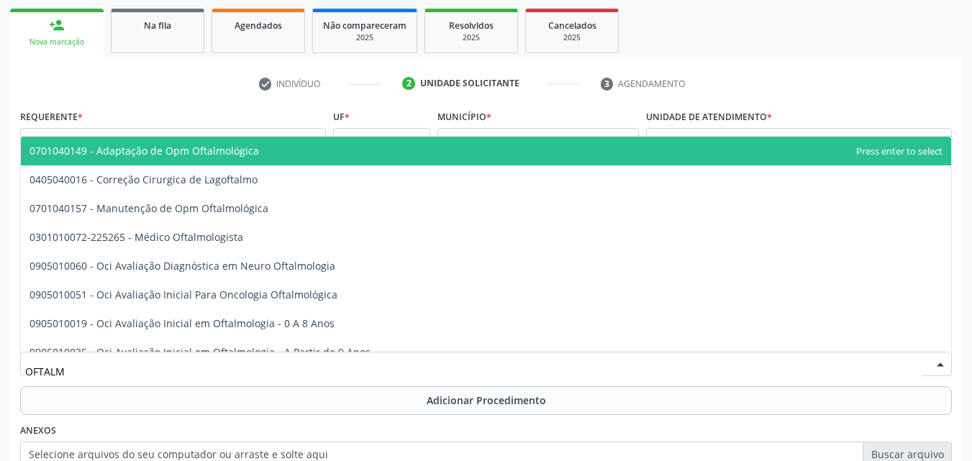
type input "OFTALMO"
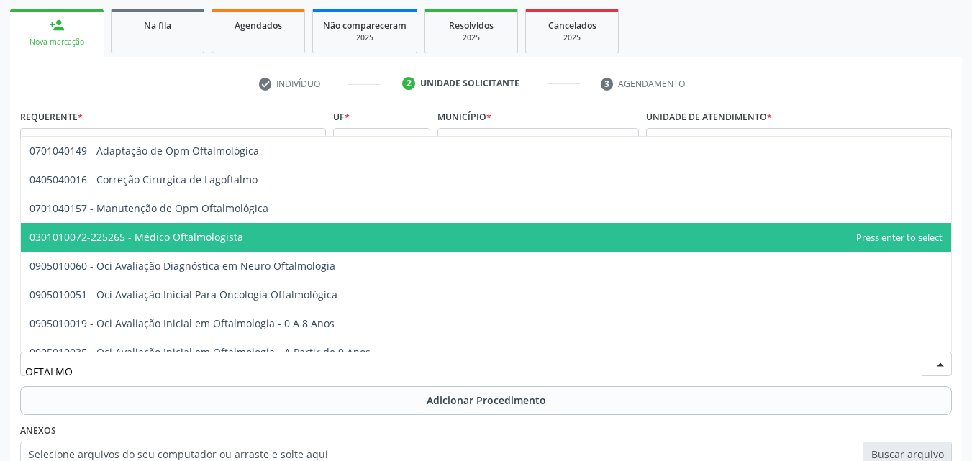
click at [230, 234] on span "0301010072-225265 - Médico Oftalmologista" at bounding box center [137, 237] width 214 height 14
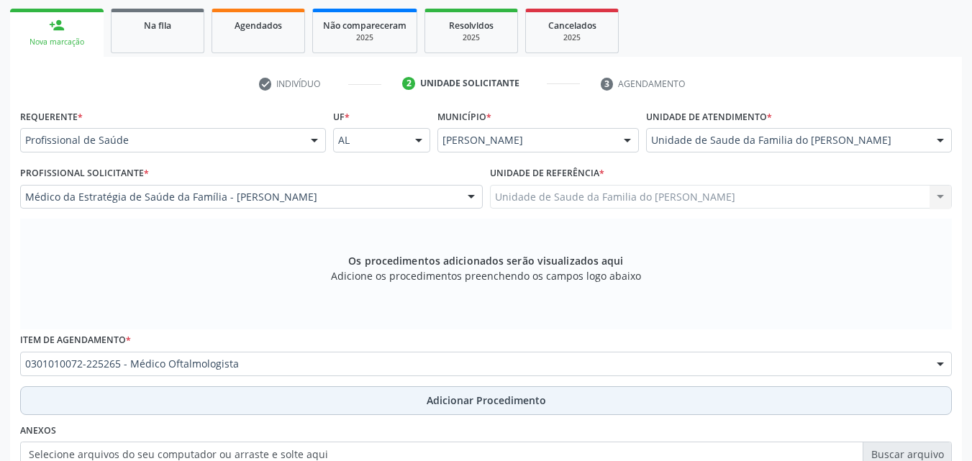
click at [253, 398] on button "Adicionar Procedimento" at bounding box center [486, 400] width 932 height 29
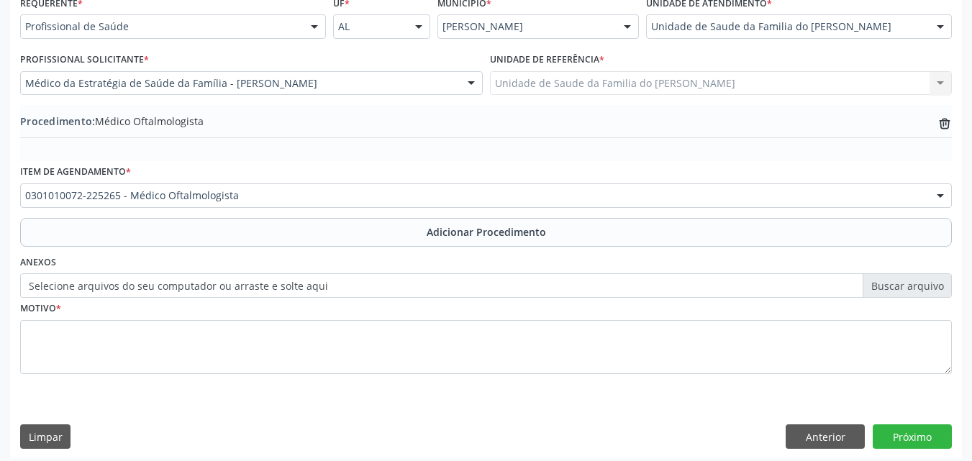
scroll to position [348, 0]
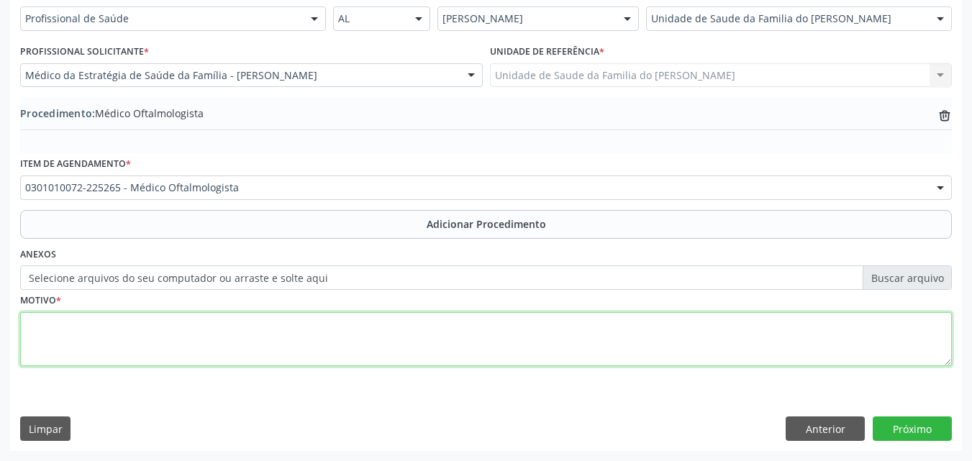
click at [589, 341] on textarea at bounding box center [486, 339] width 932 height 55
type textarea "DOR OCULAR"
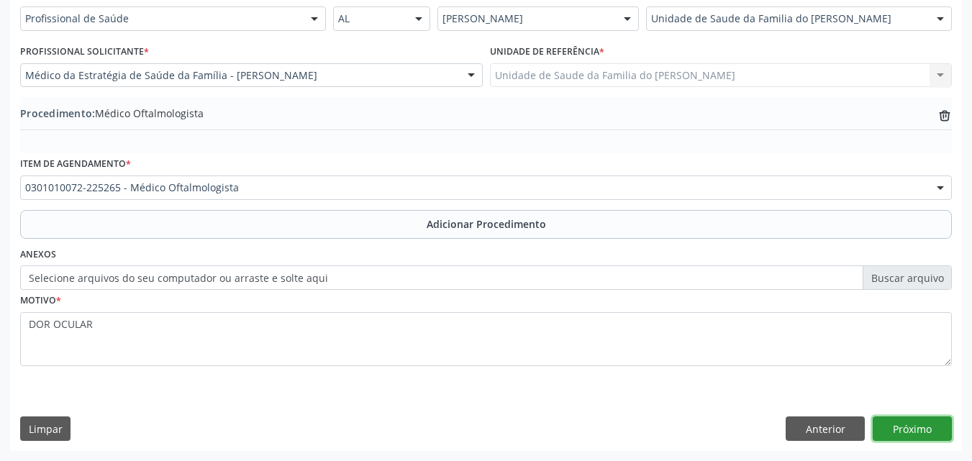
click at [928, 425] on button "Próximo" at bounding box center [912, 429] width 79 height 24
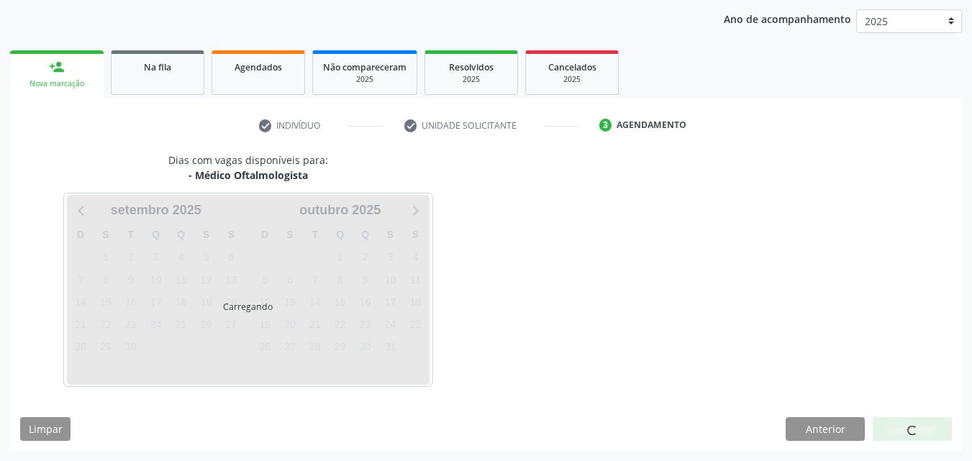
scroll to position [227, 0]
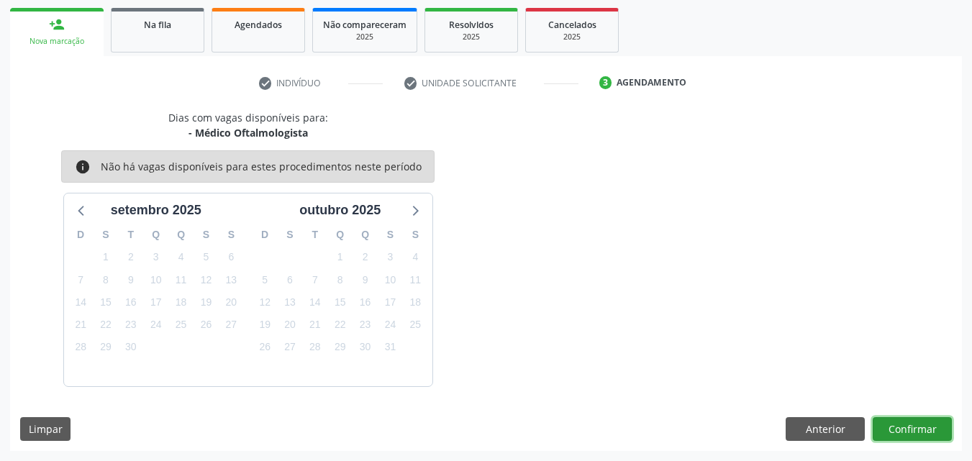
click at [928, 425] on button "Confirmar" at bounding box center [912, 429] width 79 height 24
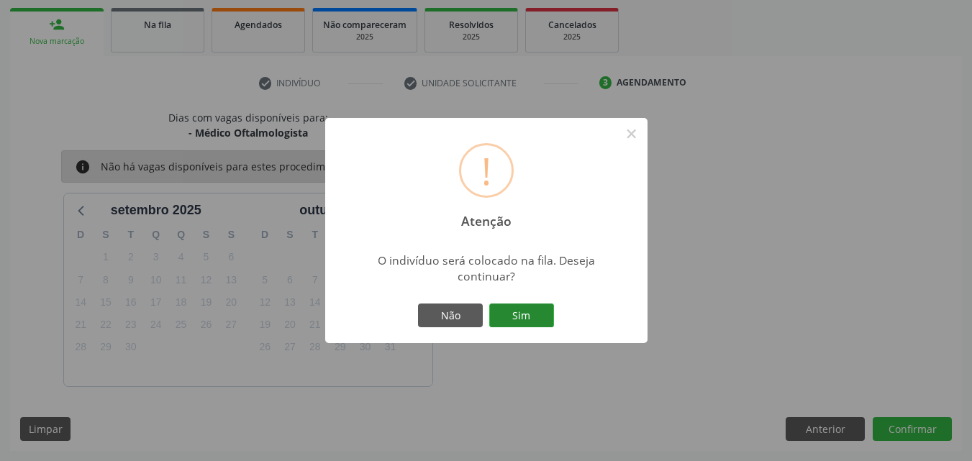
click at [515, 307] on button "Sim" at bounding box center [521, 316] width 65 height 24
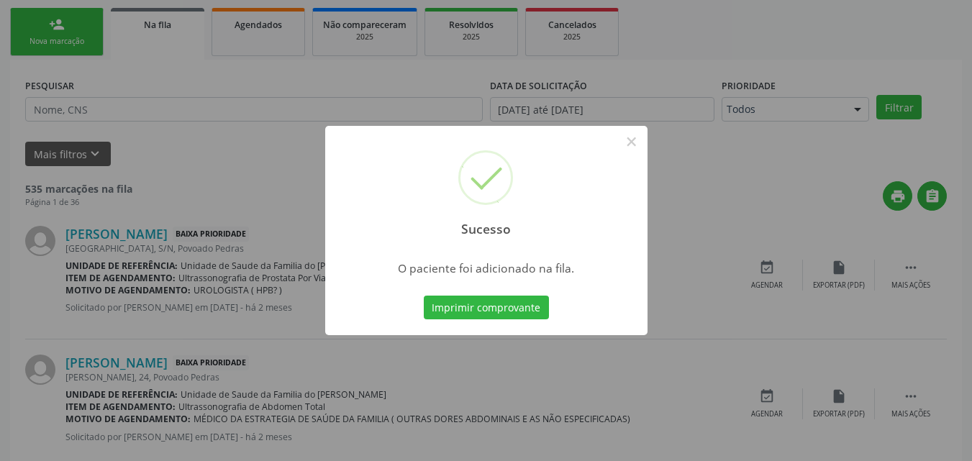
scroll to position [34, 0]
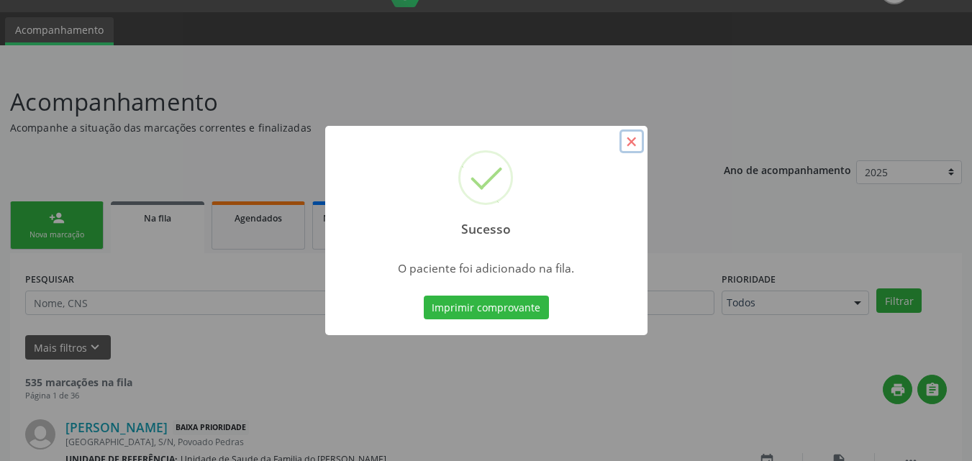
click at [639, 134] on button "×" at bounding box center [632, 142] width 24 height 24
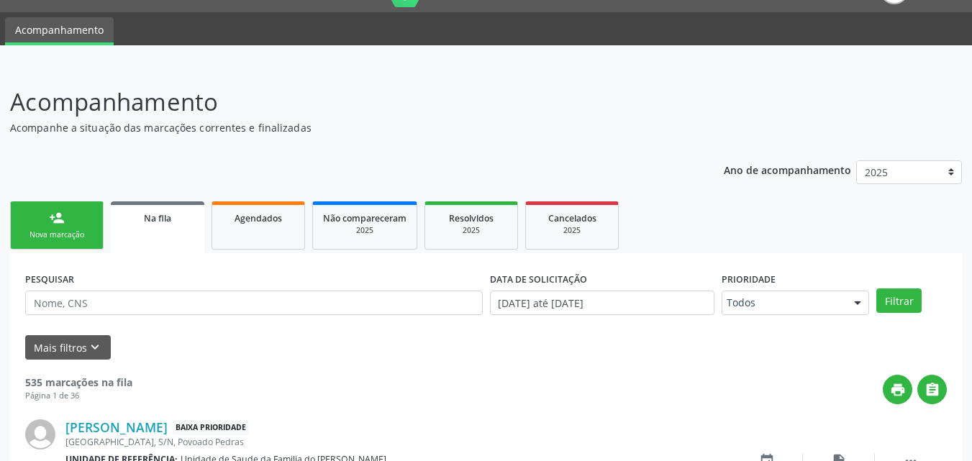
click at [37, 250] on link "person_add Nova marcação" at bounding box center [57, 226] width 94 height 48
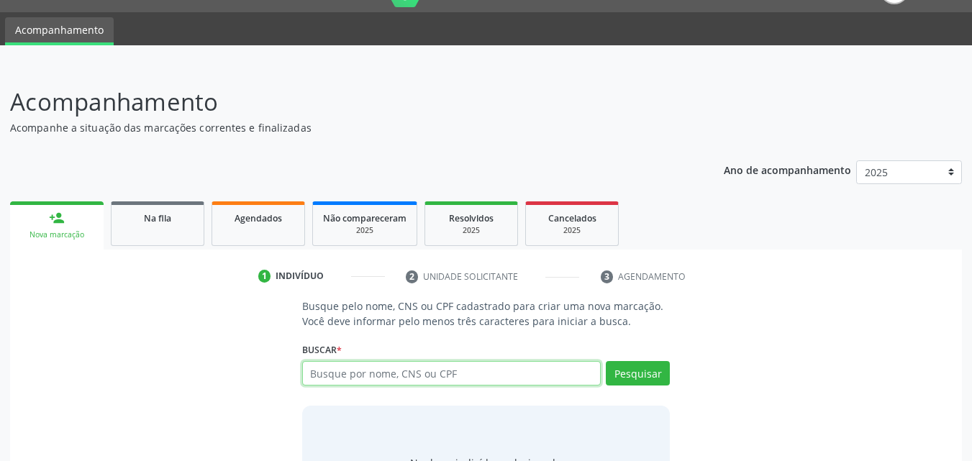
click at [496, 372] on input "text" at bounding box center [451, 373] width 299 height 24
type input "898005163840683"
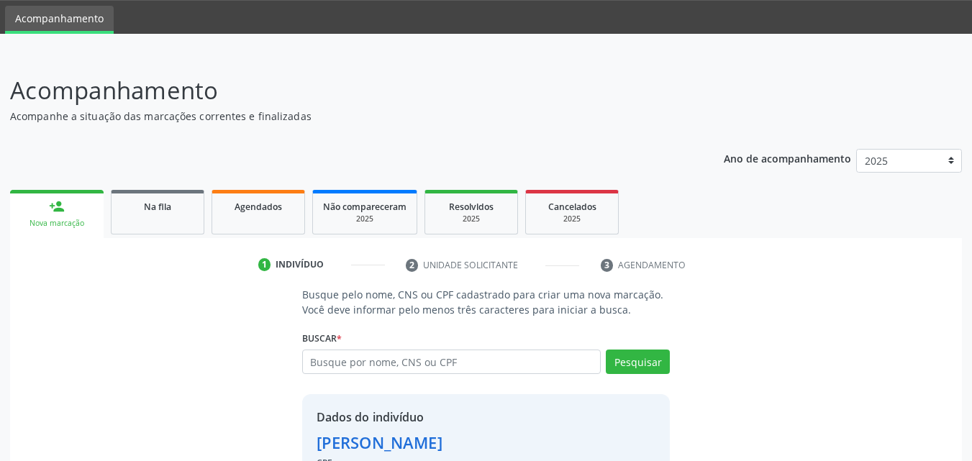
scroll to position [136, 0]
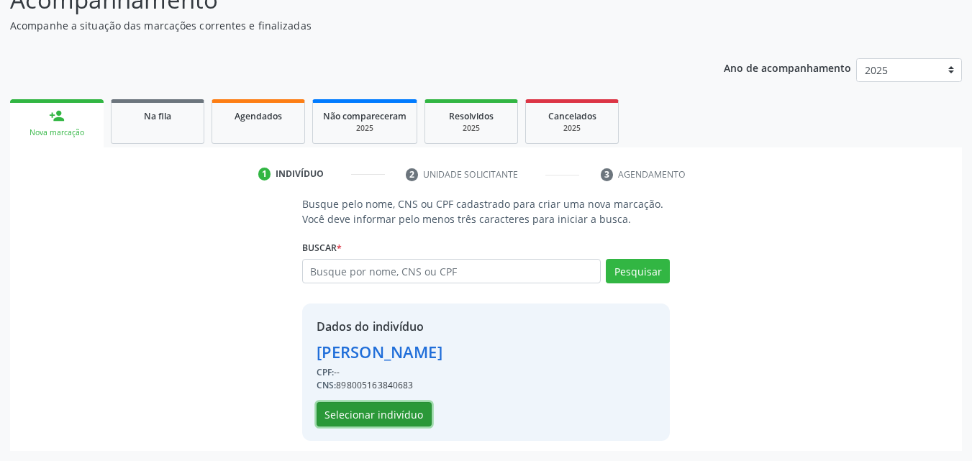
click at [383, 417] on button "Selecionar indivíduo" at bounding box center [374, 414] width 115 height 24
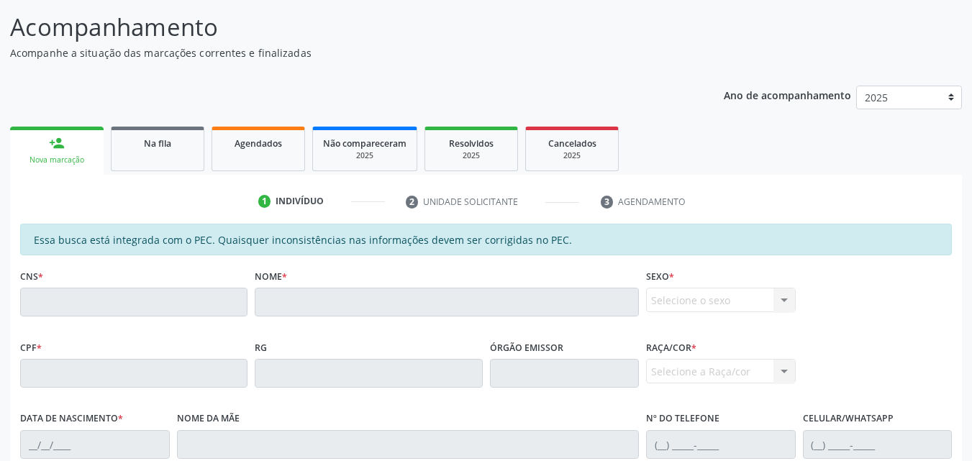
scroll to position [0, 0]
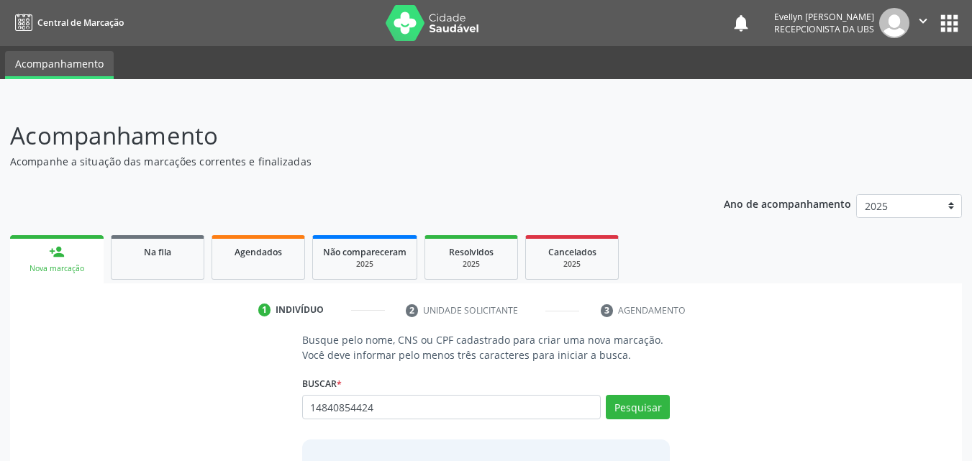
type input "14840854424"
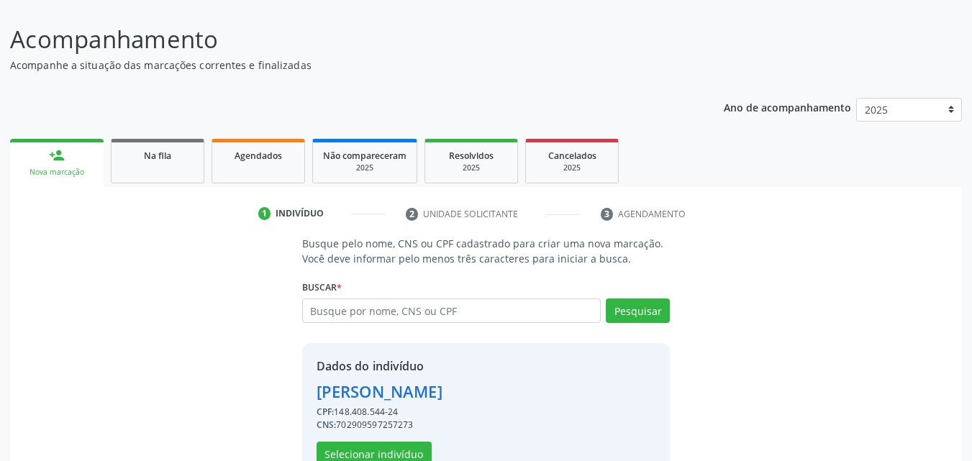
scroll to position [136, 0]
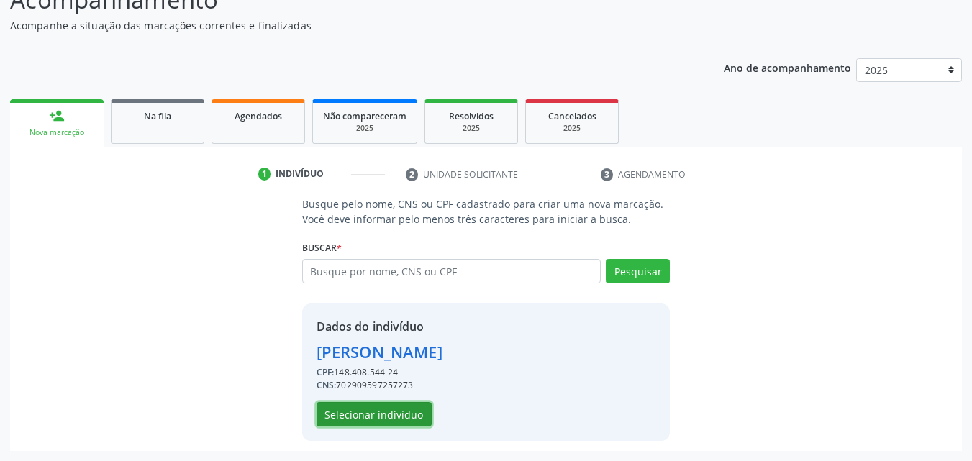
click at [394, 415] on button "Selecionar indivíduo" at bounding box center [374, 414] width 115 height 24
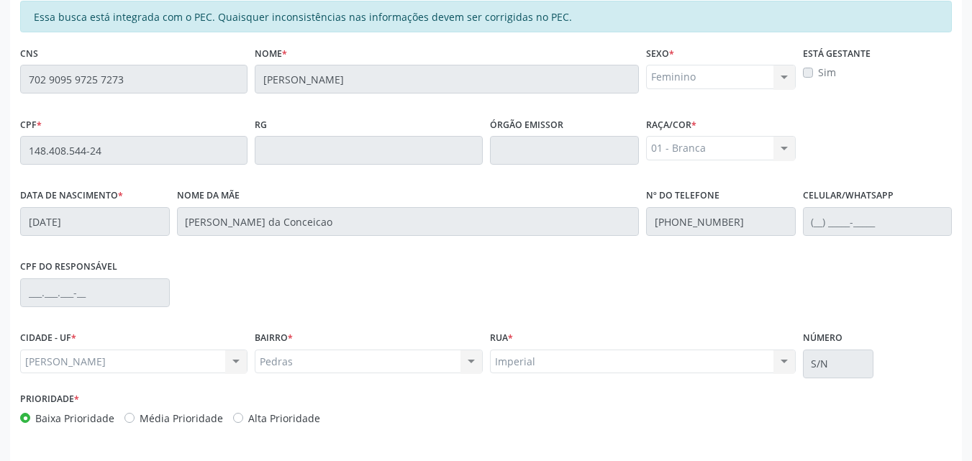
scroll to position [381, 0]
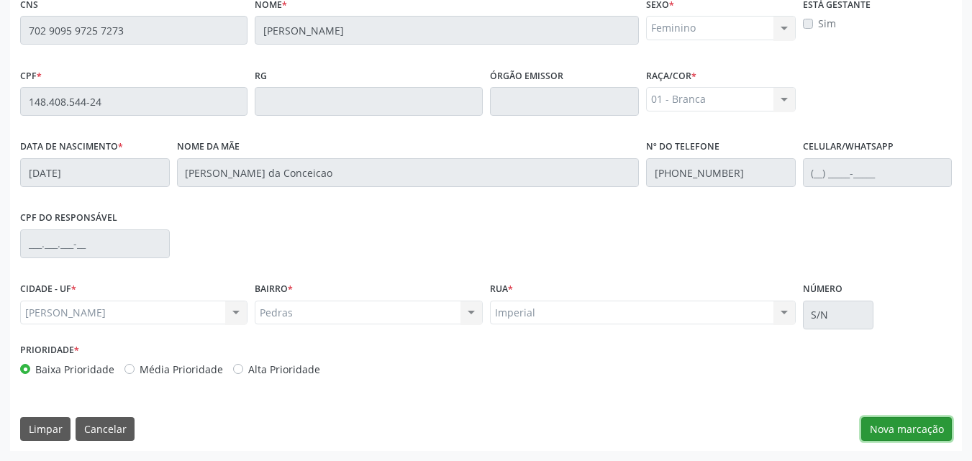
click at [907, 425] on button "Nova marcação" at bounding box center [906, 429] width 91 height 24
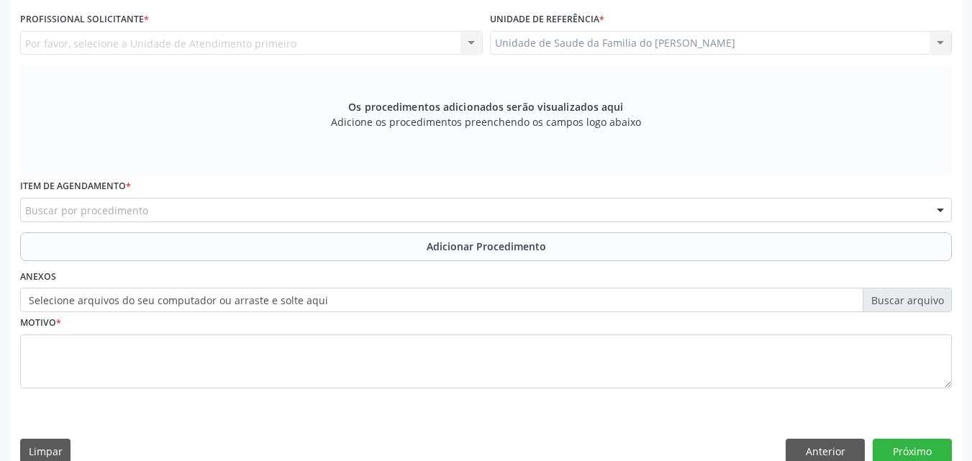
scroll to position [268, 0]
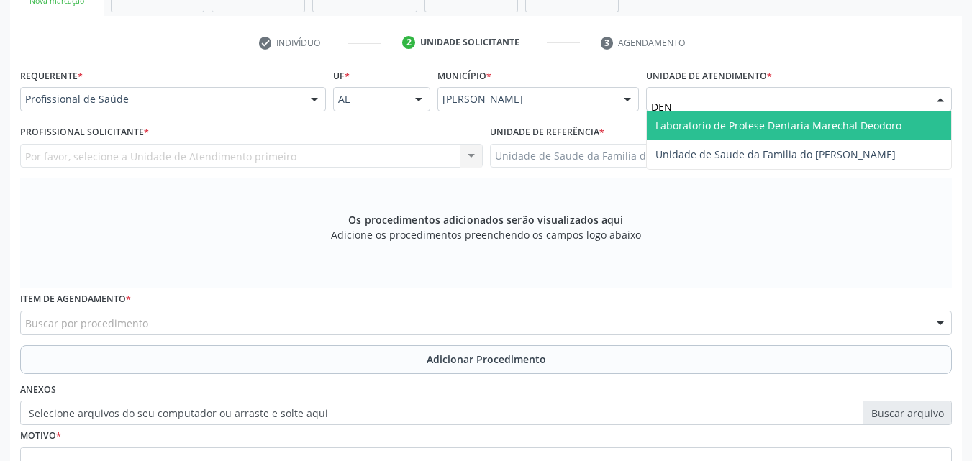
type input "DENI"
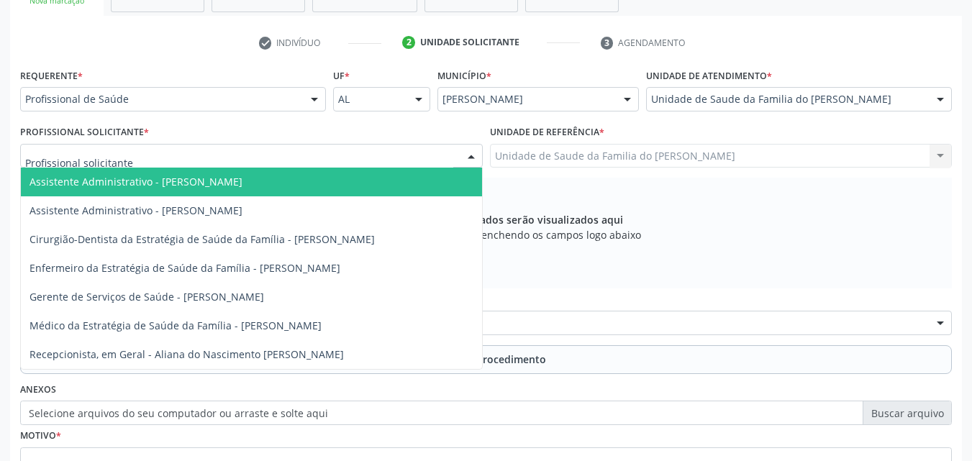
click at [314, 162] on div at bounding box center [251, 156] width 463 height 24
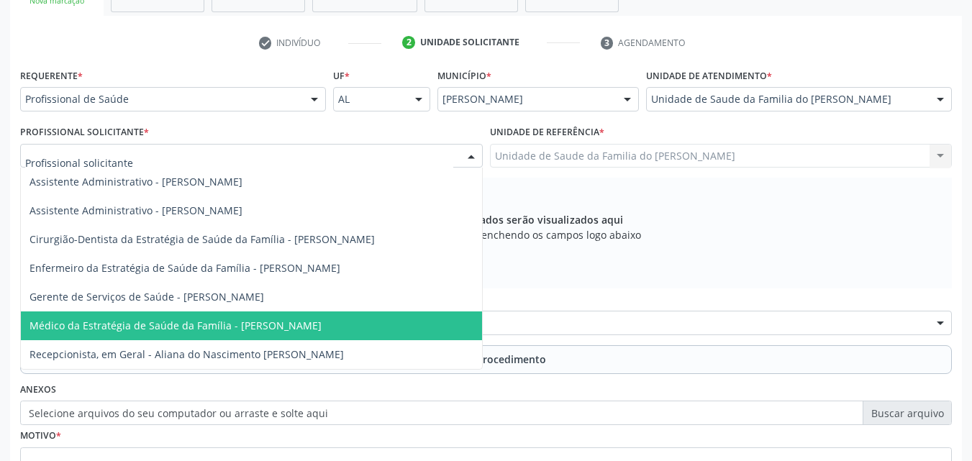
click at [268, 314] on span "Médico da Estratégia de Saúde da Família - [PERSON_NAME]" at bounding box center [251, 326] width 461 height 29
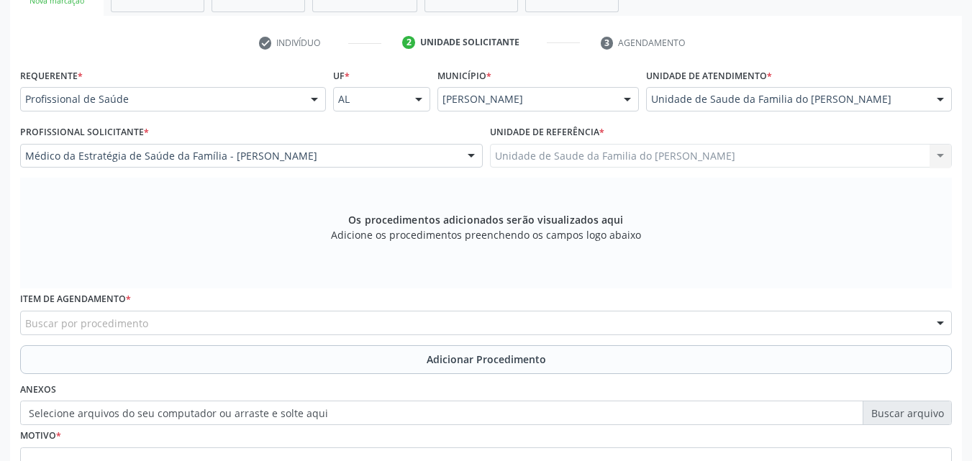
click at [273, 324] on div "Buscar por procedimento" at bounding box center [486, 323] width 932 height 24
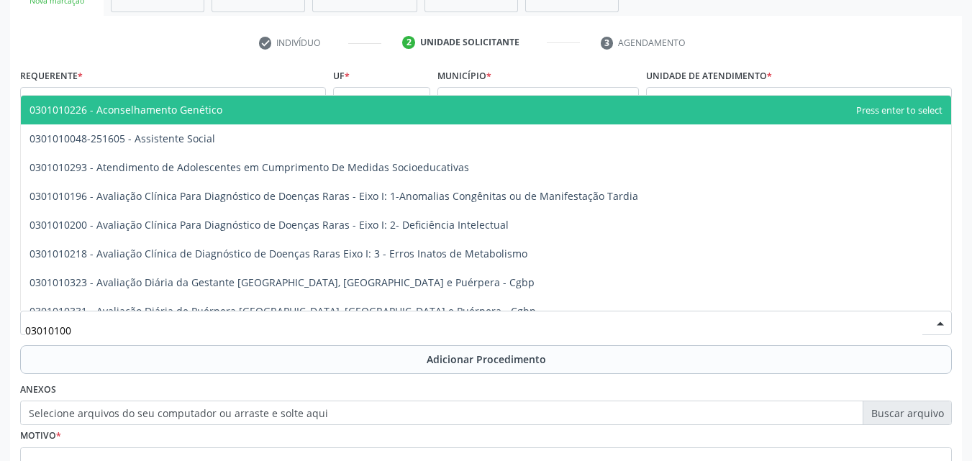
type input "030101004"
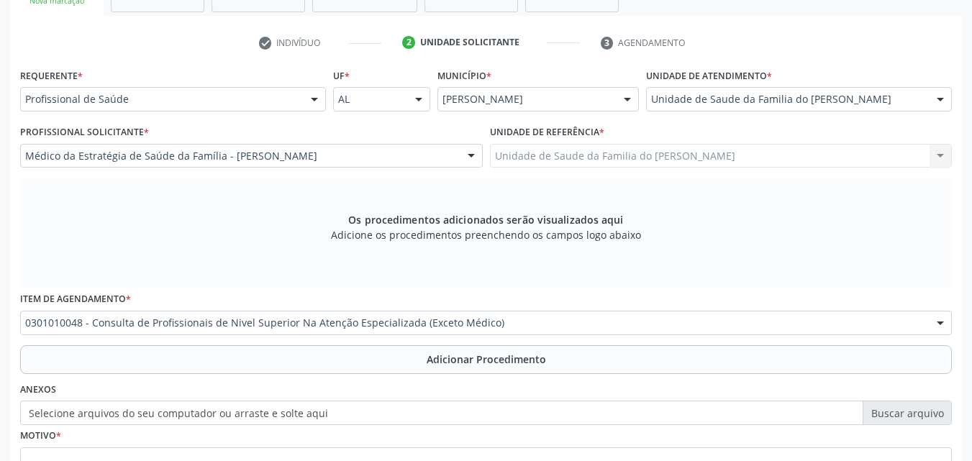
scroll to position [0, 0]
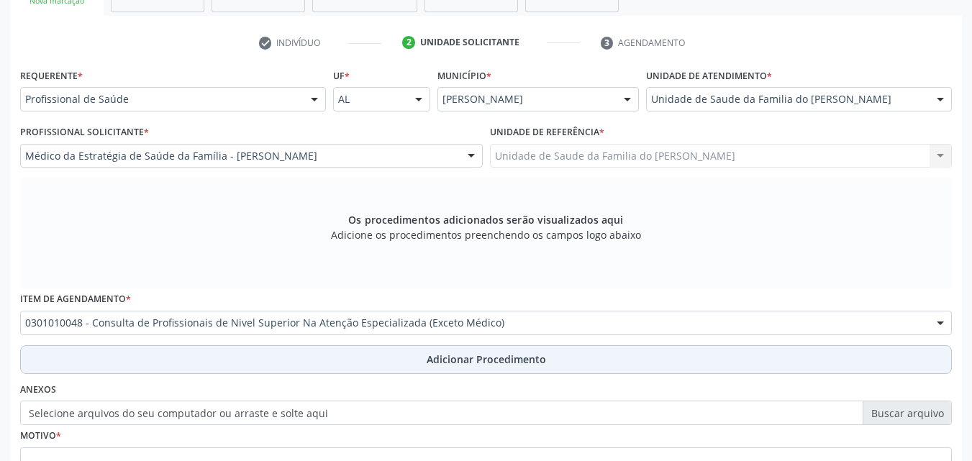
click at [279, 368] on button "Adicionar Procedimento" at bounding box center [486, 359] width 932 height 29
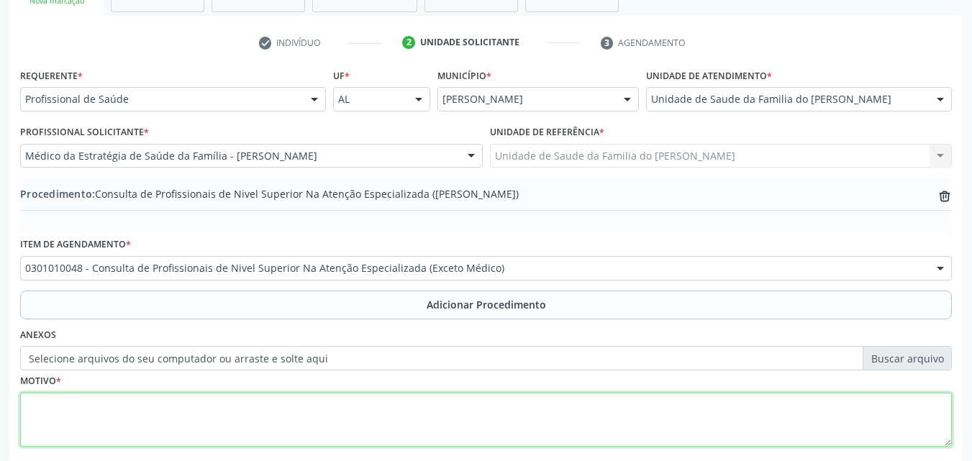
click at [286, 419] on textarea at bounding box center [486, 420] width 932 height 55
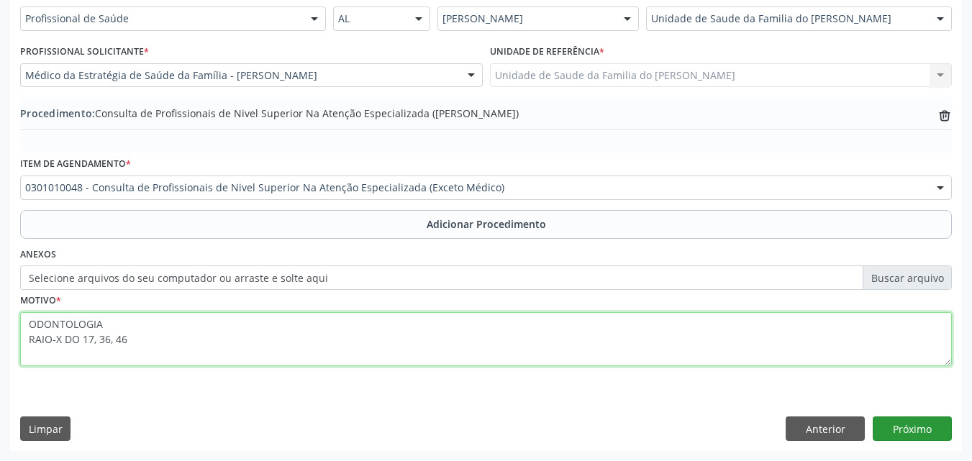
type textarea "ODONTOLOGIA RAIO-X DO 17, 36, 46"
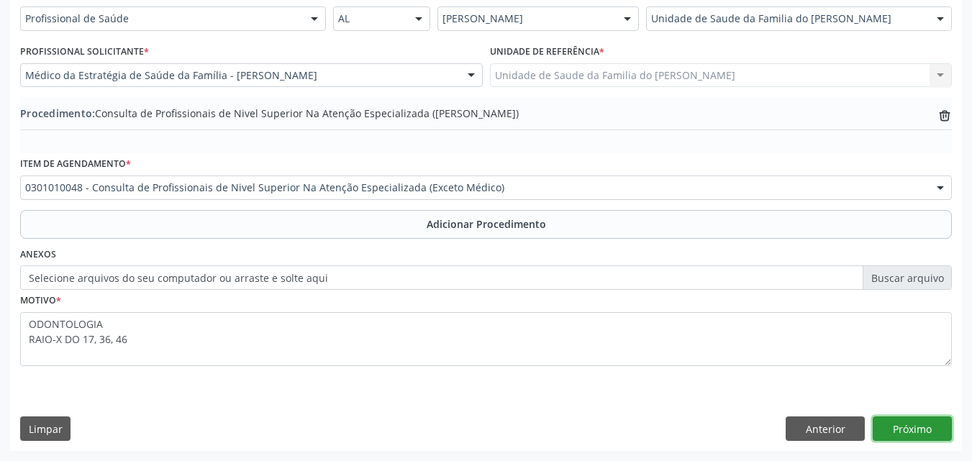
click at [917, 428] on button "Próximo" at bounding box center [912, 429] width 79 height 24
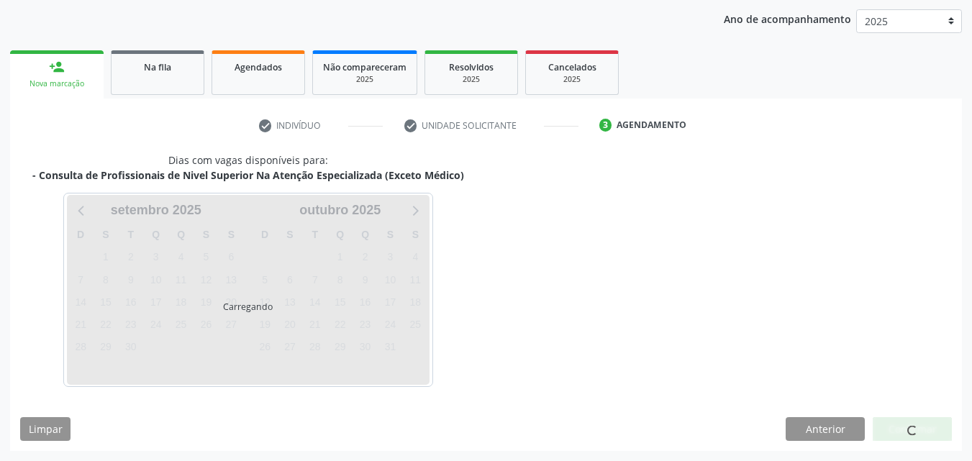
scroll to position [227, 0]
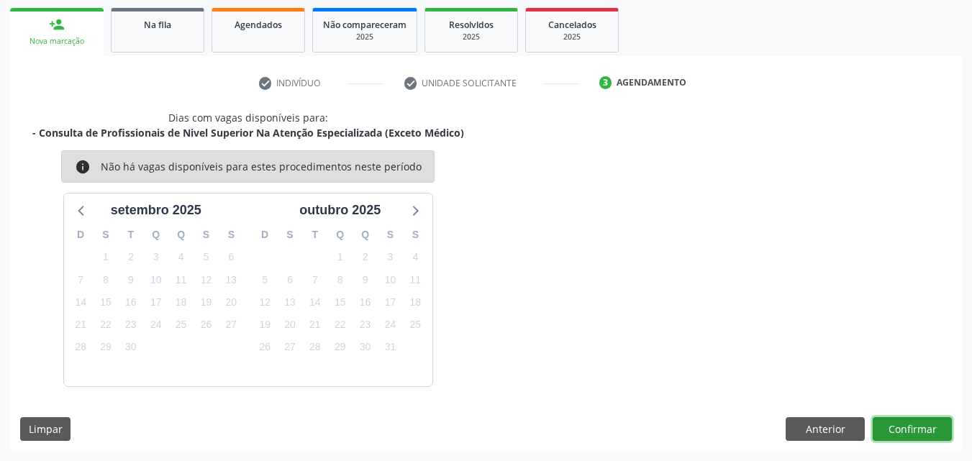
click at [921, 433] on button "Confirmar" at bounding box center [912, 429] width 79 height 24
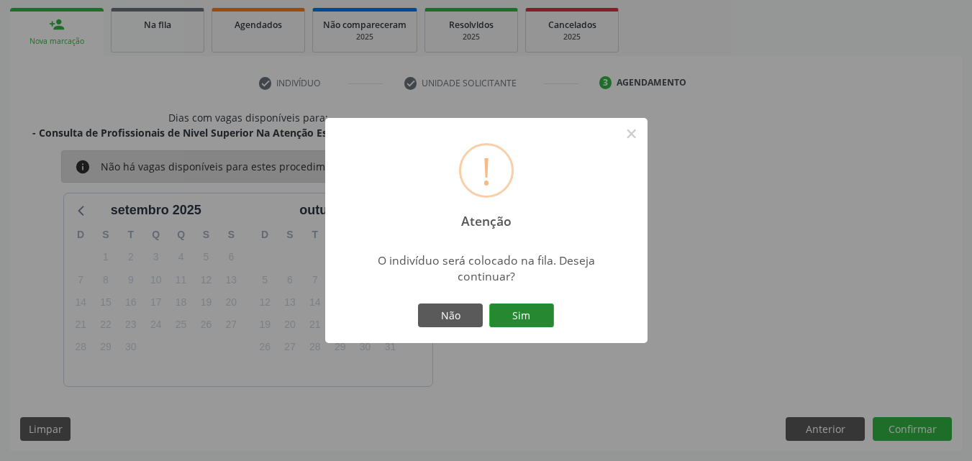
click at [524, 312] on button "Sim" at bounding box center [521, 316] width 65 height 24
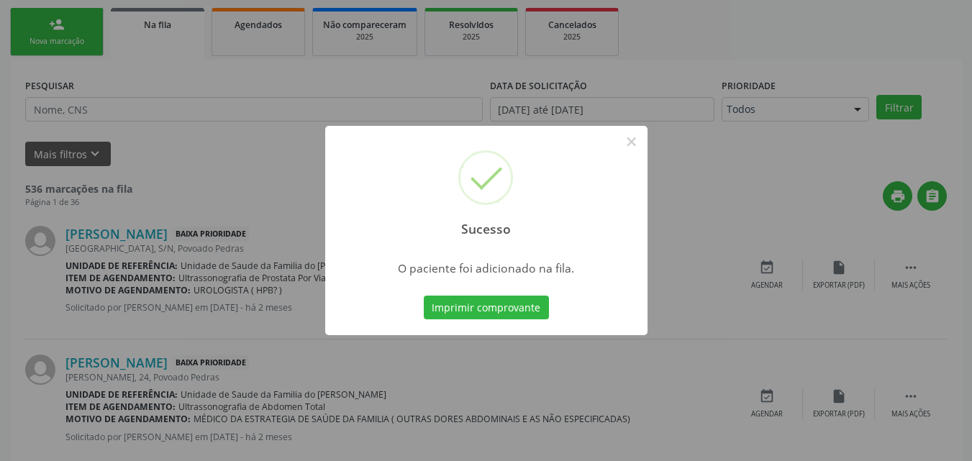
scroll to position [34, 0]
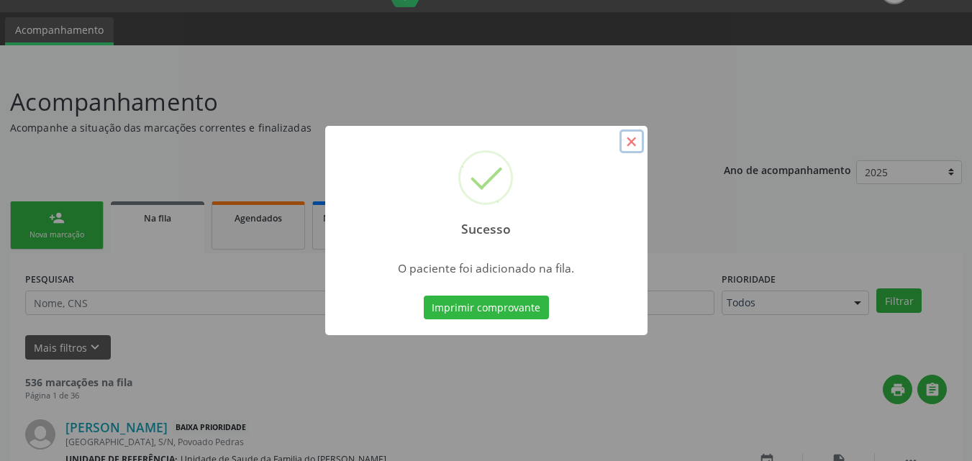
click at [636, 140] on button "×" at bounding box center [632, 142] width 24 height 24
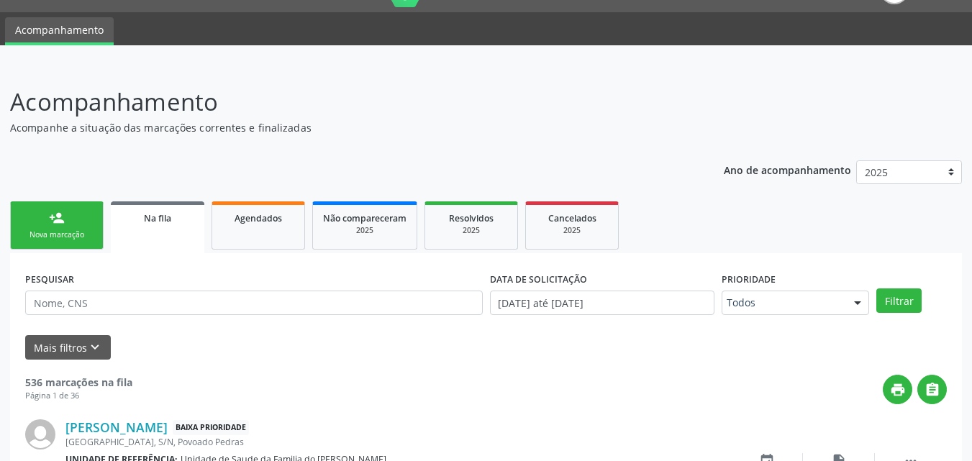
click at [67, 226] on link "person_add Nova marcação" at bounding box center [57, 226] width 94 height 48
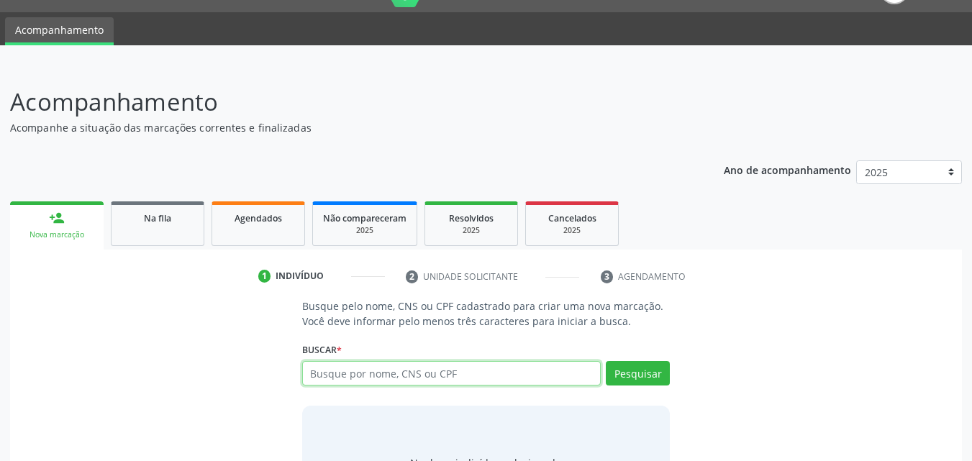
click at [436, 381] on input "text" at bounding box center [451, 373] width 299 height 24
type input "700507931578457"
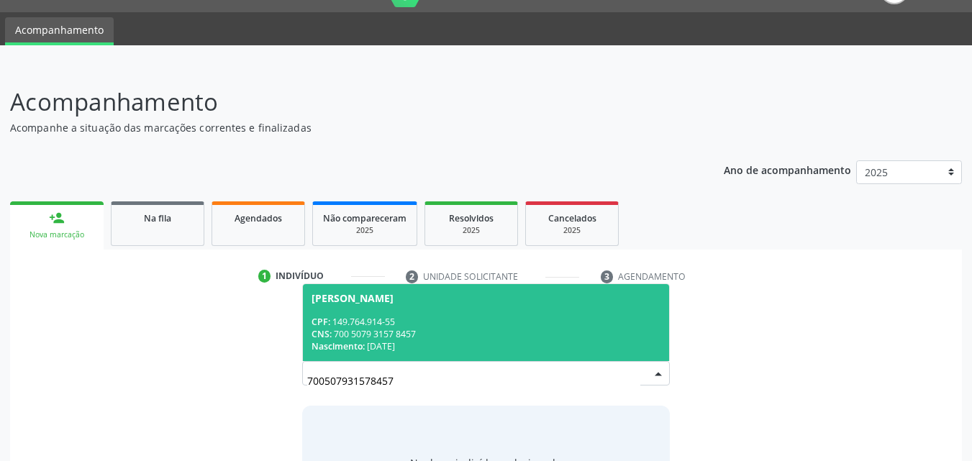
click at [433, 327] on div "CPF: 149.764.914-55" at bounding box center [487, 322] width 350 height 12
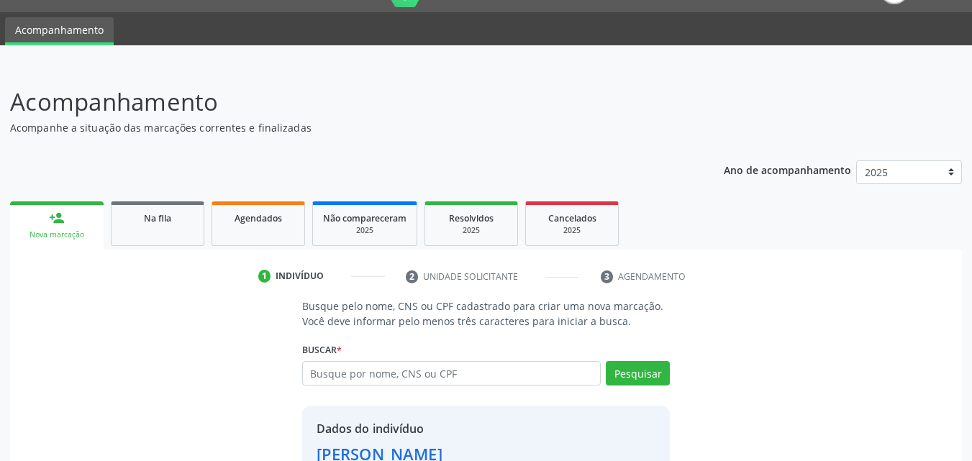
scroll to position [136, 0]
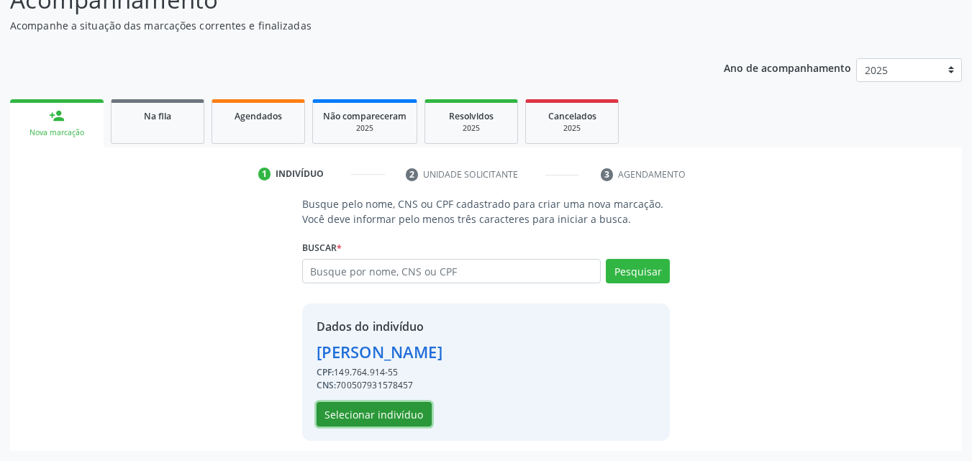
click at [399, 412] on button "Selecionar indivíduo" at bounding box center [374, 414] width 115 height 24
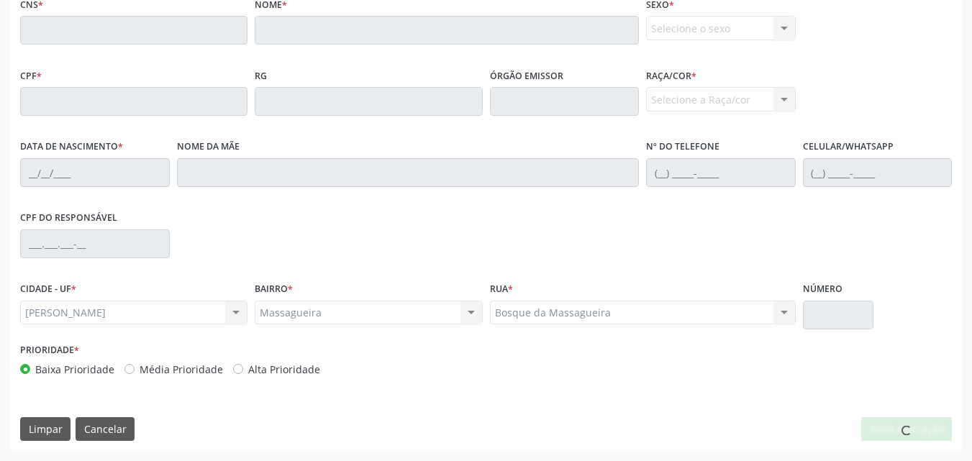
scroll to position [0, 0]
